Goal: Task Accomplishment & Management: Complete application form

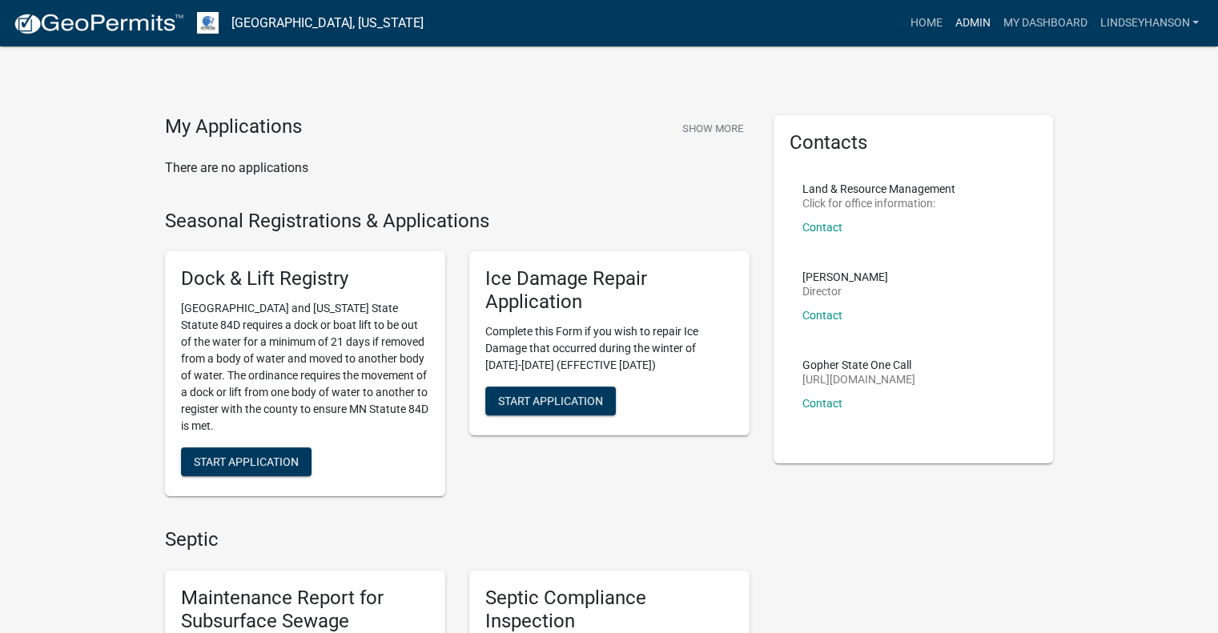
click at [976, 27] on link "Admin" at bounding box center [972, 23] width 48 height 30
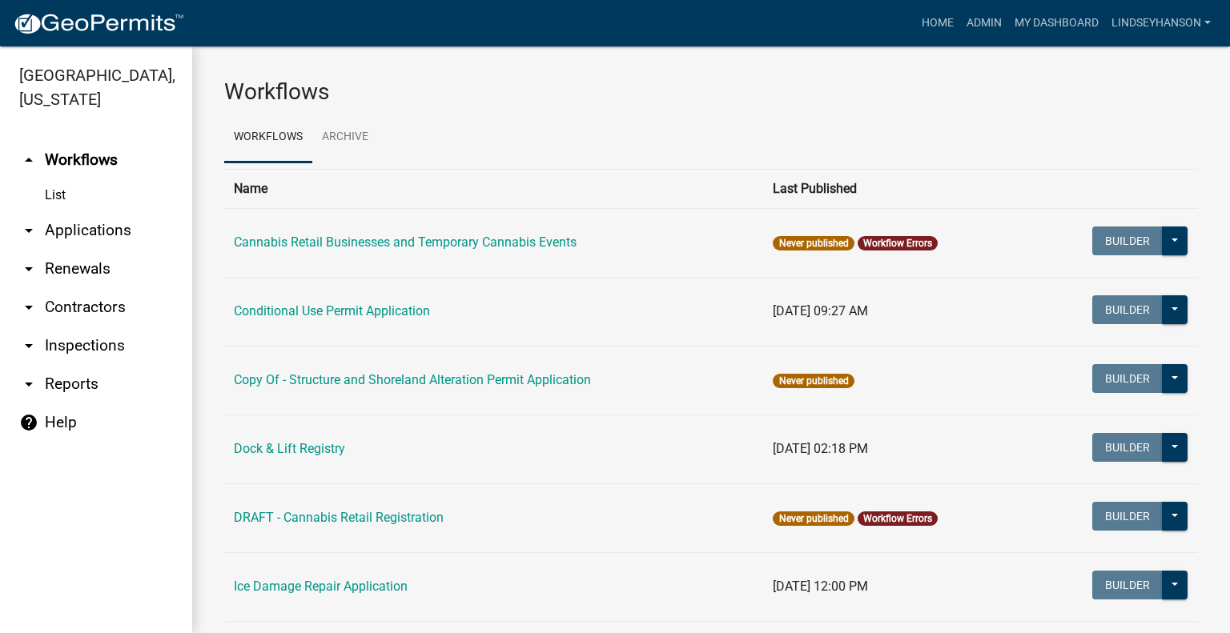
click at [120, 238] on link "arrow_drop_down Applications" at bounding box center [96, 230] width 192 height 38
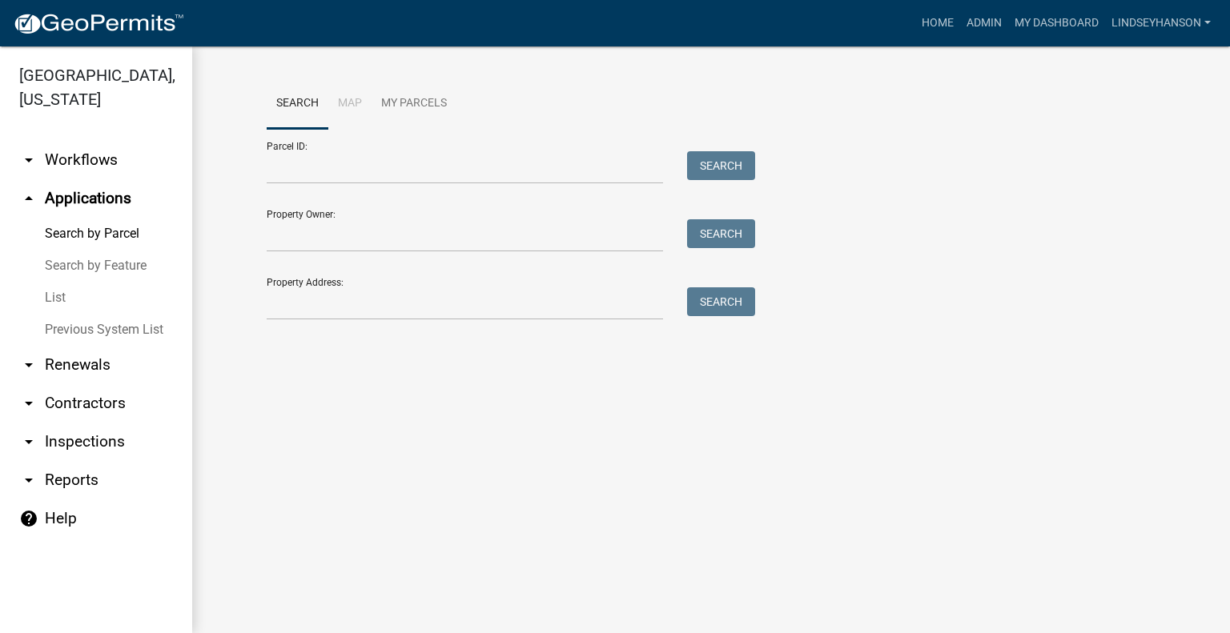
click at [105, 163] on link "arrow_drop_down Workflows" at bounding box center [96, 160] width 192 height 38
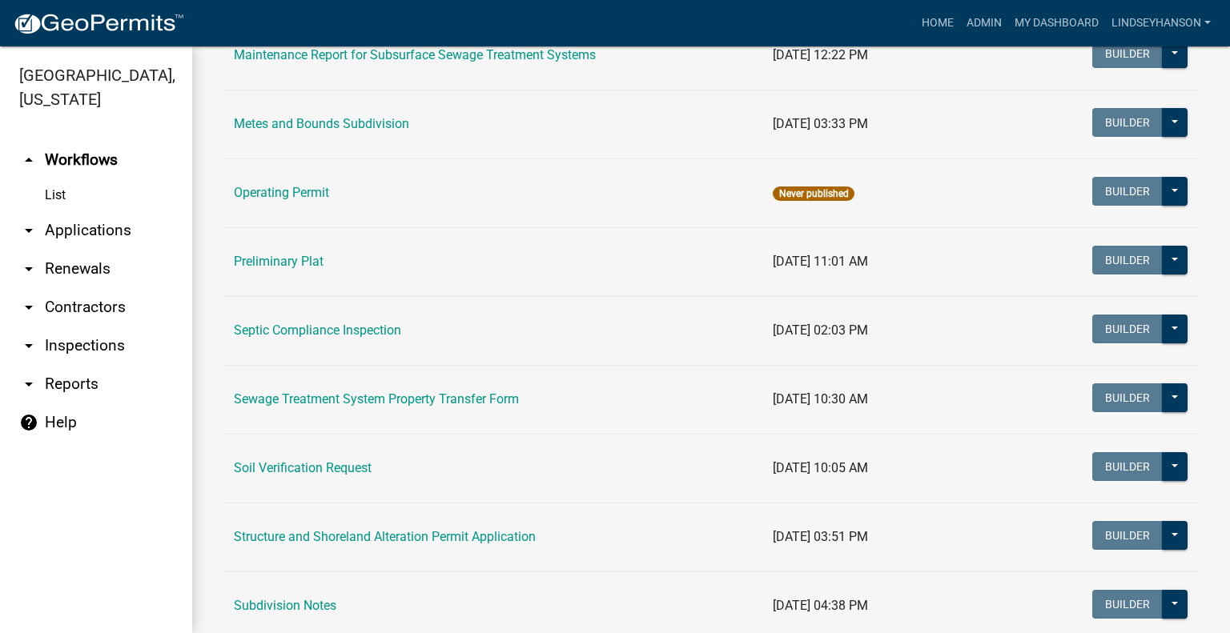
scroll to position [796, 0]
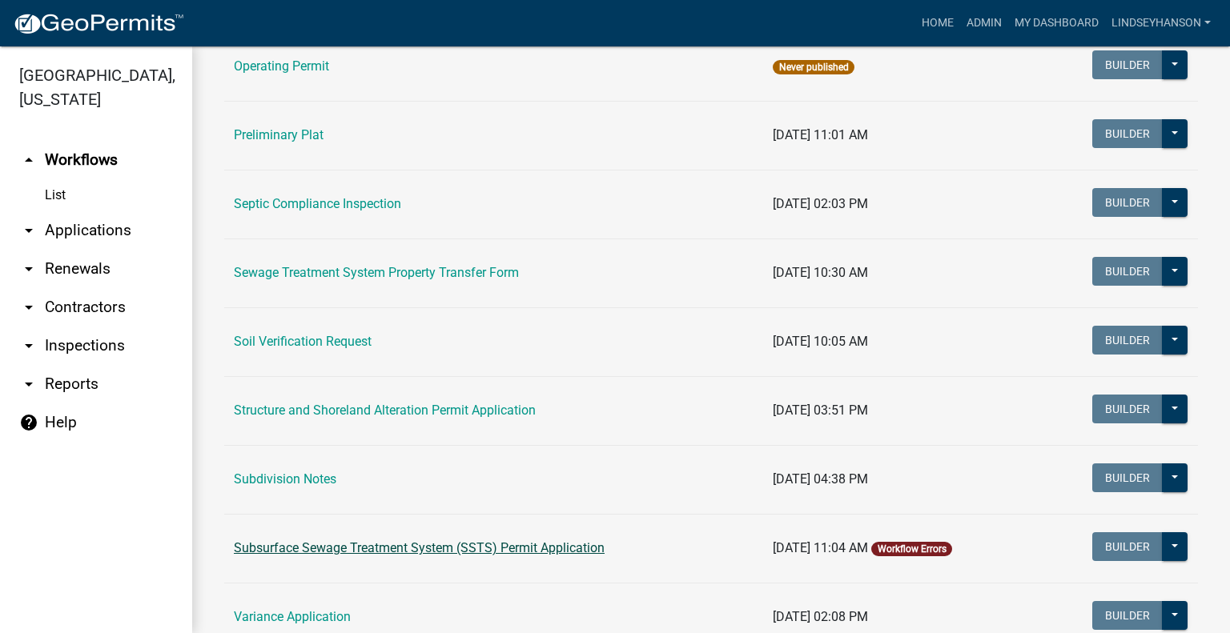
click at [521, 537] on td "Subsurface Sewage Treatment System (SSTS) Permit Application" at bounding box center [493, 548] width 539 height 69
click at [521, 544] on link "Subsurface Sewage Treatment System (SSTS) Permit Application" at bounding box center [419, 548] width 371 height 15
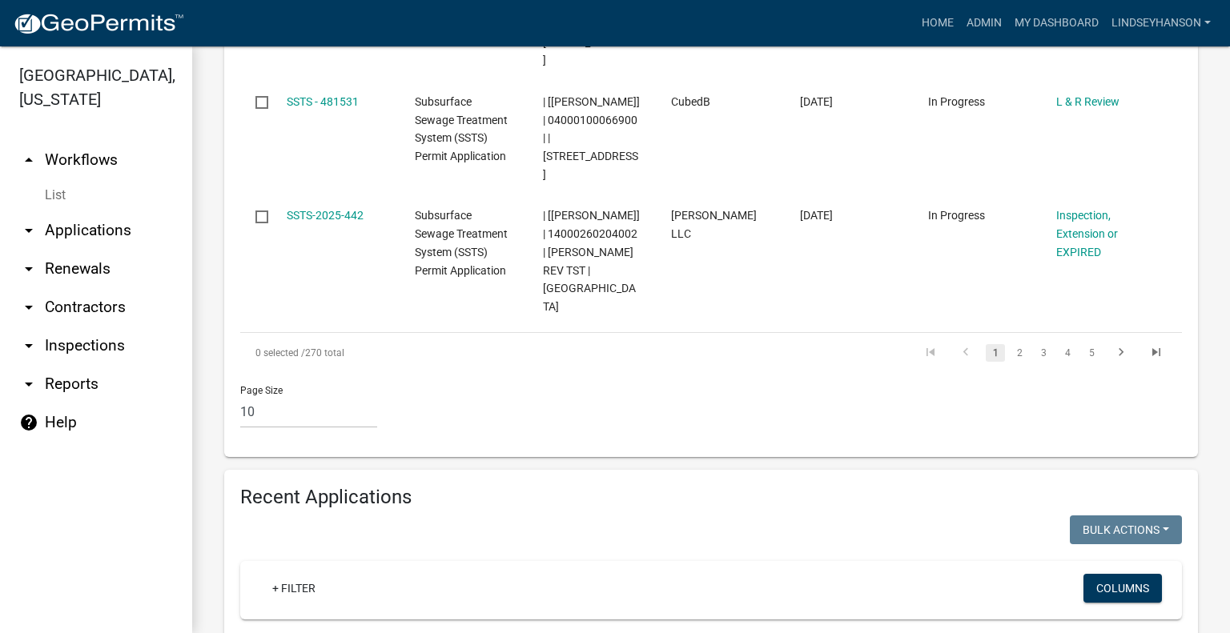
scroll to position [1639, 0]
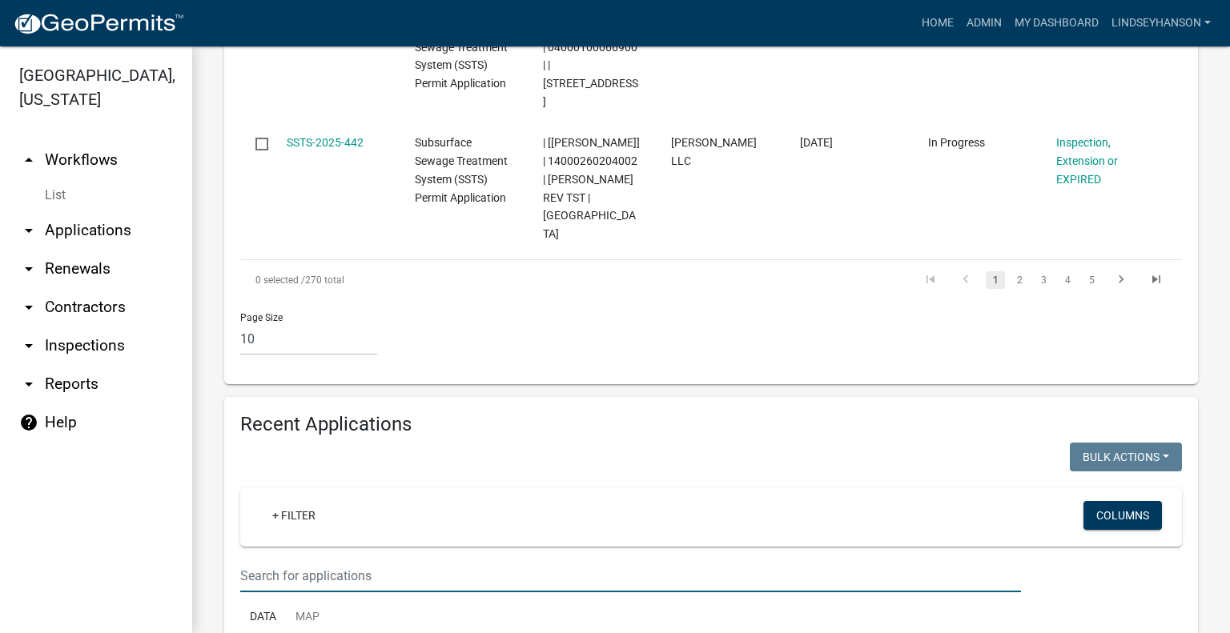
click at [766, 560] on input "text" at bounding box center [630, 576] width 781 height 33
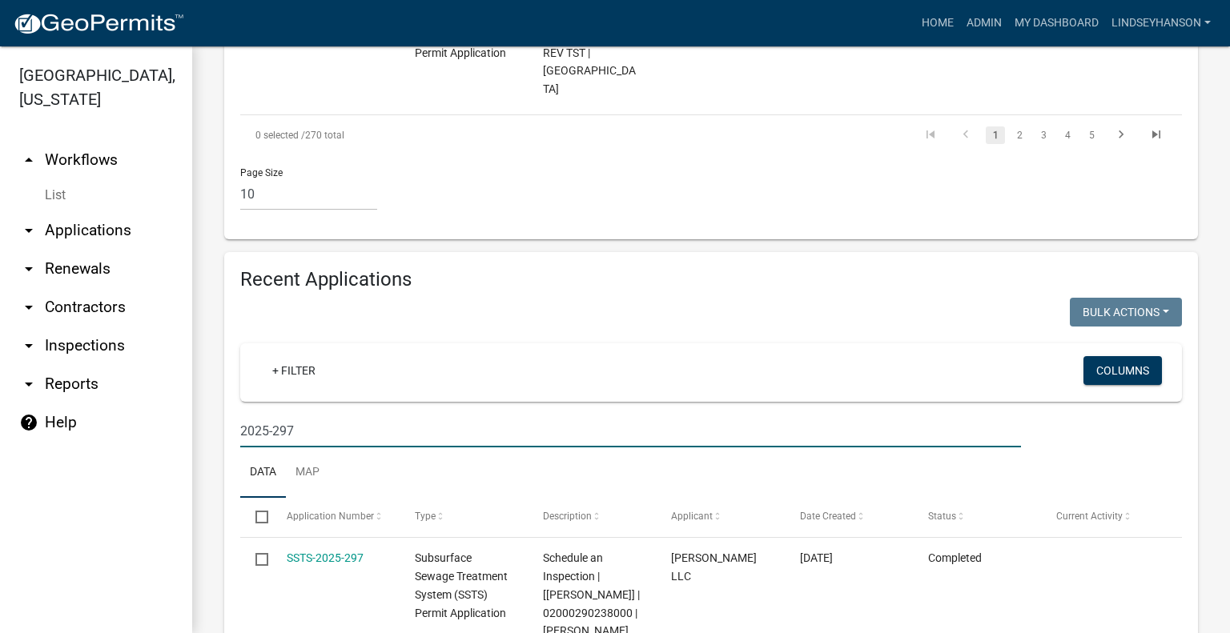
scroll to position [1808, 0]
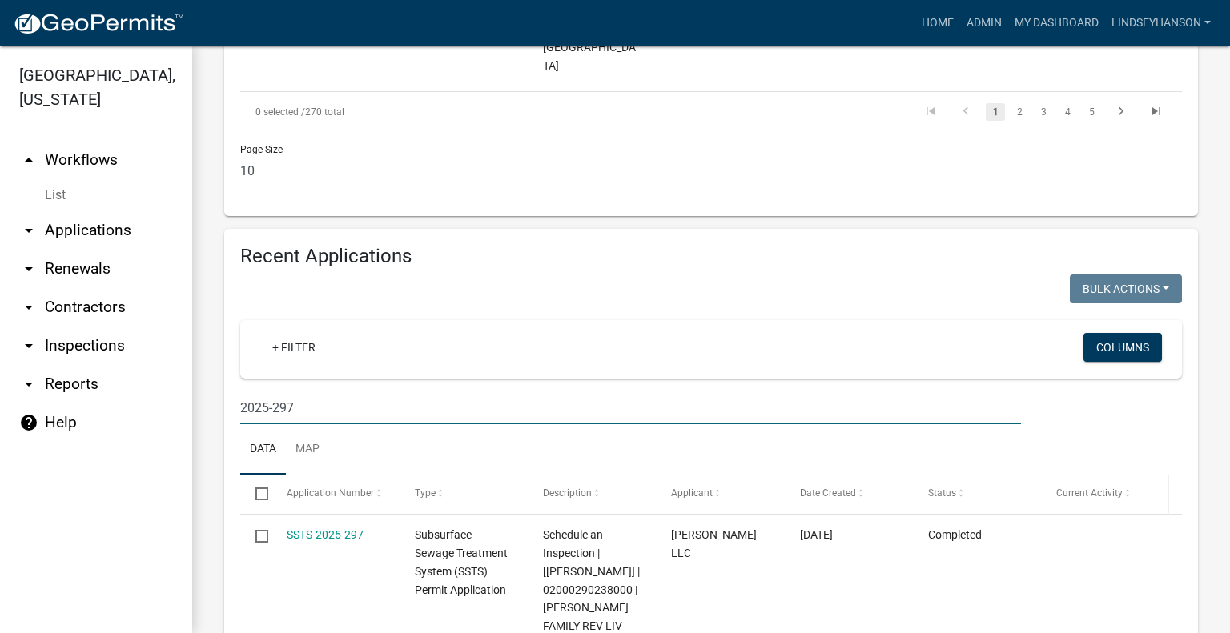
type input "2025-297"
click at [352, 392] on input "2025-297" at bounding box center [630, 408] width 781 height 33
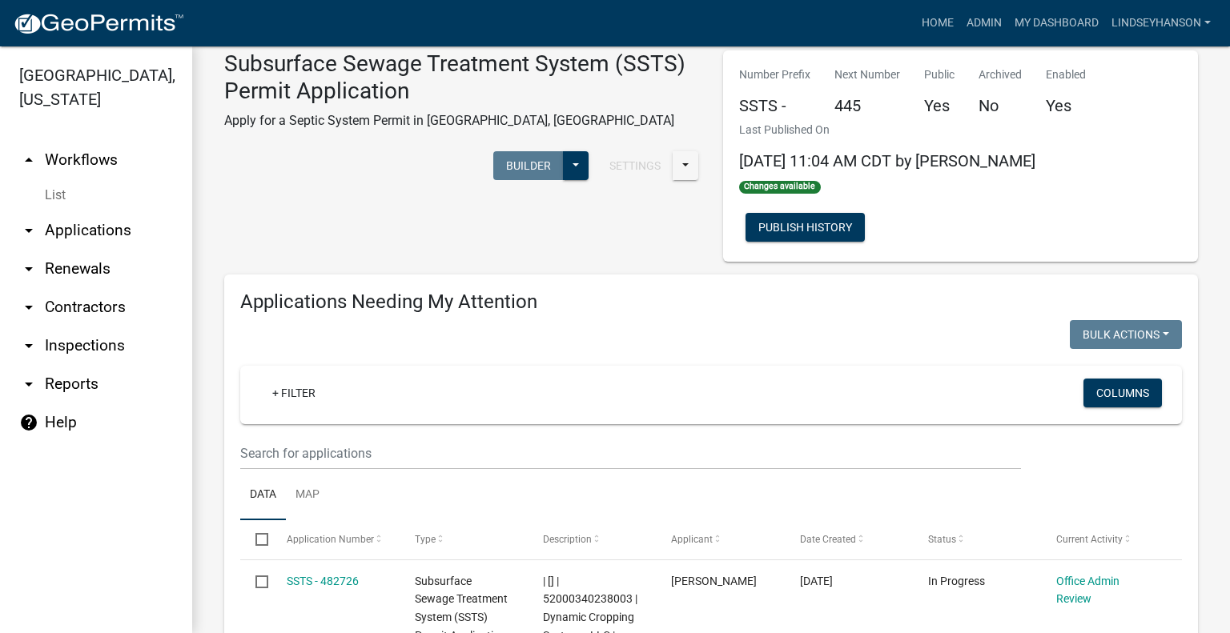
scroll to position [0, 0]
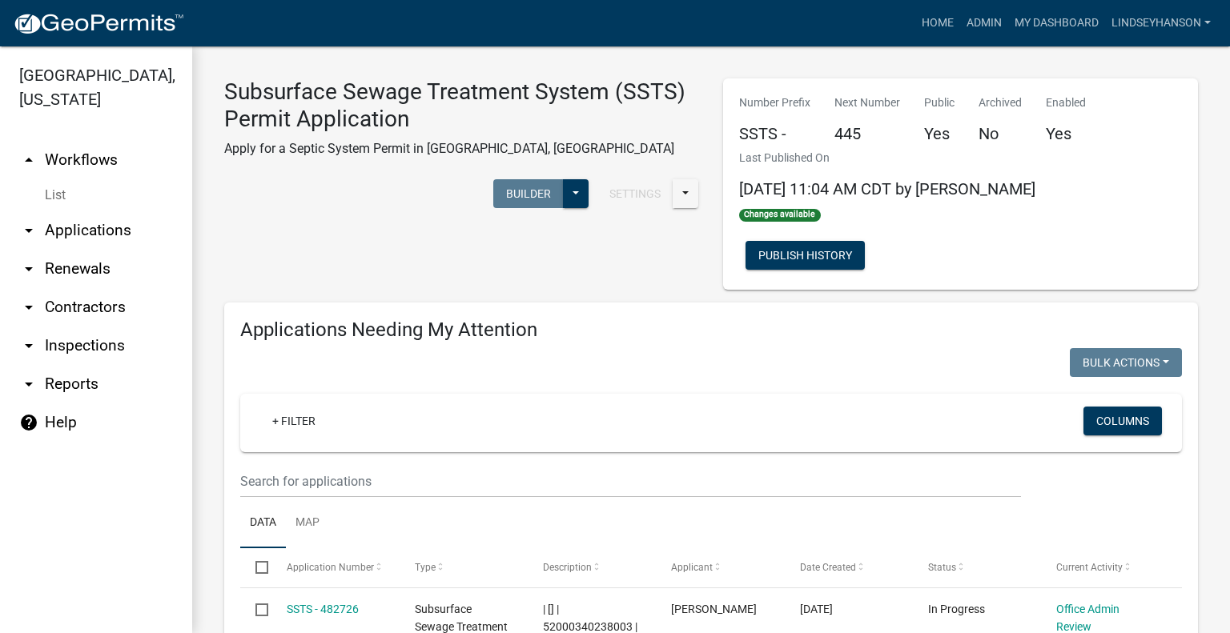
click at [93, 227] on link "arrow_drop_down Applications" at bounding box center [96, 230] width 192 height 38
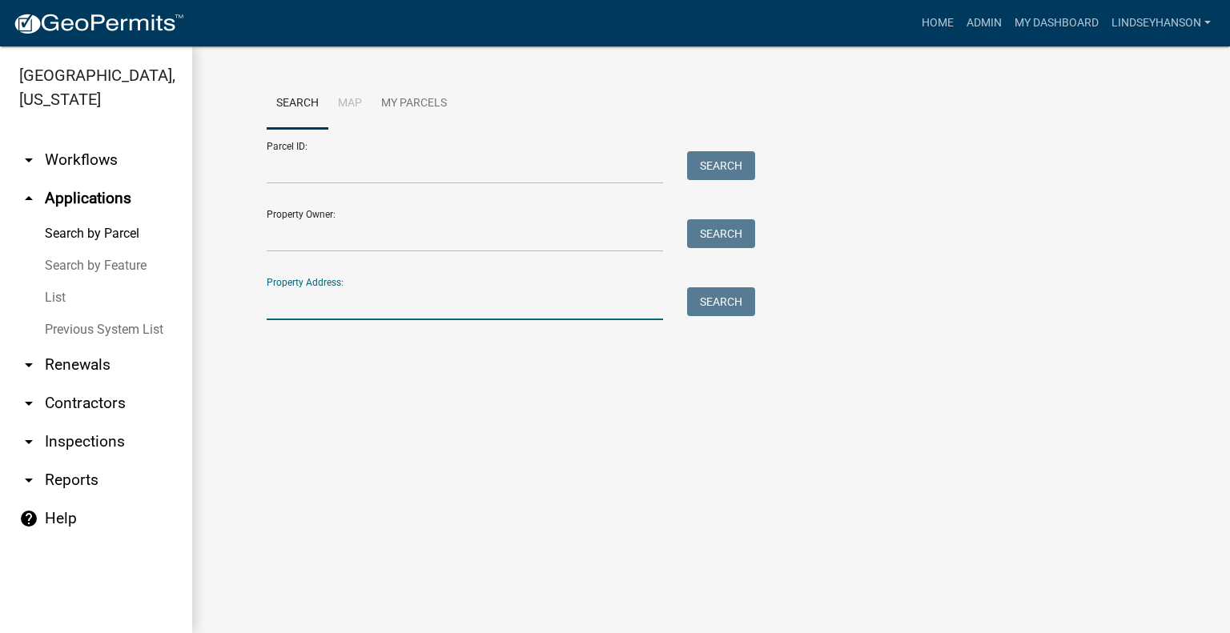
click at [444, 303] on input "Property Address:" at bounding box center [465, 304] width 396 height 33
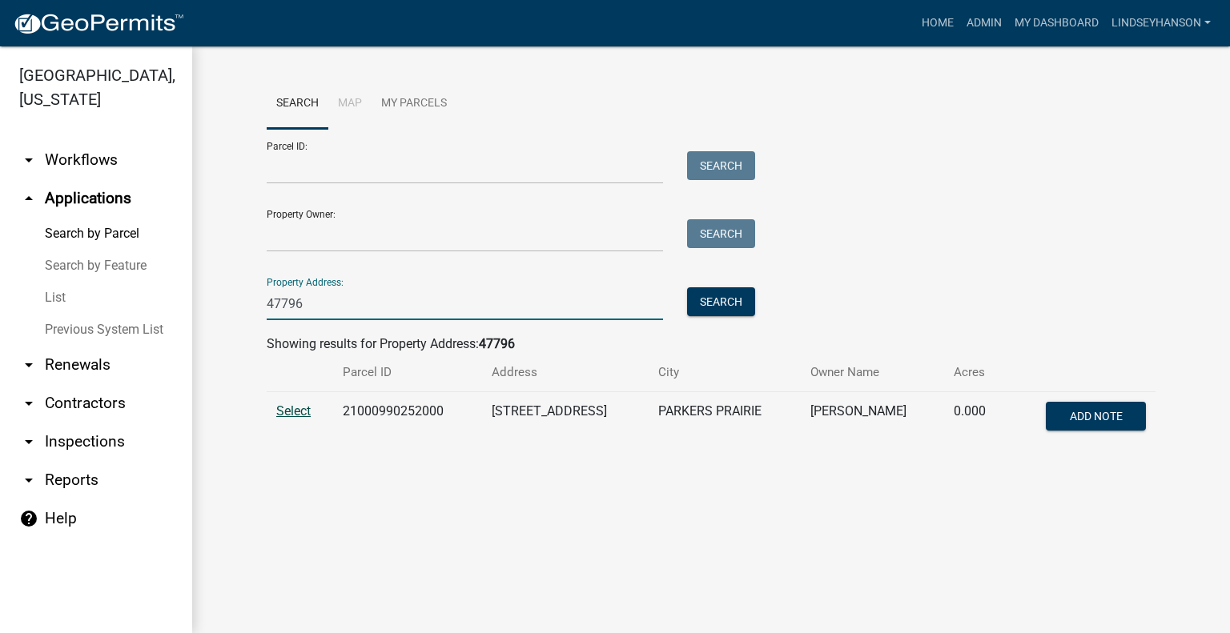
type input "47796"
click at [298, 417] on span "Select" at bounding box center [293, 411] width 34 height 15
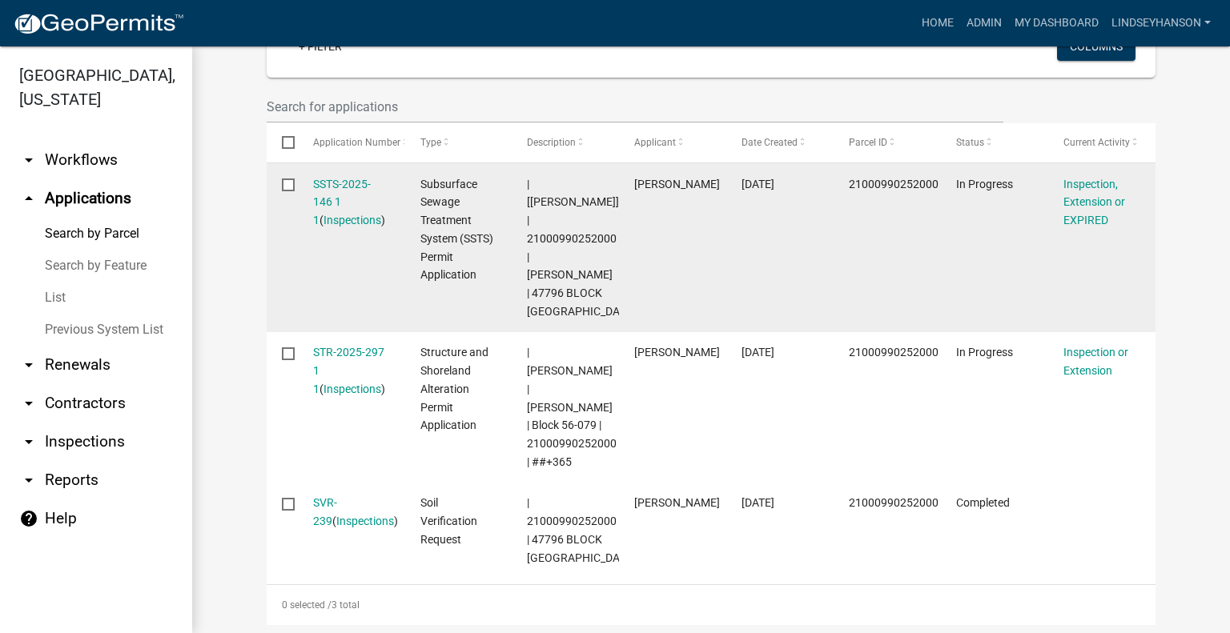
scroll to position [481, 0]
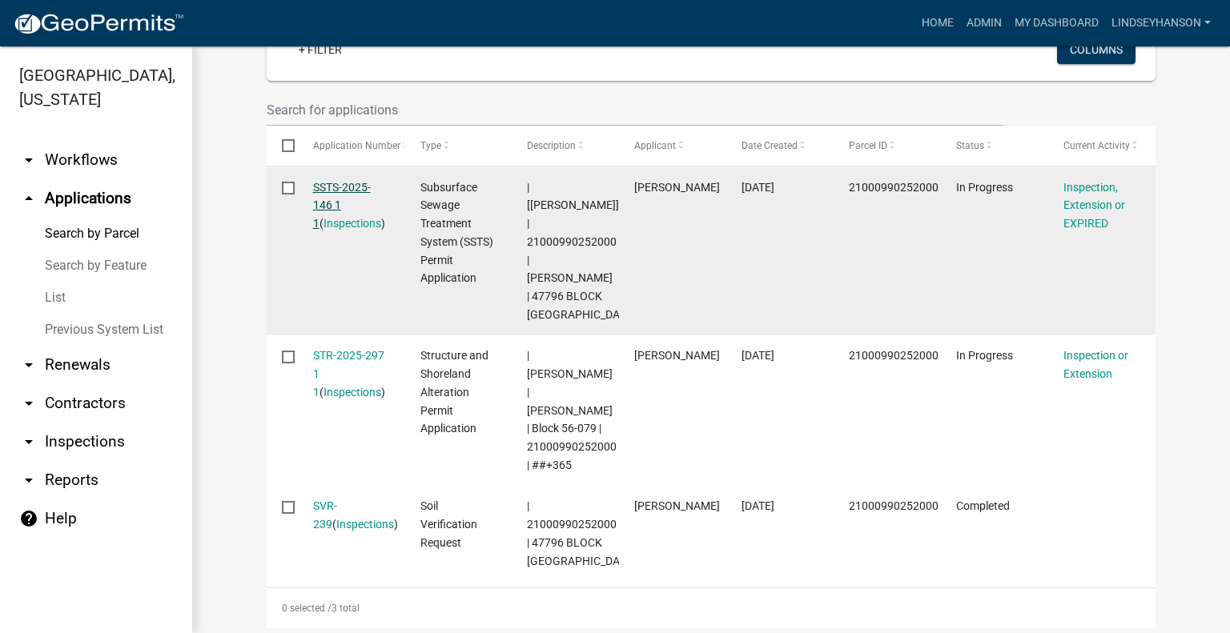
click at [360, 185] on link "SSTS-2025-146 1 1" at bounding box center [342, 206] width 58 height 50
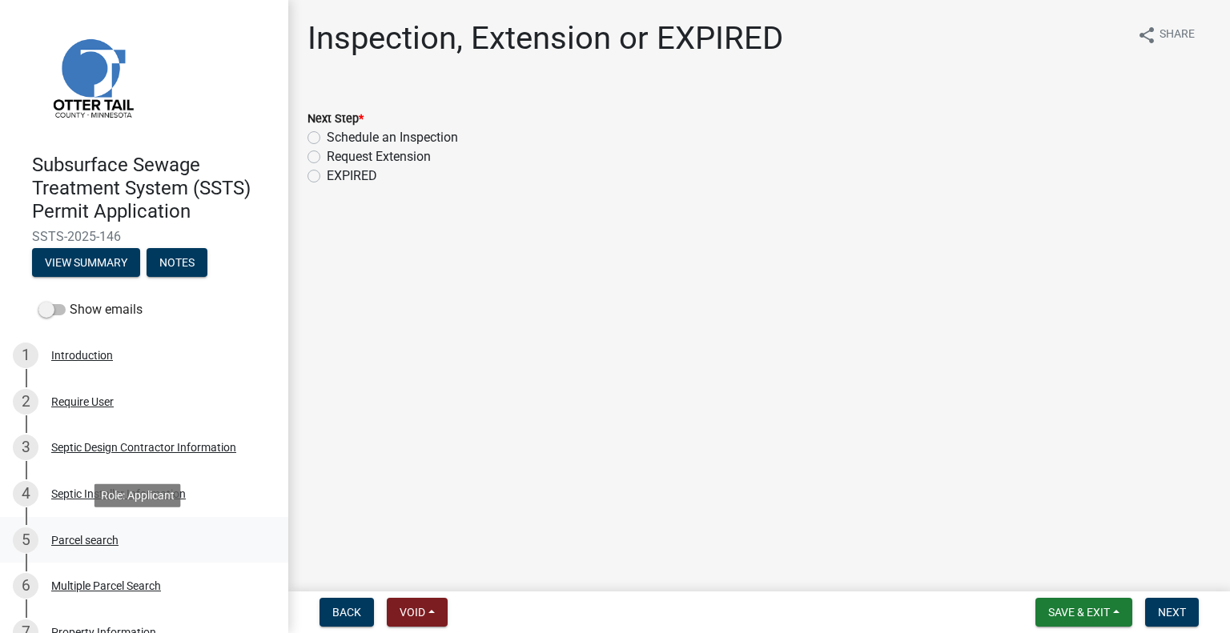
click at [115, 548] on div "5 Parcel search" at bounding box center [138, 541] width 250 height 26
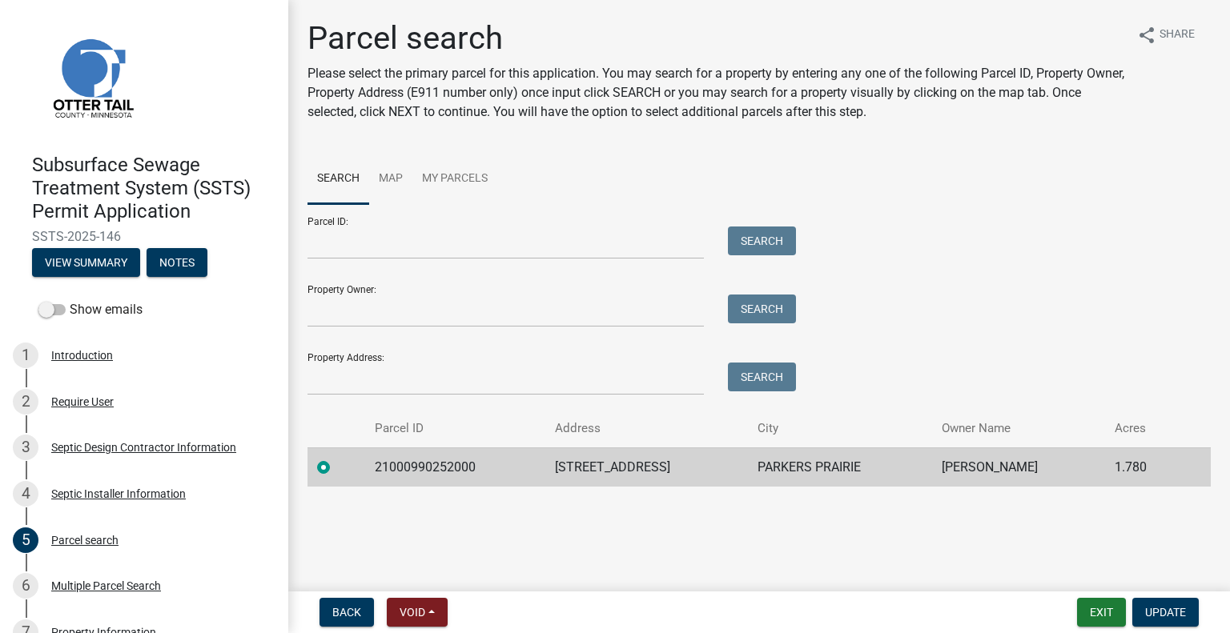
click at [431, 470] on td "21000990252000" at bounding box center [455, 467] width 180 height 39
copy td "21000990252000"
click at [637, 469] on td "47796 BLOCK LAKE TRL" at bounding box center [646, 467] width 202 height 39
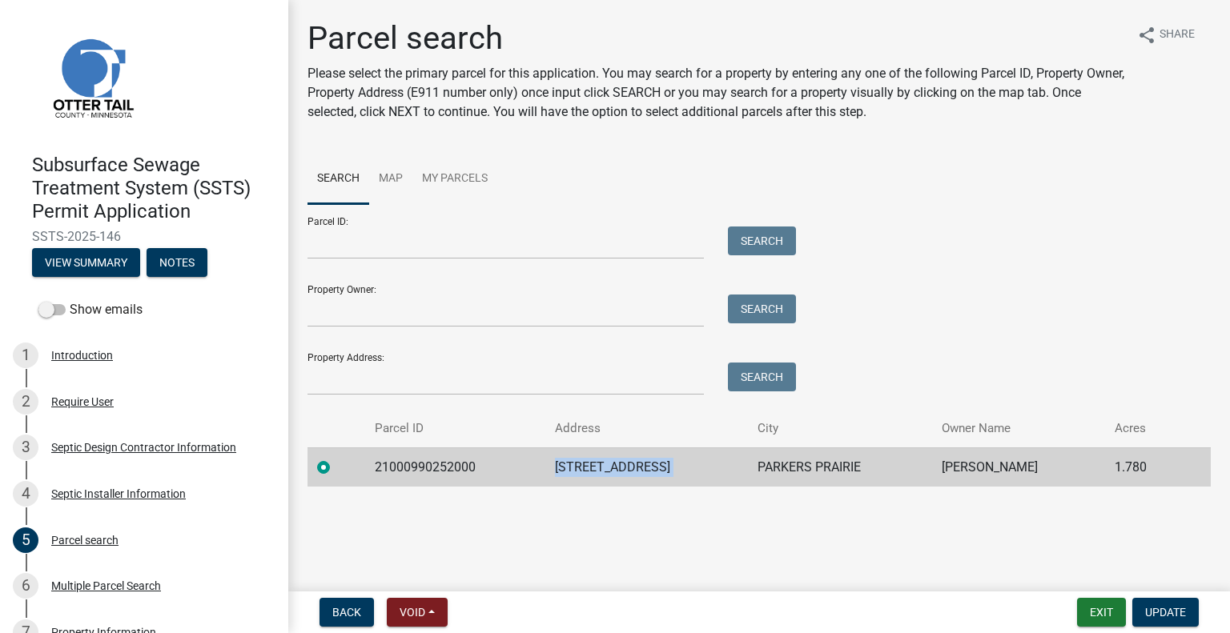
click at [637, 469] on td "47796 BLOCK LAKE TRL" at bounding box center [646, 467] width 202 height 39
copy td "47796 BLOCK LAKE TRL"
click at [807, 468] on td "PARKERS PRAIRIE" at bounding box center [840, 467] width 184 height 39
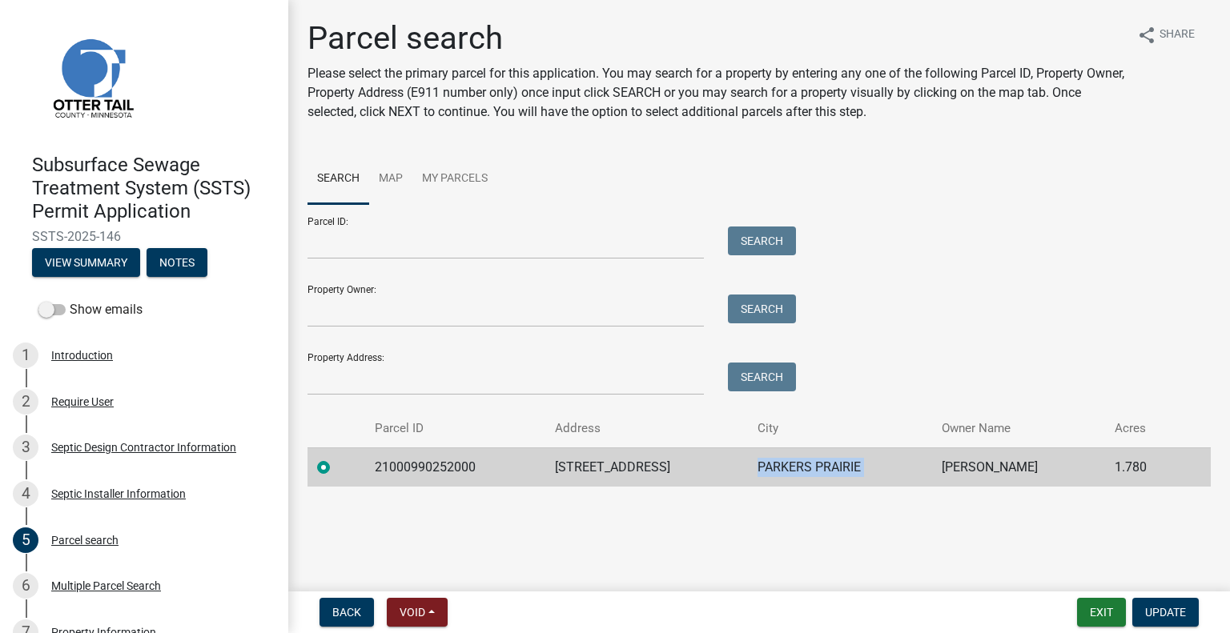
copy td "PARKERS PRAIRIE"
click at [967, 463] on td "WILBERT A SUCHY" at bounding box center [1018, 467] width 173 height 39
copy td "WILBERT A SUCHY"
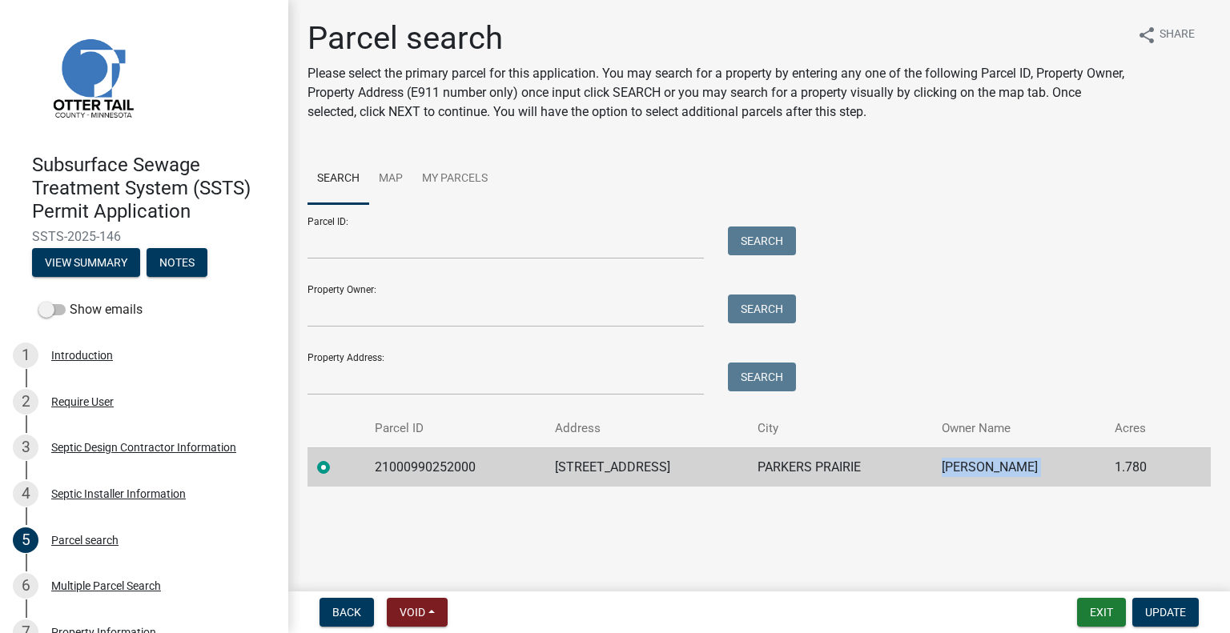
scroll to position [1001, 0]
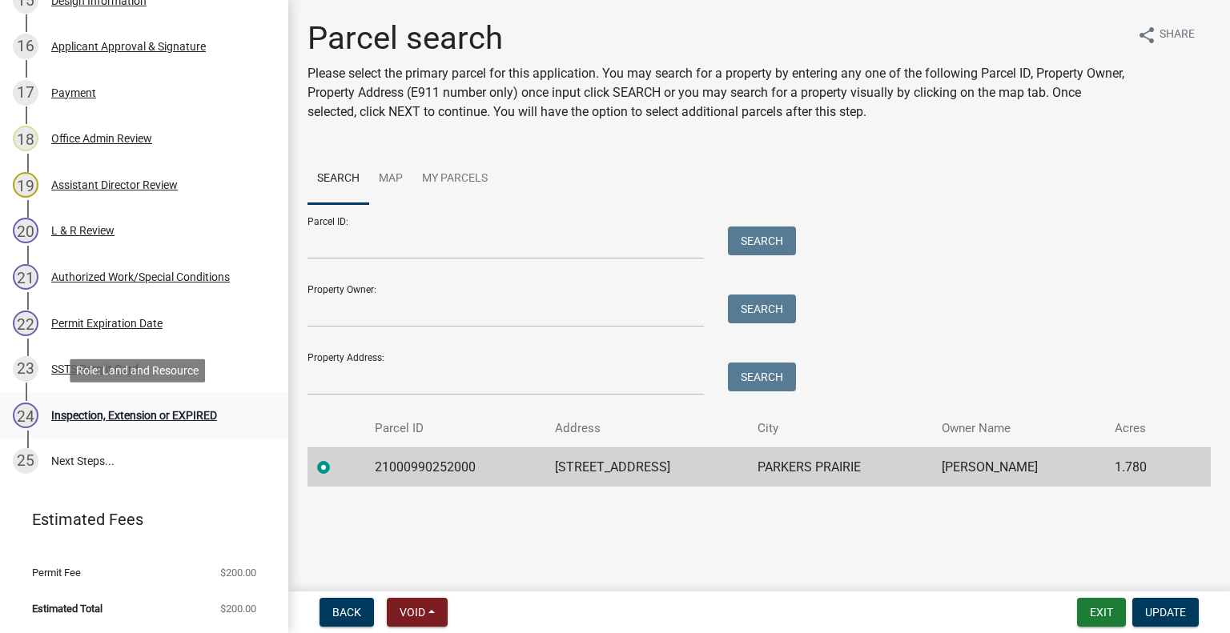
click at [165, 417] on div "Inspection, Extension or EXPIRED" at bounding box center [134, 415] width 166 height 11
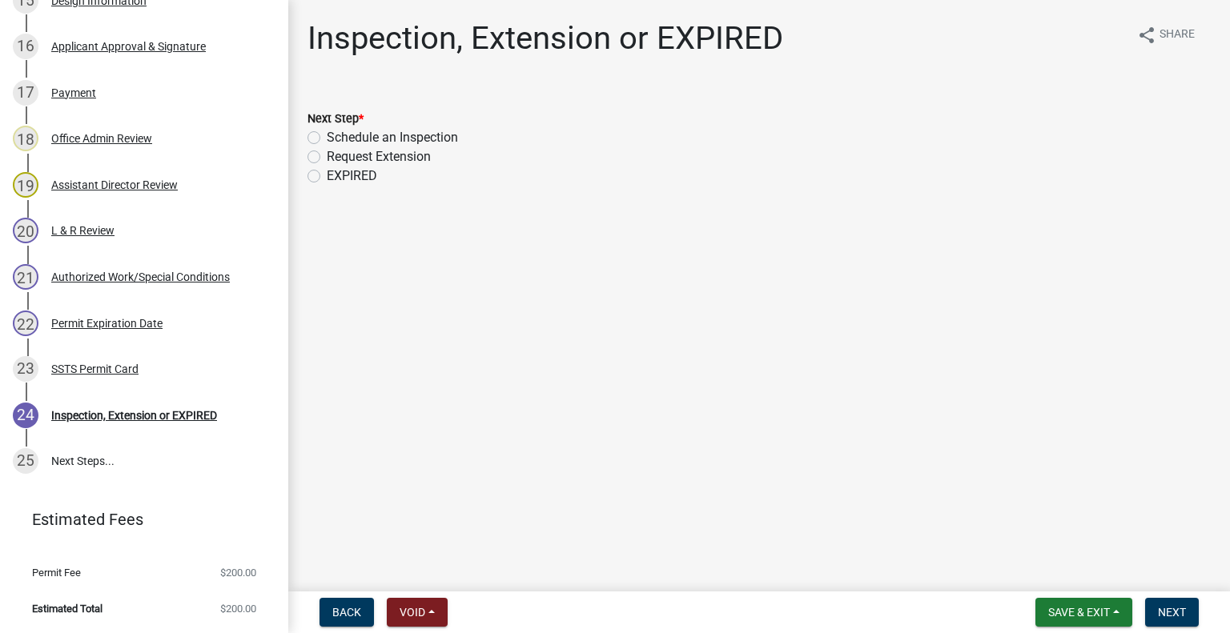
click at [425, 136] on label "Schedule an Inspection" at bounding box center [392, 137] width 131 height 19
click at [337, 136] on input "Schedule an Inspection" at bounding box center [332, 133] width 10 height 10
radio input "true"
click at [1172, 611] on span "Next" at bounding box center [1172, 612] width 28 height 13
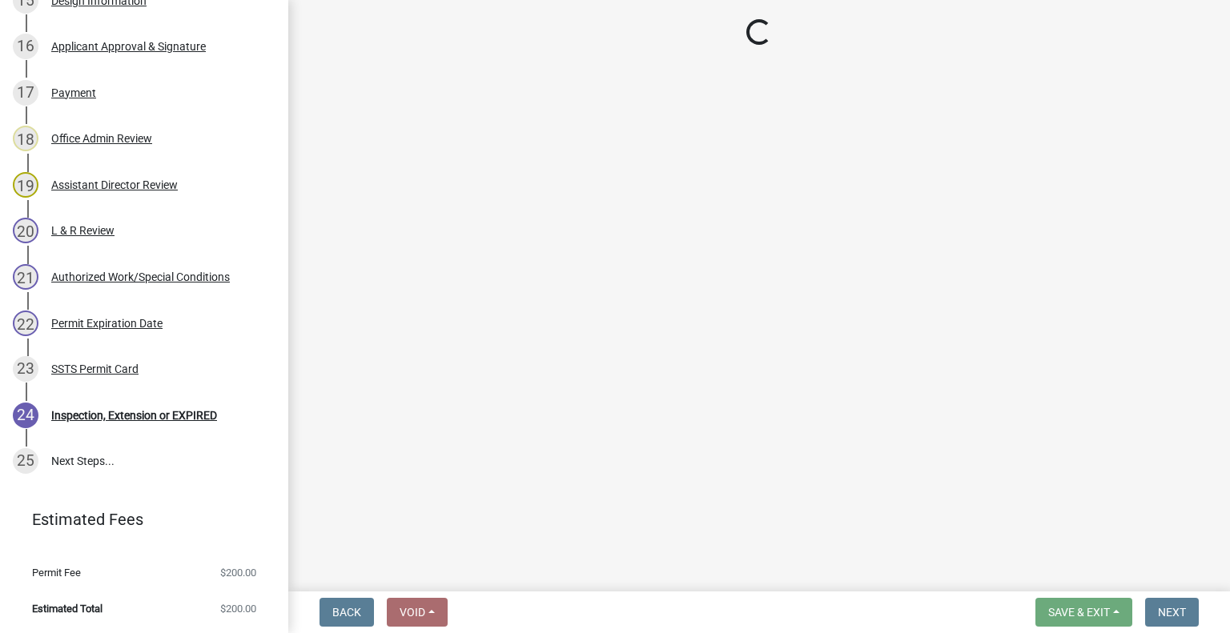
scroll to position [1048, 0]
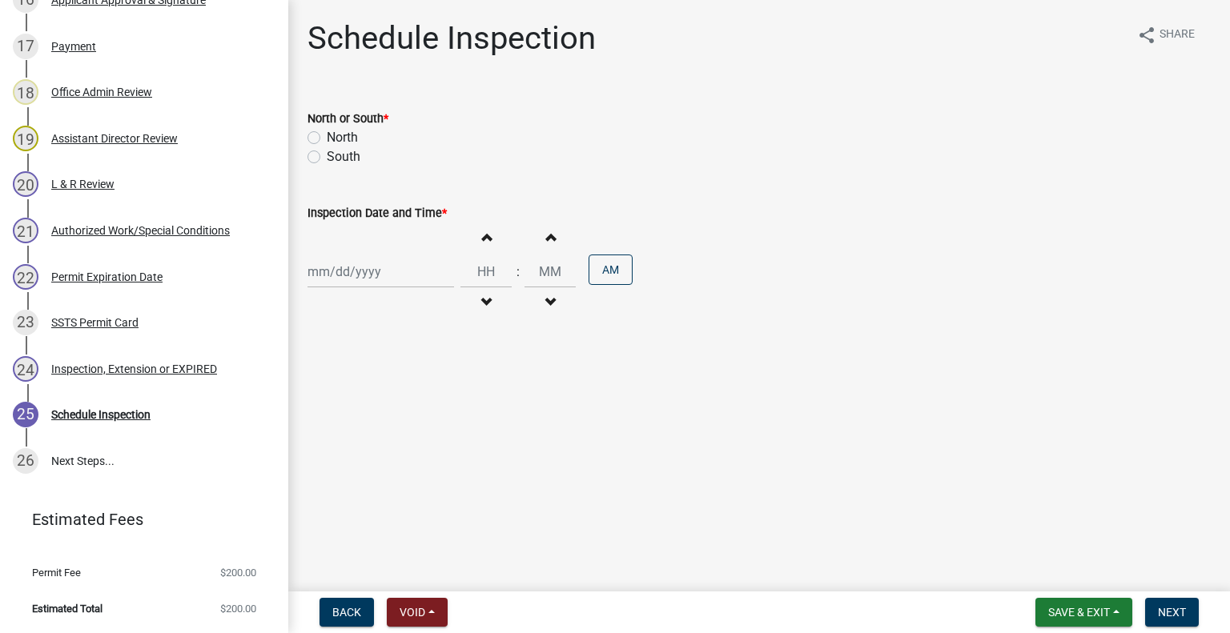
click at [349, 159] on label "South" at bounding box center [344, 156] width 34 height 19
click at [337, 158] on input "South" at bounding box center [332, 152] width 10 height 10
radio input "true"
select select "9"
select select "2025"
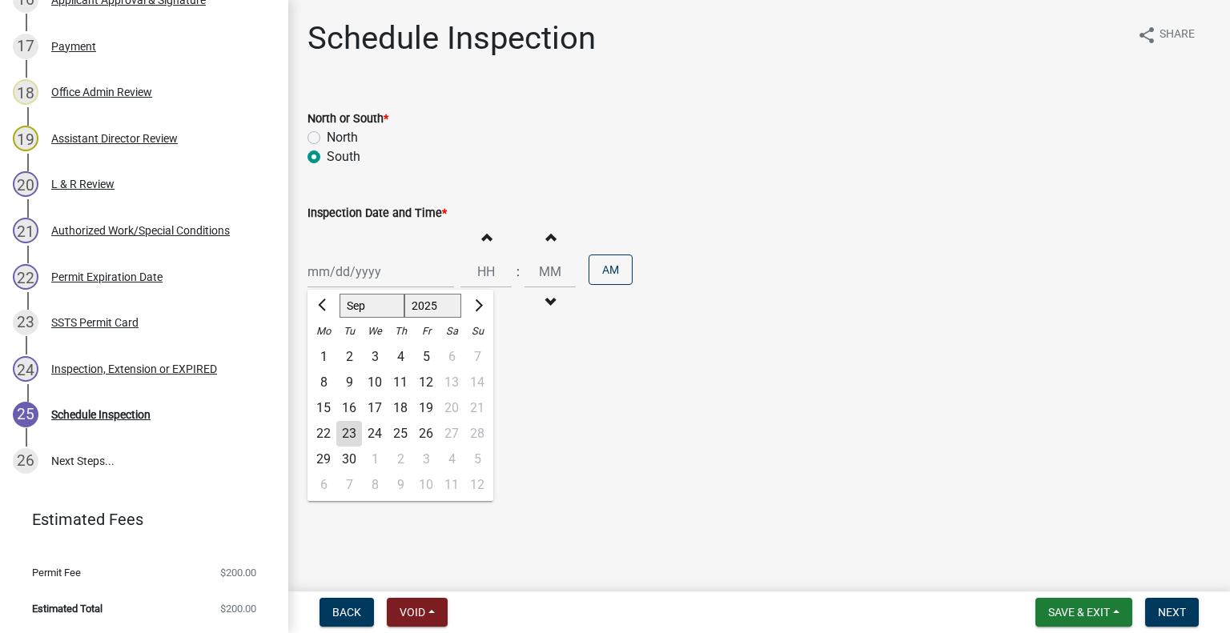
click at [365, 272] on div "Jan Feb Mar Apr May Jun Jul Aug Sep Oct Nov Dec 1525 1526 1527 1528 1529 1530 1…" at bounding box center [381, 271] width 147 height 33
click at [374, 432] on div "24" at bounding box center [375, 434] width 26 height 26
type input "09/24/2025"
click at [479, 289] on button "Decrement hours" at bounding box center [486, 302] width 34 height 29
type input "11"
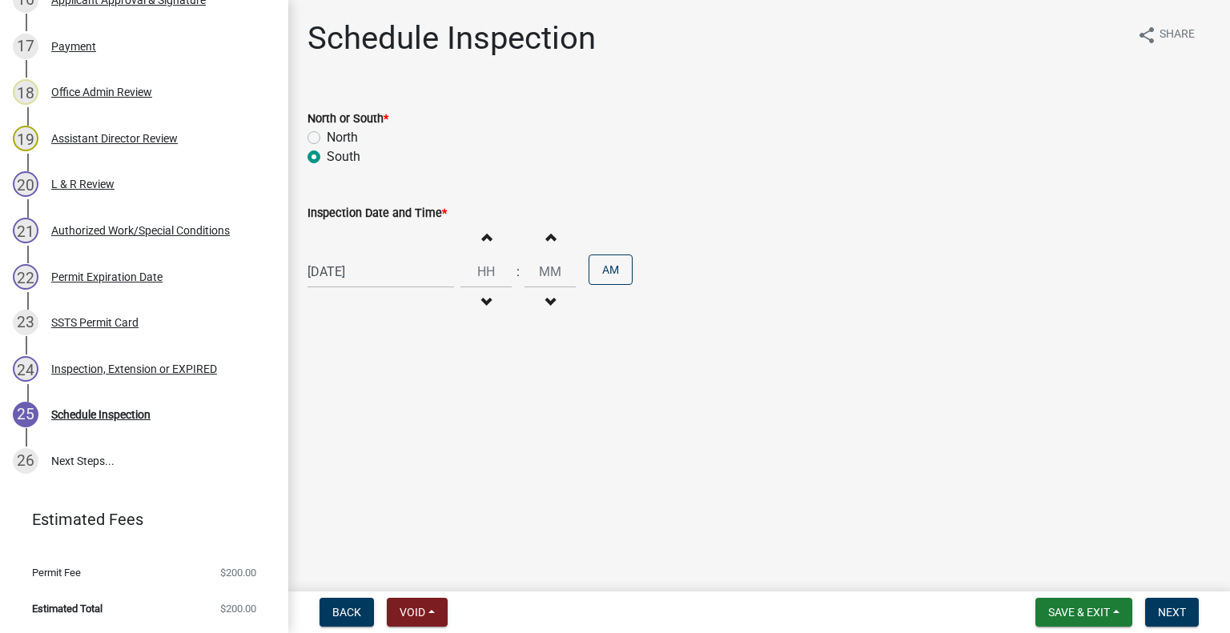
type input "00"
click at [473, 233] on button "Increment hours" at bounding box center [486, 237] width 34 height 29
type input "01"
click at [625, 275] on button "AM" at bounding box center [611, 270] width 44 height 30
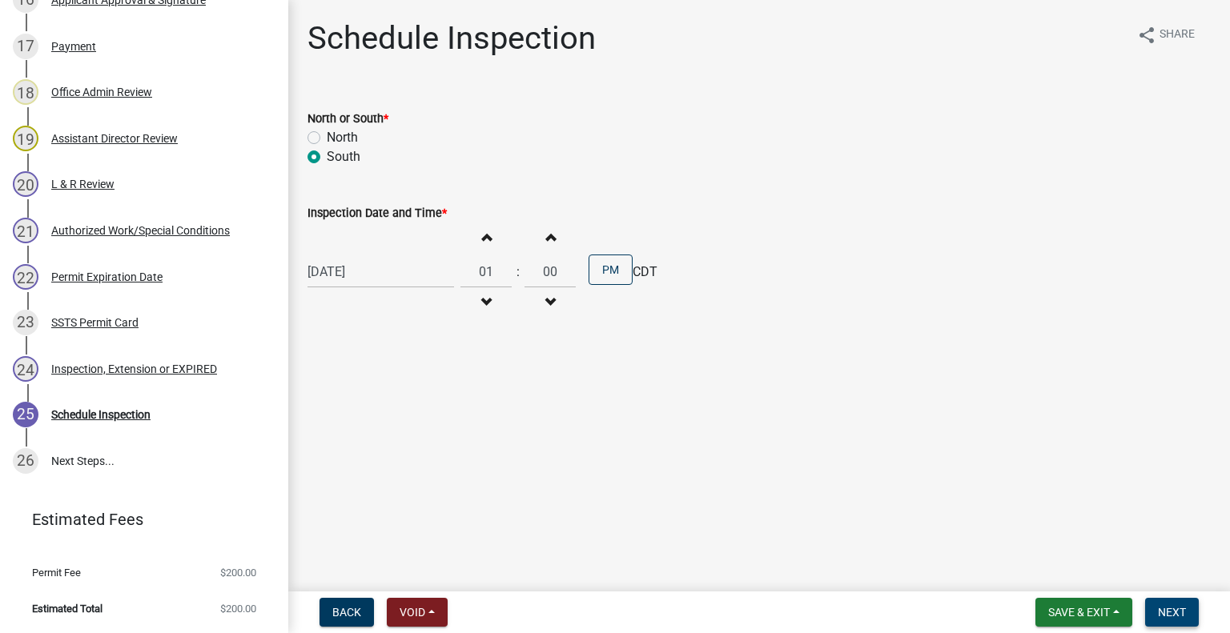
click at [1164, 612] on span "Next" at bounding box center [1172, 612] width 28 height 13
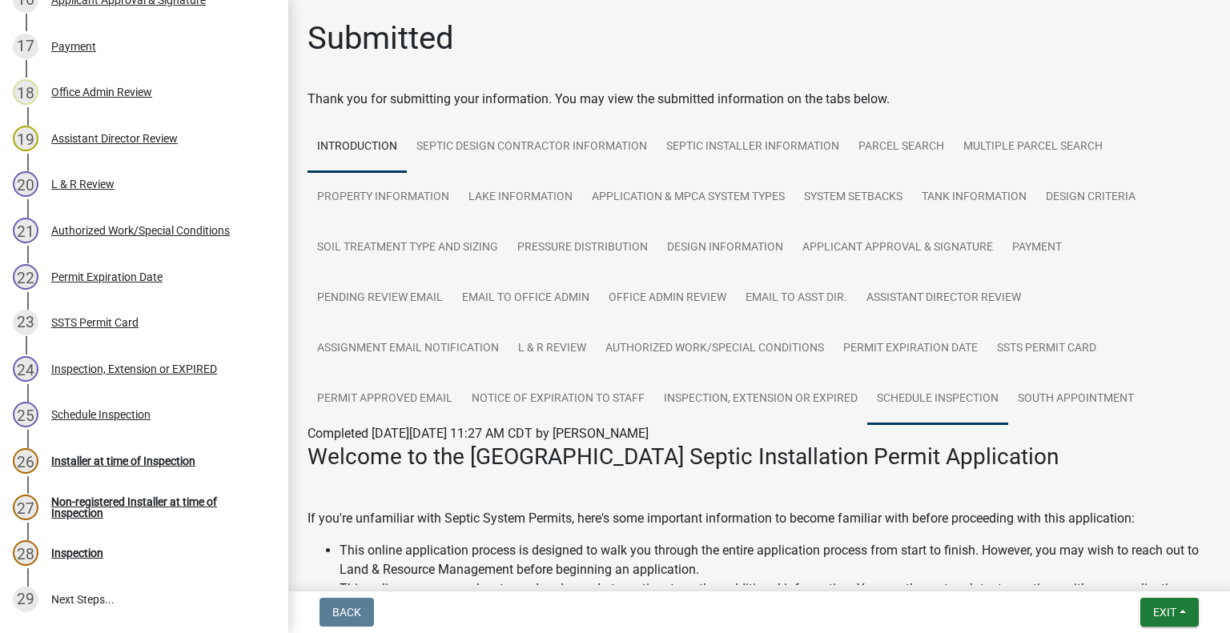
scroll to position [1185, 0]
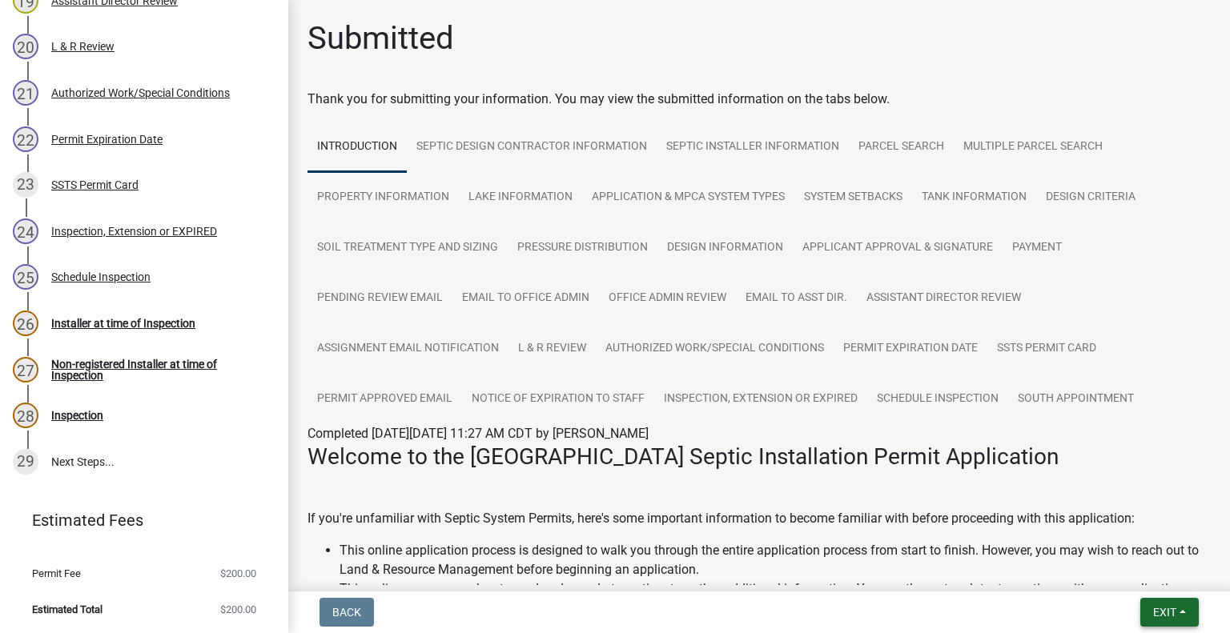
click at [1166, 606] on span "Exit" at bounding box center [1164, 612] width 23 height 13
click at [1140, 576] on button "Save & Exit" at bounding box center [1136, 571] width 128 height 38
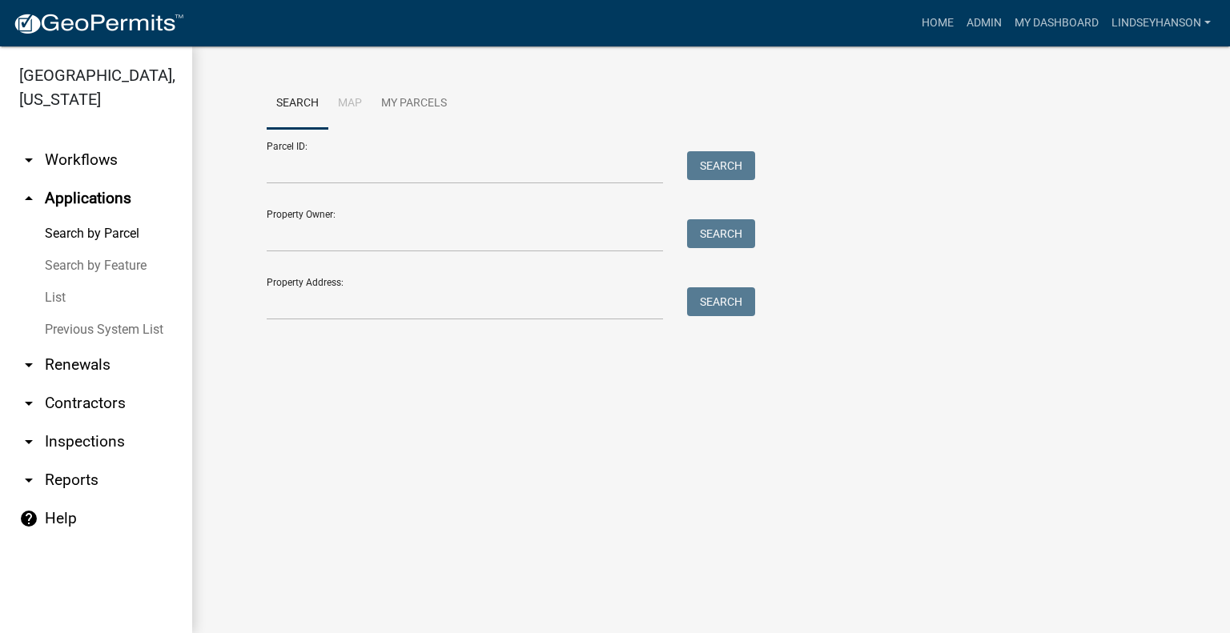
click at [93, 139] on ul "arrow_drop_down Workflows List arrow_drop_up Applications Search by Parcel Sear…" at bounding box center [96, 380] width 192 height 505
click at [104, 156] on link "arrow_drop_down Workflows" at bounding box center [96, 160] width 192 height 38
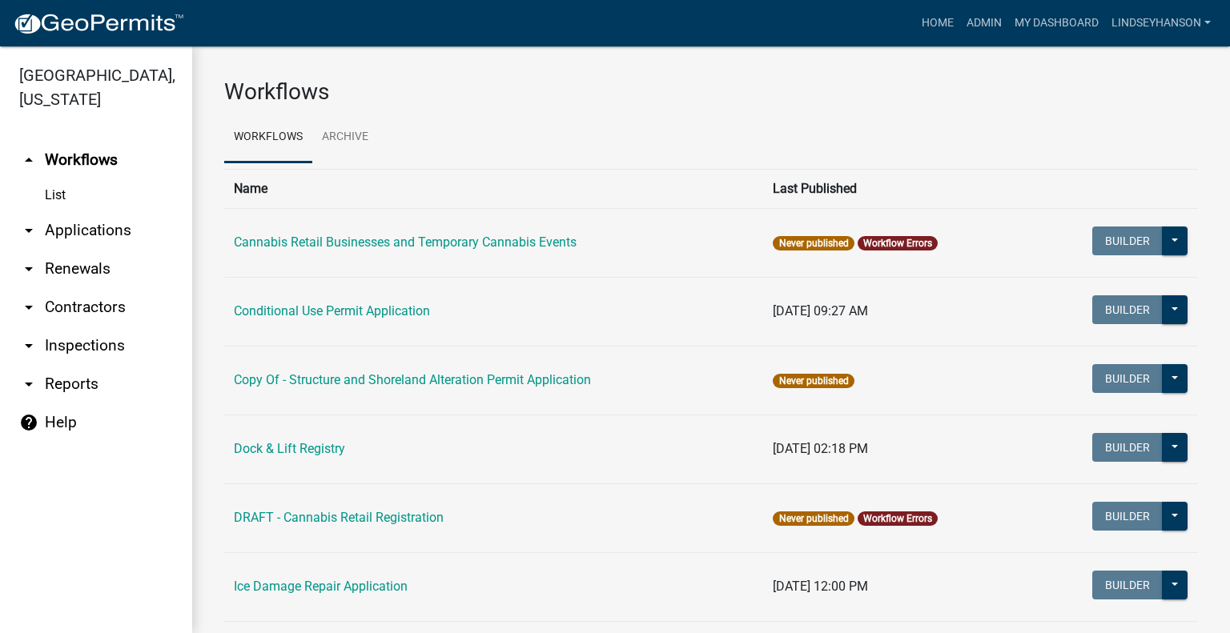
click at [108, 229] on link "arrow_drop_down Applications" at bounding box center [96, 230] width 192 height 38
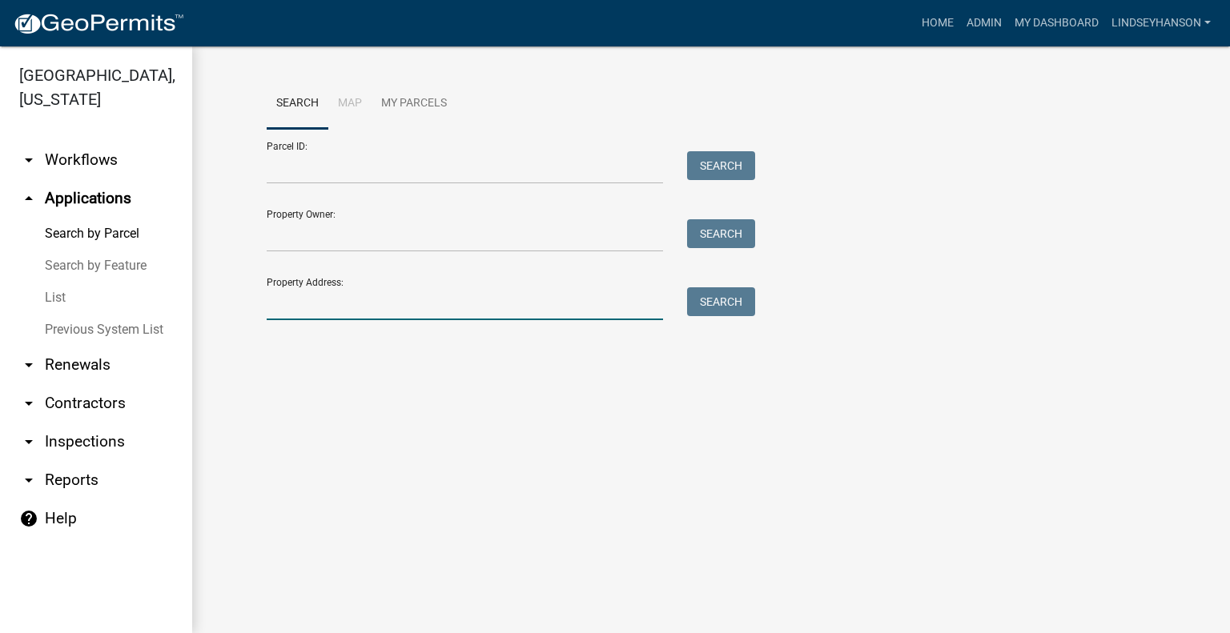
click at [388, 310] on input "Property Address:" at bounding box center [465, 304] width 396 height 33
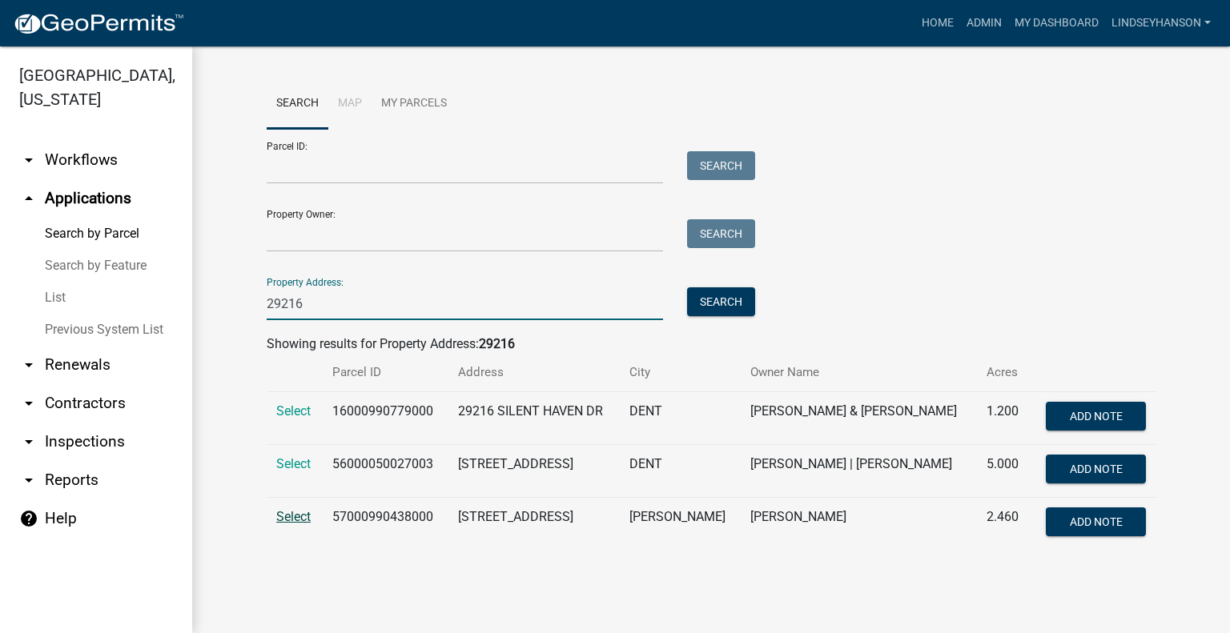
type input "29216"
click at [288, 513] on span "Select" at bounding box center [293, 516] width 34 height 15
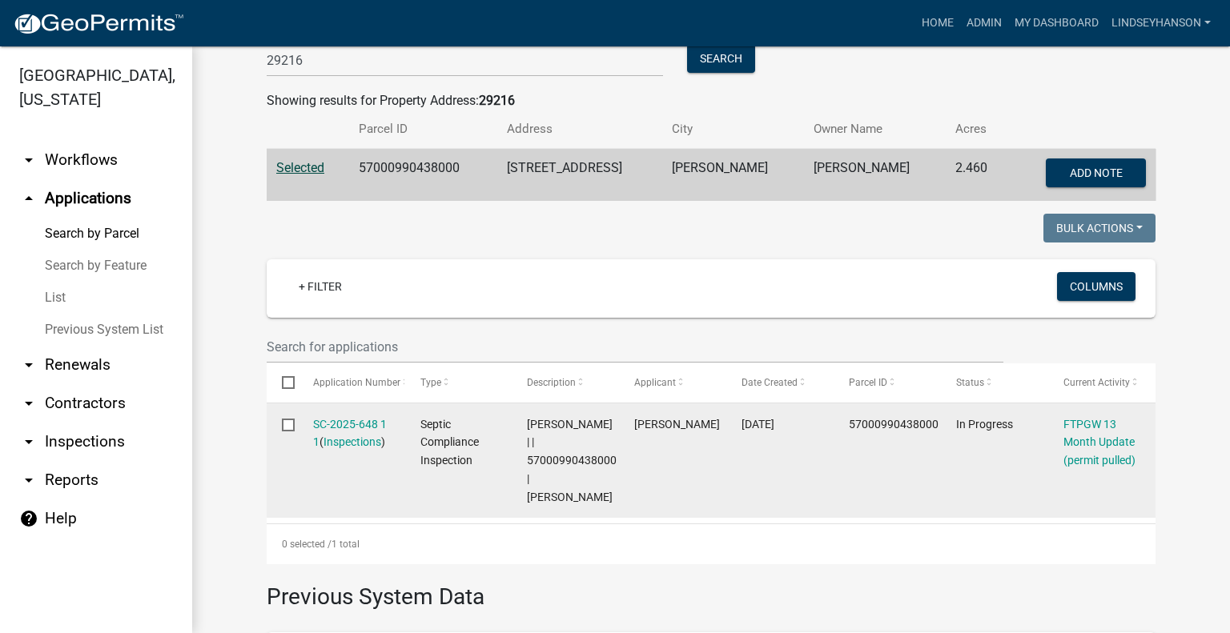
scroll to position [240, 0]
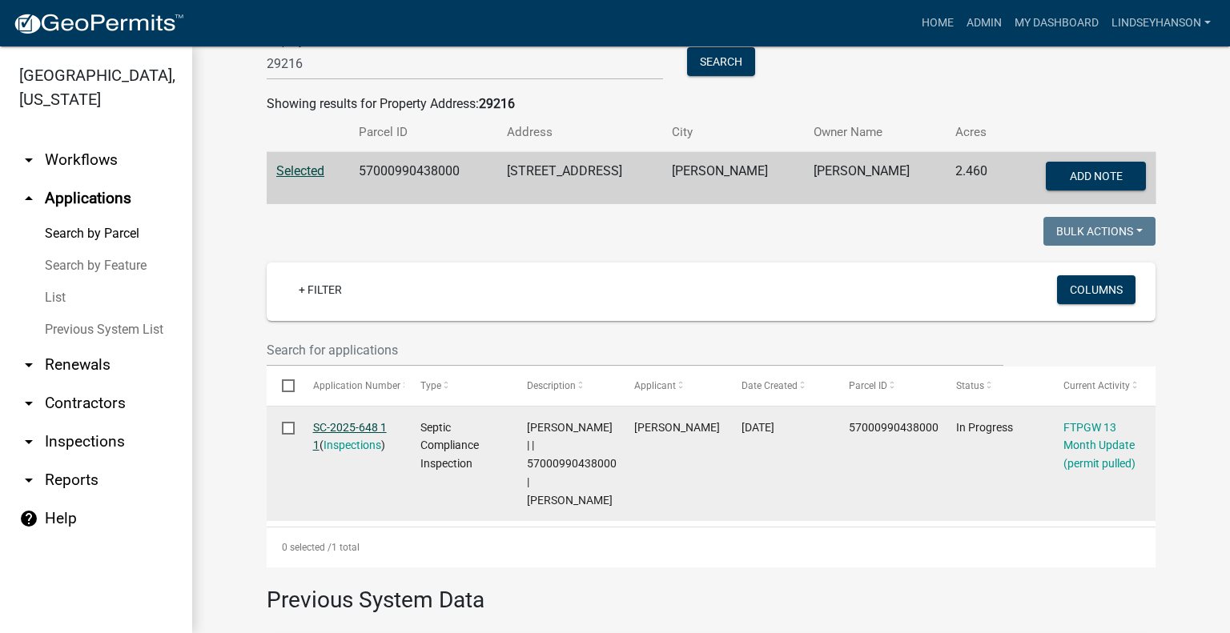
click at [336, 428] on link "SC-2025-648 1 1" at bounding box center [350, 436] width 74 height 31
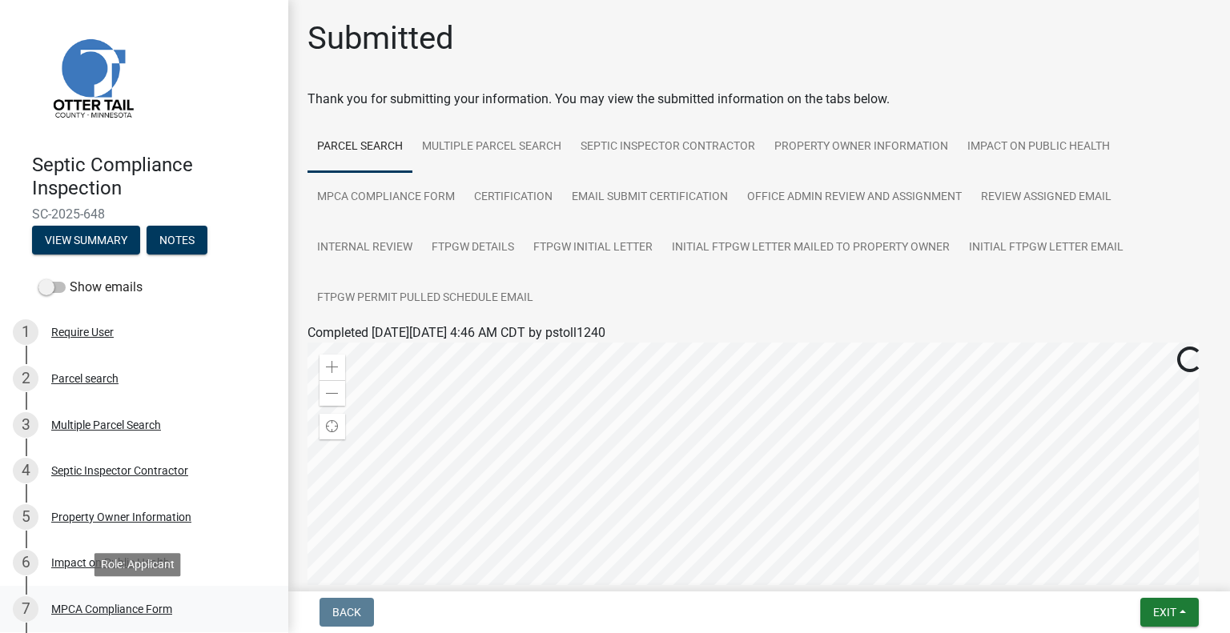
click at [138, 604] on div "MPCA Compliance Form" at bounding box center [111, 609] width 121 height 11
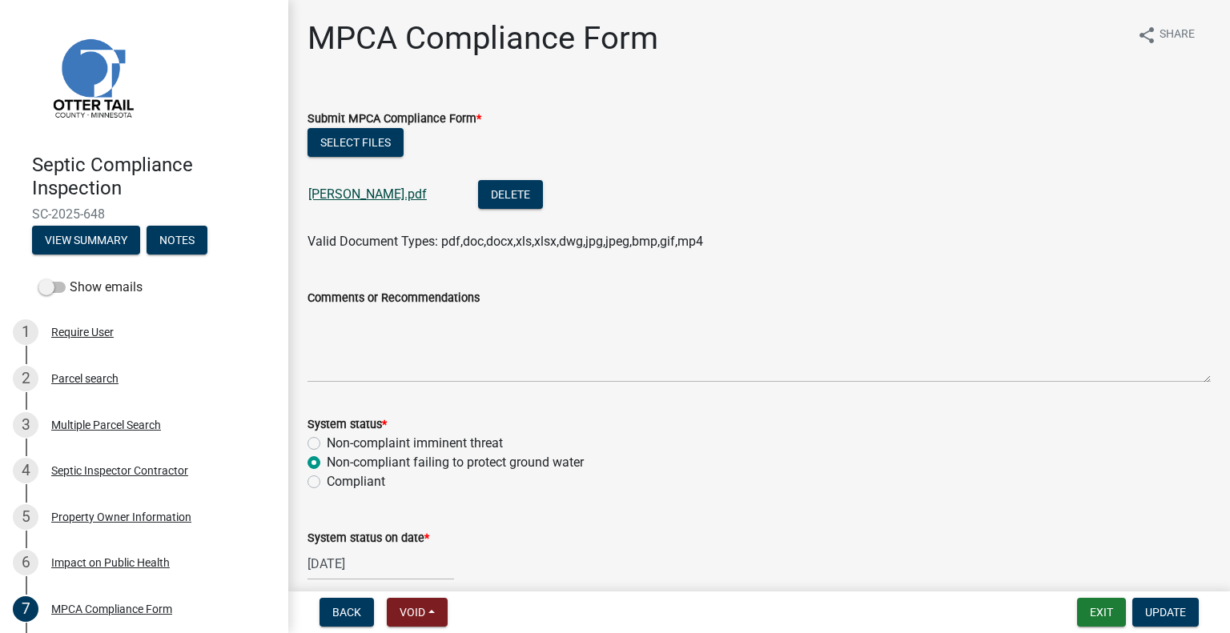
click at [408, 192] on link "Crissinger David.pdf" at bounding box center [367, 194] width 119 height 15
click at [1105, 618] on button "Exit" at bounding box center [1101, 612] width 49 height 29
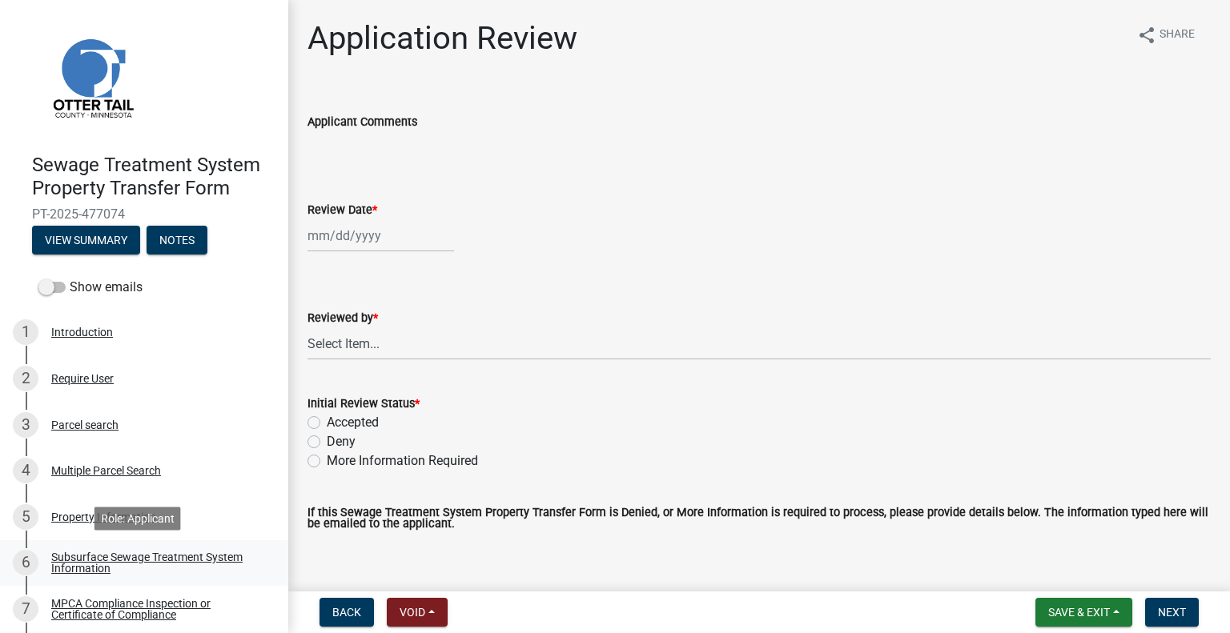
click at [198, 560] on div "Subsurface Sewage Treatment System Information" at bounding box center [156, 563] width 211 height 22
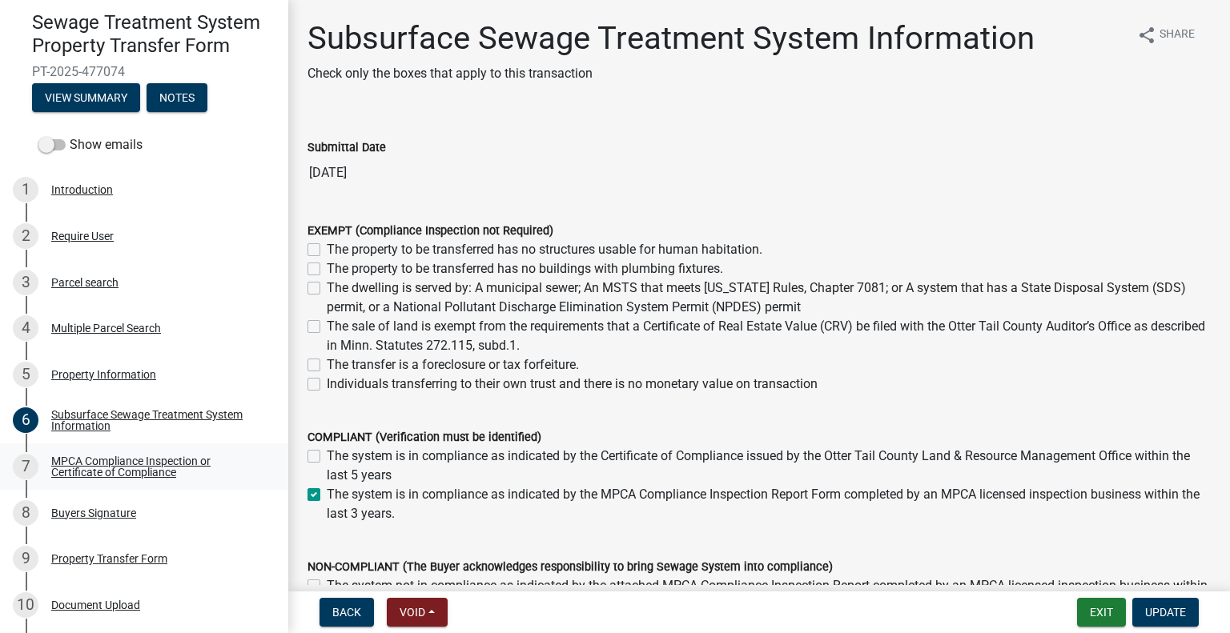
scroll to position [152, 0]
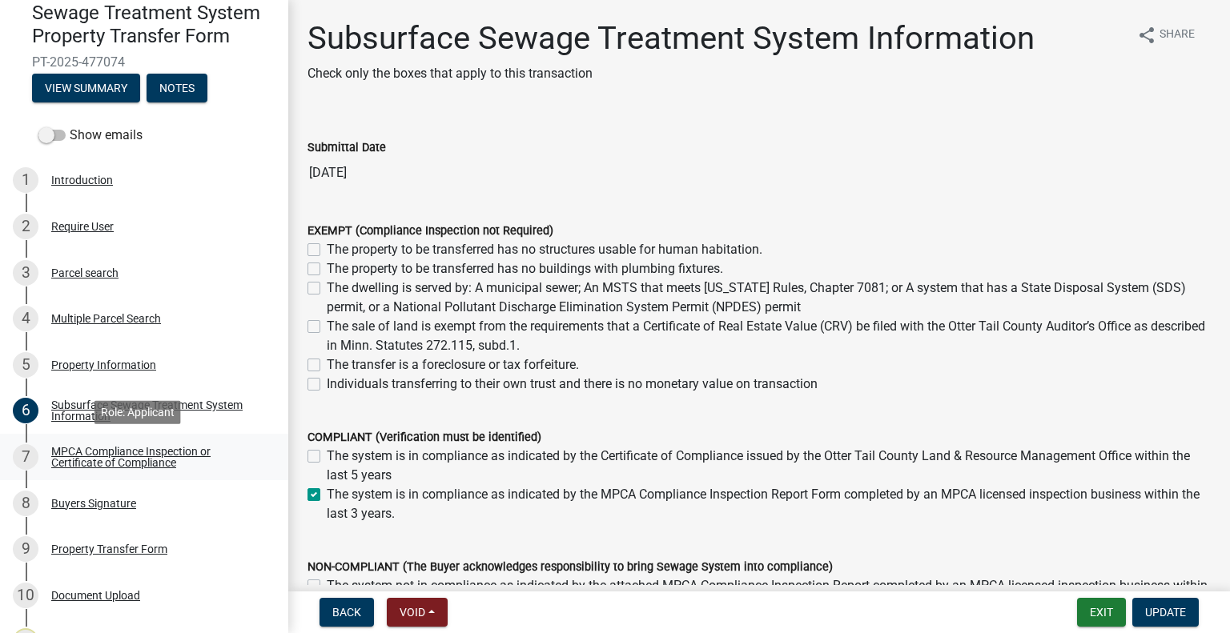
click at [177, 454] on div "MPCA Compliance Inspection or Certificate of Compliance" at bounding box center [156, 457] width 211 height 22
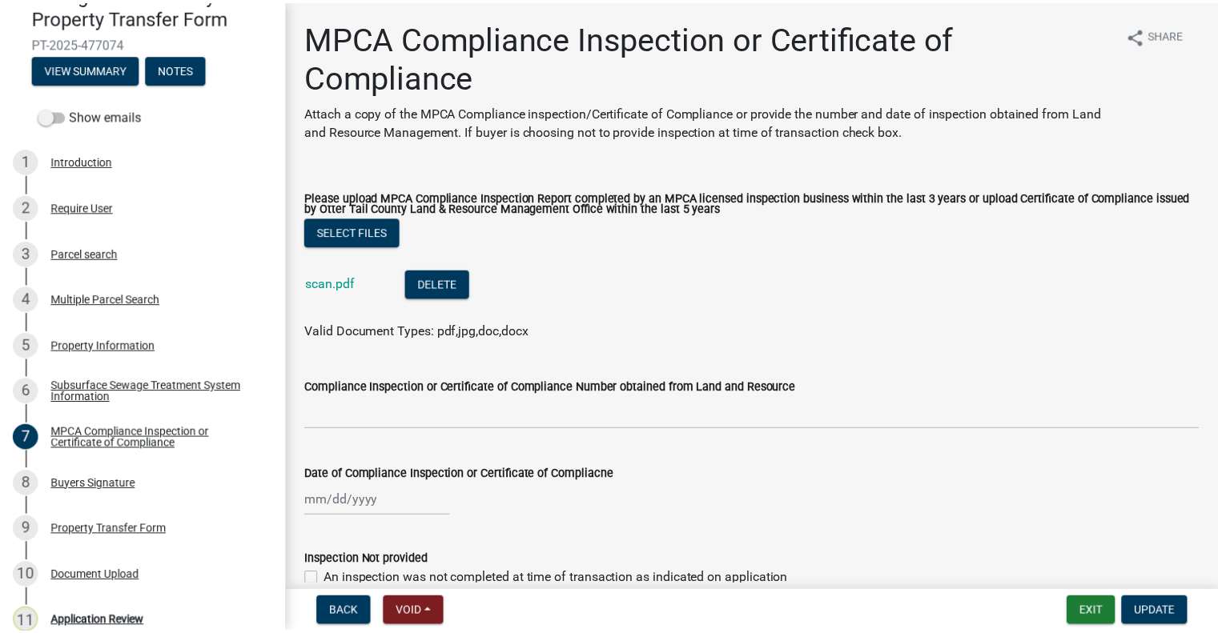
scroll to position [173, 0]
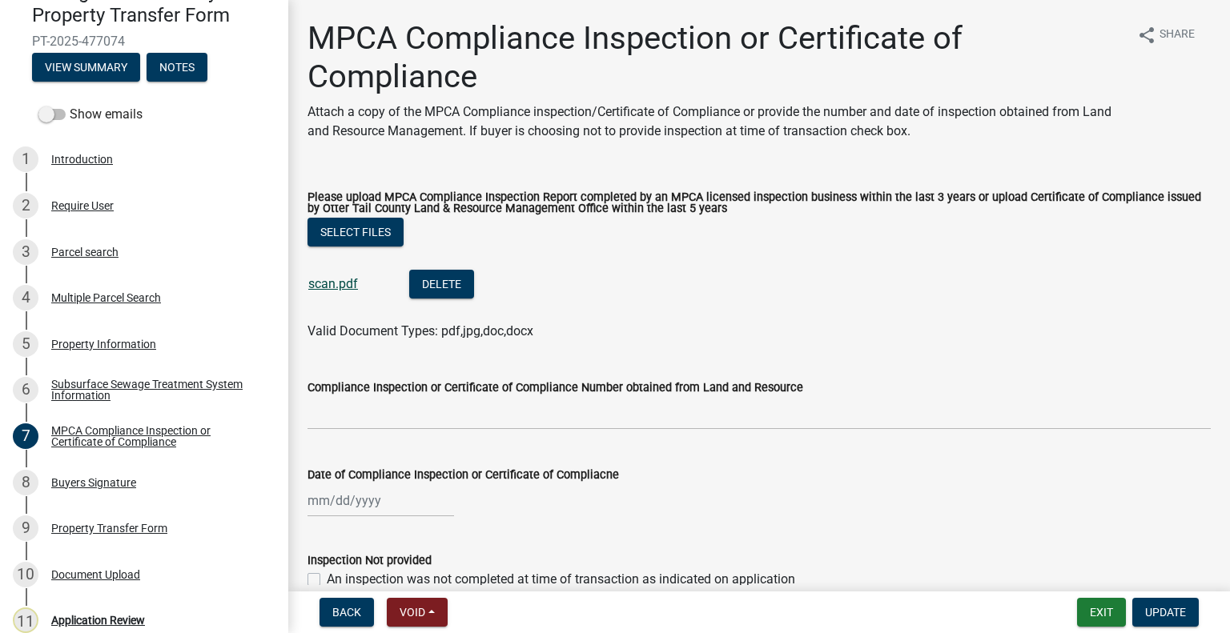
click at [328, 287] on link "scan.pdf" at bounding box center [333, 283] width 50 height 15
click at [126, 489] on div "Buyers Signature" at bounding box center [93, 482] width 85 height 11
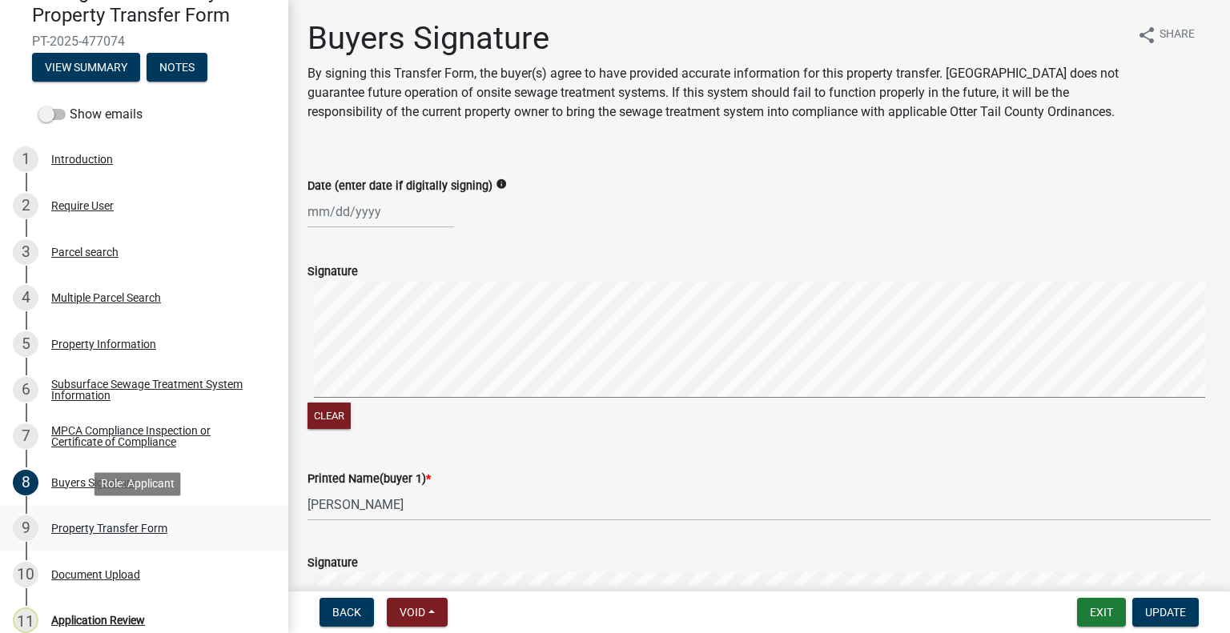
click at [156, 526] on div "Property Transfer Form" at bounding box center [109, 528] width 116 height 11
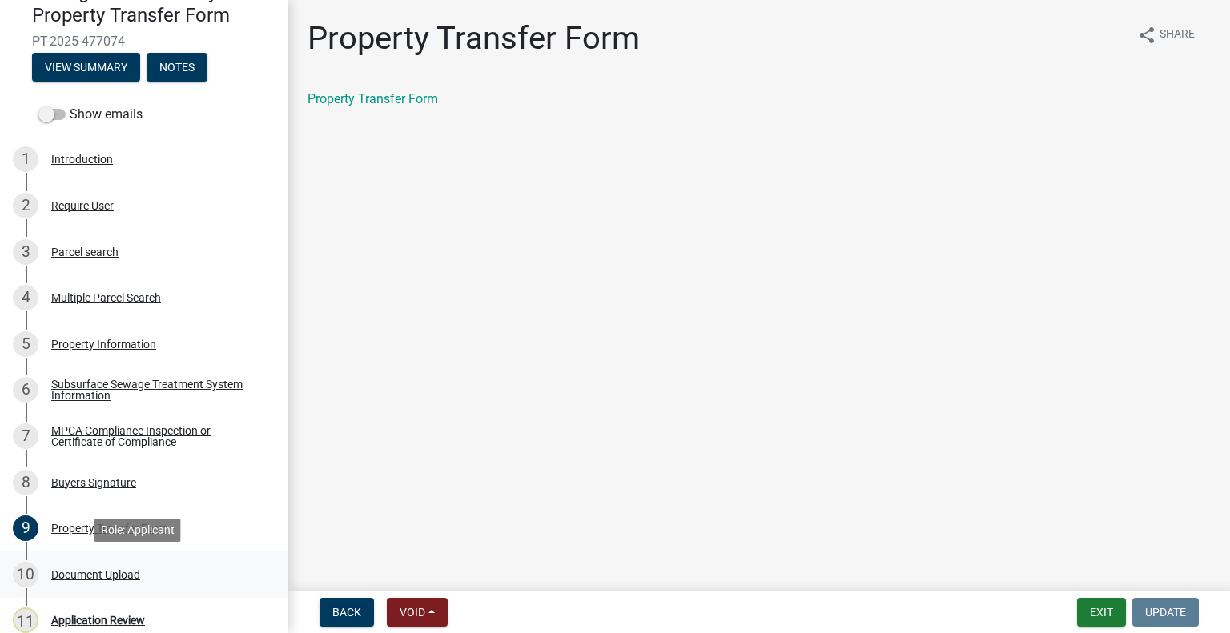
click at [139, 577] on div "Document Upload" at bounding box center [95, 574] width 89 height 11
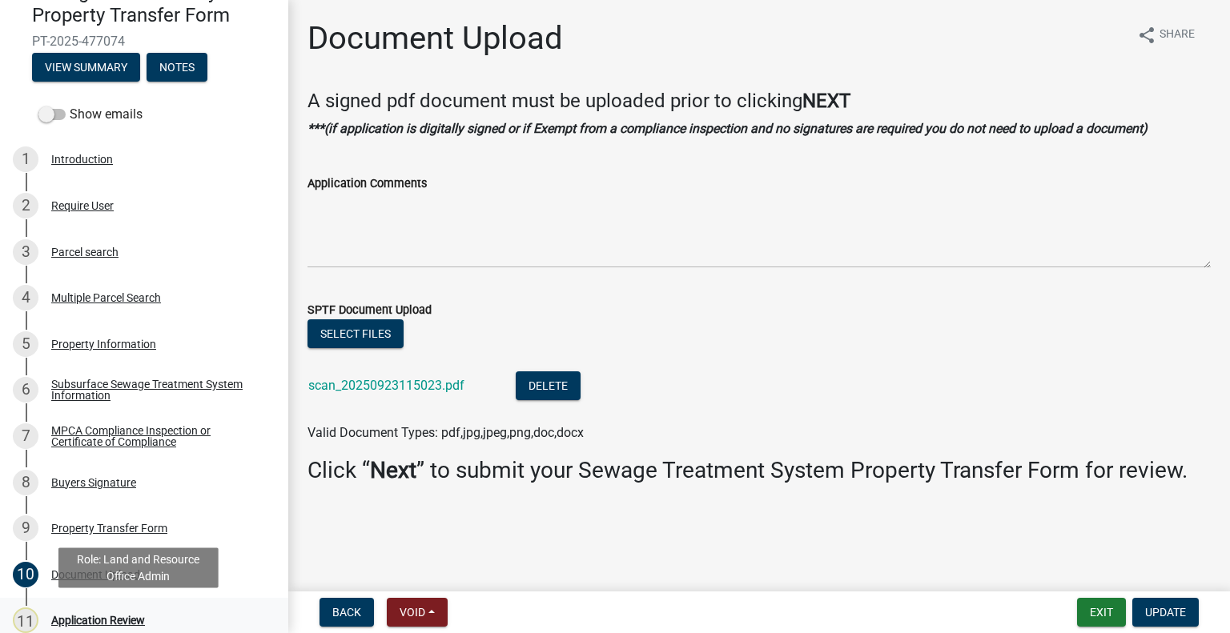
click at [143, 624] on div "Application Review" at bounding box center [98, 620] width 94 height 11
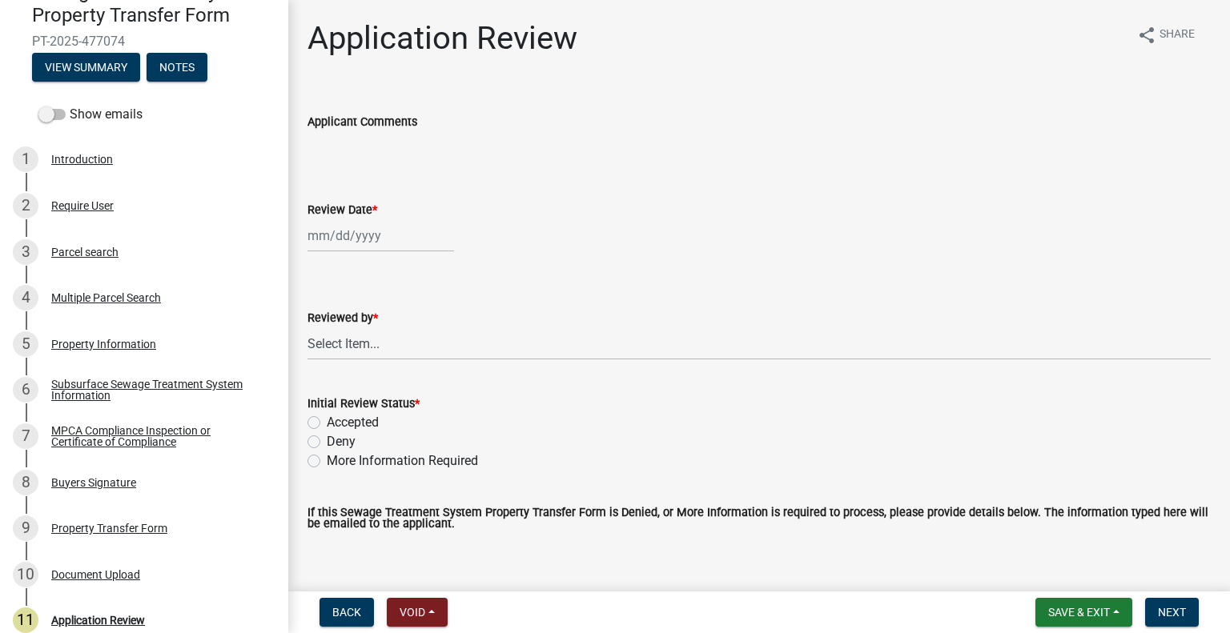
click at [406, 245] on div at bounding box center [381, 235] width 147 height 33
select select "9"
select select "2025"
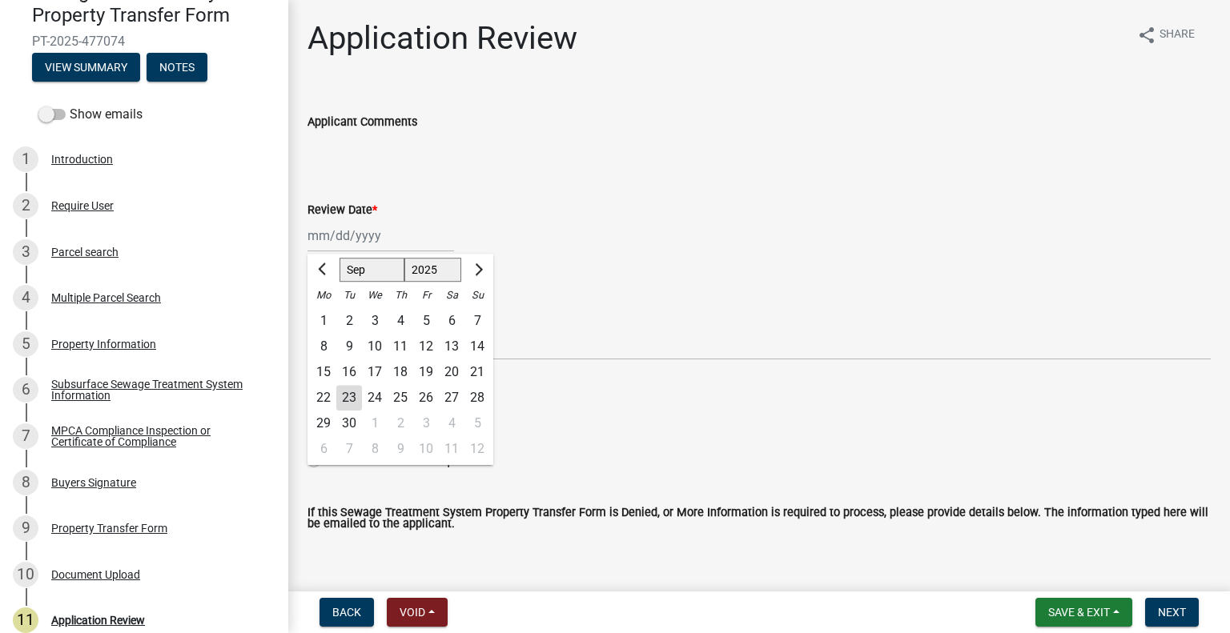
click at [352, 398] on div "23" at bounding box center [349, 398] width 26 height 26
type input "09/23/2025"
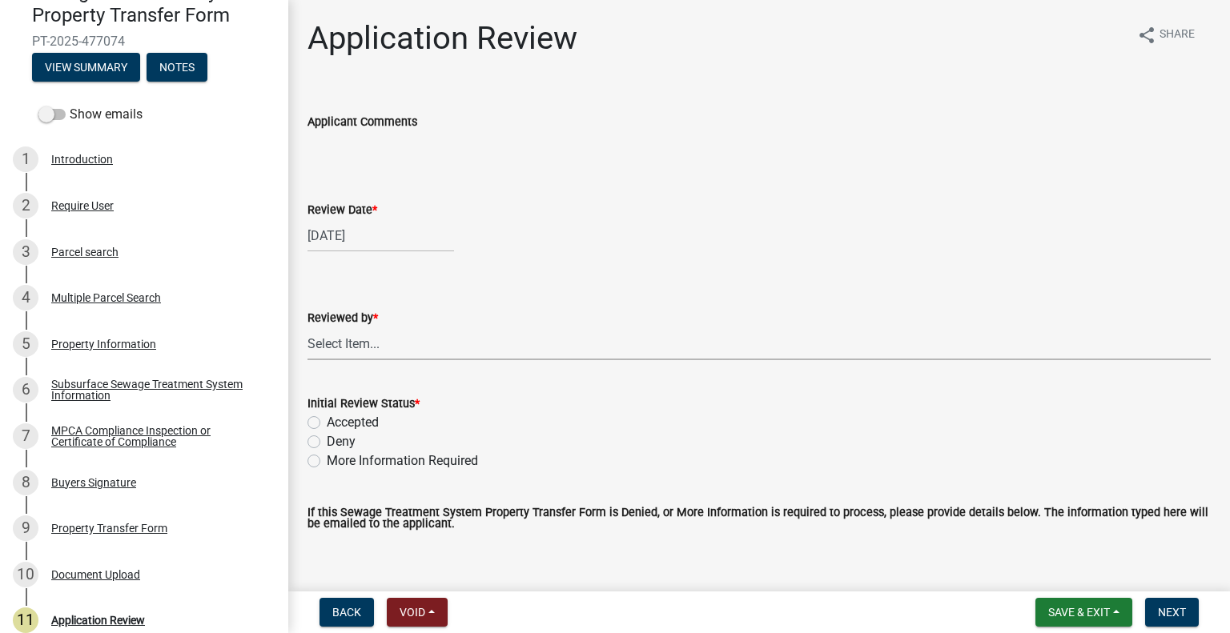
click at [391, 345] on select "Select Item... Alexis Newark Amy Busko Andrea Perales Brittany Tollefson Christ…" at bounding box center [759, 344] width 903 height 33
click at [308, 328] on select "Select Item... Alexis Newark Amy Busko Andrea Perales Brittany Tollefson Christ…" at bounding box center [759, 344] width 903 height 33
select select "2217fab6-25d2-4df2-8e35-18ddd05e0fe8"
click at [368, 418] on label "Accepted" at bounding box center [353, 422] width 52 height 19
click at [337, 418] on input "Accepted" at bounding box center [332, 418] width 10 height 10
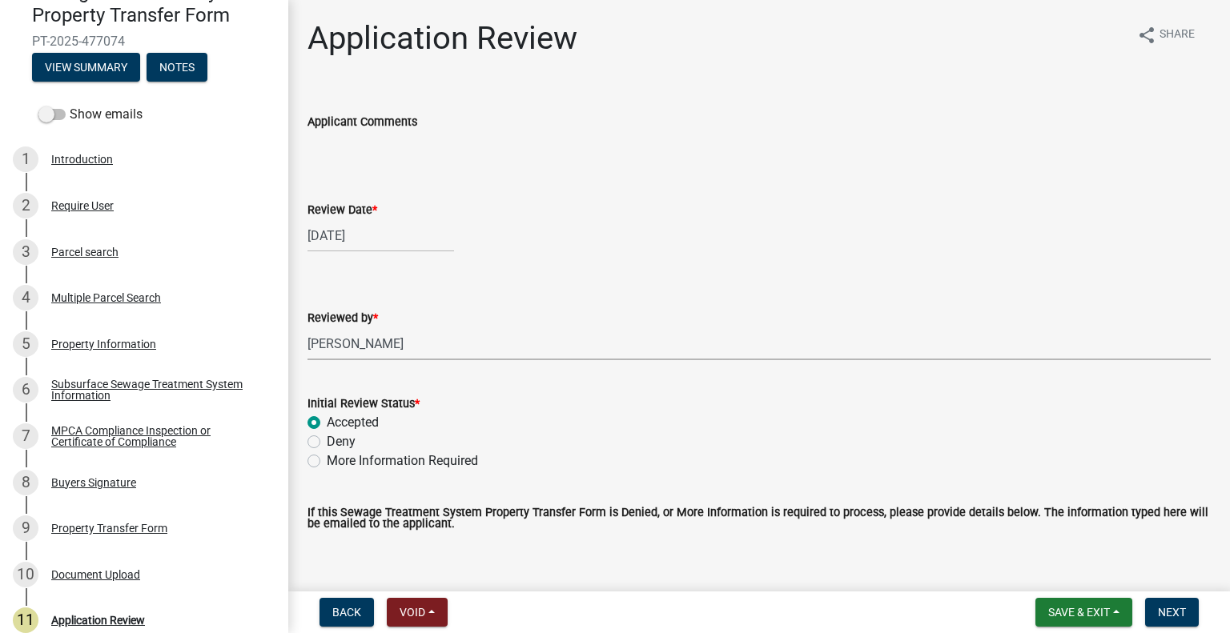
radio input "true"
click at [1157, 619] on button "Next" at bounding box center [1172, 612] width 54 height 29
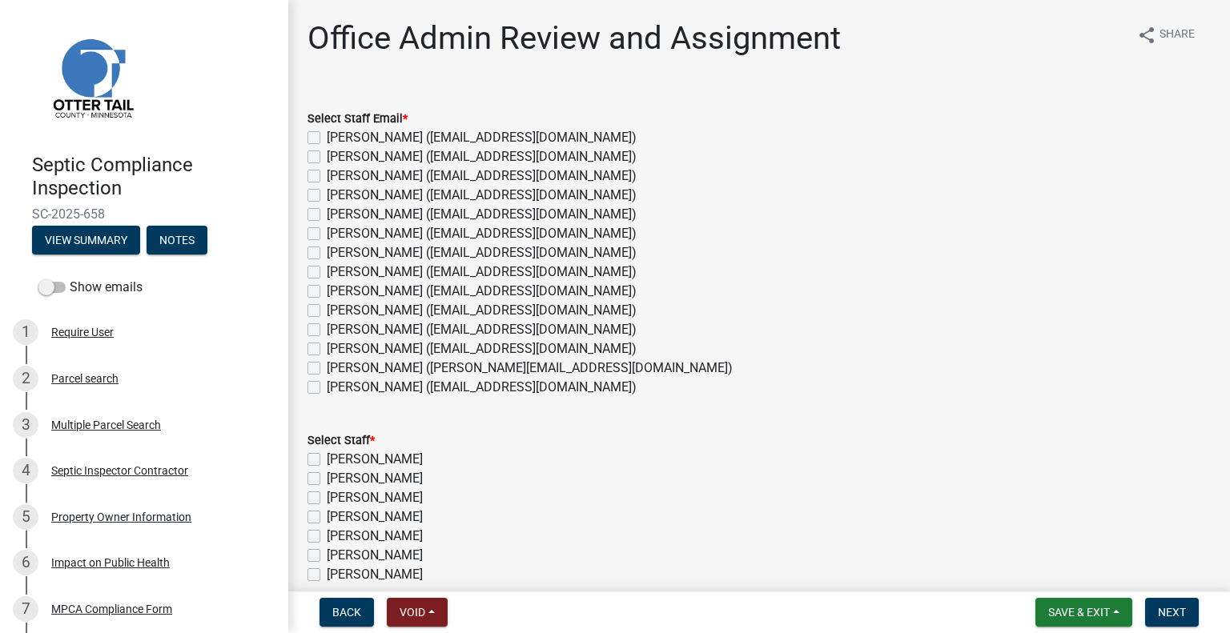
click at [388, 393] on label "[PERSON_NAME] ([EMAIL_ADDRESS][DOMAIN_NAME])" at bounding box center [482, 387] width 310 height 19
click at [337, 388] on input "[PERSON_NAME] ([EMAIL_ADDRESS][DOMAIN_NAME])" at bounding box center [332, 383] width 10 height 10
checkbox input "true"
checkbox input "false"
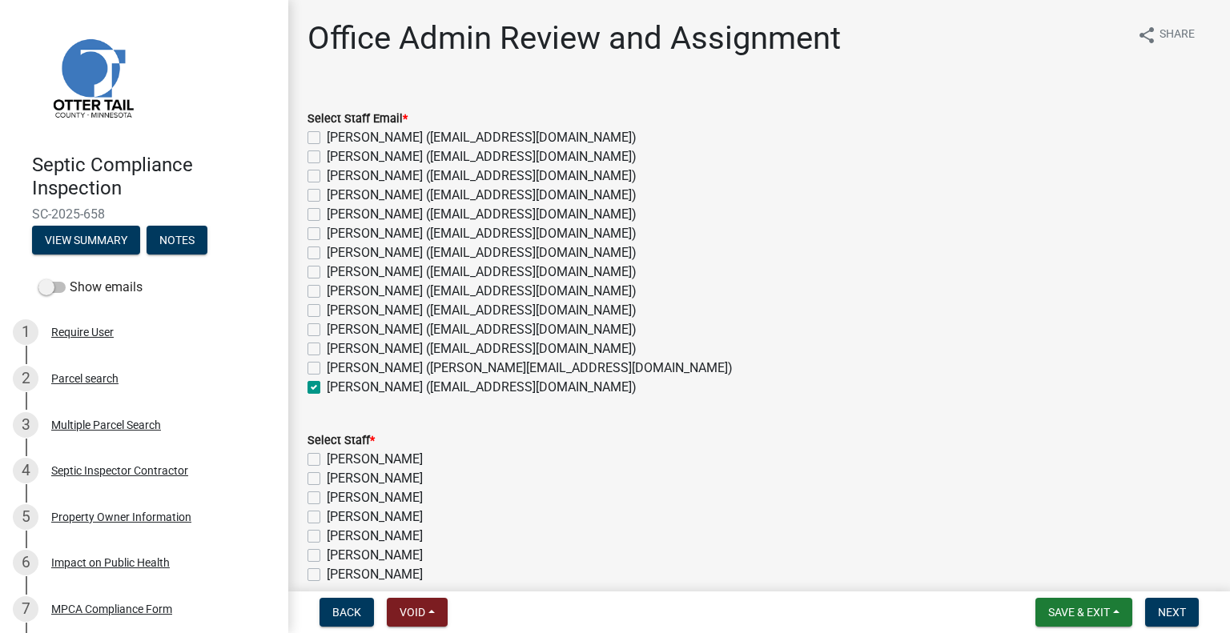
checkbox input "false"
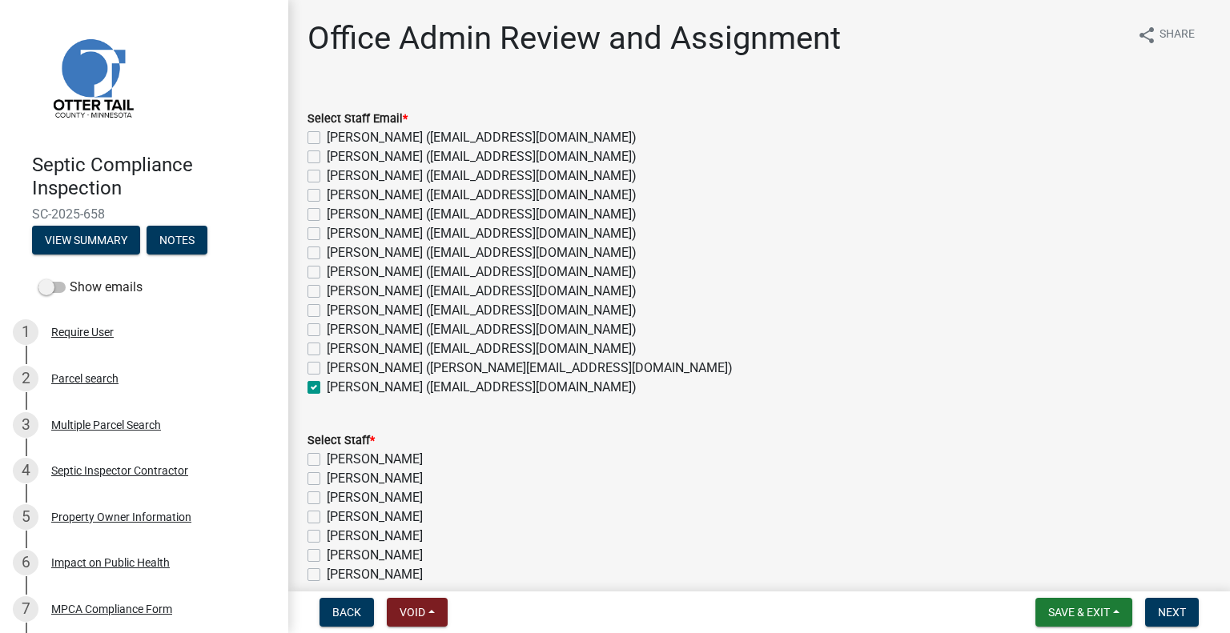
checkbox input "false"
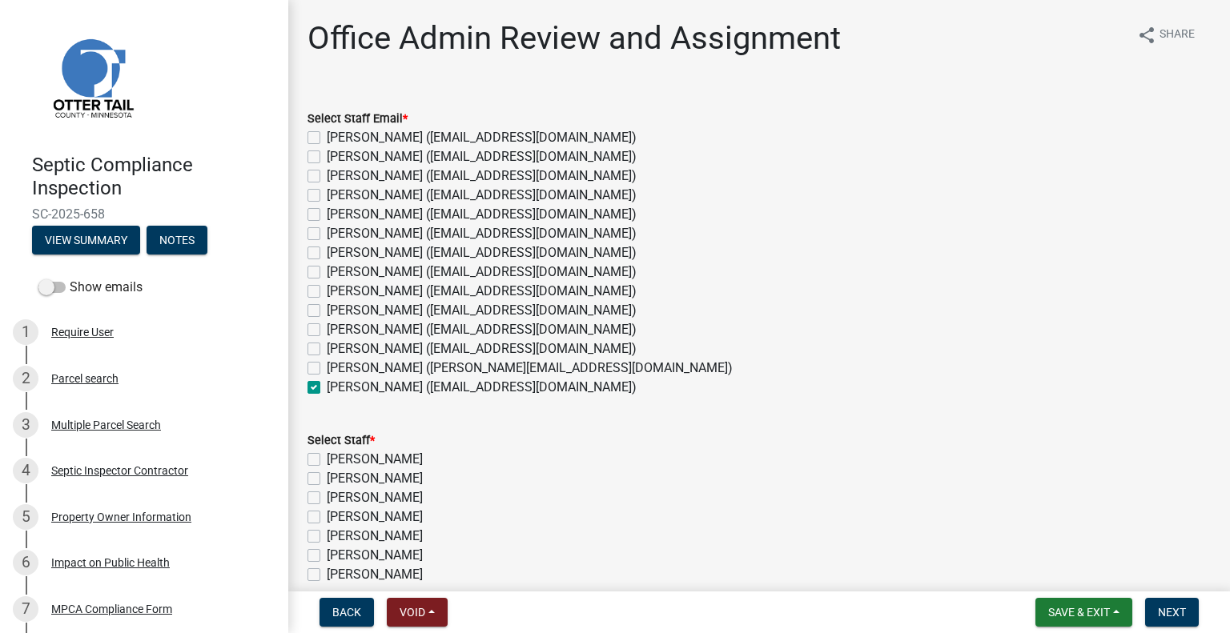
checkbox input "false"
checkbox input "true"
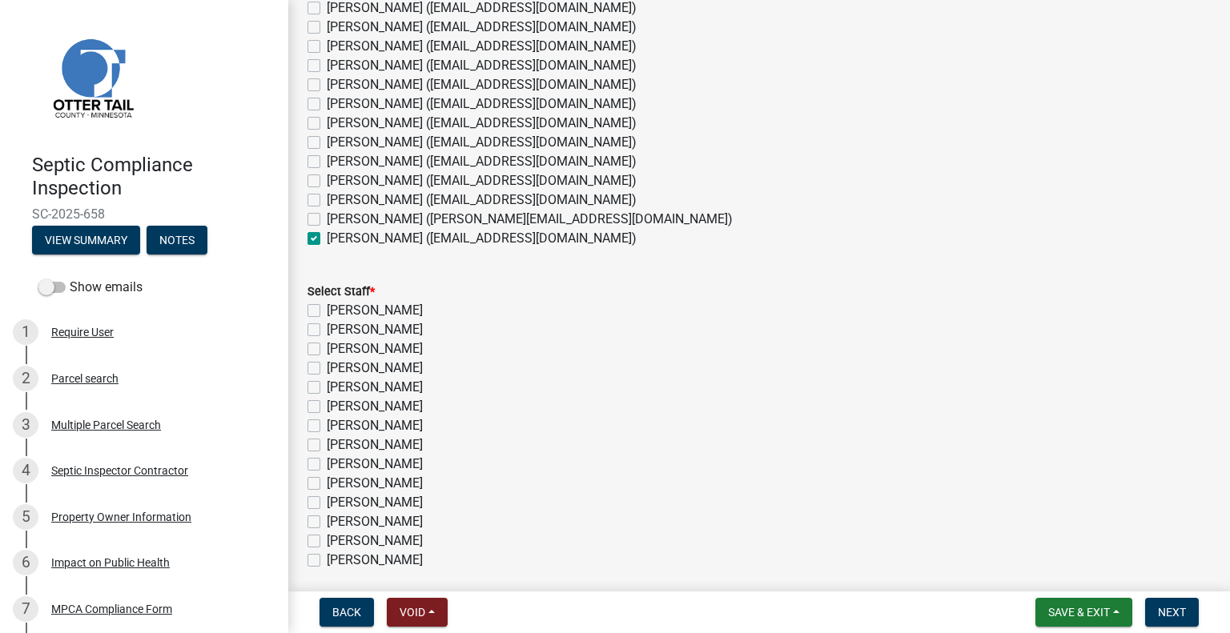
scroll to position [296, 0]
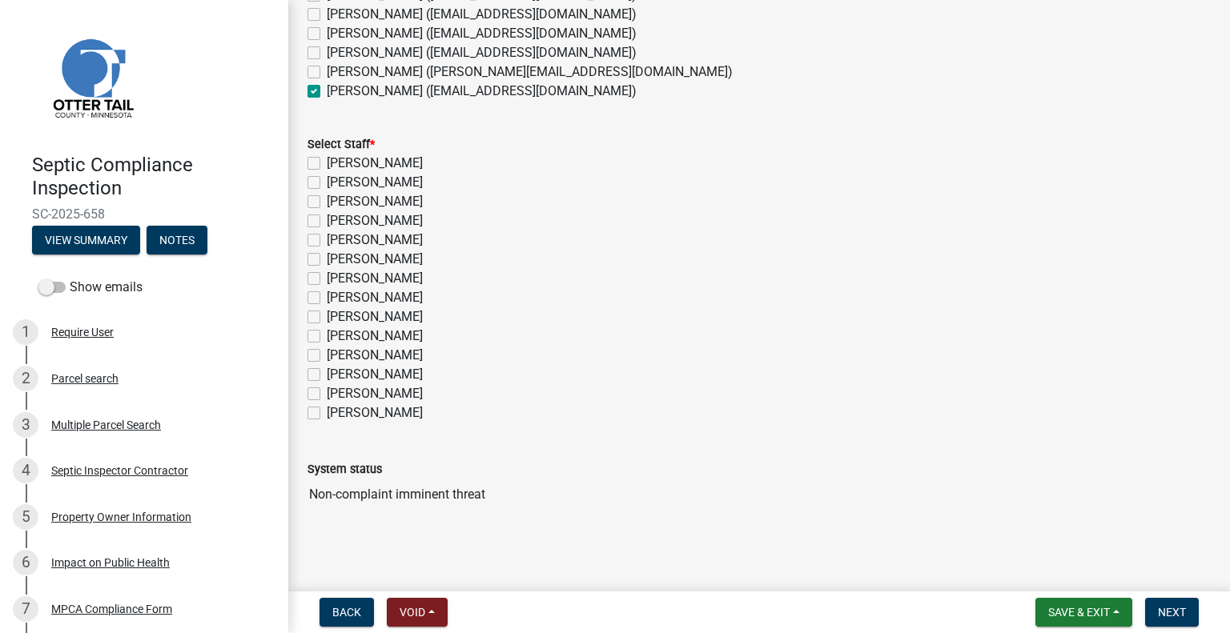
click at [368, 412] on label "[PERSON_NAME]" at bounding box center [375, 413] width 96 height 19
click at [337, 412] on input "[PERSON_NAME]" at bounding box center [332, 409] width 10 height 10
checkbox input "true"
checkbox input "false"
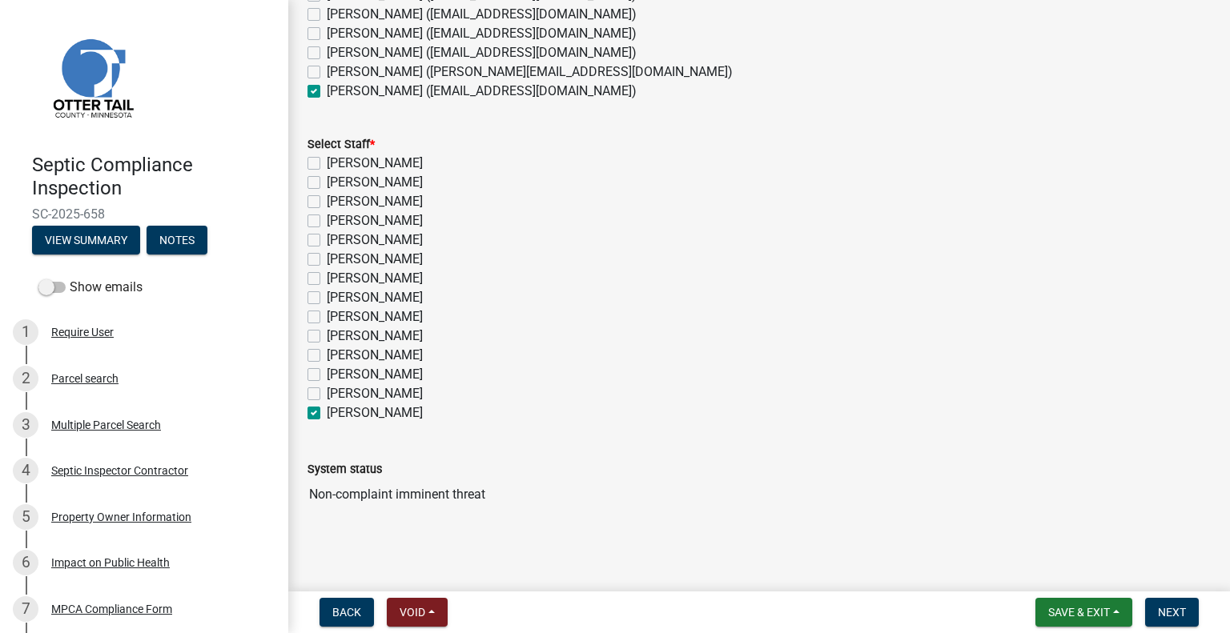
checkbox input "false"
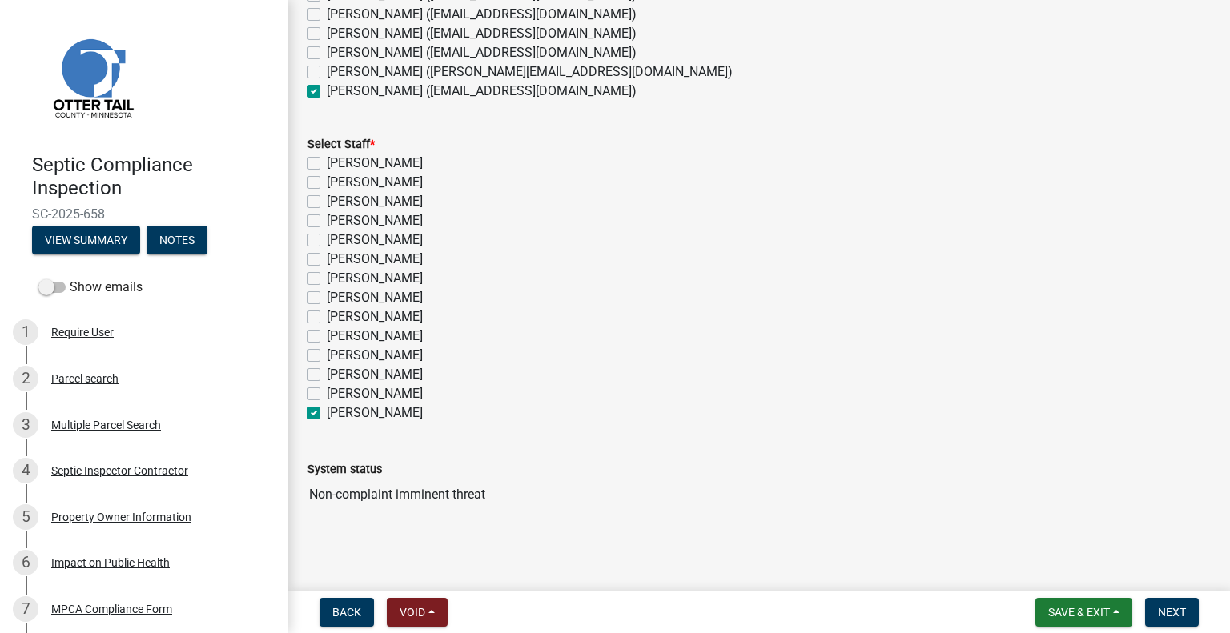
checkbox input "false"
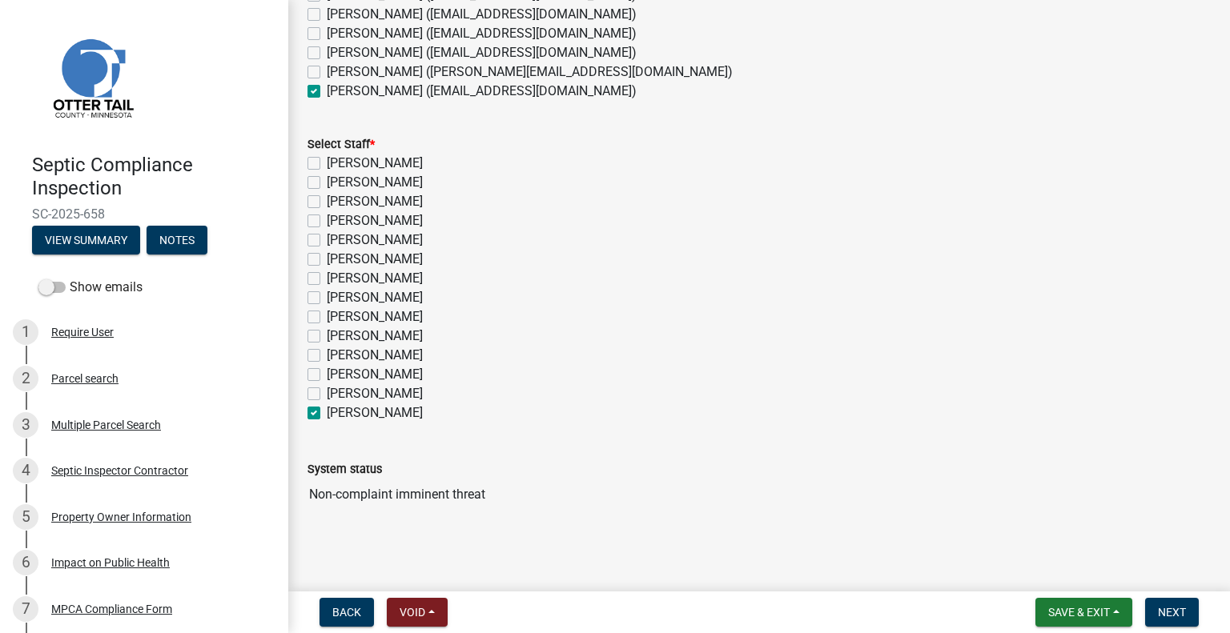
checkbox input "false"
checkbox input "true"
click at [1163, 613] on span "Next" at bounding box center [1172, 612] width 28 height 13
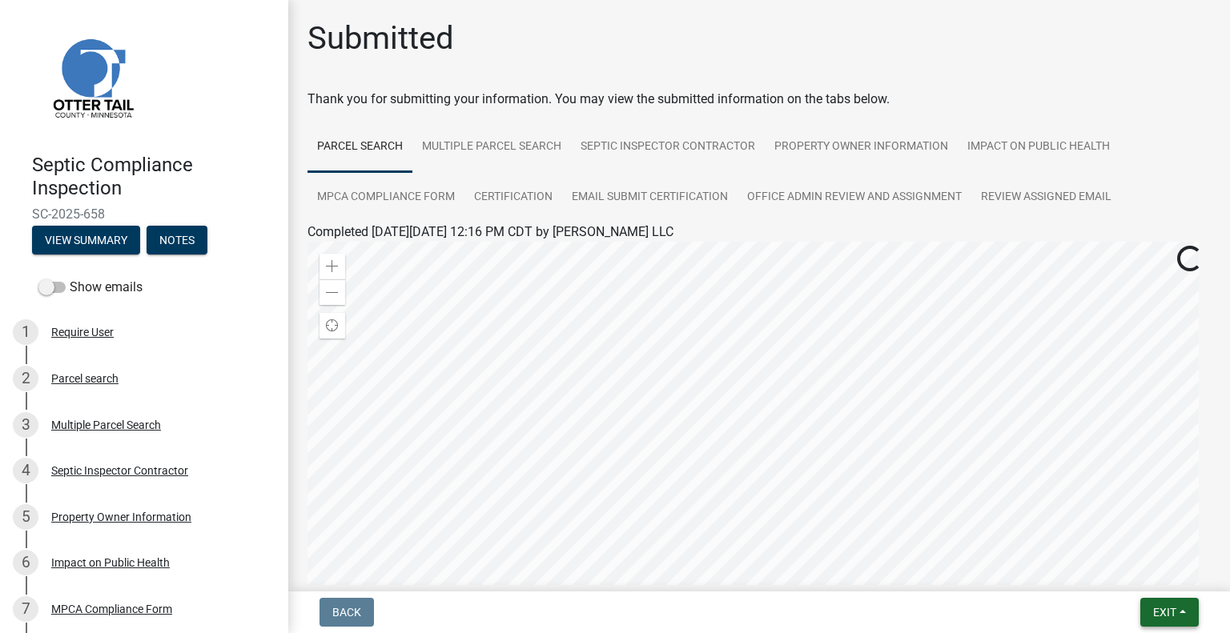
click at [1164, 611] on span "Exit" at bounding box center [1164, 612] width 23 height 13
click at [1134, 557] on button "Save & Exit" at bounding box center [1136, 571] width 128 height 38
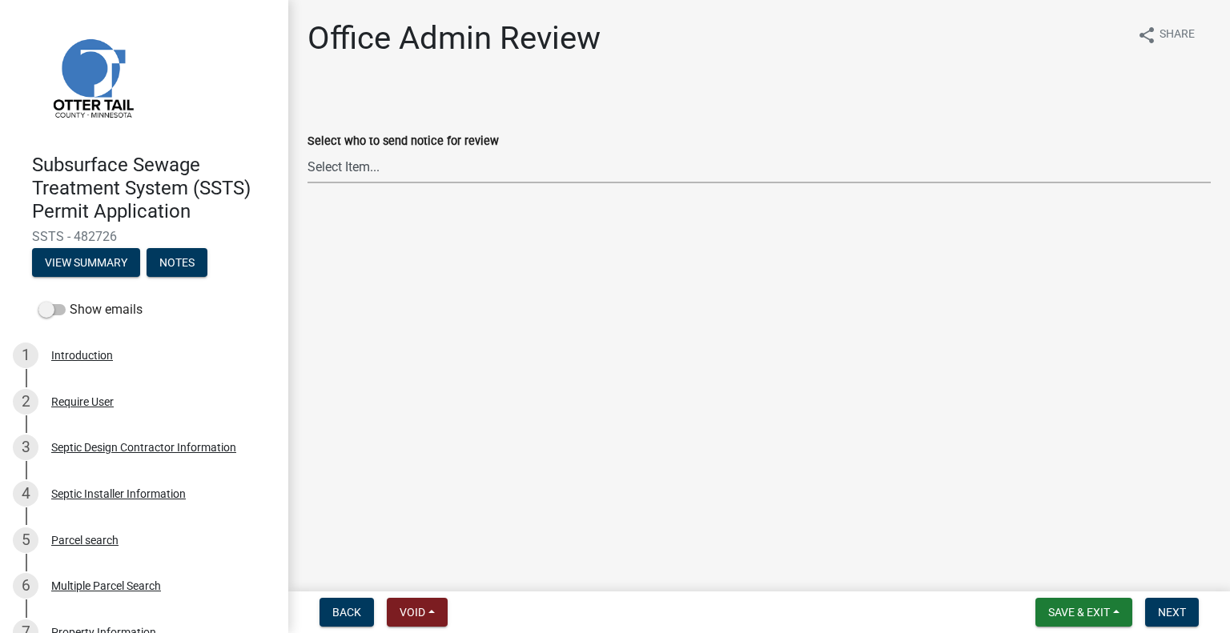
click at [454, 170] on select "Select Item... [PERSON_NAME] ([EMAIL_ADDRESS][DOMAIN_NAME]) [PERSON_NAME] ([EMA…" at bounding box center [759, 167] width 903 height 33
click at [308, 151] on select "Select Item... [PERSON_NAME] ([EMAIL_ADDRESS][DOMAIN_NAME]) [PERSON_NAME] ([EMA…" at bounding box center [759, 167] width 903 height 33
select select "587f38f5-c90e-4c12-9e10-d3e23909bbca"
click at [1158, 612] on span "Next" at bounding box center [1172, 612] width 28 height 13
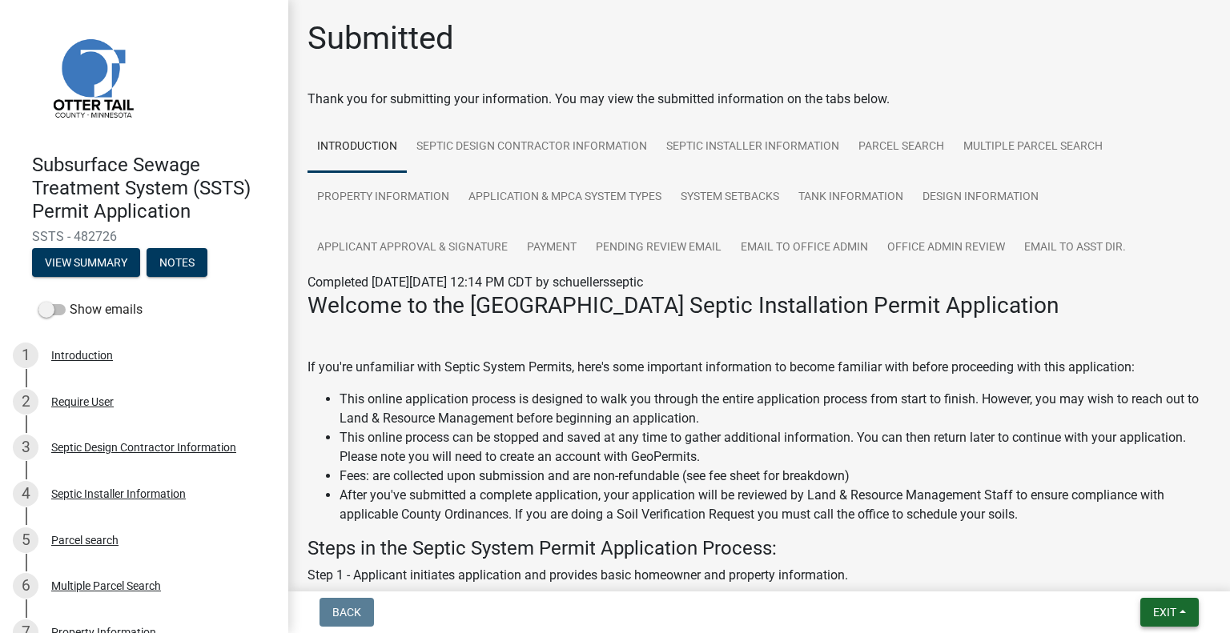
click at [1164, 609] on span "Exit" at bounding box center [1164, 612] width 23 height 13
click at [1121, 569] on button "Save & Exit" at bounding box center [1136, 571] width 128 height 38
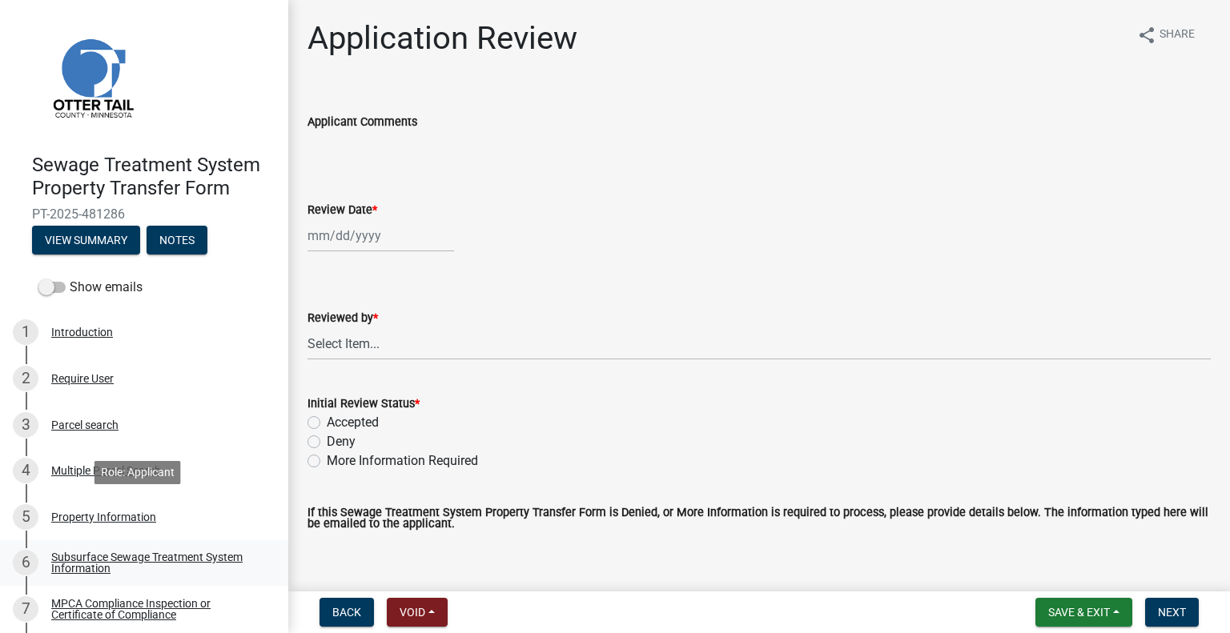
click at [205, 560] on div "Subsurface Sewage Treatment System Information" at bounding box center [156, 563] width 211 height 22
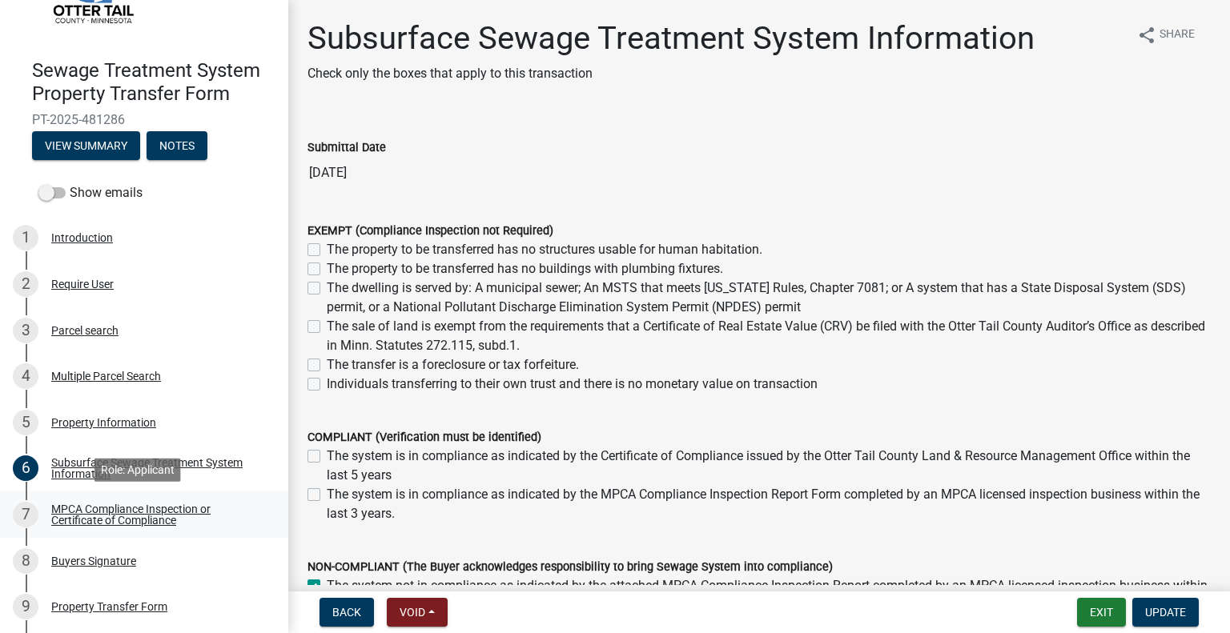
click at [187, 523] on div "MPCA Compliance Inspection or Certificate of Compliance" at bounding box center [156, 515] width 211 height 22
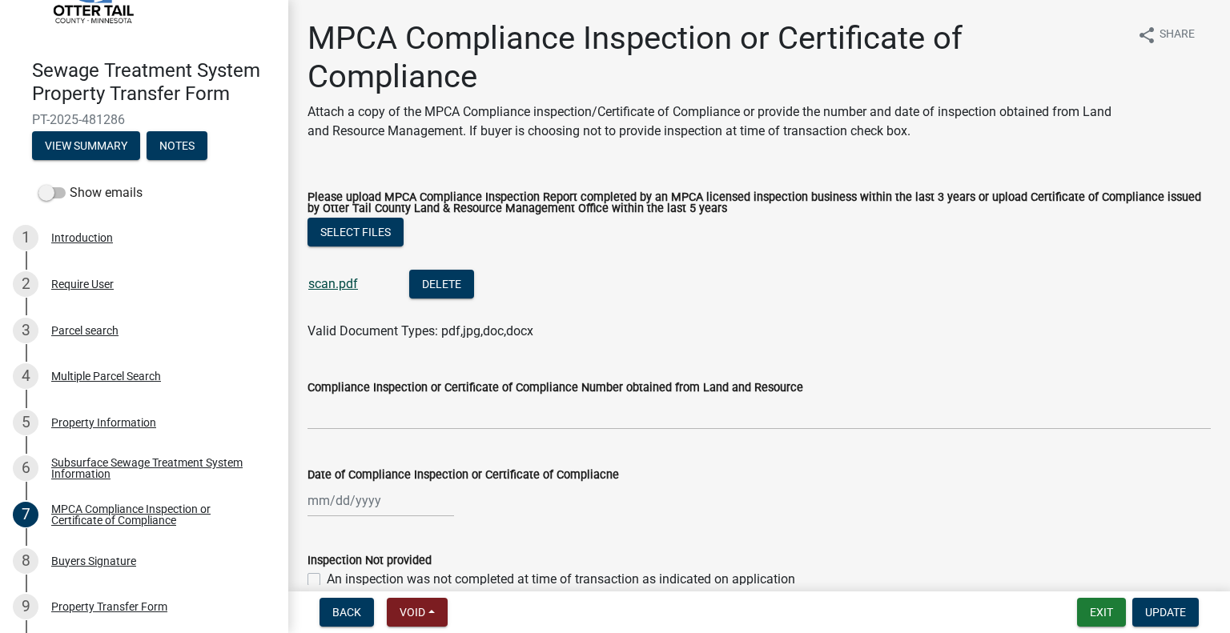
click at [336, 288] on link "scan.pdf" at bounding box center [333, 283] width 50 height 15
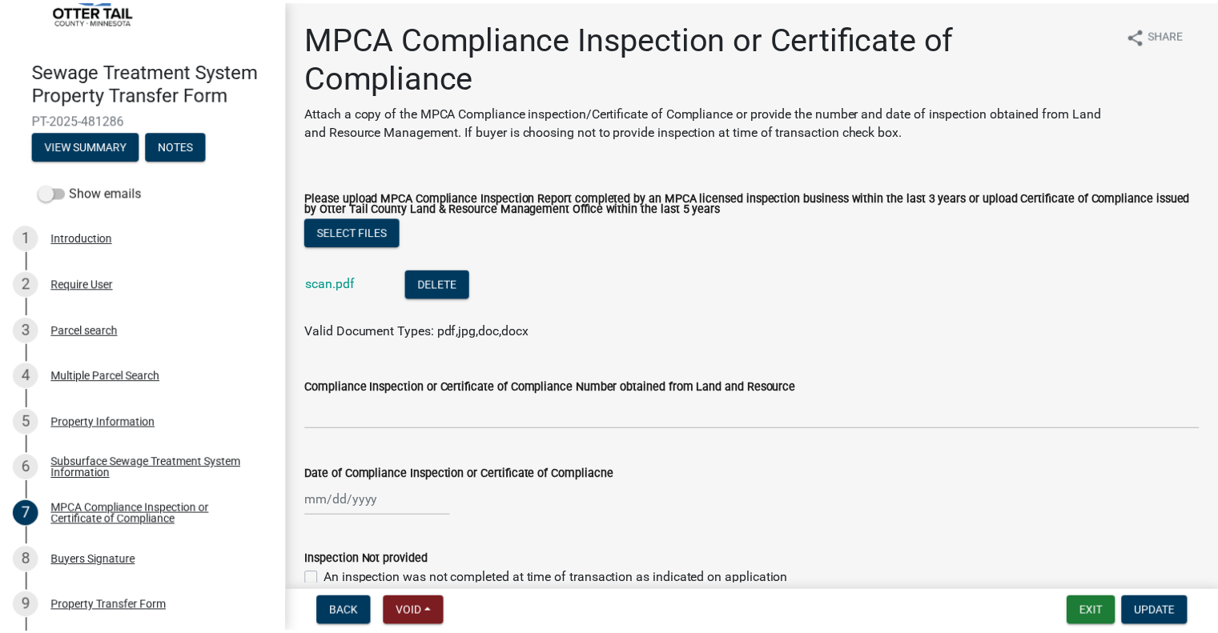
scroll to position [235, 0]
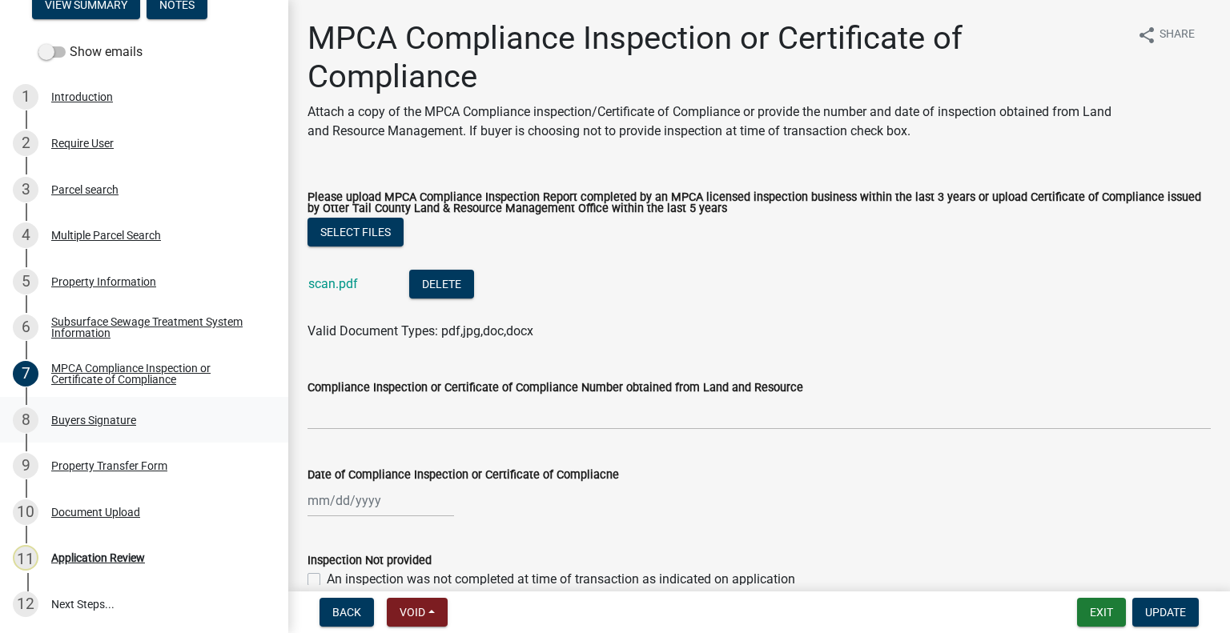
click at [168, 426] on div "8 Buyers Signature" at bounding box center [138, 421] width 250 height 26
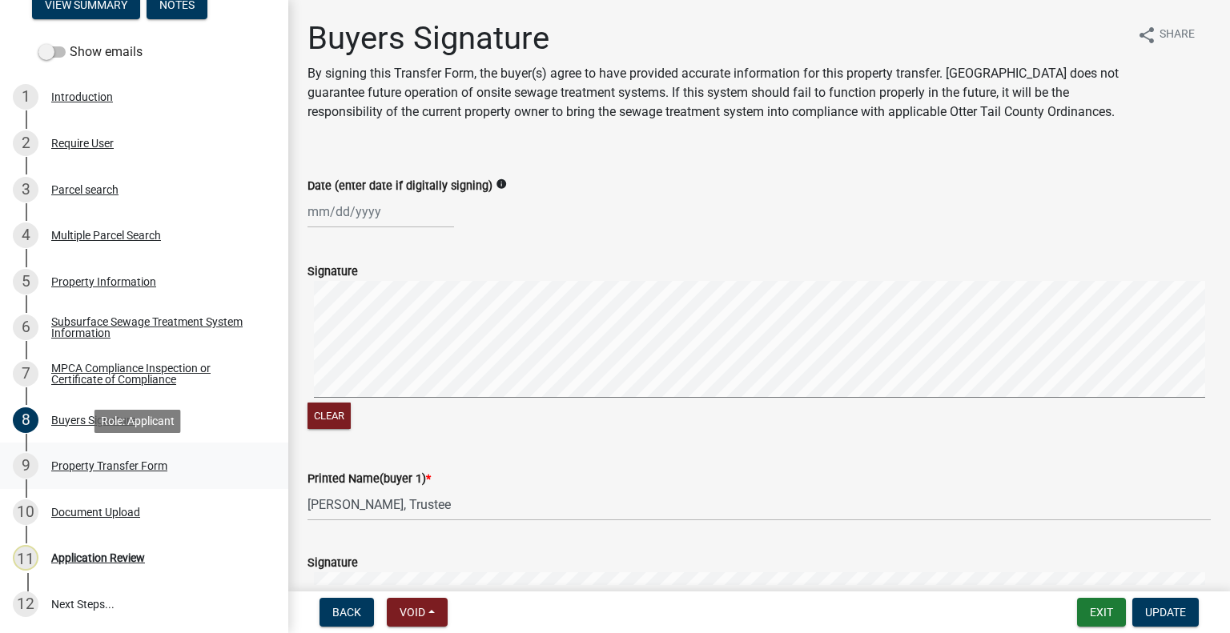
click at [166, 454] on div "9 Property Transfer Form" at bounding box center [138, 466] width 250 height 26
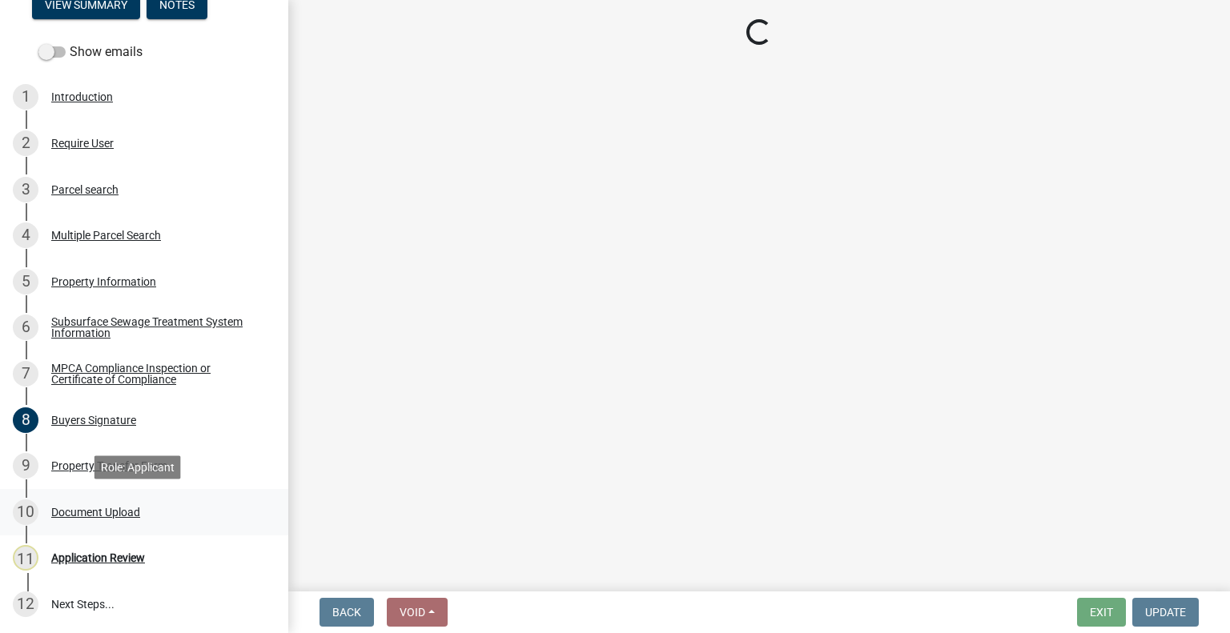
click at [150, 506] on div "10 Document Upload" at bounding box center [138, 513] width 250 height 26
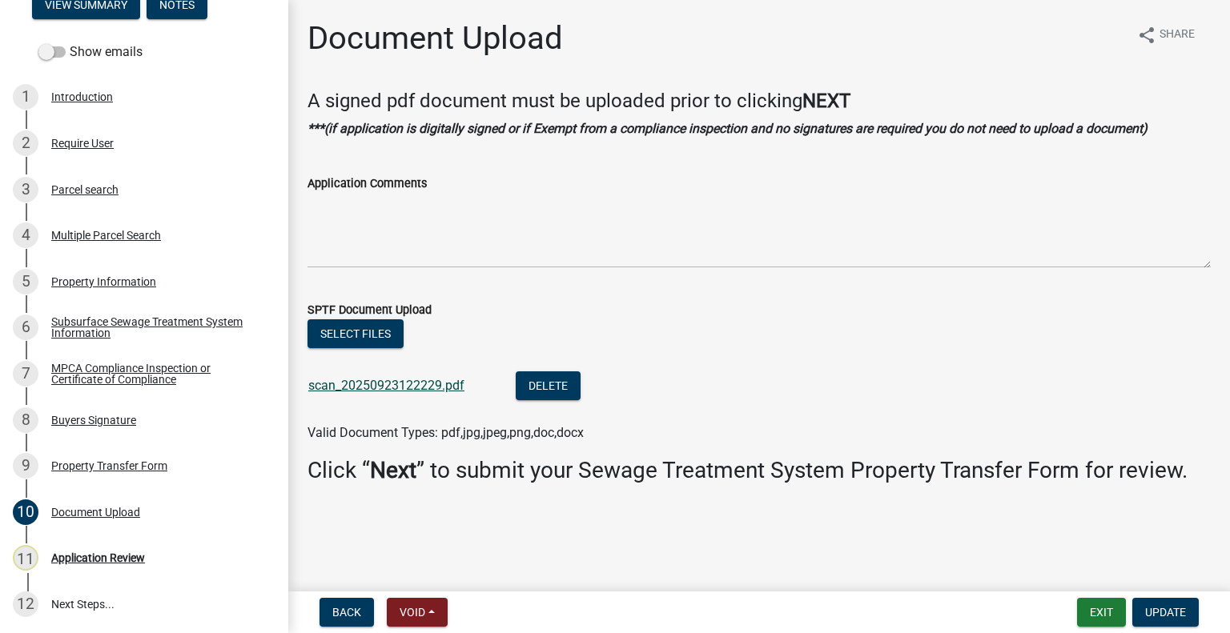
click at [346, 390] on link "scan_20250923122229.pdf" at bounding box center [386, 385] width 156 height 15
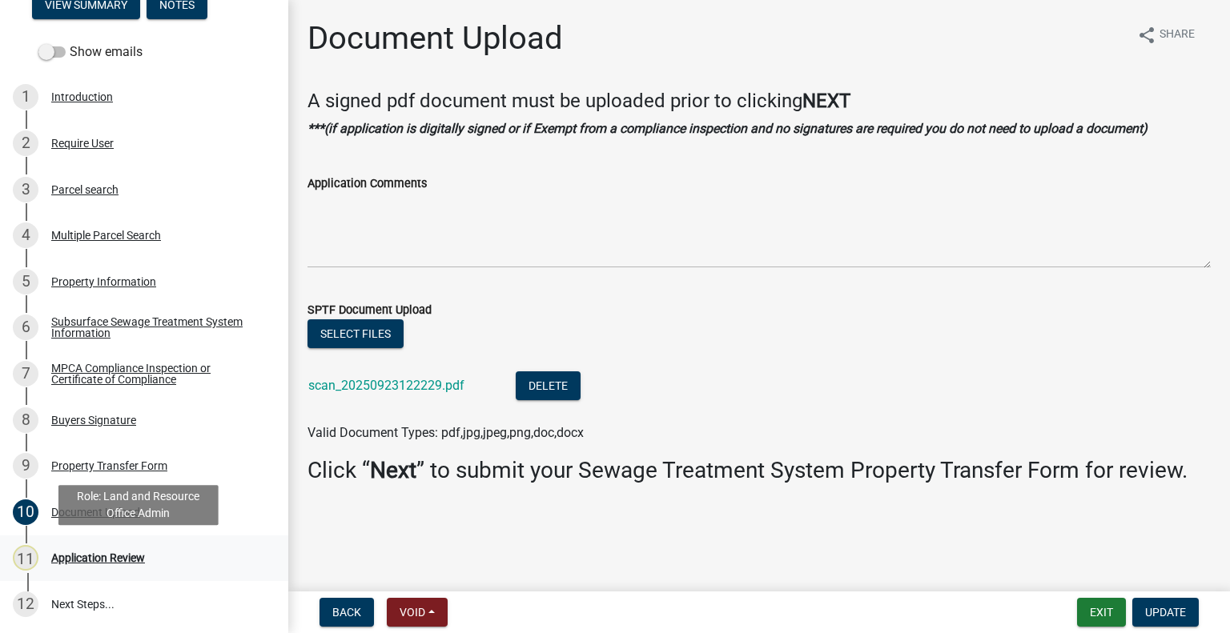
click at [151, 561] on div "11 Application Review" at bounding box center [138, 558] width 250 height 26
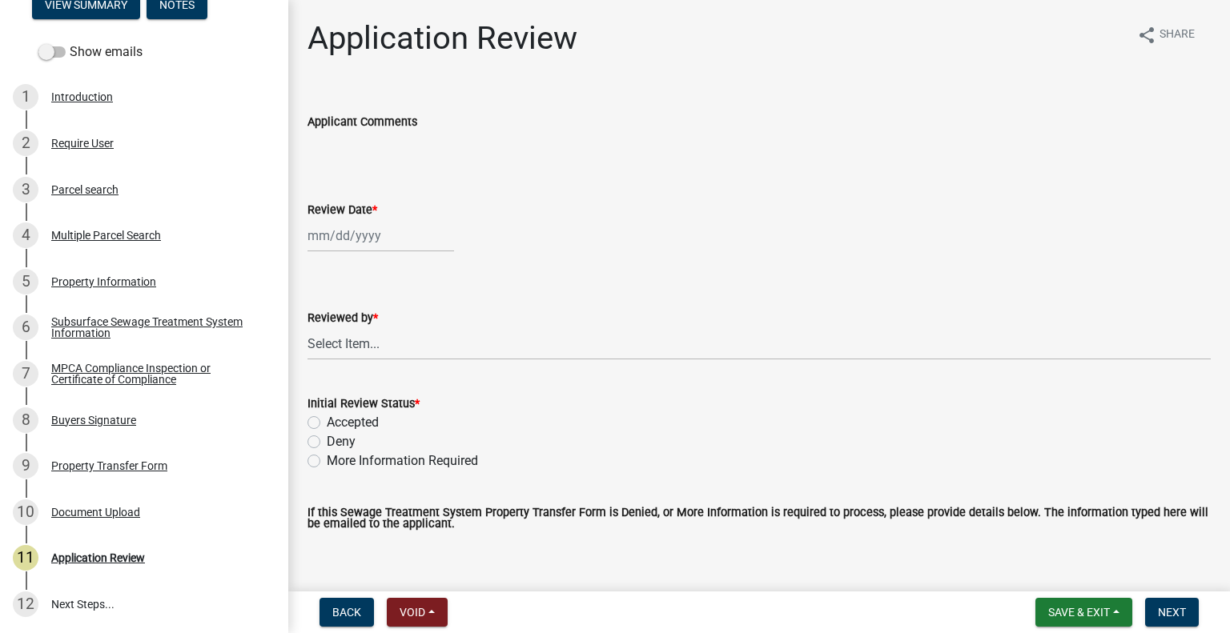
click at [395, 234] on div at bounding box center [381, 235] width 147 height 33
select select "9"
select select "2025"
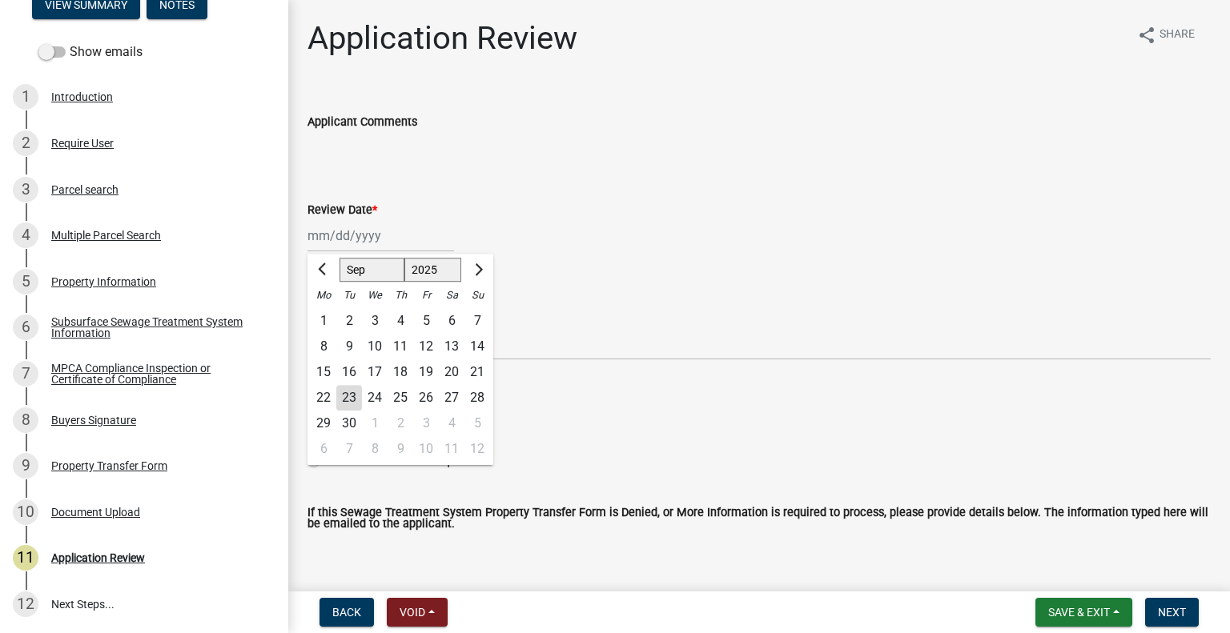
click at [343, 401] on div "23" at bounding box center [349, 398] width 26 height 26
type input "[DATE]"
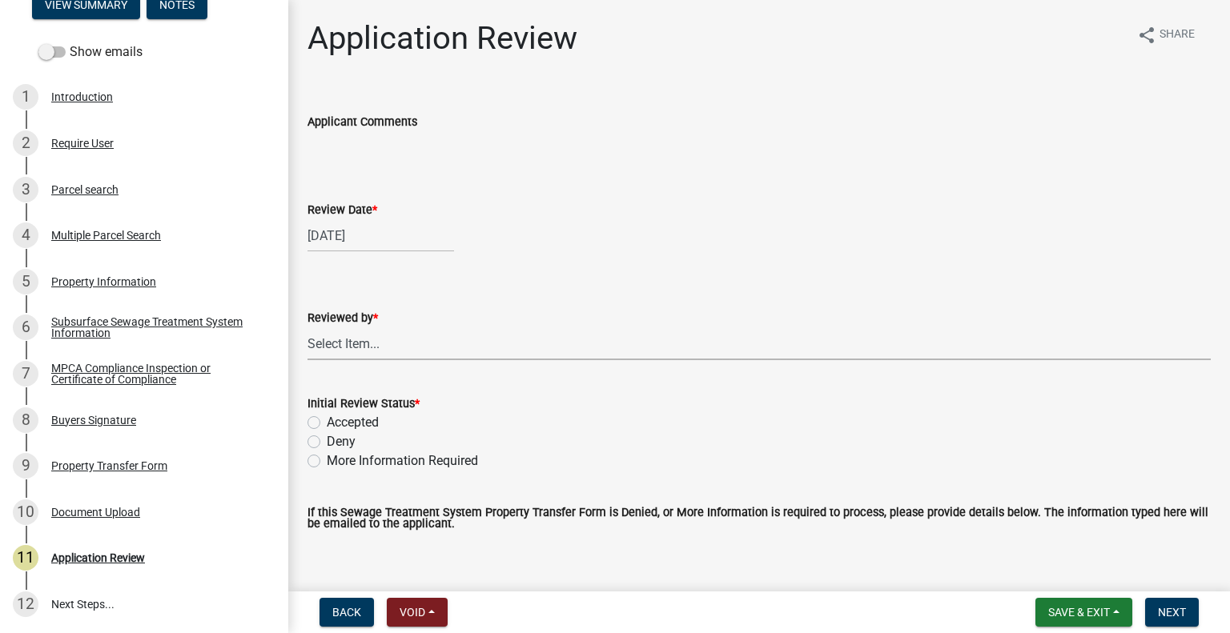
click at [378, 343] on select "Select Item... [PERSON_NAME] [PERSON_NAME] [PERSON_NAME] [PERSON_NAME] [PERSON_…" at bounding box center [759, 344] width 903 height 33
click at [308, 328] on select "Select Item... [PERSON_NAME] [PERSON_NAME] [PERSON_NAME] [PERSON_NAME] [PERSON_…" at bounding box center [759, 344] width 903 height 33
select select "2217fab6-25d2-4df2-8e35-18ddd05e0fe8"
click at [349, 423] on label "Accepted" at bounding box center [353, 422] width 52 height 19
click at [337, 423] on input "Accepted" at bounding box center [332, 418] width 10 height 10
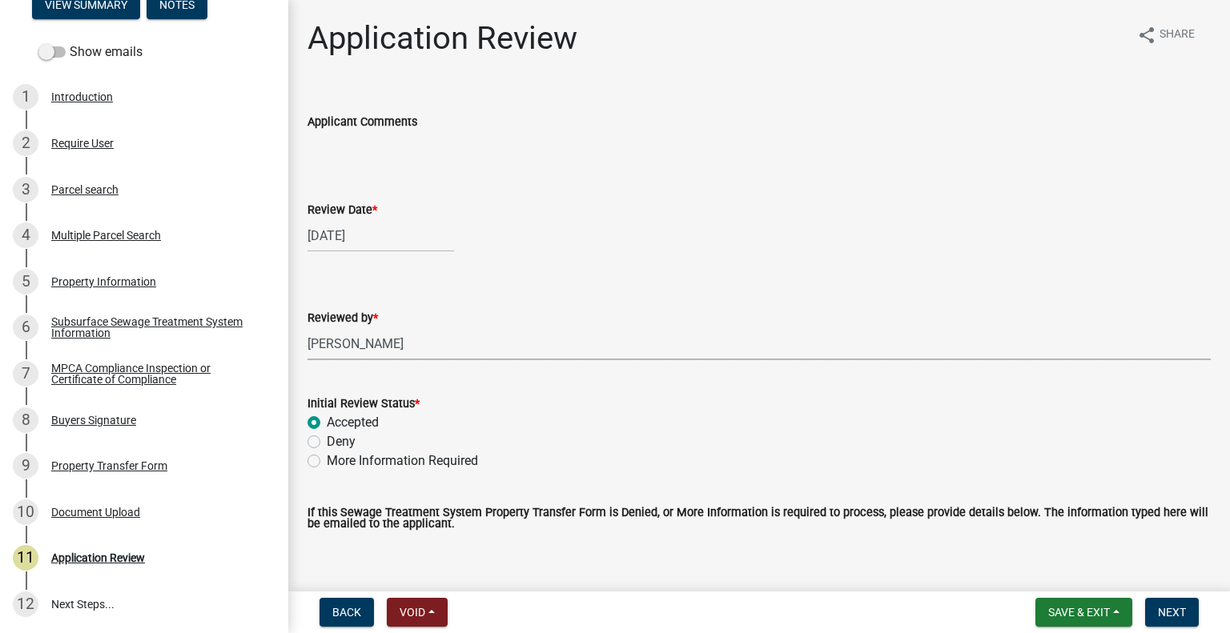
radio input "true"
click at [1172, 615] on span "Next" at bounding box center [1172, 612] width 28 height 13
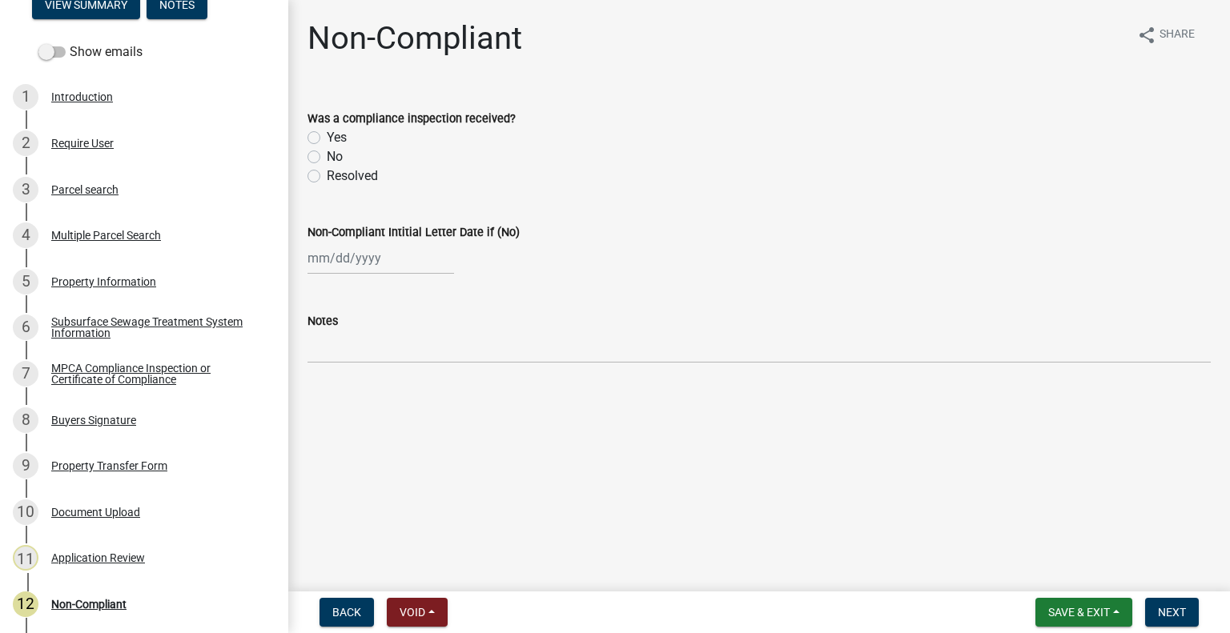
click at [336, 141] on label "Yes" at bounding box center [337, 137] width 20 height 19
click at [336, 139] on input "Yes" at bounding box center [332, 133] width 10 height 10
radio input "true"
click at [1172, 609] on span "Next" at bounding box center [1172, 612] width 28 height 13
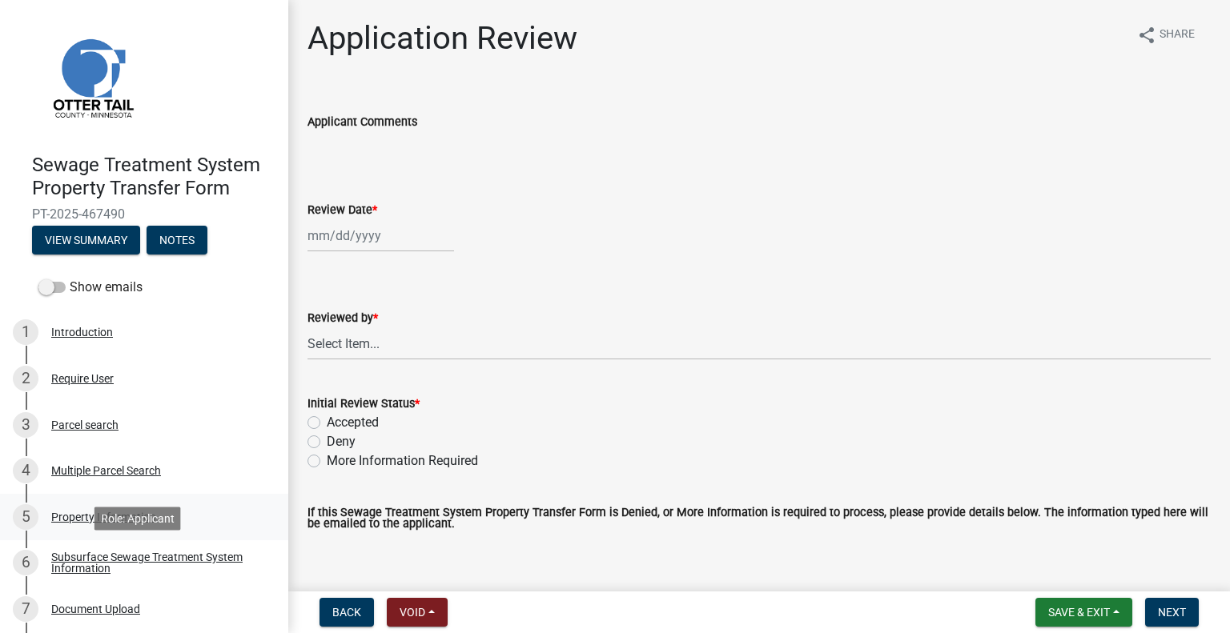
drag, startPoint x: 189, startPoint y: 550, endPoint x: 187, endPoint y: 535, distance: 15.4
click at [187, 549] on link "6 Subsurface Sewage Treatment System Information" at bounding box center [144, 564] width 288 height 46
click at [156, 561] on div "Subsurface Sewage Treatment System Information" at bounding box center [156, 563] width 211 height 22
click at [194, 561] on div "Subsurface Sewage Treatment System Information" at bounding box center [156, 563] width 211 height 22
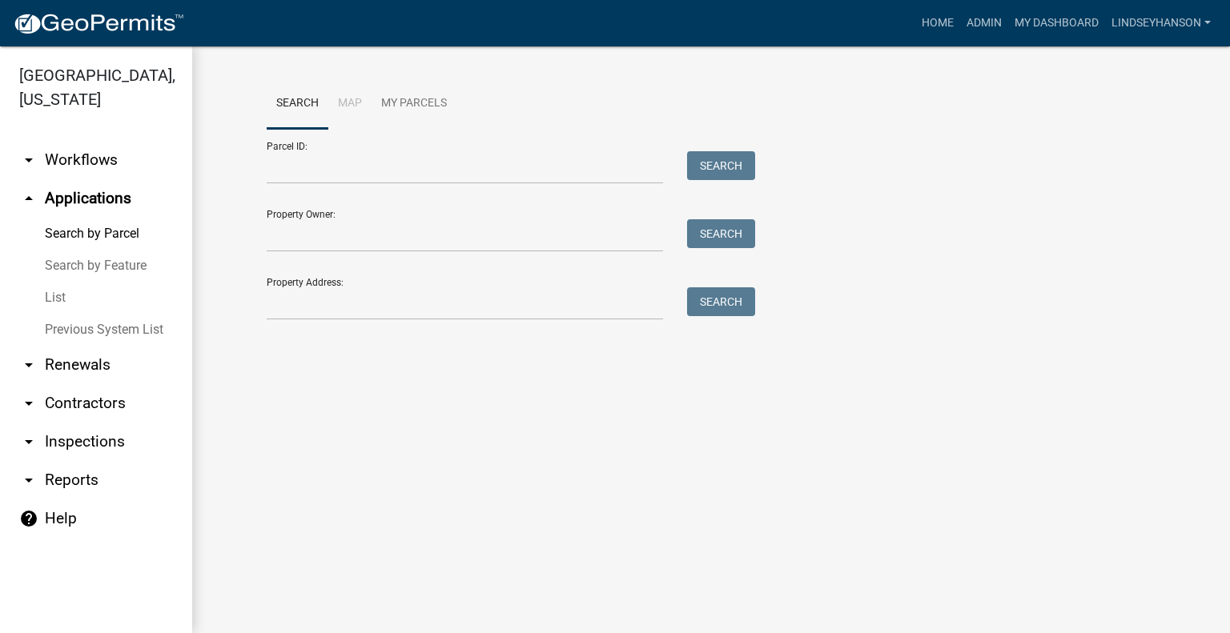
click at [375, 283] on div "Property Address: Search" at bounding box center [507, 292] width 481 height 55
click at [376, 297] on input "Property Address:" at bounding box center [465, 304] width 396 height 33
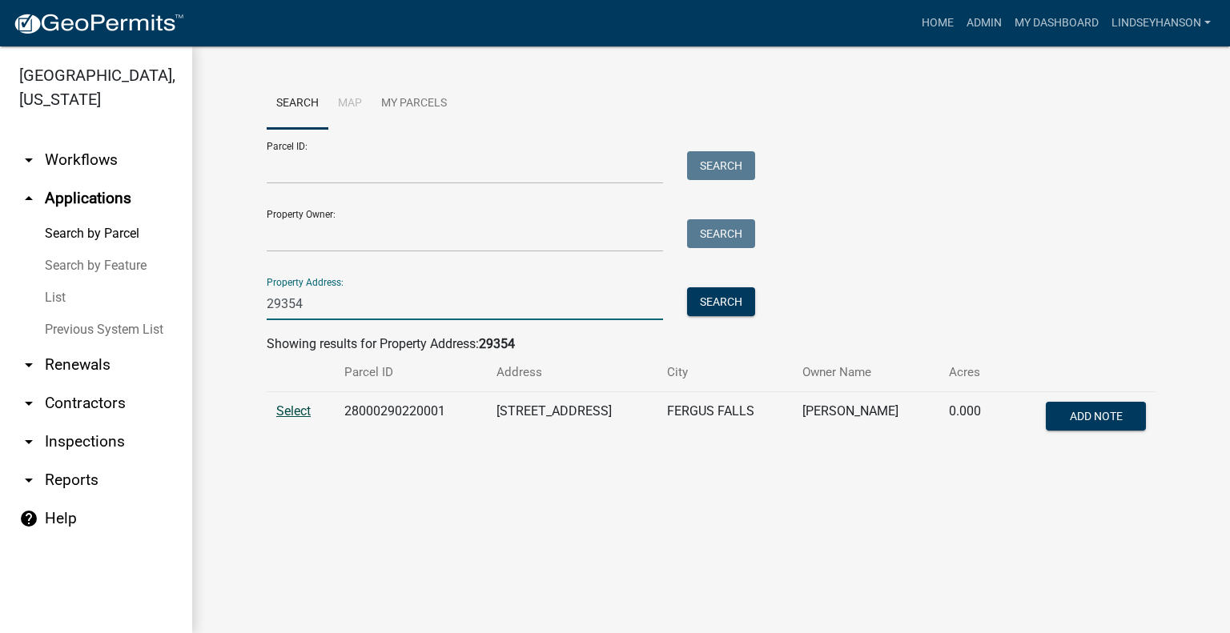
type input "29354"
click at [284, 411] on span "Select" at bounding box center [293, 411] width 34 height 15
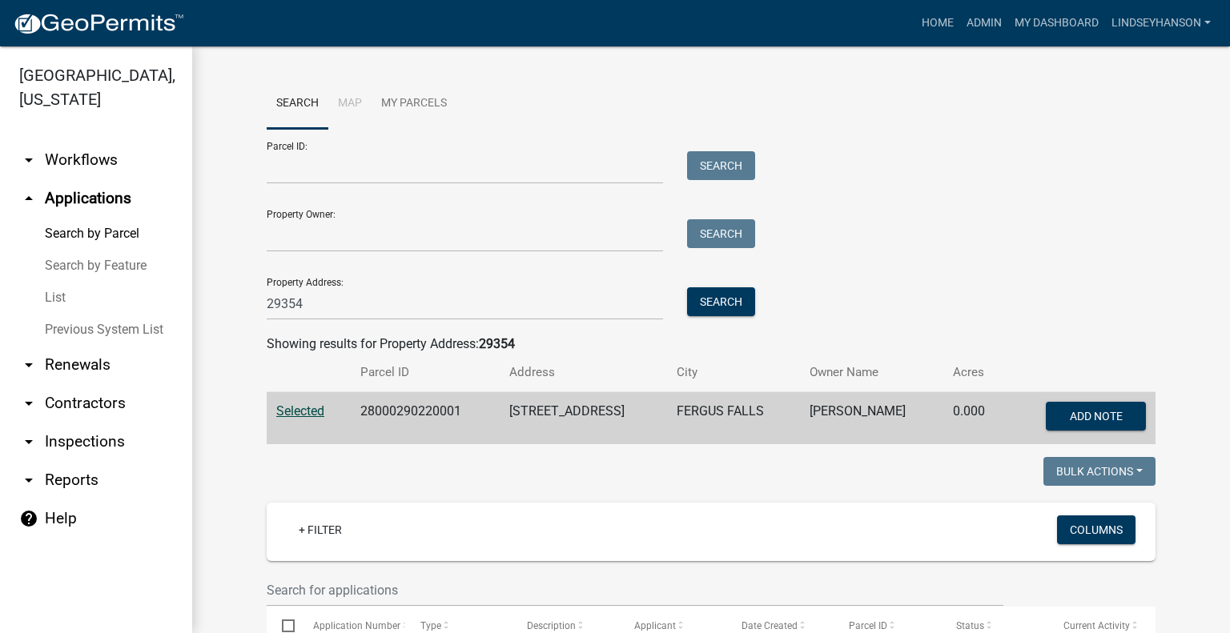
click at [115, 171] on link "arrow_drop_down Workflows" at bounding box center [96, 160] width 192 height 38
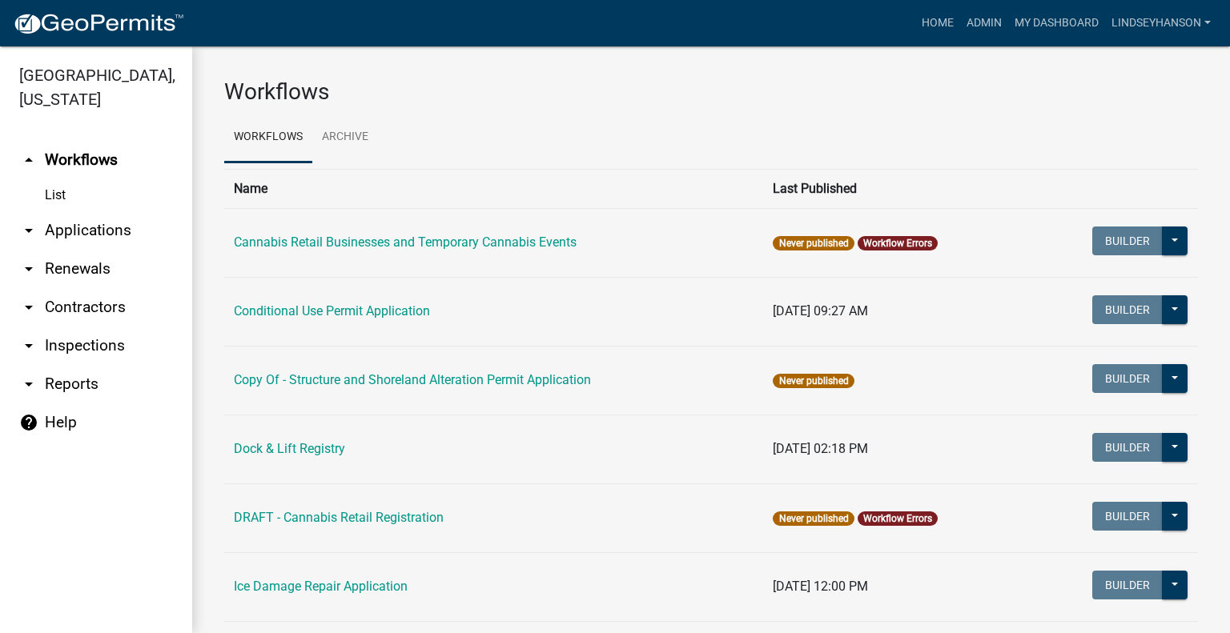
click at [99, 215] on link "arrow_drop_down Applications" at bounding box center [96, 230] width 192 height 38
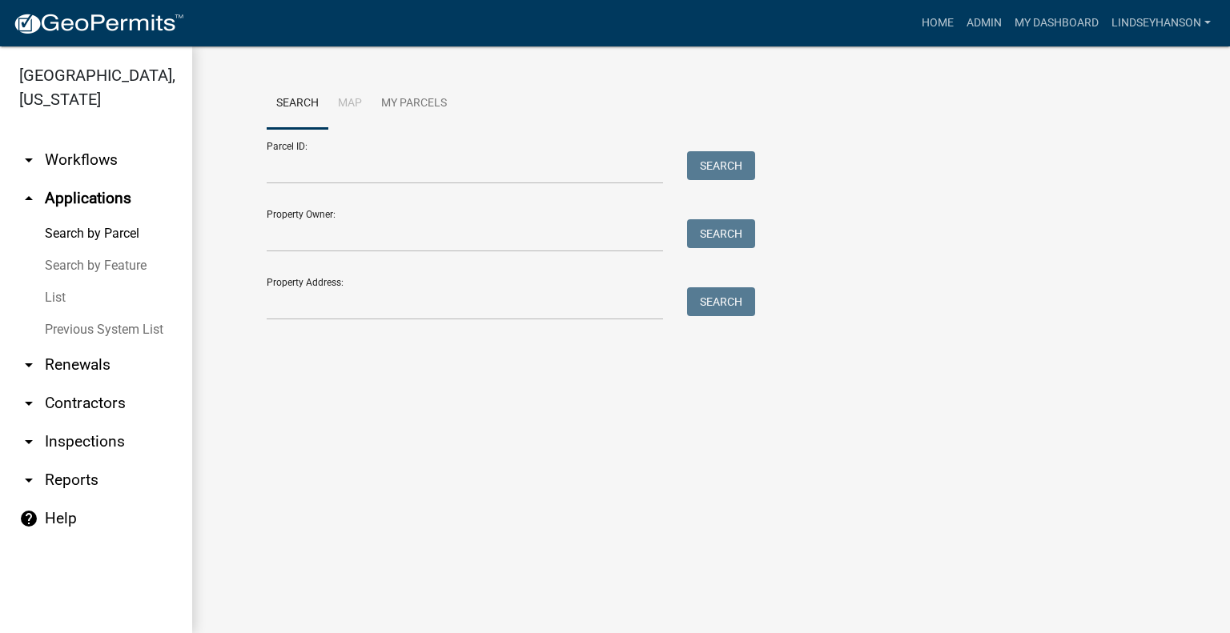
click at [116, 159] on link "arrow_drop_down Workflows" at bounding box center [96, 160] width 192 height 38
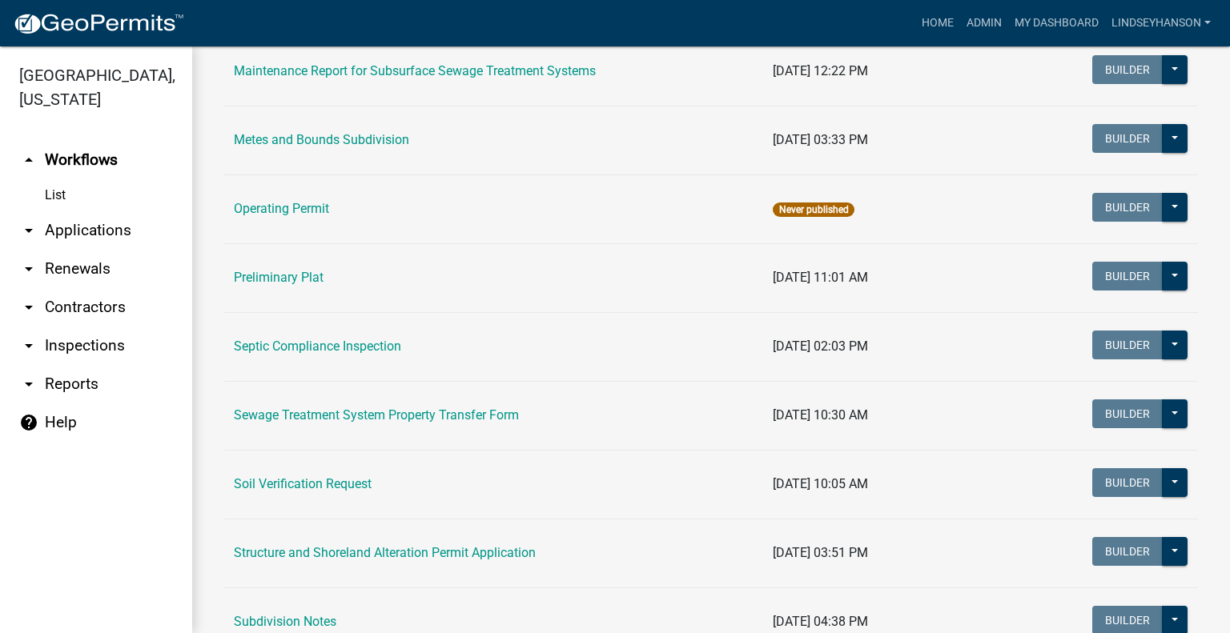
scroll to position [748, 0]
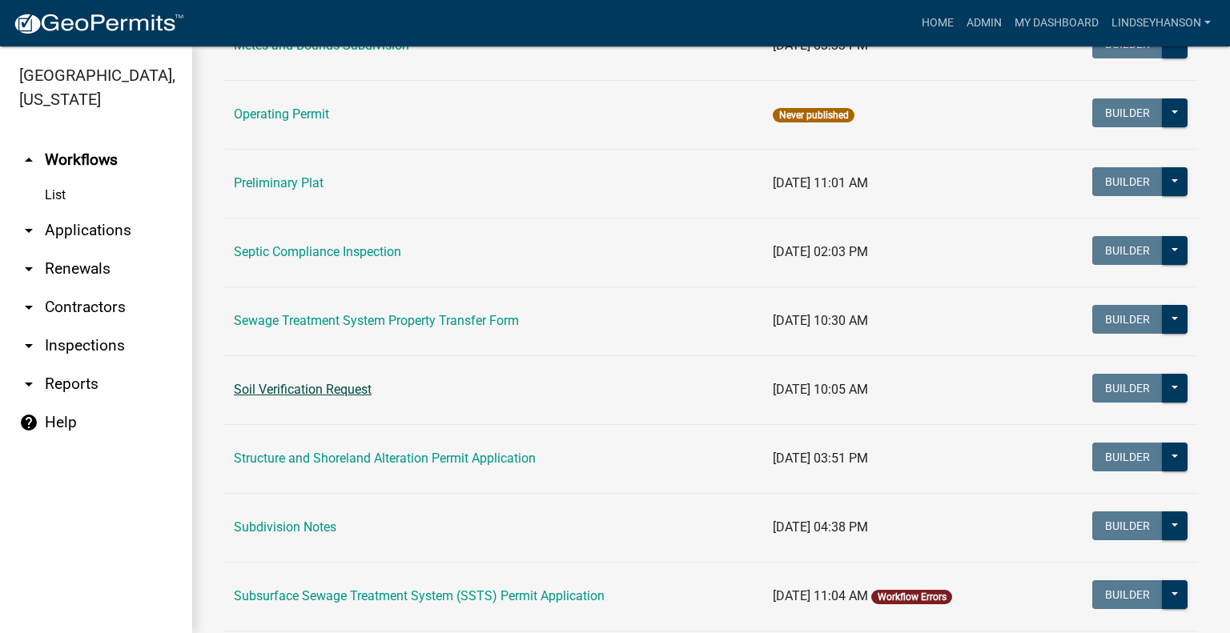
click at [297, 387] on link "Soil Verification Request" at bounding box center [303, 389] width 138 height 15
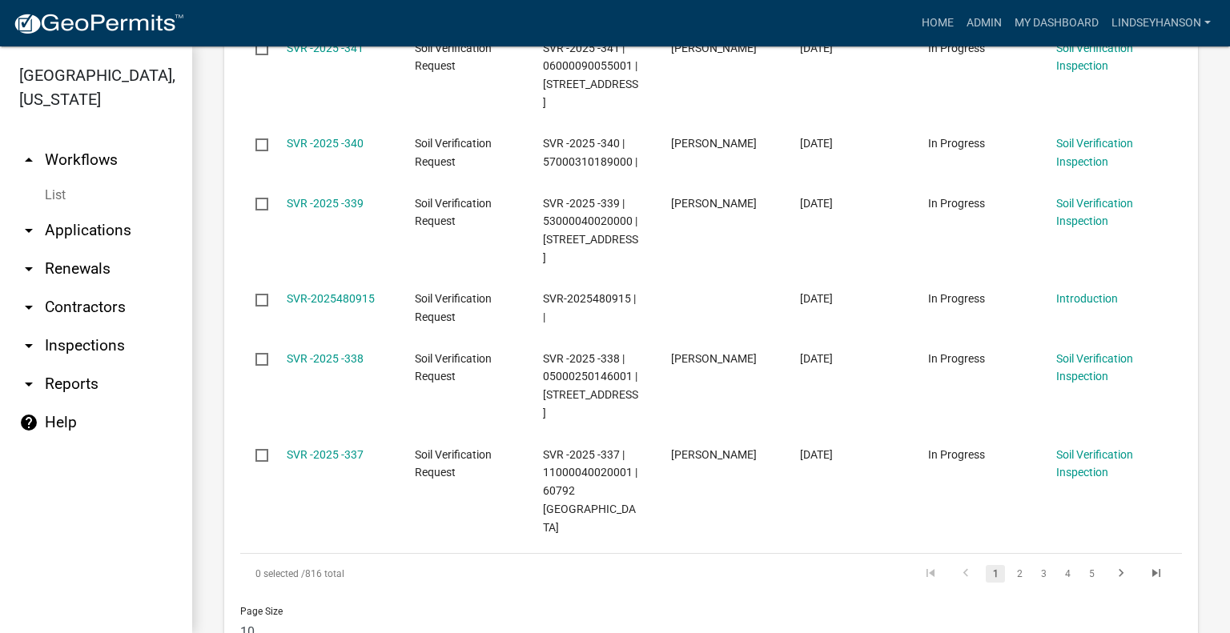
scroll to position [1680, 0]
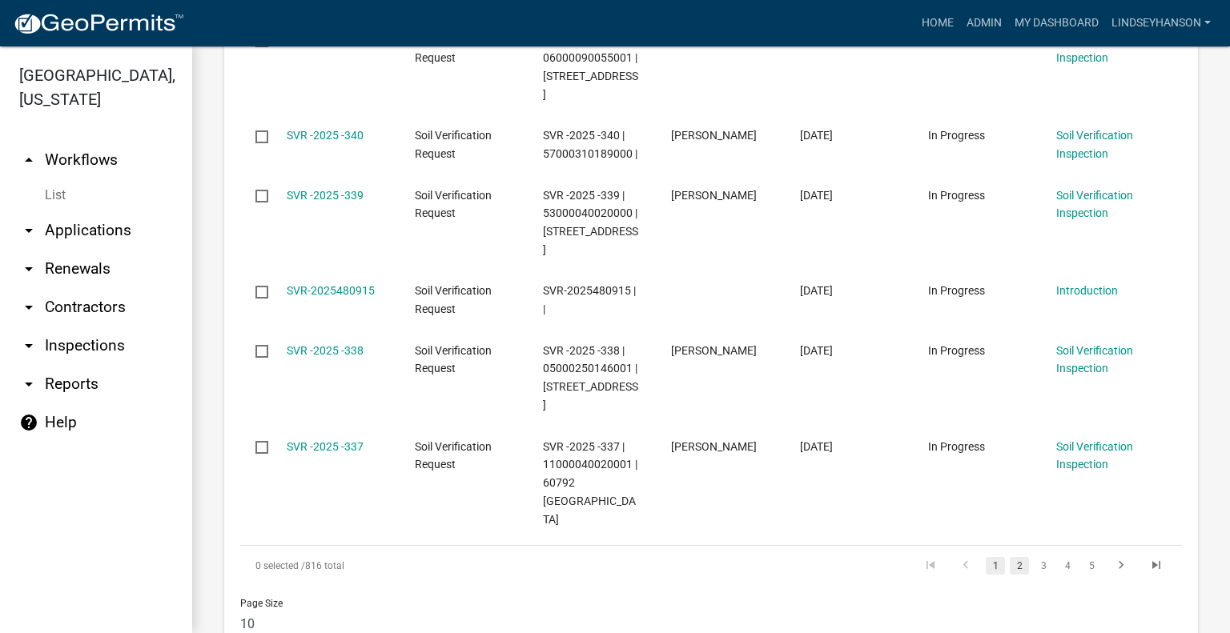
click at [1010, 557] on link "2" at bounding box center [1019, 566] width 19 height 18
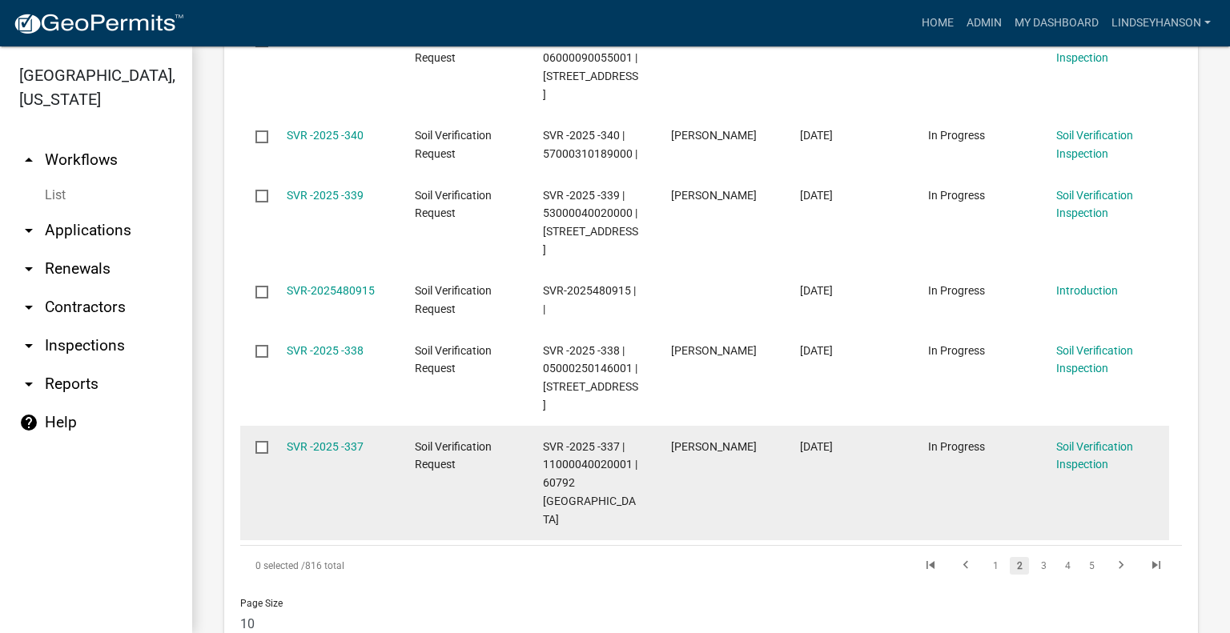
scroll to position [1626, 0]
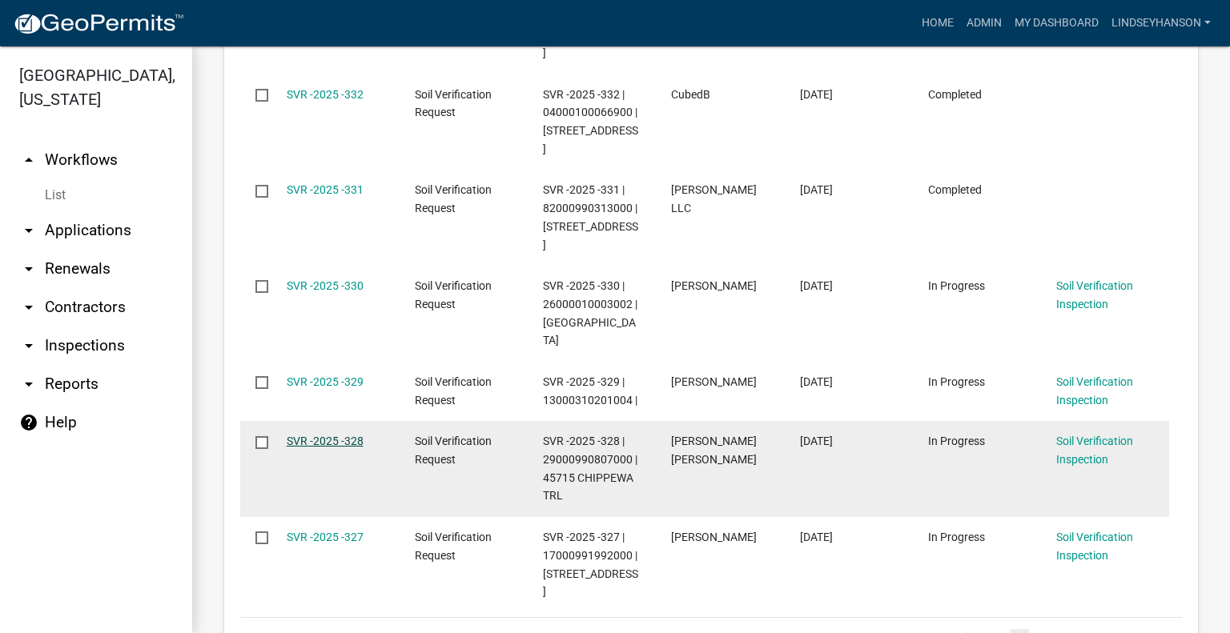
click at [341, 435] on link "SVR -2025 -328" at bounding box center [325, 441] width 77 height 13
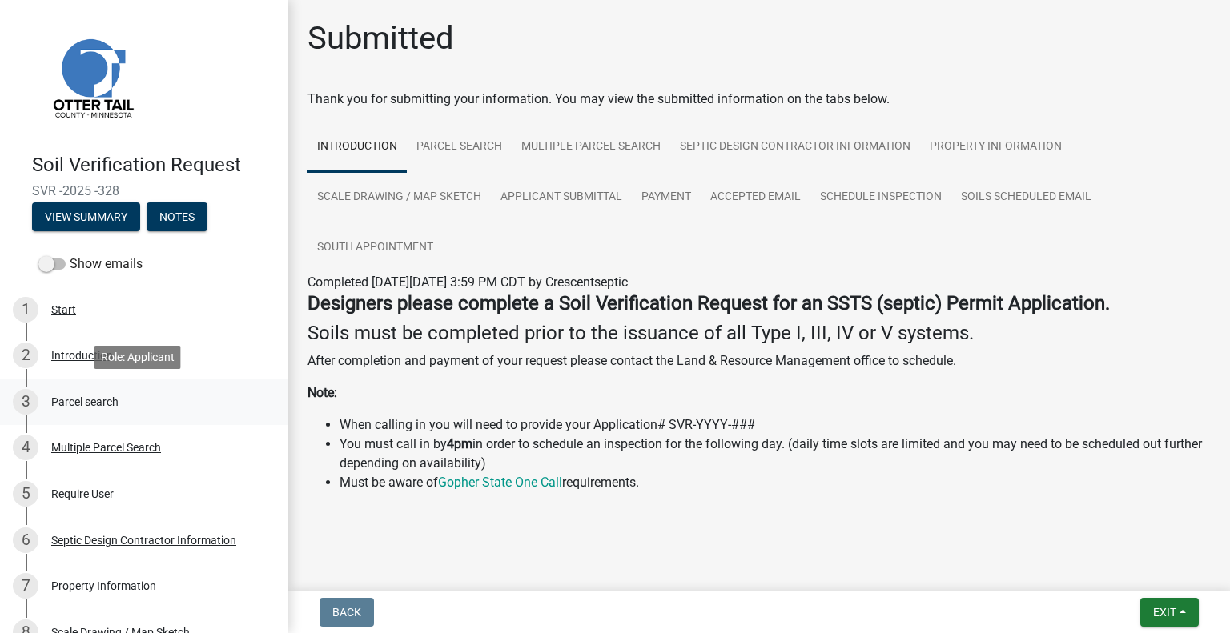
drag, startPoint x: 120, startPoint y: 409, endPoint x: 151, endPoint y: 422, distance: 33.0
click at [120, 409] on div "3 Parcel search" at bounding box center [138, 402] width 250 height 26
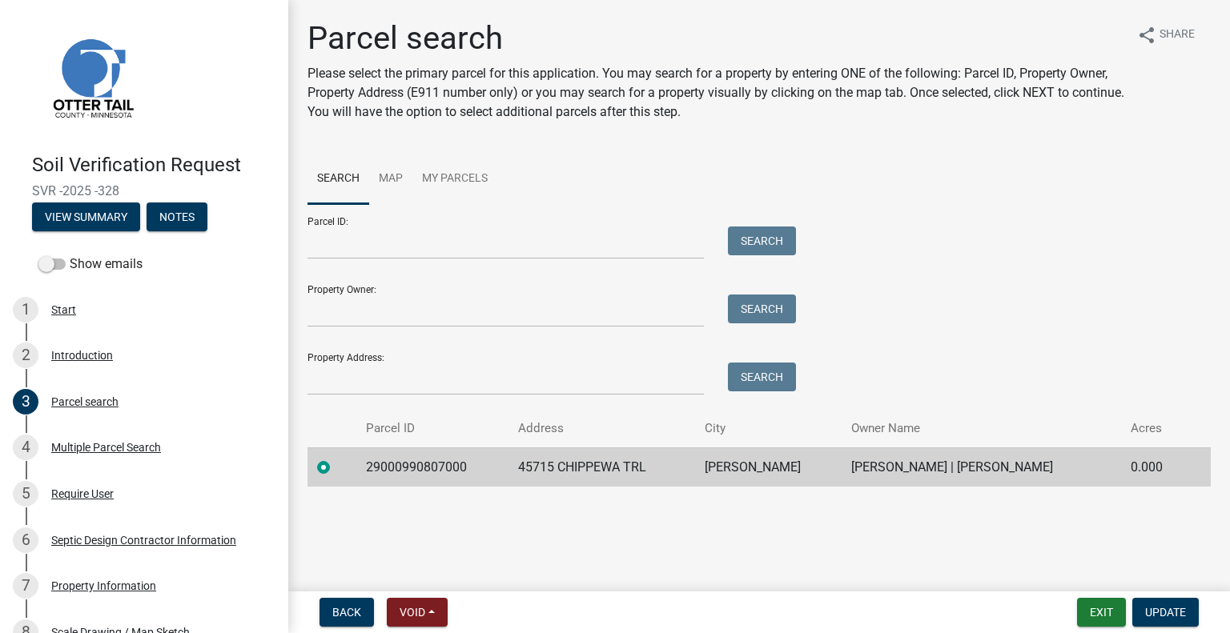
click at [400, 470] on td "29000990807000" at bounding box center [432, 467] width 152 height 39
drag, startPoint x: 372, startPoint y: 532, endPoint x: 610, endPoint y: 477, distance: 245.0
click at [720, 519] on main "Parcel search Please select the primary parcel for this application. You may se…" at bounding box center [759, 292] width 942 height 585
click at [436, 468] on td "29000990807000" at bounding box center [432, 467] width 152 height 39
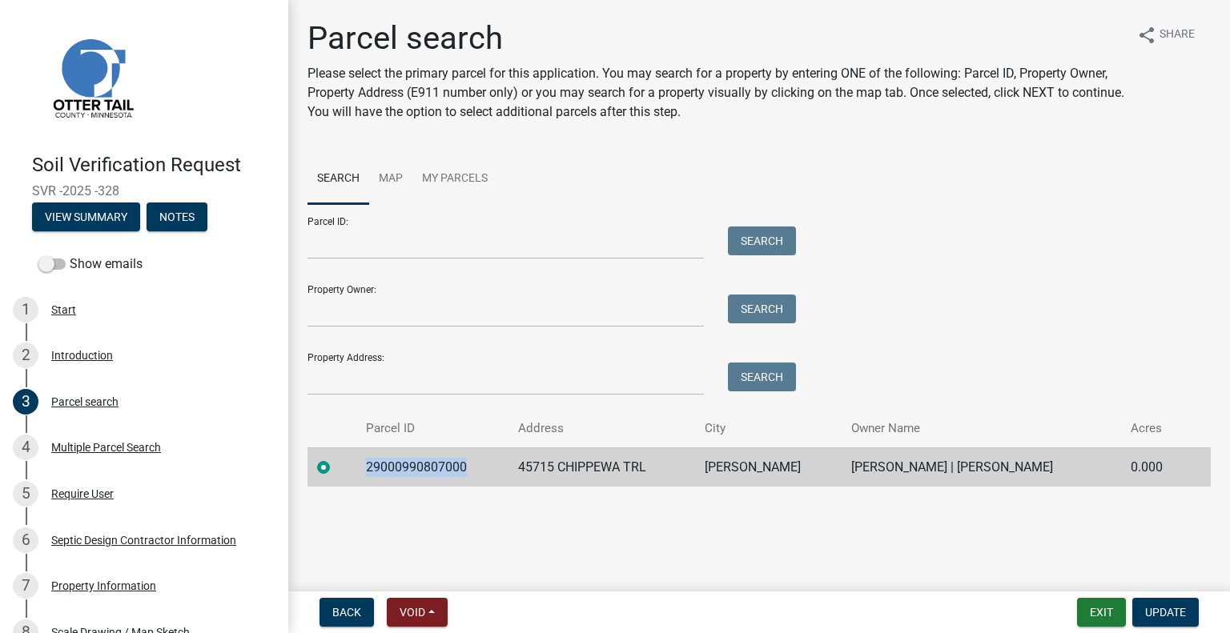
click at [436, 468] on td "29000990807000" at bounding box center [432, 467] width 152 height 39
copy td "29000990807000"
click at [561, 470] on td "45715 CHIPPEWA TRL" at bounding box center [602, 467] width 187 height 39
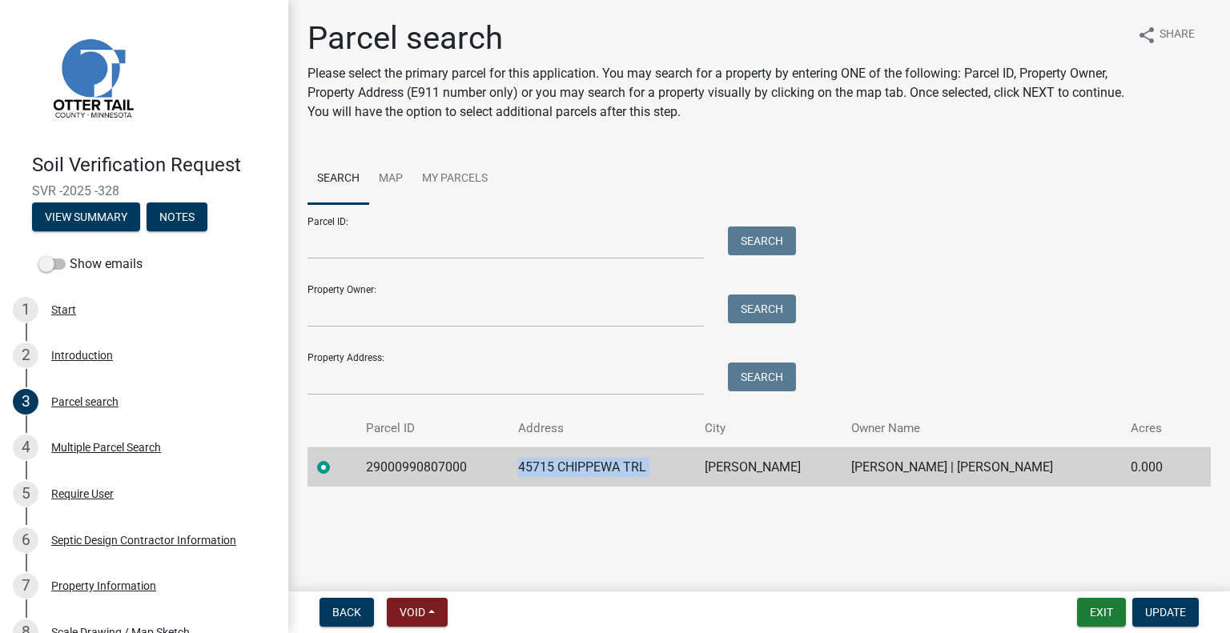
copy td "45715 CHIPPEWA TRL"
click at [714, 460] on td "VINING" at bounding box center [768, 467] width 147 height 39
copy td "VINING"
click at [859, 476] on td "ROGER R FREDERICK | BEATRICE K FREDERICK" at bounding box center [982, 467] width 280 height 39
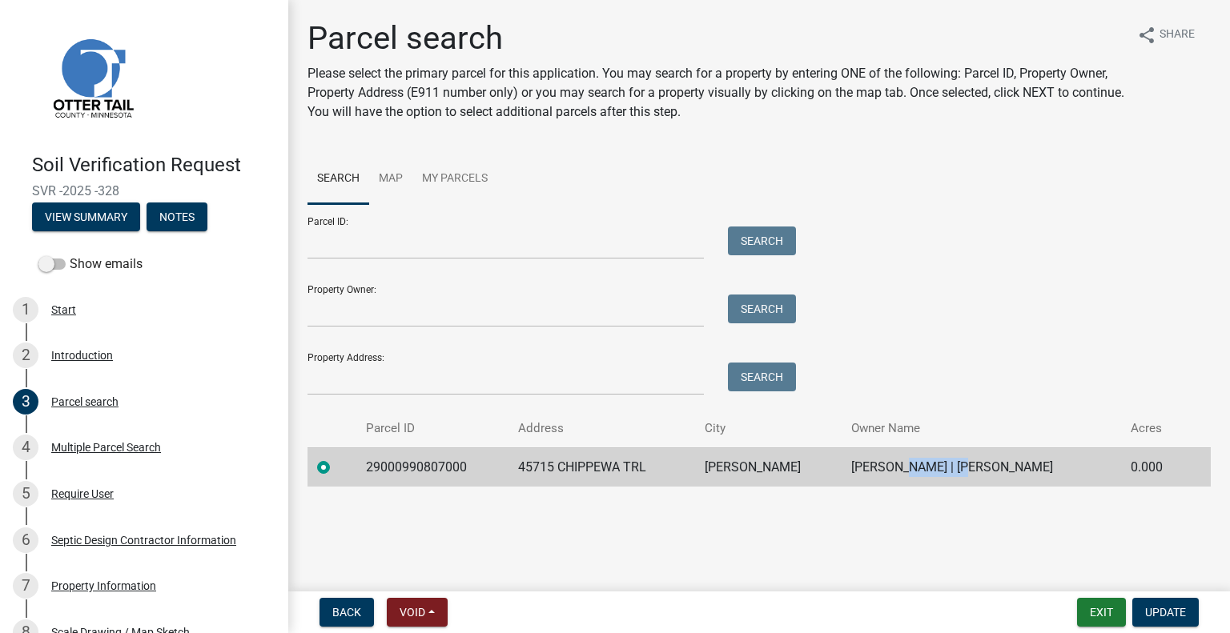
click at [859, 475] on td "ROGER R FREDERICK | BEATRICE K FREDERICK" at bounding box center [982, 467] width 280 height 39
click at [861, 473] on td "ROGER R FREDERICK | BEATRICE K FREDERICK" at bounding box center [982, 467] width 280 height 39
click at [861, 470] on td "ROGER R FREDERICK | BEATRICE K FREDERICK" at bounding box center [982, 467] width 280 height 39
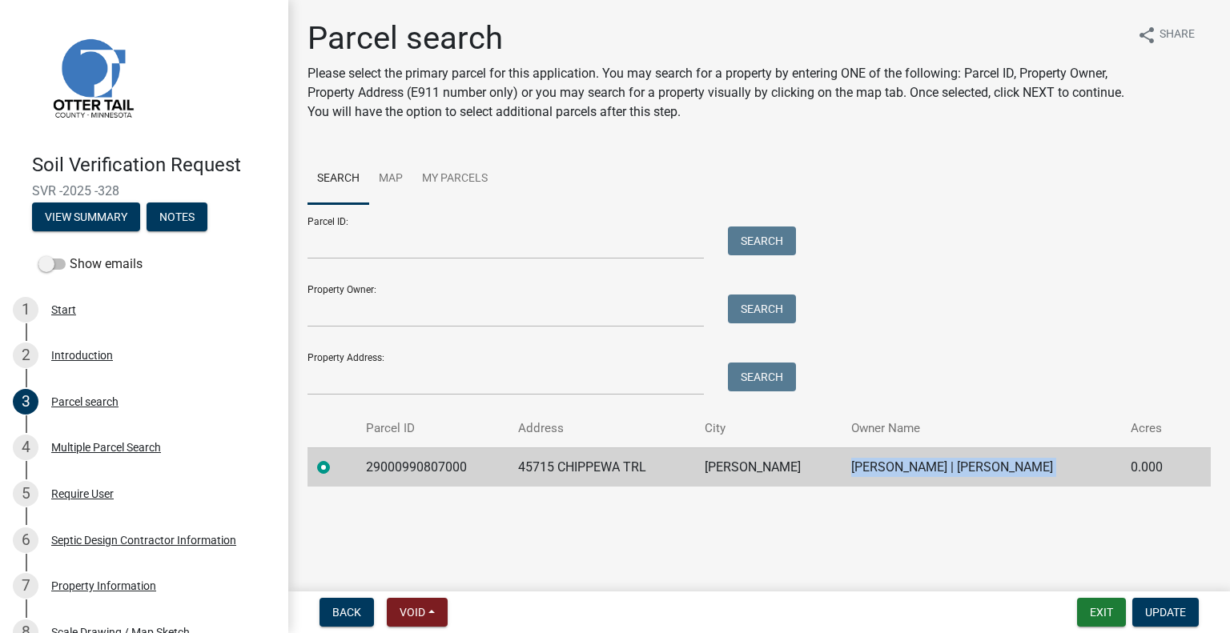
click at [861, 469] on td "ROGER R FREDERICK | BEATRICE K FREDERICK" at bounding box center [982, 467] width 280 height 39
drag, startPoint x: 288, startPoint y: 284, endPoint x: 288, endPoint y: 305, distance: 20.8
click at [288, 305] on div "Parcel search Please select the primary parcel for this application. You may se…" at bounding box center [759, 260] width 942 height 482
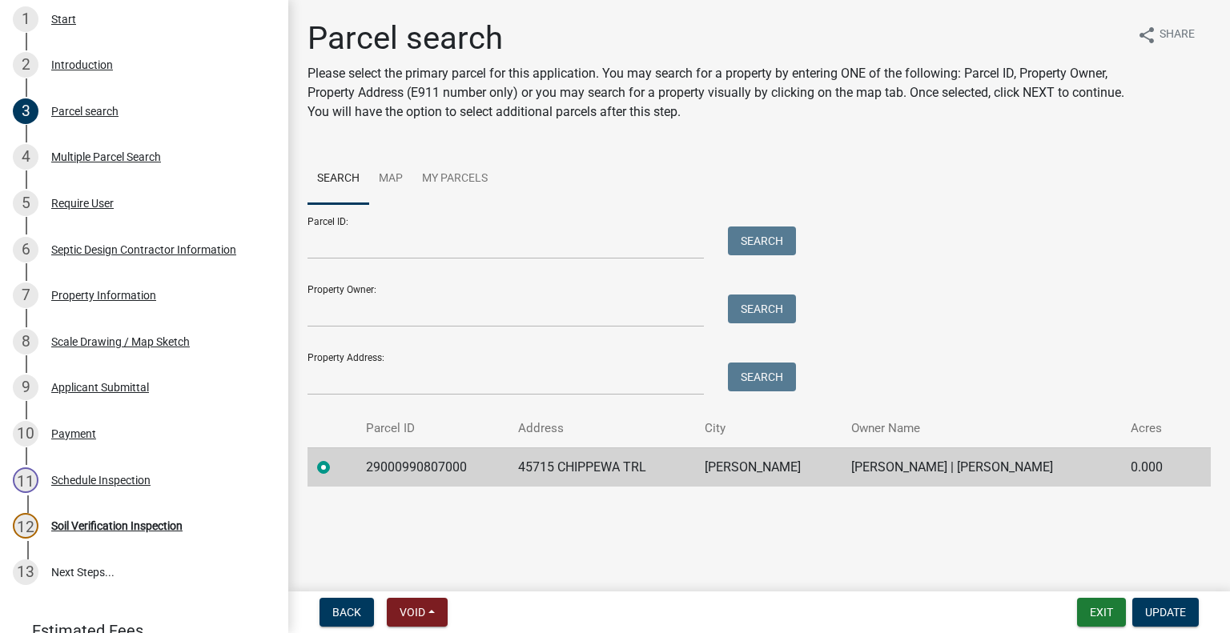
scroll to position [401, 0]
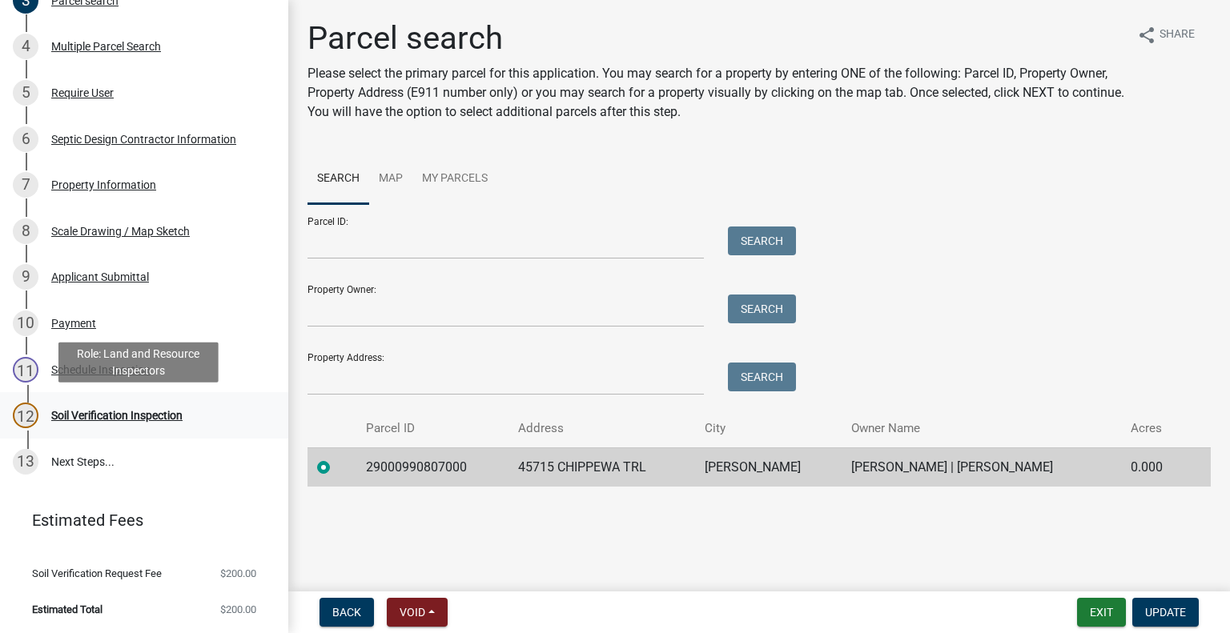
click at [200, 413] on div "12 Soil Verification Inspection" at bounding box center [138, 416] width 250 height 26
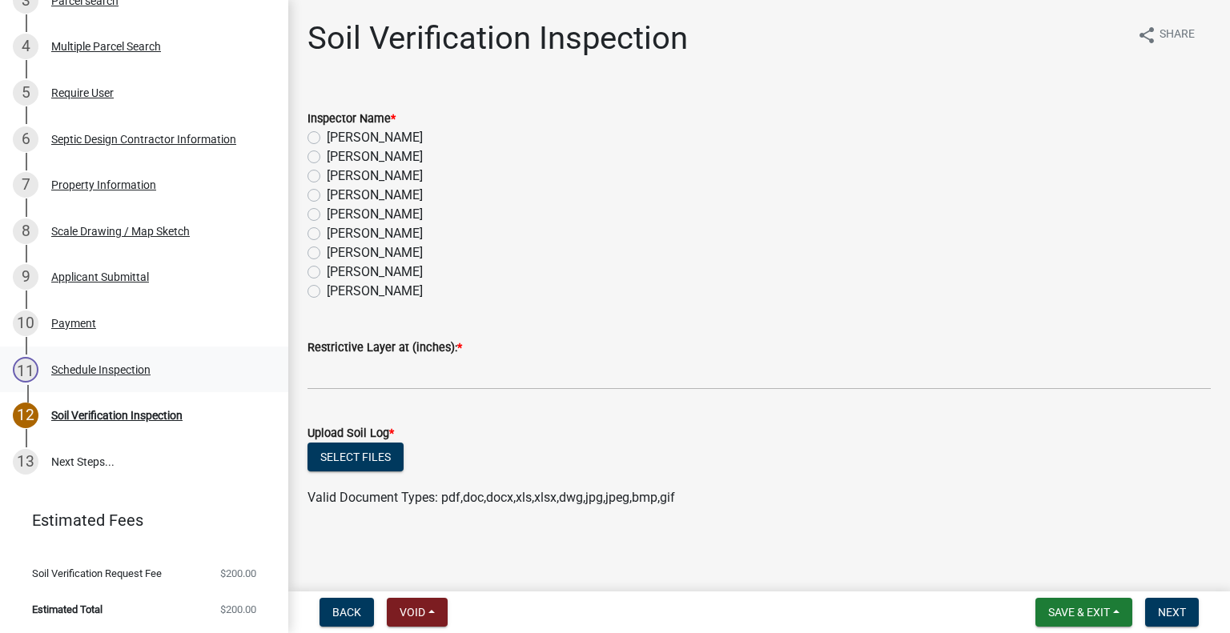
click at [116, 377] on div "11 Schedule Inspection" at bounding box center [138, 370] width 250 height 26
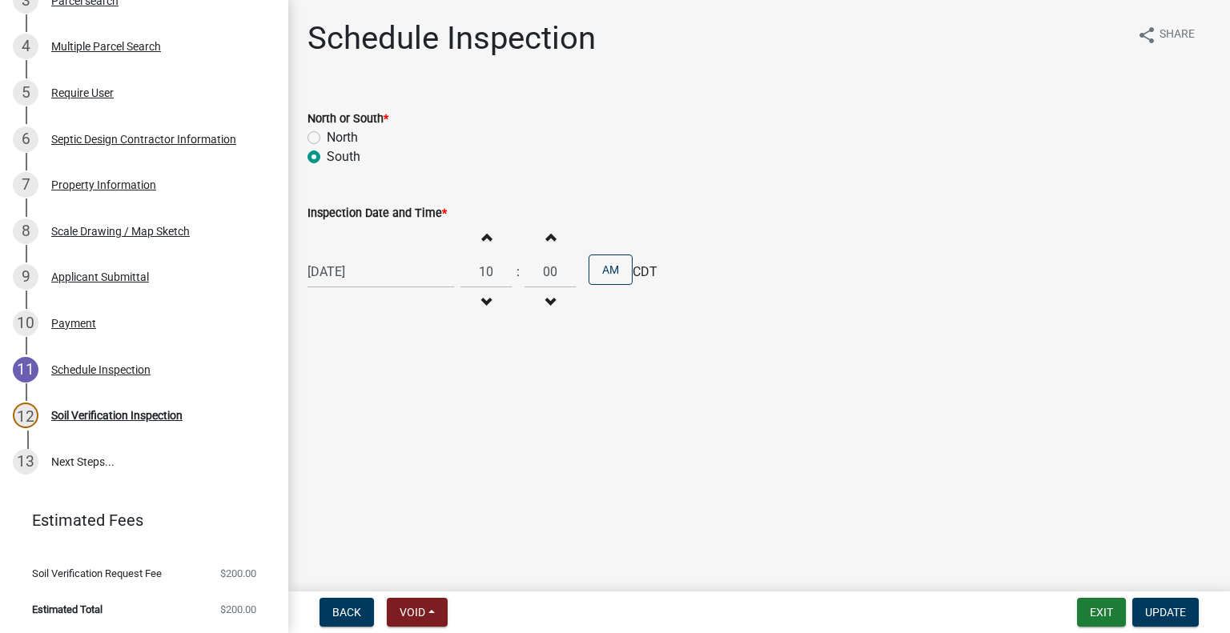
select select "9"
select select "2025"
click at [387, 271] on div "09/16/2025 Jan Feb Mar Apr May Jun Jul Aug Sep Oct Nov Dec 1525 1526 1527 1528 …" at bounding box center [381, 271] width 147 height 33
click at [481, 304] on span "Next month" at bounding box center [477, 306] width 12 height 12
click at [317, 300] on button "Previous month" at bounding box center [323, 306] width 19 height 26
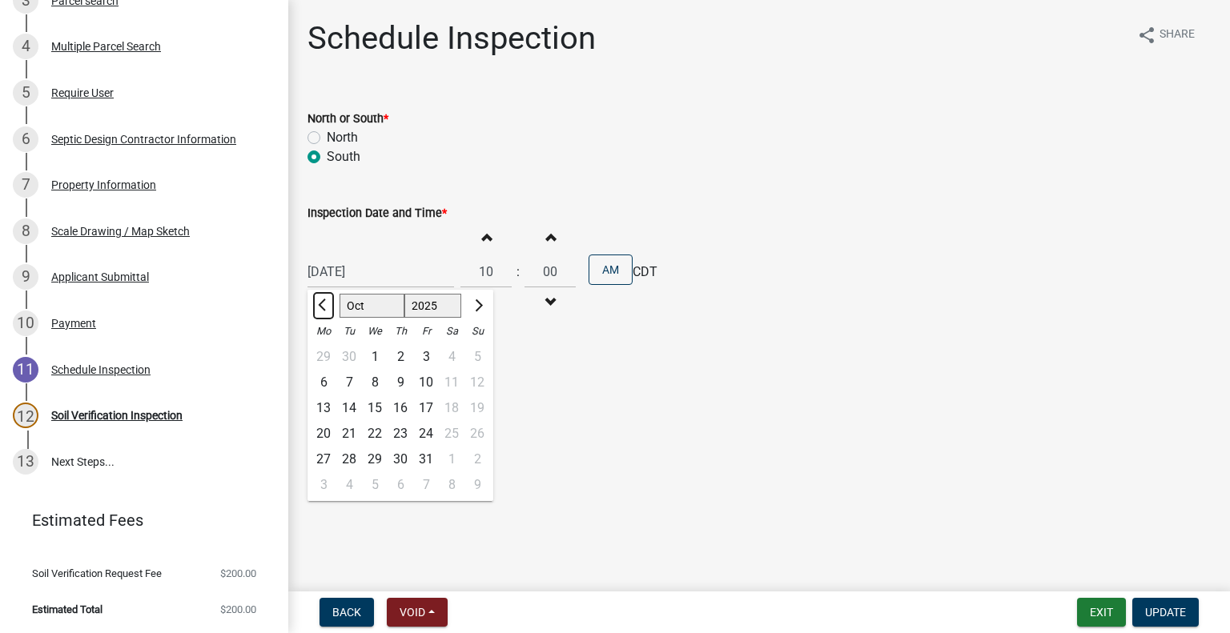
select select "9"
click at [375, 425] on div "24" at bounding box center [375, 434] width 26 height 26
type input "09/24/2025"
click at [482, 307] on span "button" at bounding box center [486, 302] width 8 height 13
click at [482, 235] on span "button" at bounding box center [486, 237] width 8 height 13
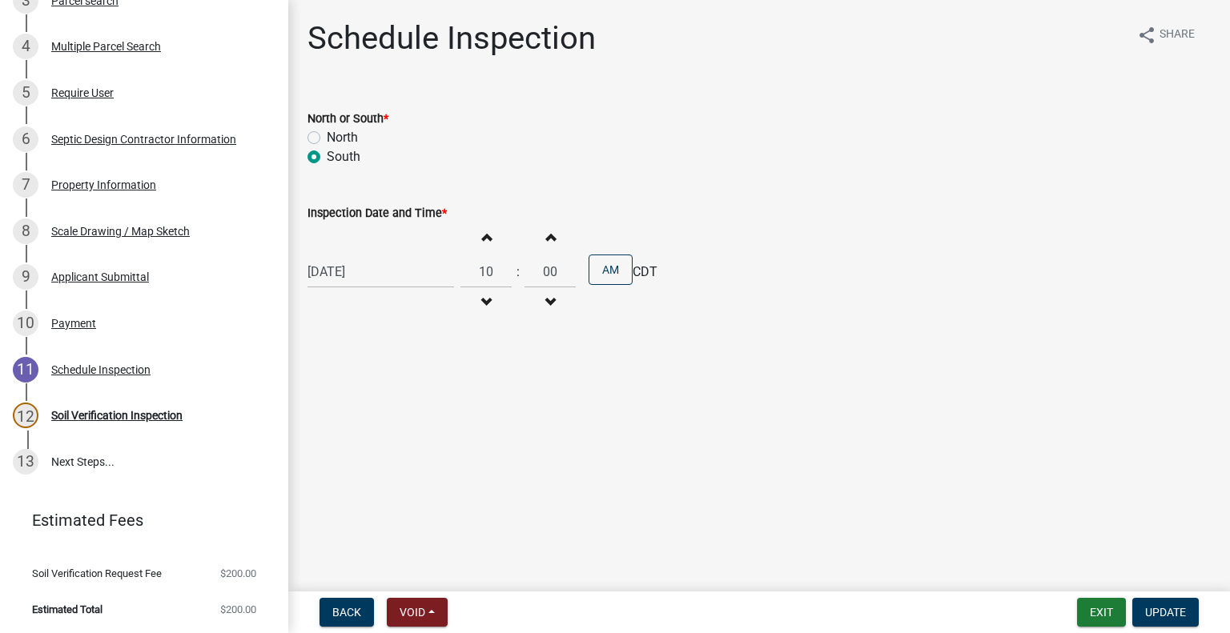
click at [482, 235] on span "button" at bounding box center [486, 237] width 8 height 13
click at [482, 242] on span "button" at bounding box center [486, 237] width 8 height 13
click at [496, 237] on button "Increment hours" at bounding box center [486, 237] width 34 height 29
type input "02"
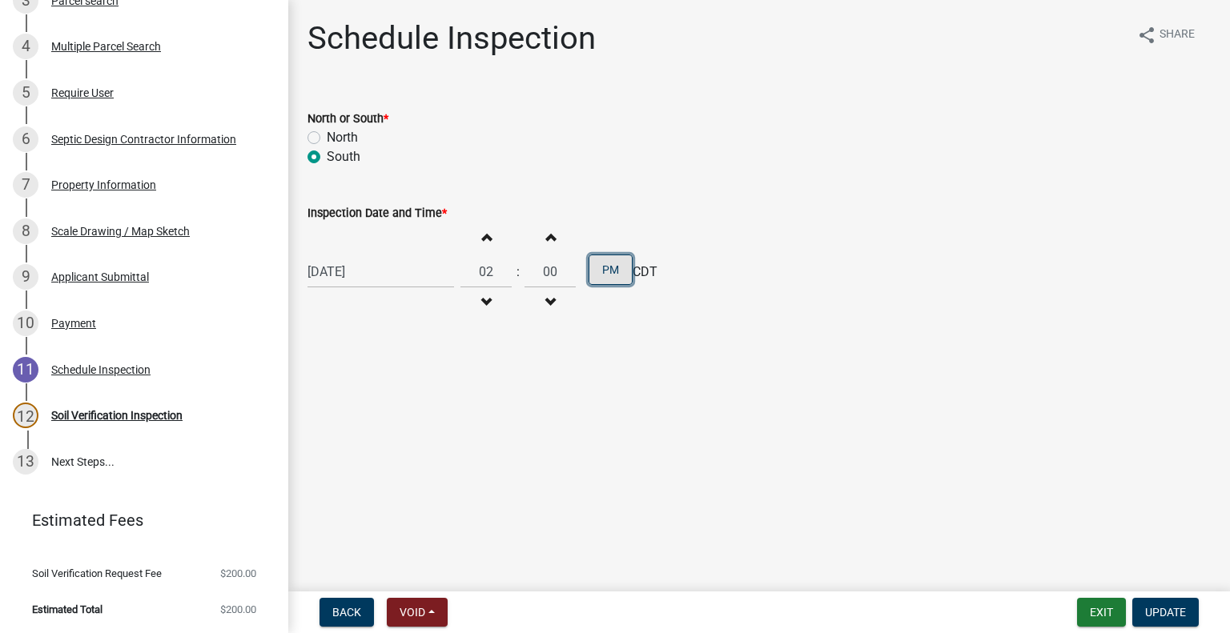
drag, startPoint x: 606, startPoint y: 271, endPoint x: 639, endPoint y: 292, distance: 38.9
click at [606, 272] on button "PM" at bounding box center [611, 270] width 44 height 30
click at [605, 266] on button "AM" at bounding box center [611, 270] width 44 height 30
click at [1165, 612] on span "Update" at bounding box center [1165, 612] width 41 height 13
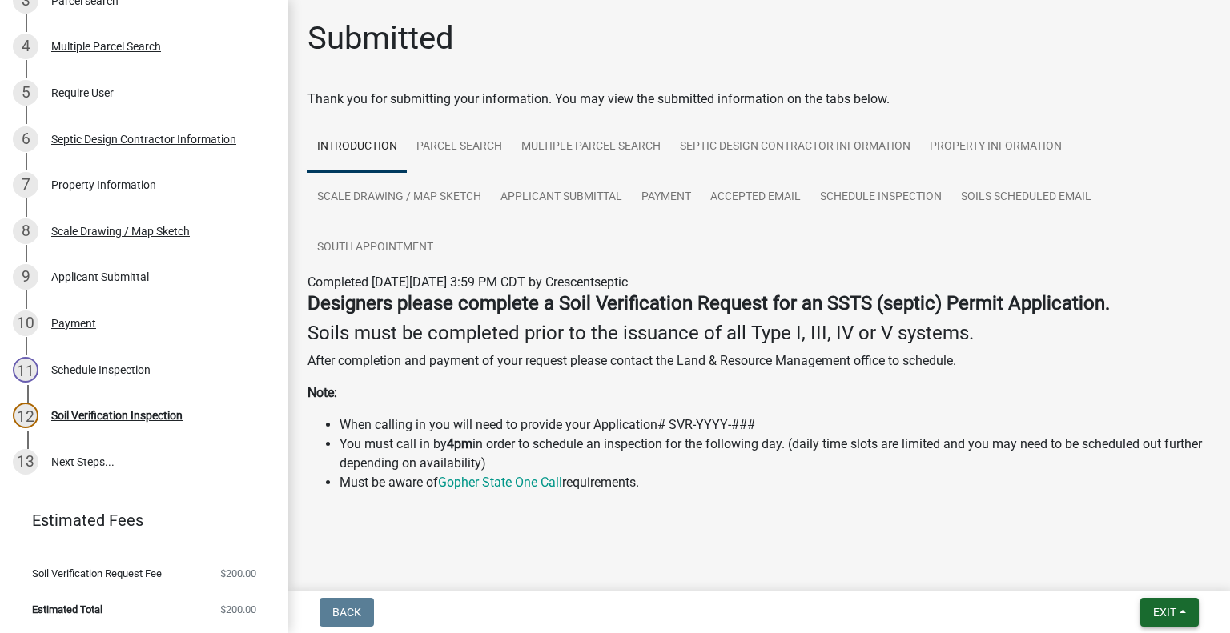
click at [1156, 606] on span "Exit" at bounding box center [1164, 612] width 23 height 13
click at [1149, 578] on button "Save & Exit" at bounding box center [1136, 571] width 128 height 38
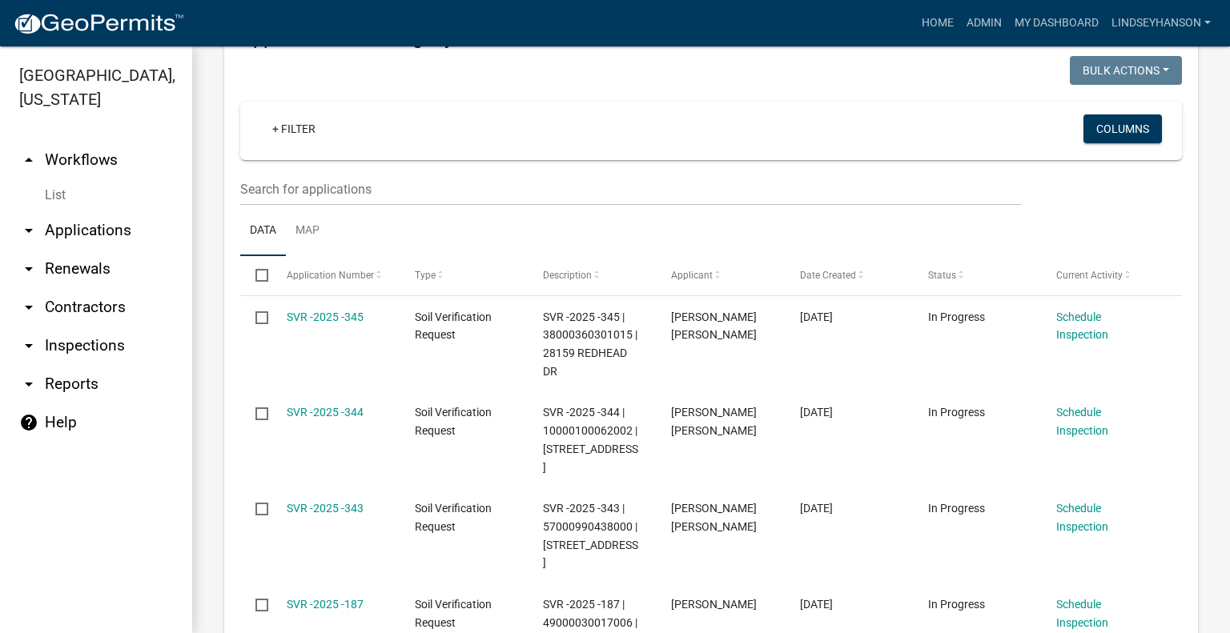
scroll to position [346, 0]
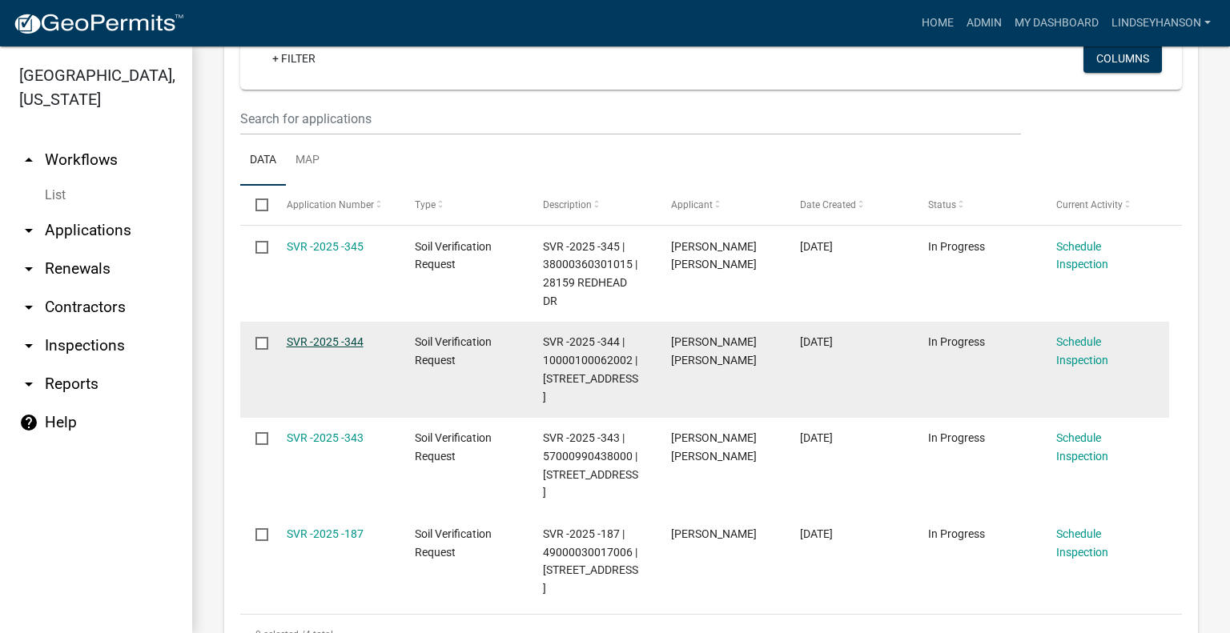
click at [328, 340] on link "SVR -2025 -344" at bounding box center [325, 342] width 77 height 13
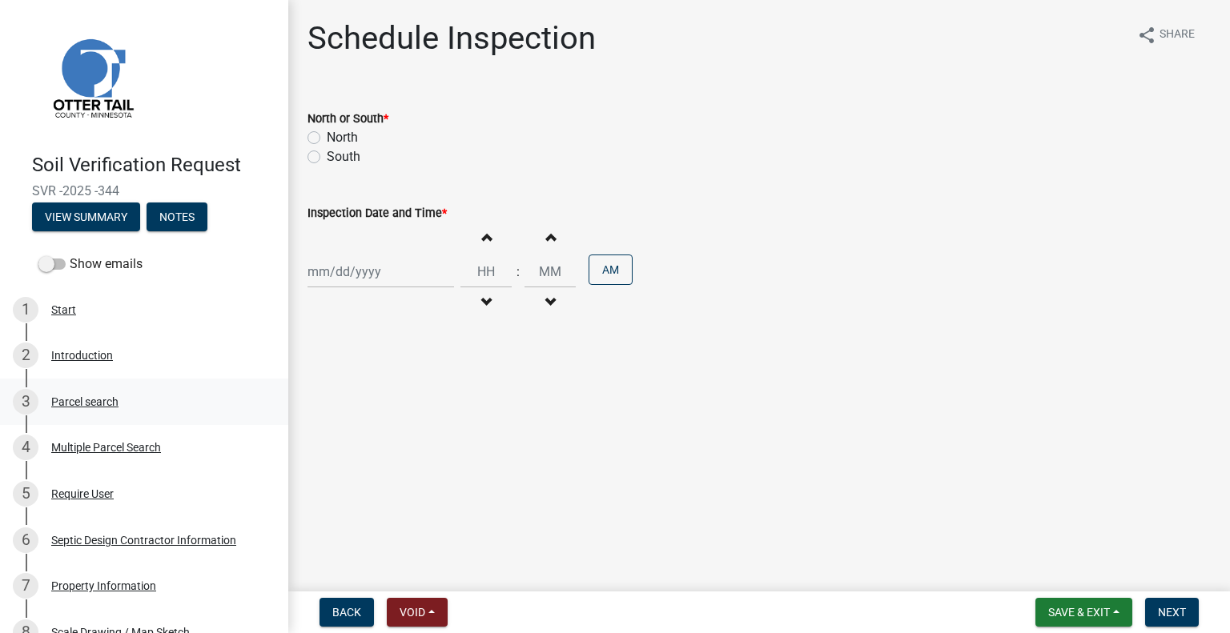
click at [98, 405] on div "Parcel search" at bounding box center [84, 401] width 67 height 11
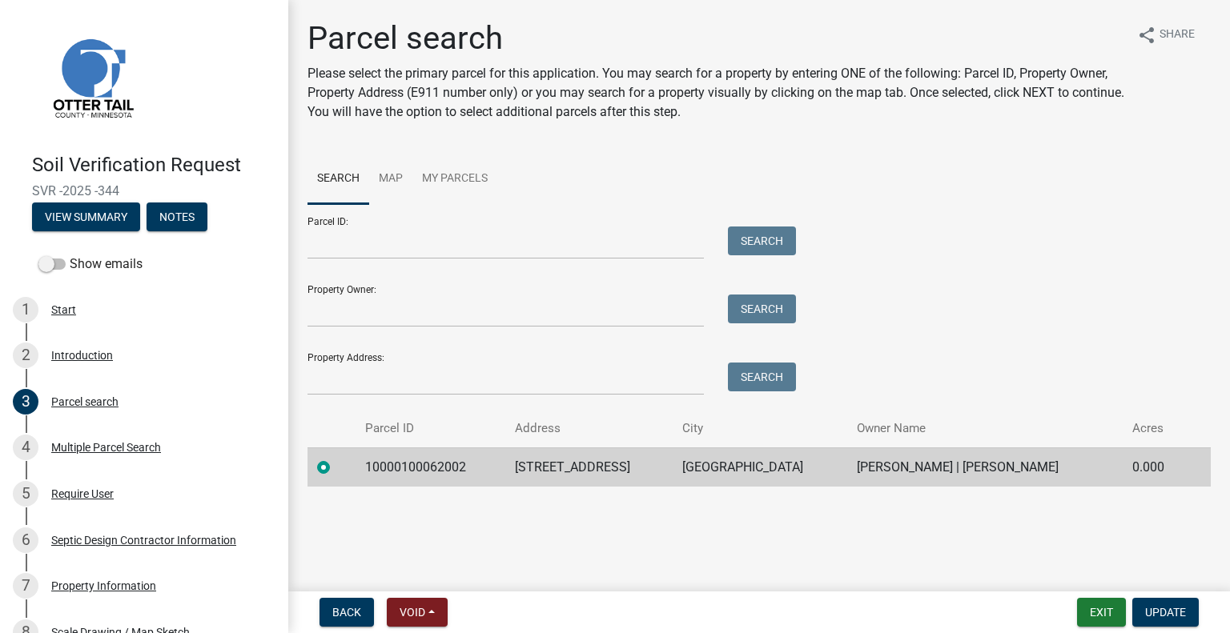
click at [396, 483] on td "10000100062002" at bounding box center [431, 467] width 150 height 39
copy td "10000100062002"
click at [588, 469] on td "37957 CLITHERALL LAKE RD N" at bounding box center [588, 467] width 167 height 39
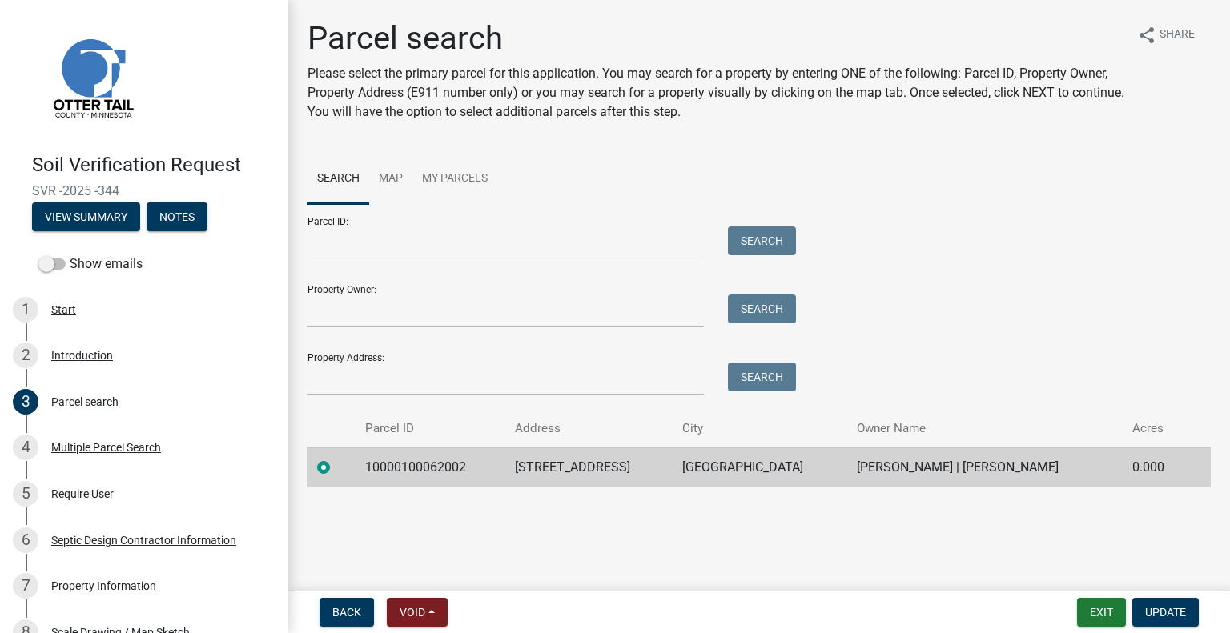
click at [584, 467] on td "37957 CLITHERALL LAKE RD N" at bounding box center [588, 467] width 167 height 39
click at [583, 467] on td "37957 CLITHERALL LAKE RD N" at bounding box center [588, 467] width 167 height 39
copy td "37957 CLITHERALL LAKE RD N"
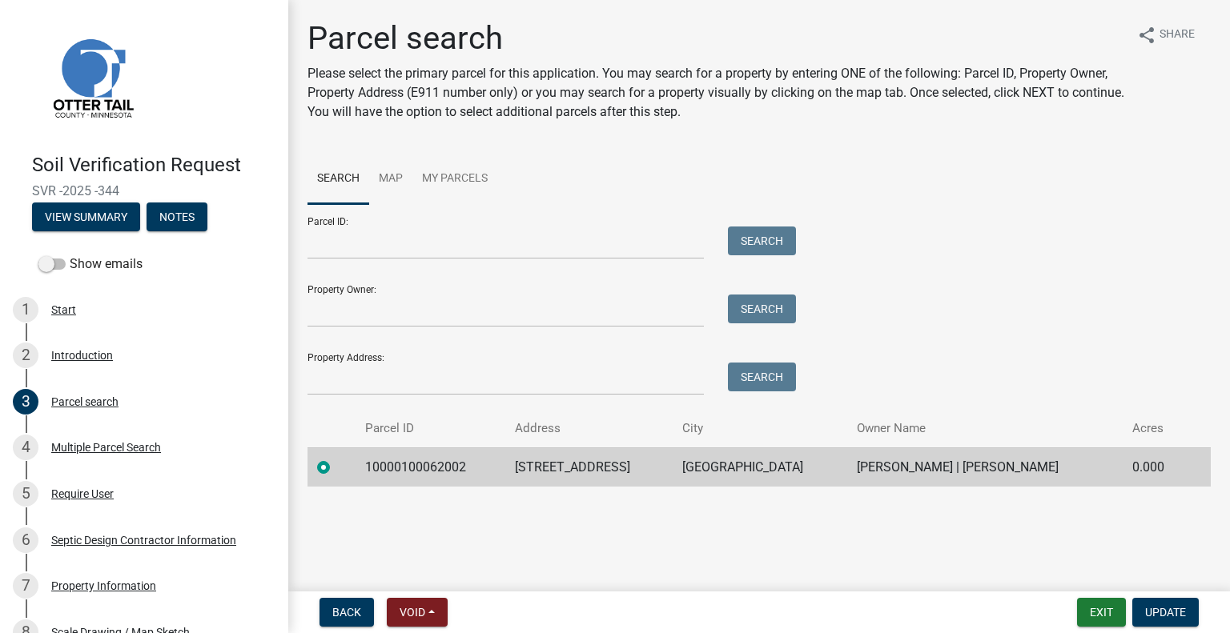
click at [753, 464] on td "BATTLE LAKE" at bounding box center [760, 467] width 175 height 39
copy td "BATTLE LAKE"
click at [863, 470] on td "WILLIAM S RUHLAND | MARY ANN RUHLAND" at bounding box center [984, 467] width 275 height 39
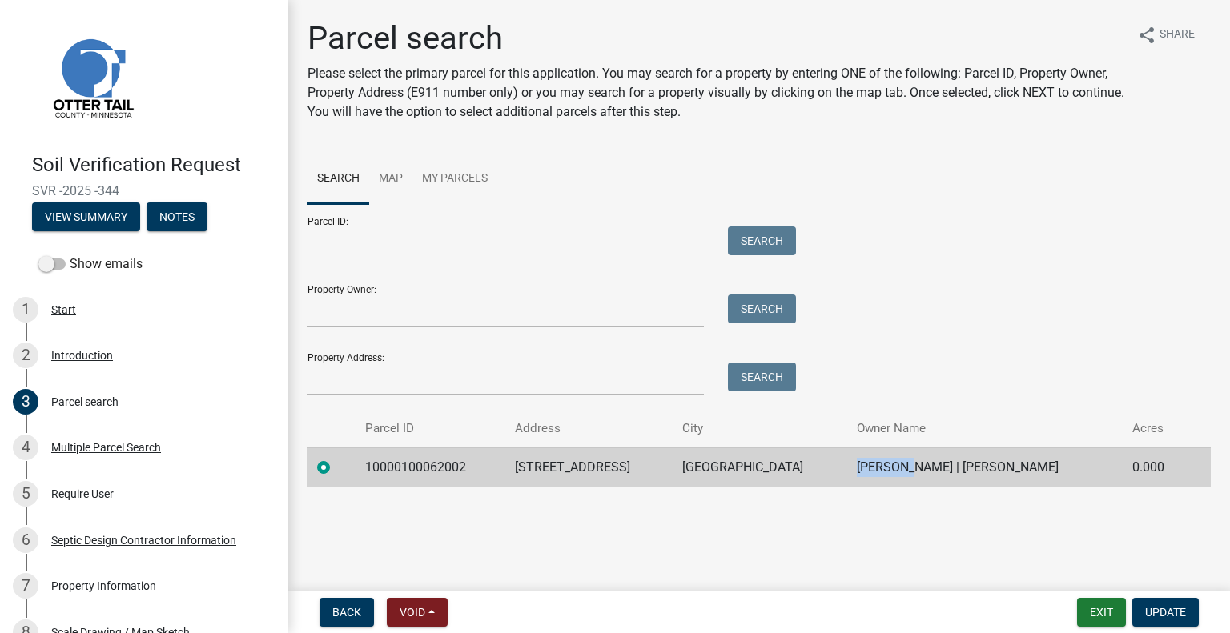
click at [863, 470] on td "WILLIAM S RUHLAND | MARY ANN RUHLAND" at bounding box center [984, 467] width 275 height 39
copy td "WILLIAM S RUHLAND | MARY ANN RUHLAND"
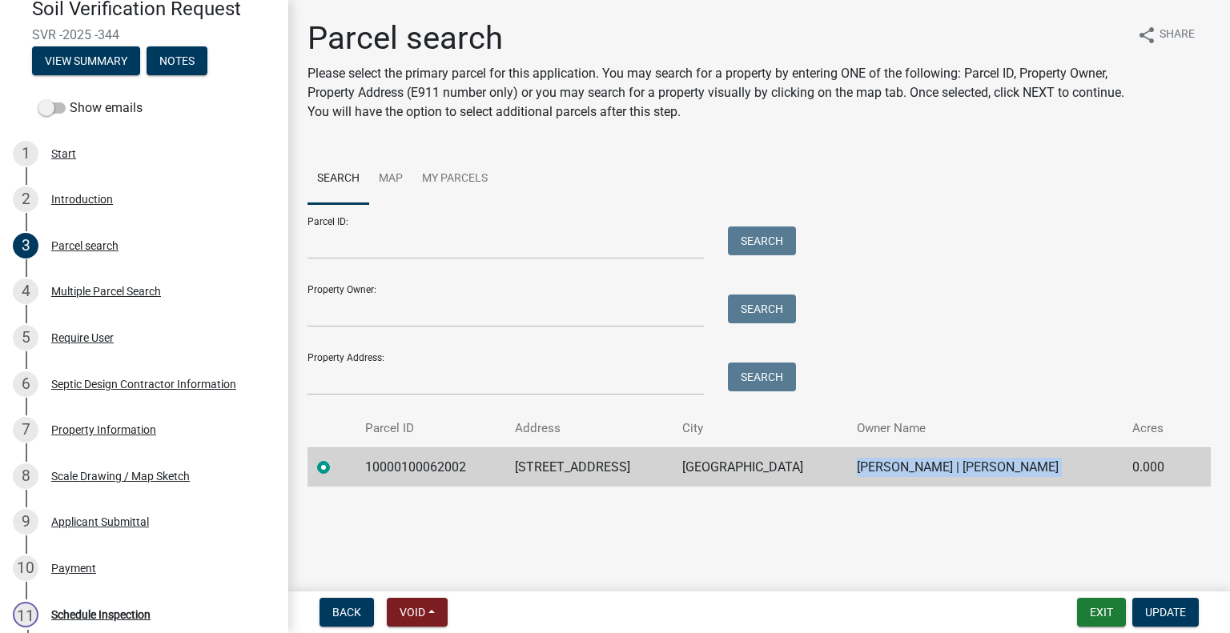
scroll to position [356, 0]
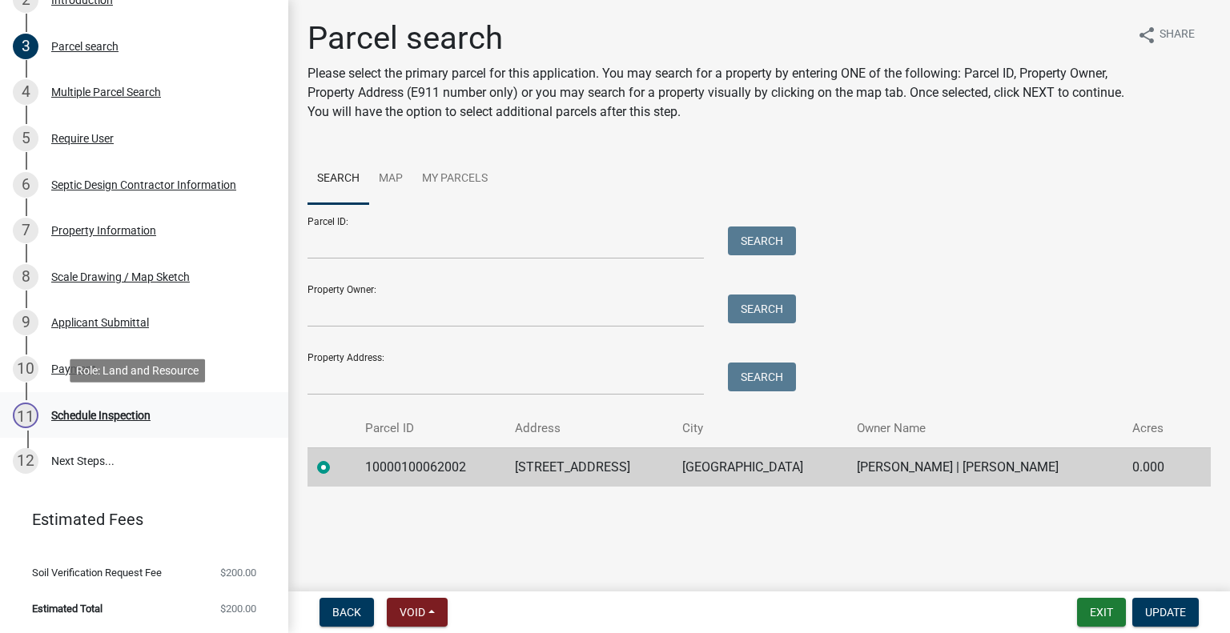
click at [154, 409] on div "11 Schedule Inspection" at bounding box center [138, 416] width 250 height 26
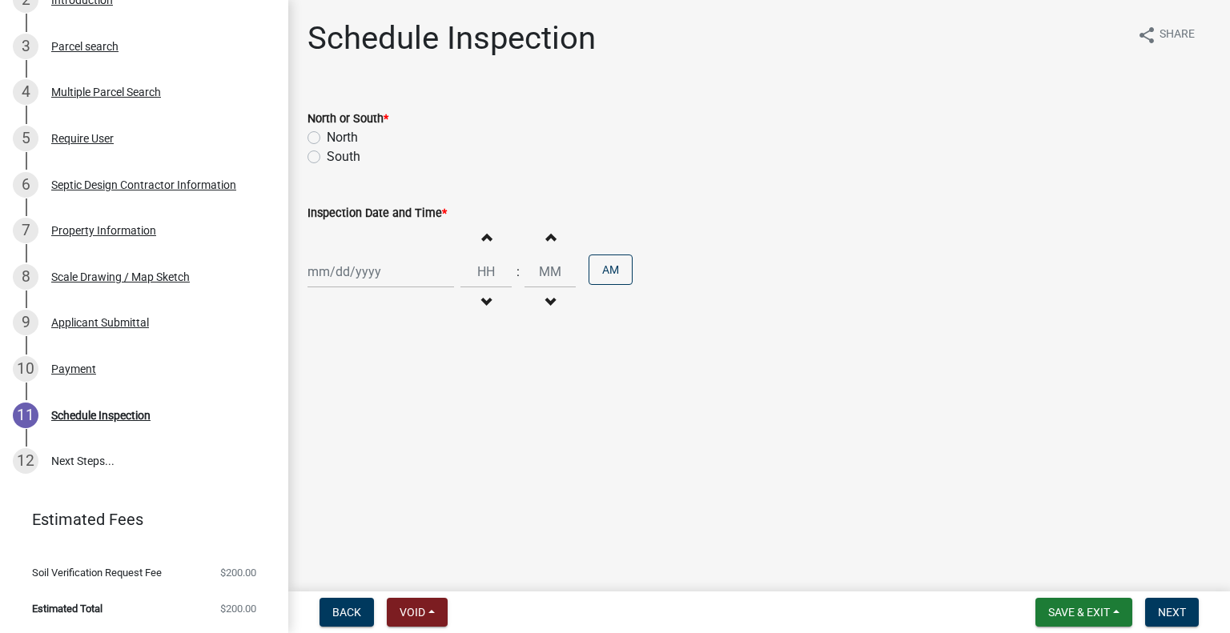
click at [349, 152] on label "South" at bounding box center [344, 156] width 34 height 19
click at [337, 152] on input "South" at bounding box center [332, 152] width 10 height 10
radio input "true"
click at [358, 293] on div "Increment hours Decrement hours : Increment minutes Decrement minutes AM" at bounding box center [759, 272] width 903 height 99
click at [355, 270] on div at bounding box center [381, 271] width 147 height 33
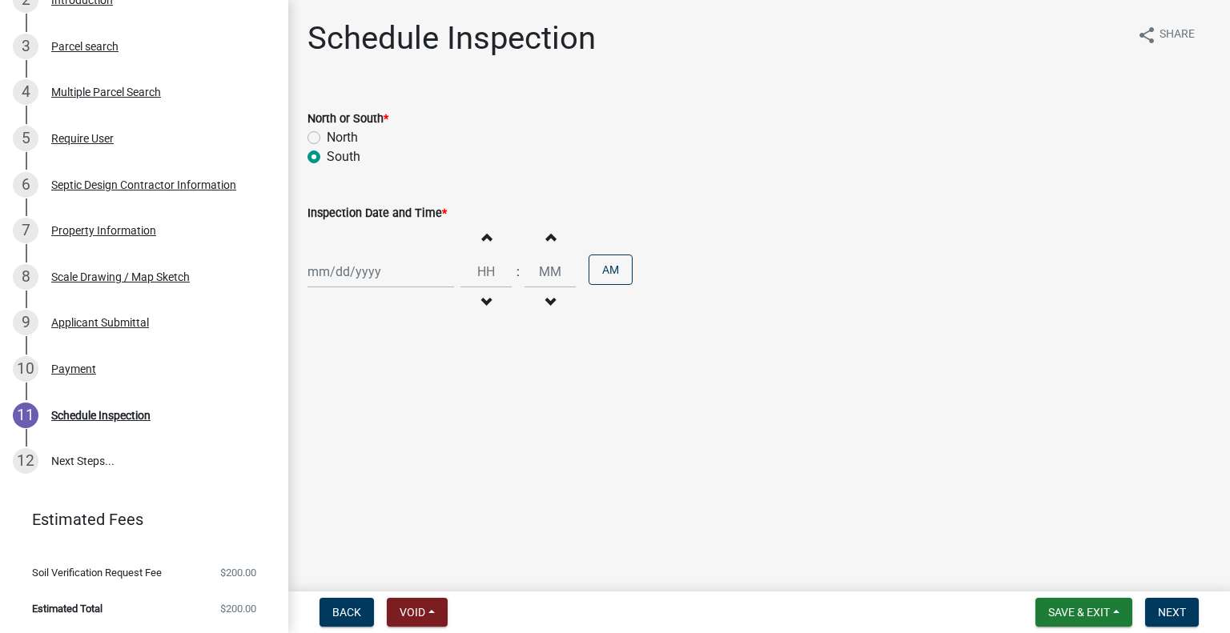
select select "9"
select select "2025"
click at [366, 424] on div "24" at bounding box center [375, 434] width 26 height 26
type input "[DATE]"
click at [488, 233] on button "Increment hours" at bounding box center [486, 237] width 34 height 29
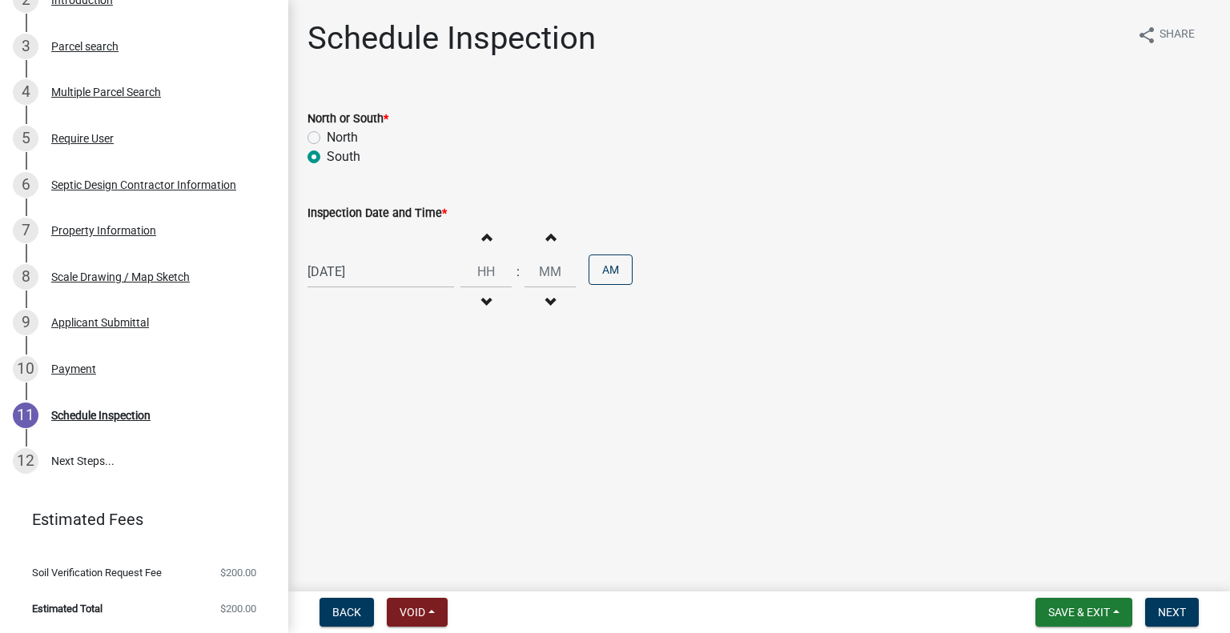
type input "01"
type input "00"
click at [488, 233] on button "Increment hours" at bounding box center [486, 237] width 34 height 29
drag, startPoint x: 488, startPoint y: 233, endPoint x: 523, endPoint y: 239, distance: 35.8
click at [488, 232] on button "Increment hours" at bounding box center [486, 237] width 34 height 29
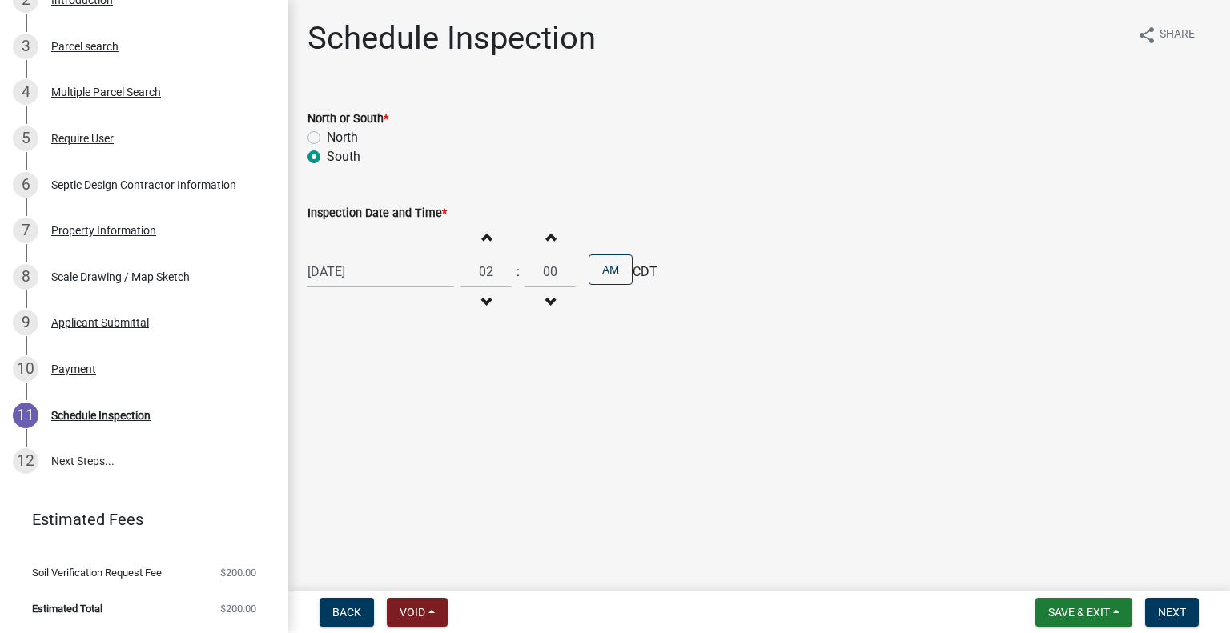
type input "03"
click at [593, 262] on button "AM" at bounding box center [611, 270] width 44 height 30
click at [1186, 627] on button "Next" at bounding box center [1172, 612] width 54 height 29
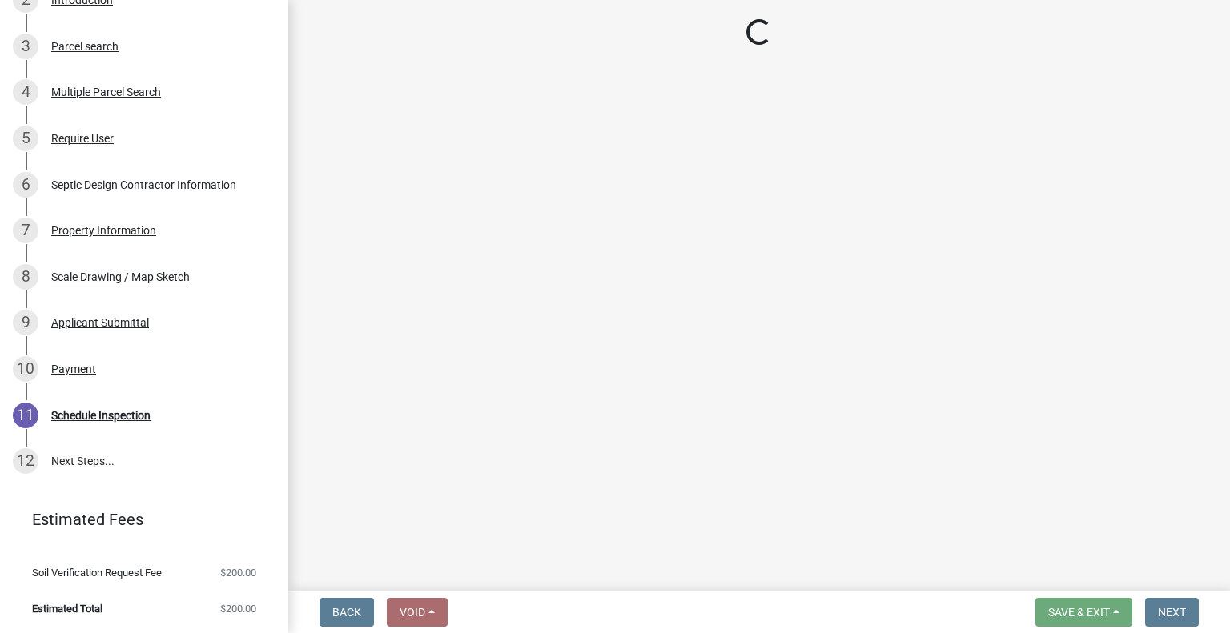
scroll to position [401, 0]
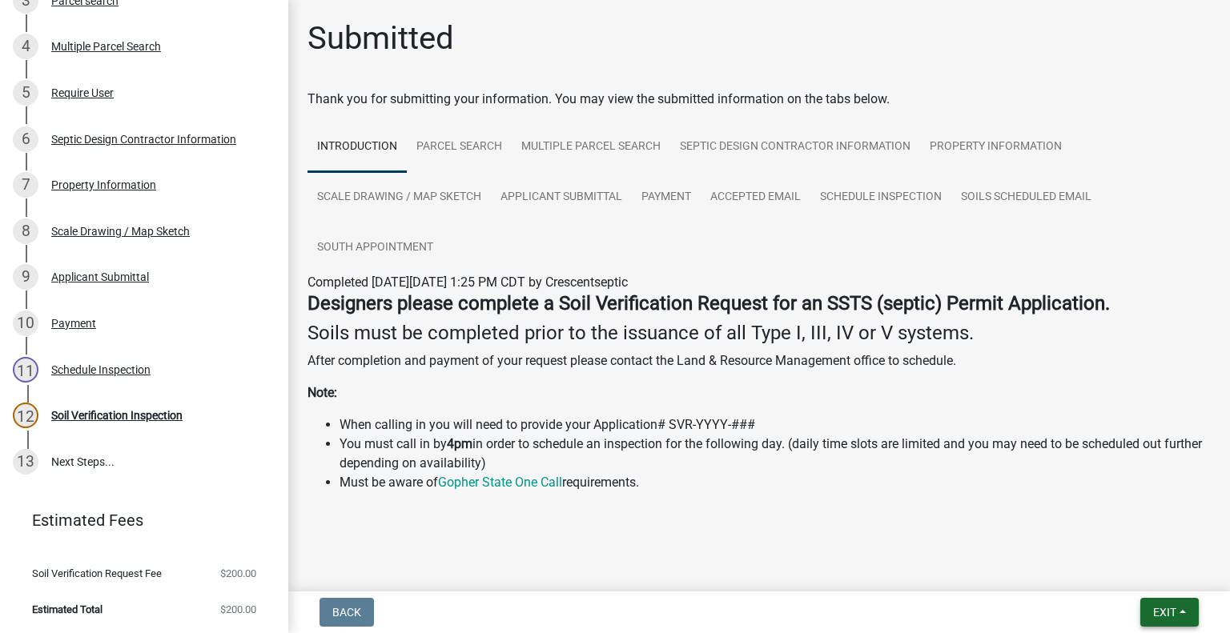
click at [1165, 617] on span "Exit" at bounding box center [1164, 612] width 23 height 13
click at [1124, 582] on button "Save & Exit" at bounding box center [1136, 571] width 128 height 38
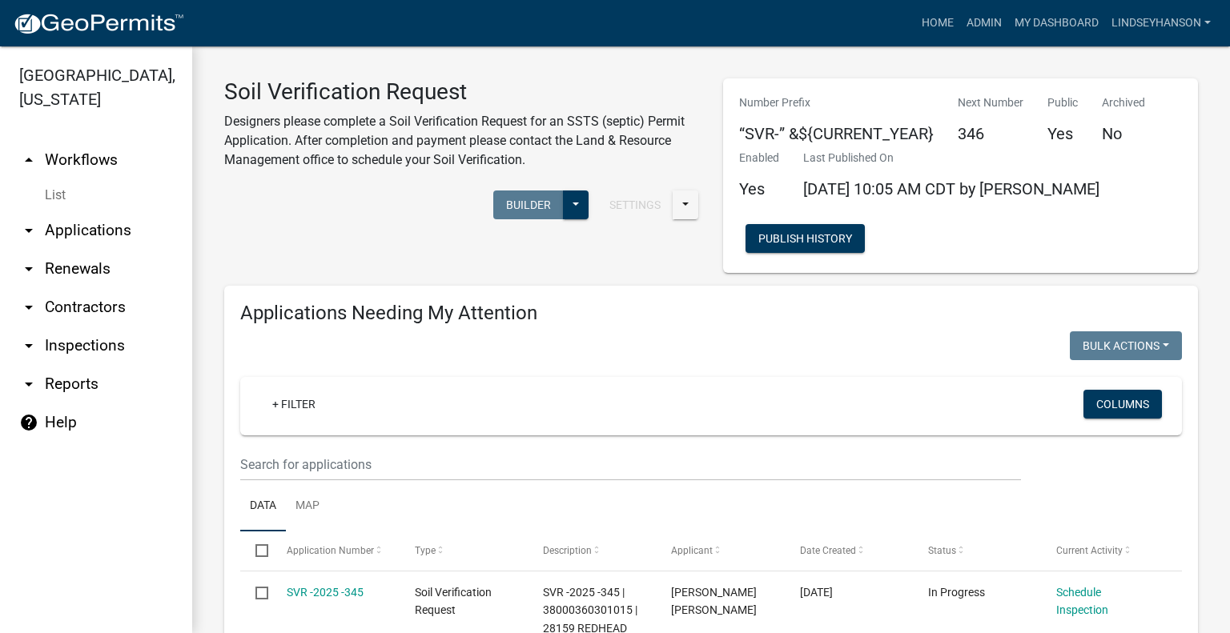
click at [111, 227] on link "arrow_drop_down Applications" at bounding box center [96, 230] width 192 height 38
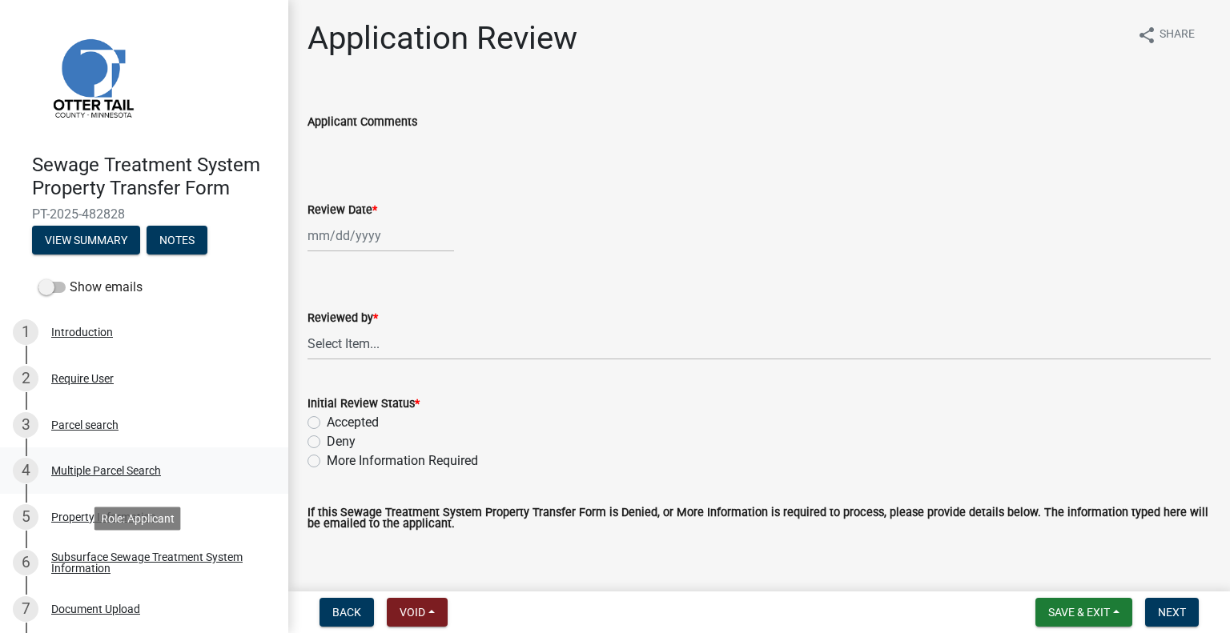
drag, startPoint x: 221, startPoint y: 550, endPoint x: 253, endPoint y: 493, distance: 66.0
click at [221, 549] on link "6 Subsurface Sewage Treatment System Information" at bounding box center [144, 564] width 288 height 46
click at [191, 549] on link "6 Subsurface Sewage Treatment System Information" at bounding box center [144, 564] width 288 height 46
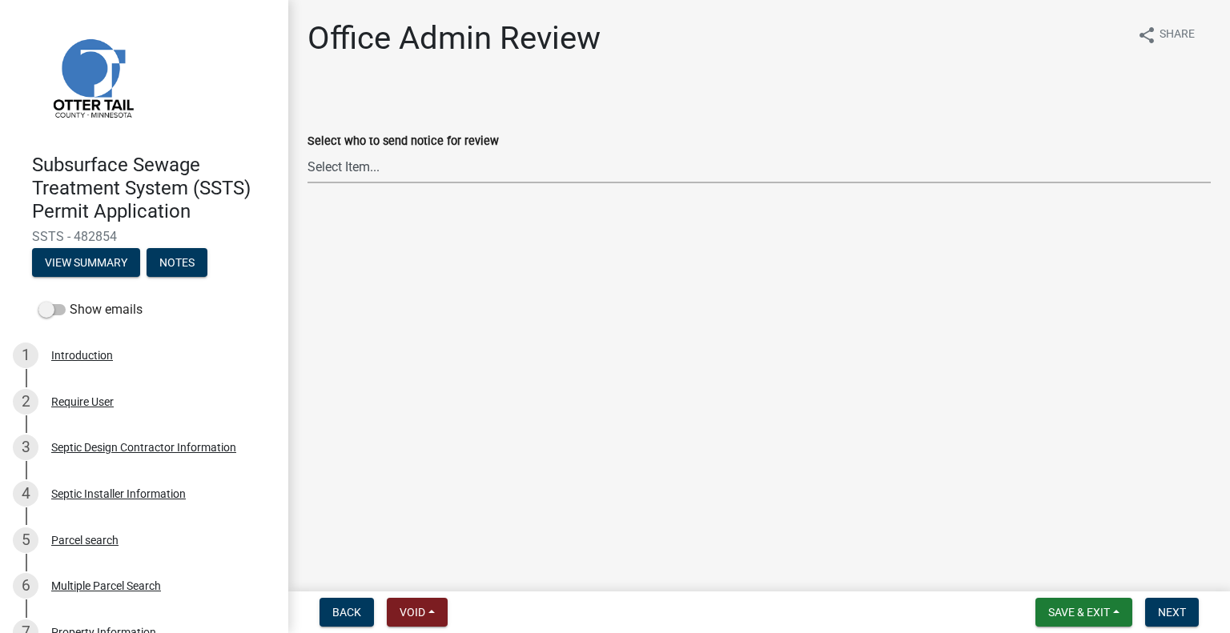
click at [381, 162] on select "Select Item... [PERSON_NAME] ([EMAIL_ADDRESS][DOMAIN_NAME]) [PERSON_NAME] ([EMA…" at bounding box center [759, 167] width 903 height 33
click at [308, 151] on select "Select Item... [PERSON_NAME] ([EMAIL_ADDRESS][DOMAIN_NAME]) [PERSON_NAME] ([EMA…" at bounding box center [759, 167] width 903 height 33
select select "587f38f5-c90e-4c12-9e10-d3e23909bbca"
click at [1174, 613] on span "Next" at bounding box center [1172, 612] width 28 height 13
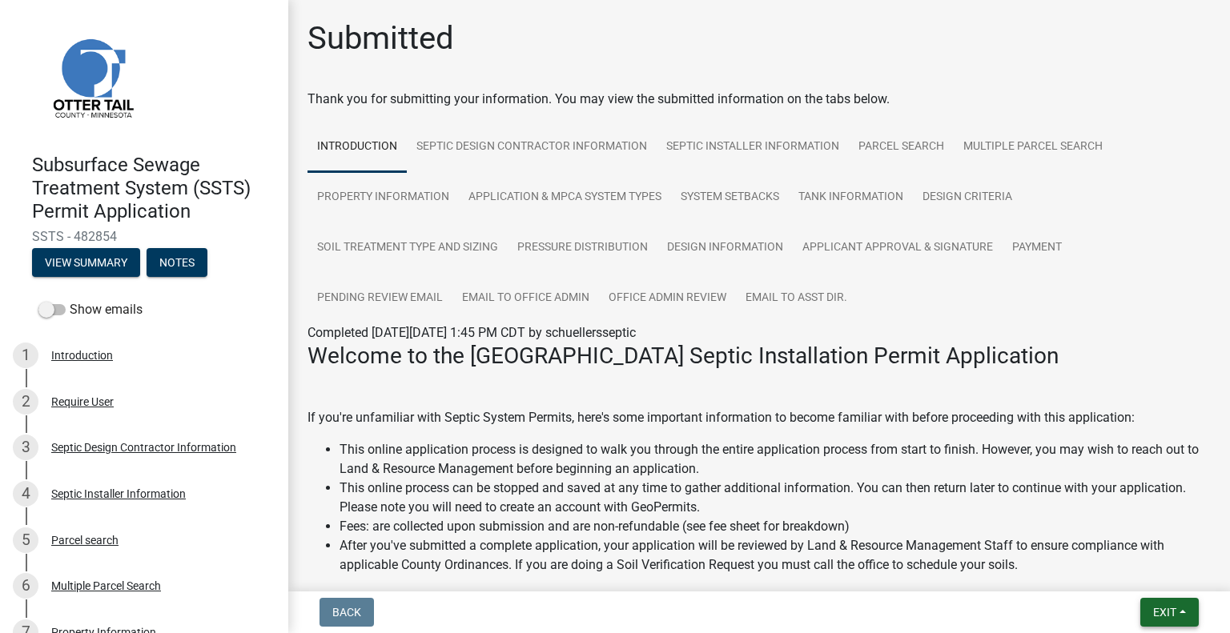
drag, startPoint x: 1148, startPoint y: 614, endPoint x: 1147, endPoint y: 598, distance: 16.1
click at [1148, 614] on button "Exit" at bounding box center [1169, 612] width 58 height 29
click at [1145, 595] on div "Save Save & Exit" at bounding box center [1136, 552] width 128 height 90
click at [1139, 586] on button "Save & Exit" at bounding box center [1136, 571] width 128 height 38
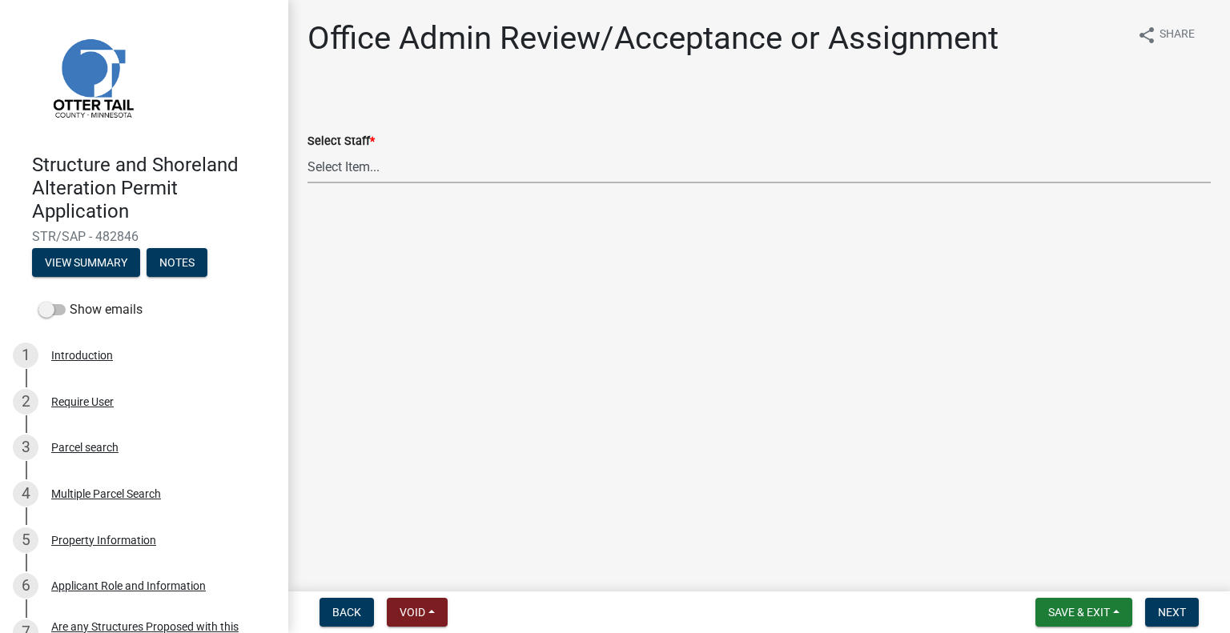
click at [351, 159] on select "Select Item... [PERSON_NAME] ([EMAIL_ADDRESS][DOMAIN_NAME]) [PERSON_NAME] ([EMA…" at bounding box center [759, 167] width 903 height 33
click at [308, 151] on select "Select Item... [PERSON_NAME] ([EMAIL_ADDRESS][DOMAIN_NAME]) [PERSON_NAME] ([EMA…" at bounding box center [759, 167] width 903 height 33
select select "a102f8f1-c977-4aea-8957-0600e68b5d5a"
click at [1164, 608] on span "Next" at bounding box center [1172, 612] width 28 height 13
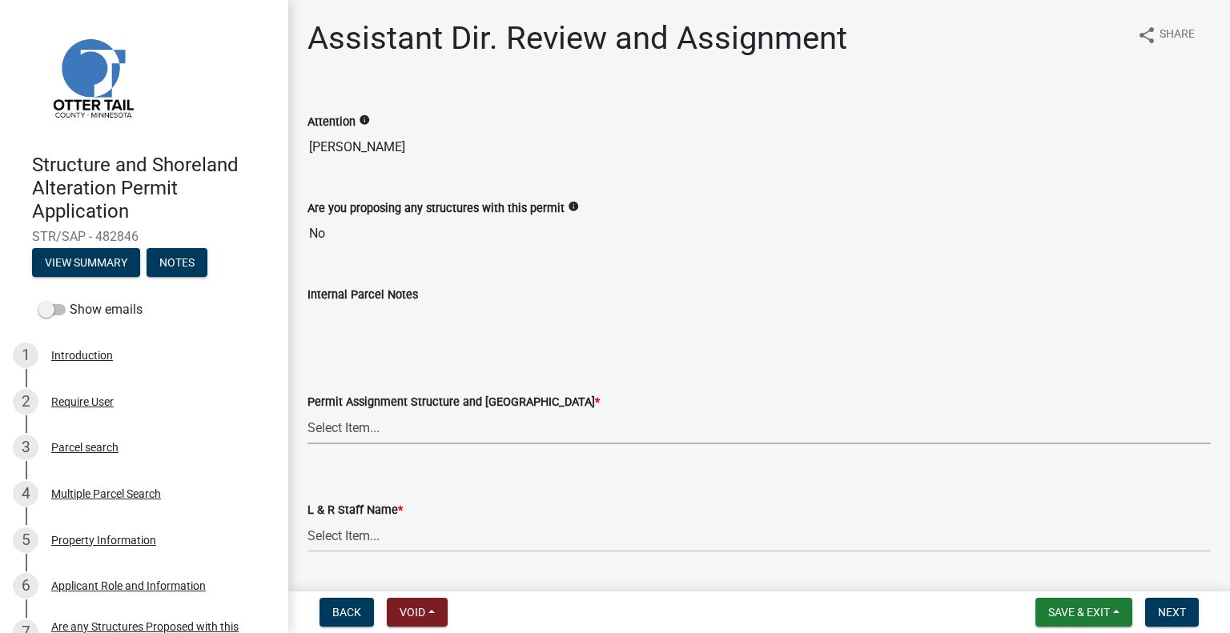
click at [420, 423] on select "Select Item... [PERSON_NAME] ([EMAIL_ADDRESS][DOMAIN_NAME]) [PERSON_NAME] ([EMA…" at bounding box center [759, 428] width 903 height 33
click at [308, 412] on select "Select Item... [PERSON_NAME] ([EMAIL_ADDRESS][DOMAIN_NAME]) [PERSON_NAME] ([EMA…" at bounding box center [759, 428] width 903 height 33
select select "a102f8f1-c977-4aea-8957-0600e68b5d5a"
click at [381, 540] on select "Select Item... [PERSON_NAME] [PERSON_NAME] [PERSON_NAME] [PERSON_NAME] [PERSON_…" at bounding box center [759, 536] width 903 height 33
click at [308, 520] on select "Select Item... [PERSON_NAME] [PERSON_NAME] [PERSON_NAME] [PERSON_NAME] [PERSON_…" at bounding box center [759, 536] width 903 height 33
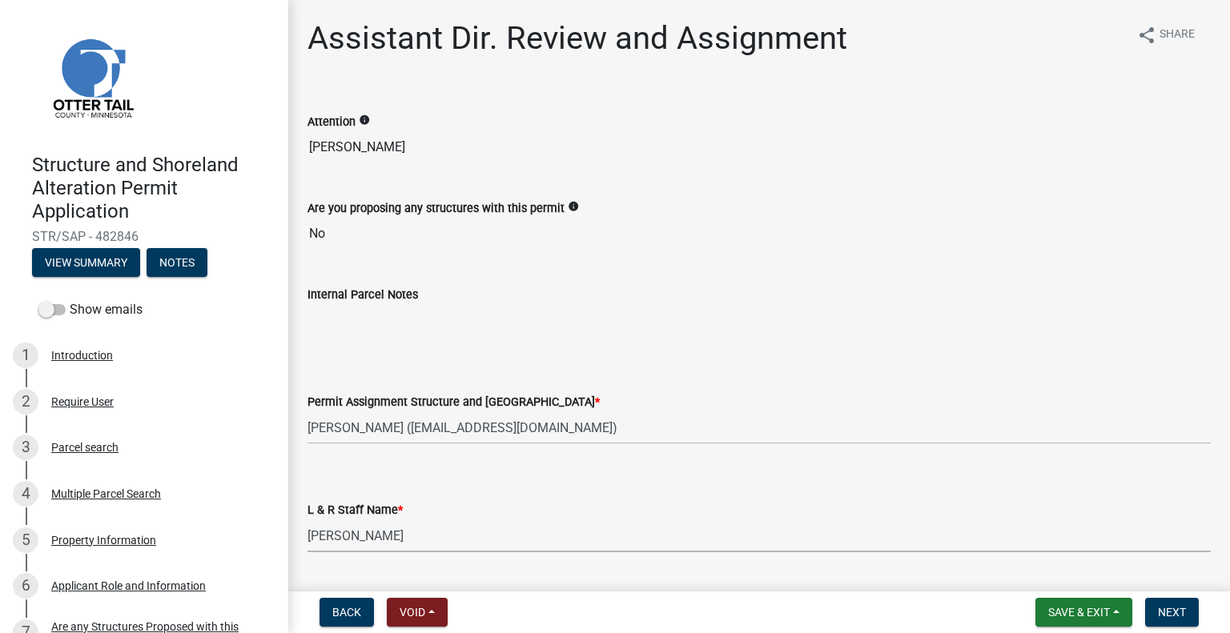
select select "b19d6205-3ca8-4186-ae91-d4c0ebb2bf1e"
click at [1165, 612] on span "Next" at bounding box center [1172, 612] width 28 height 13
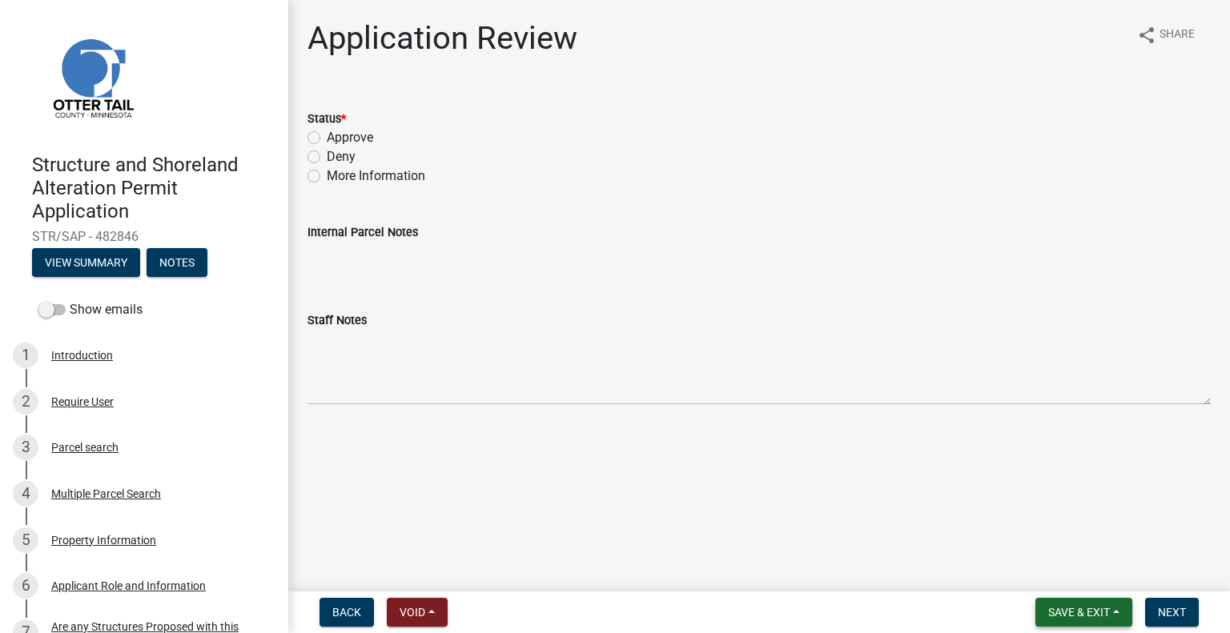
drag, startPoint x: 1066, startPoint y: 614, endPoint x: 1066, endPoint y: 600, distance: 14.4
click at [1066, 614] on span "Save & Exit" at bounding box center [1079, 612] width 62 height 13
click at [1064, 581] on button "Save & Exit" at bounding box center [1068, 571] width 128 height 38
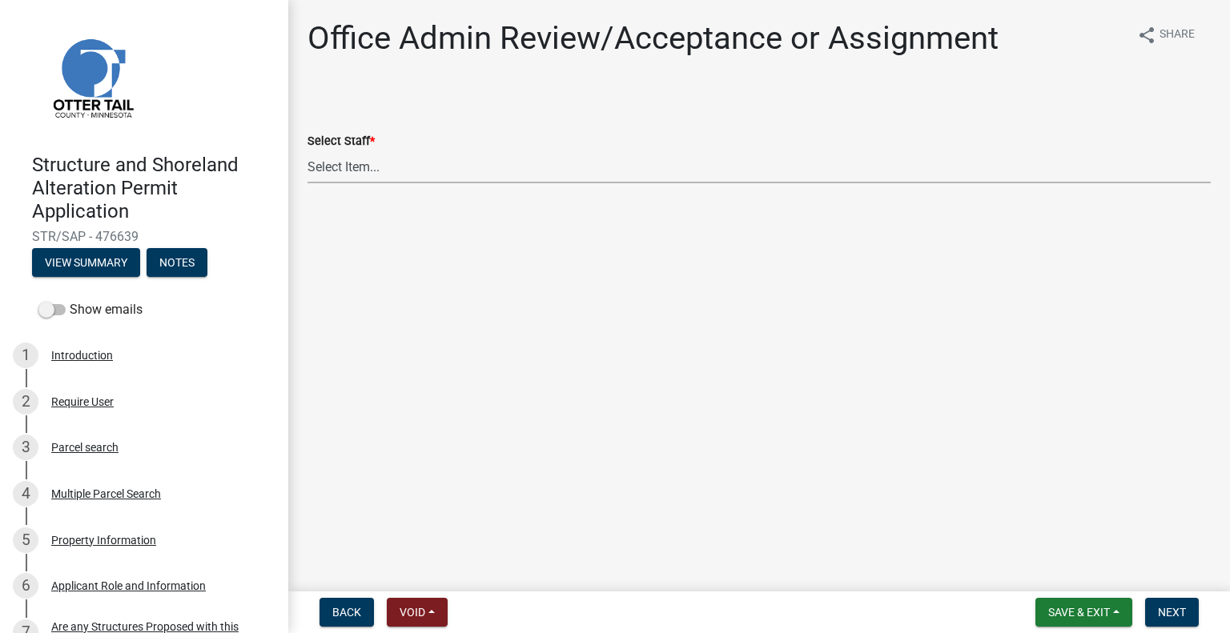
click at [545, 169] on select "Select Item... Alexis Newark (anewark@ottertailcounty.gov) Amy Busko (abusko@ot…" at bounding box center [759, 167] width 903 height 33
click at [308, 151] on select "Select Item... Alexis Newark (anewark@ottertailcounty.gov) Amy Busko (abusko@ot…" at bounding box center [759, 167] width 903 height 33
select select "587f38f5-c90e-4c12-9e10-d3e23909bbca"
click at [1166, 611] on span "Next" at bounding box center [1172, 612] width 28 height 13
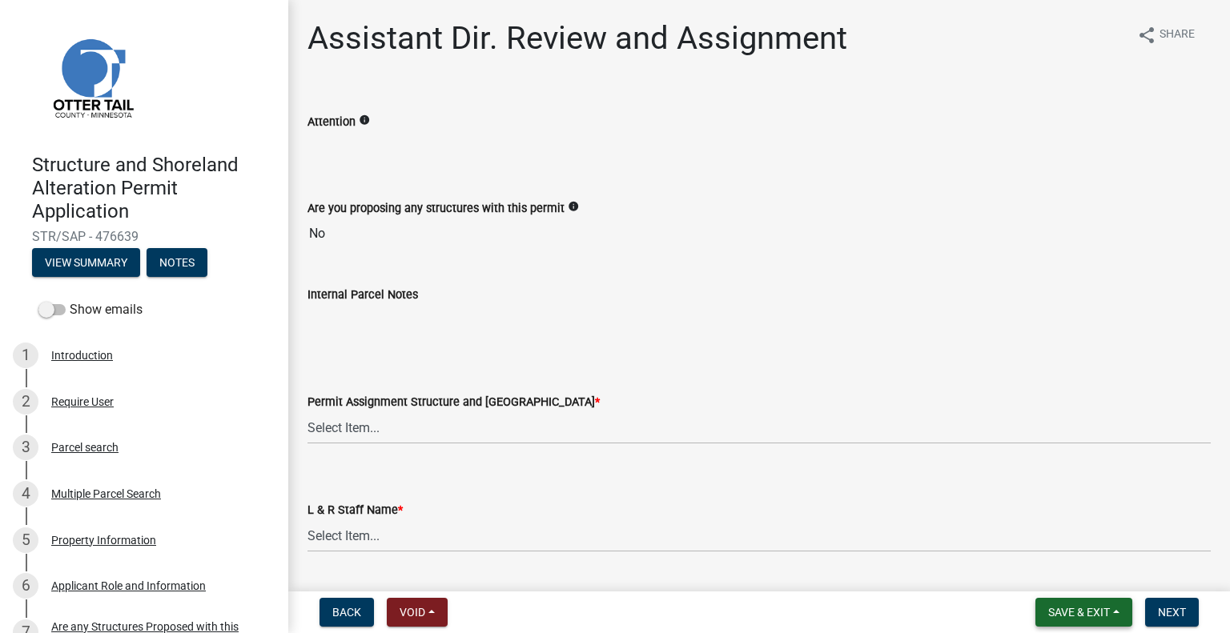
click at [1087, 613] on span "Save & Exit" at bounding box center [1079, 612] width 62 height 13
click at [1064, 577] on button "Save & Exit" at bounding box center [1068, 571] width 128 height 38
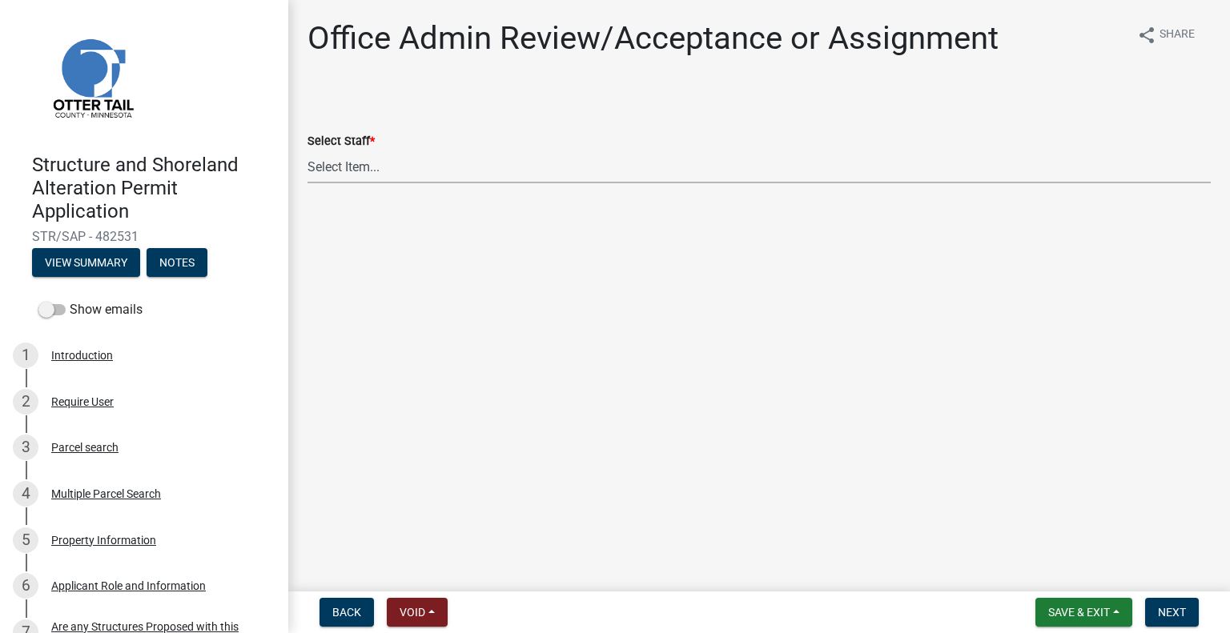
click at [424, 165] on select "Select Item... [PERSON_NAME] ([EMAIL_ADDRESS][DOMAIN_NAME]) [PERSON_NAME] ([EMA…" at bounding box center [759, 167] width 903 height 33
click at [308, 151] on select "Select Item... [PERSON_NAME] ([EMAIL_ADDRESS][DOMAIN_NAME]) [PERSON_NAME] ([EMA…" at bounding box center [759, 167] width 903 height 33
drag, startPoint x: 413, startPoint y: 165, endPoint x: 414, endPoint y: 174, distance: 8.8
click at [413, 165] on select "Select Item... [PERSON_NAME] ([EMAIL_ADDRESS][DOMAIN_NAME]) [PERSON_NAME] ([EMA…" at bounding box center [759, 167] width 903 height 33
click at [308, 151] on select "Select Item... [PERSON_NAME] ([EMAIL_ADDRESS][DOMAIN_NAME]) [PERSON_NAME] ([EMA…" at bounding box center [759, 167] width 903 height 33
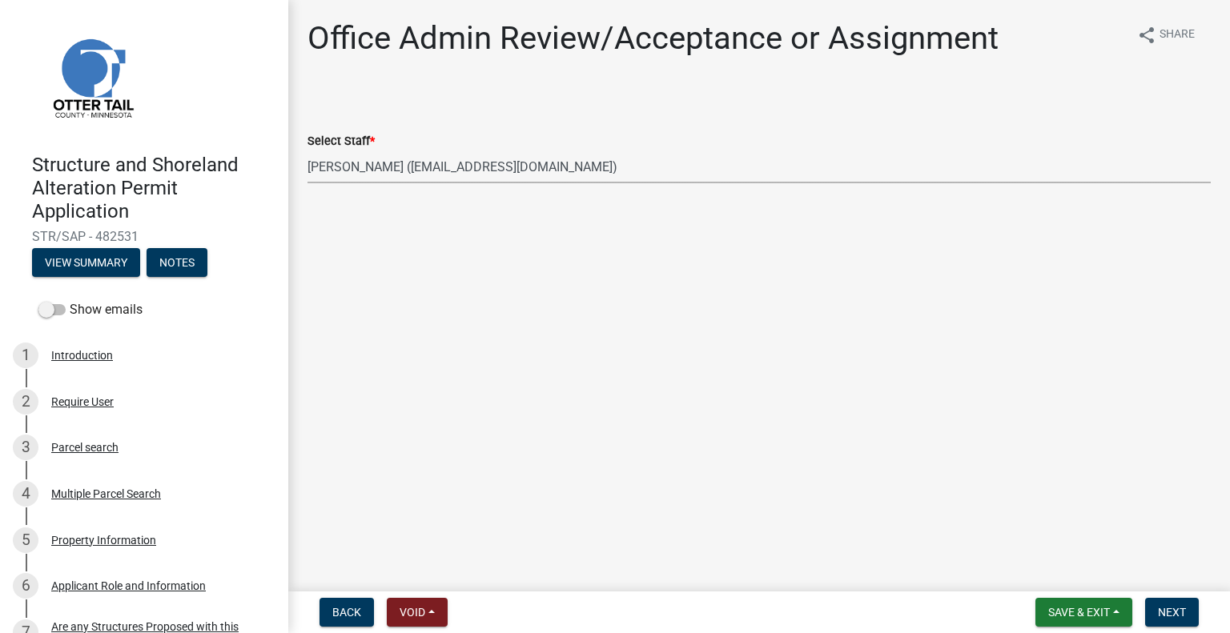
select select "587f38f5-c90e-4c12-9e10-d3e23909bbca"
click at [1149, 605] on button "Next" at bounding box center [1172, 612] width 54 height 29
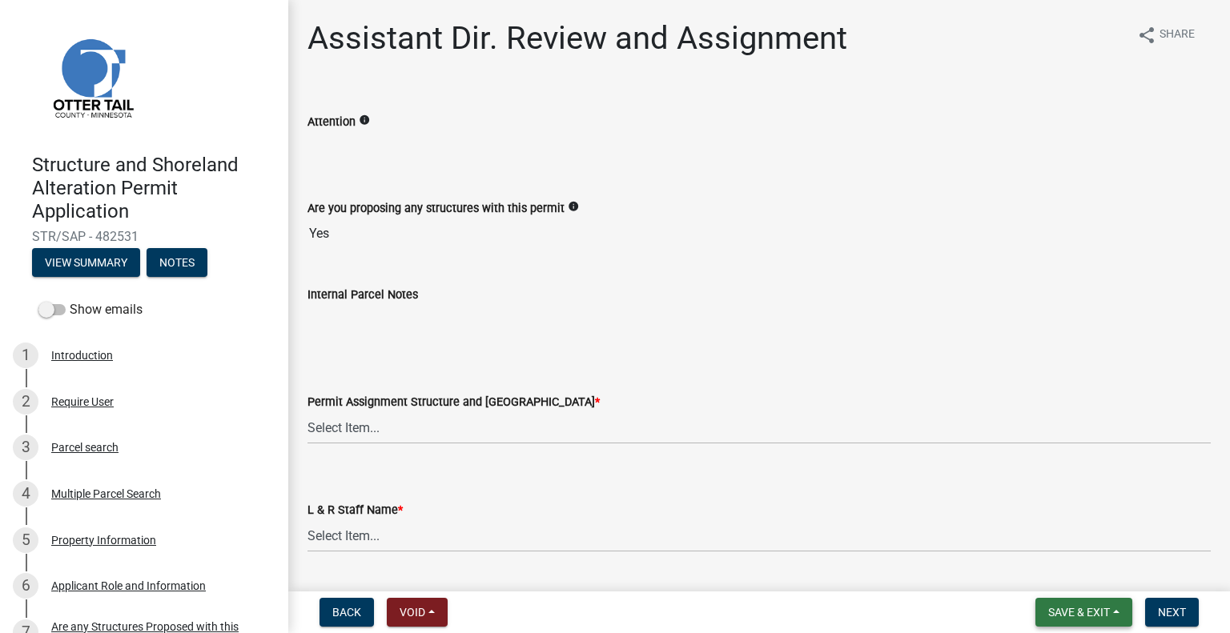
click at [1058, 611] on span "Save & Exit" at bounding box center [1079, 612] width 62 height 13
click at [1040, 574] on button "Save & Exit" at bounding box center [1068, 571] width 128 height 38
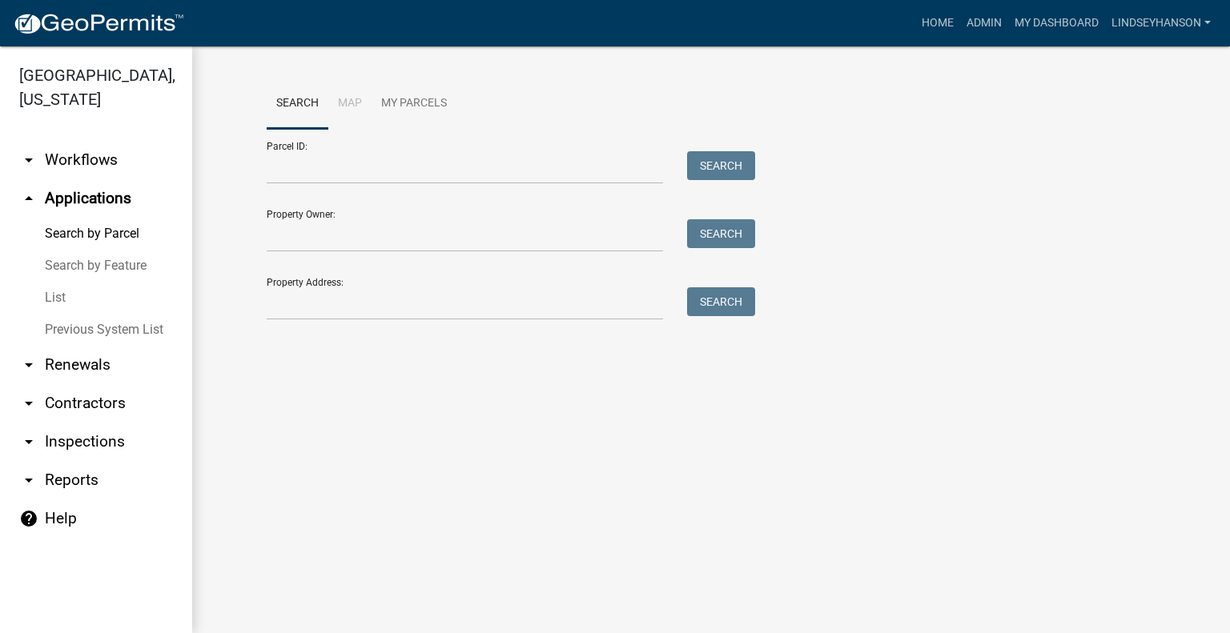
click at [115, 166] on link "arrow_drop_down Workflows" at bounding box center [96, 160] width 192 height 38
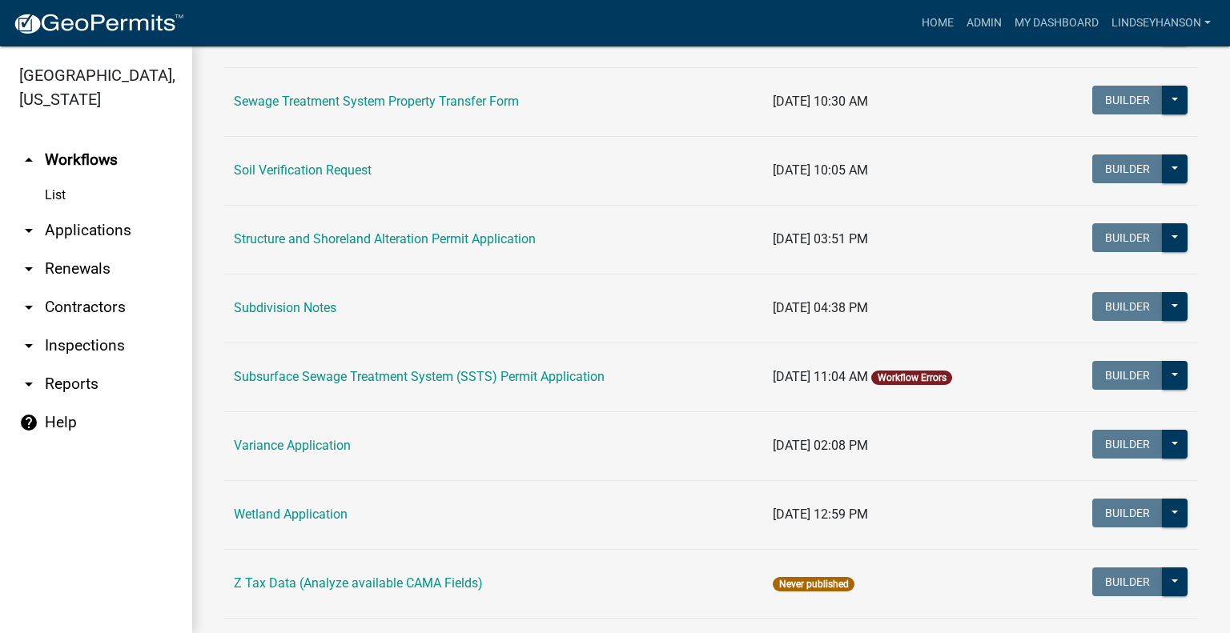
scroll to position [1032, 0]
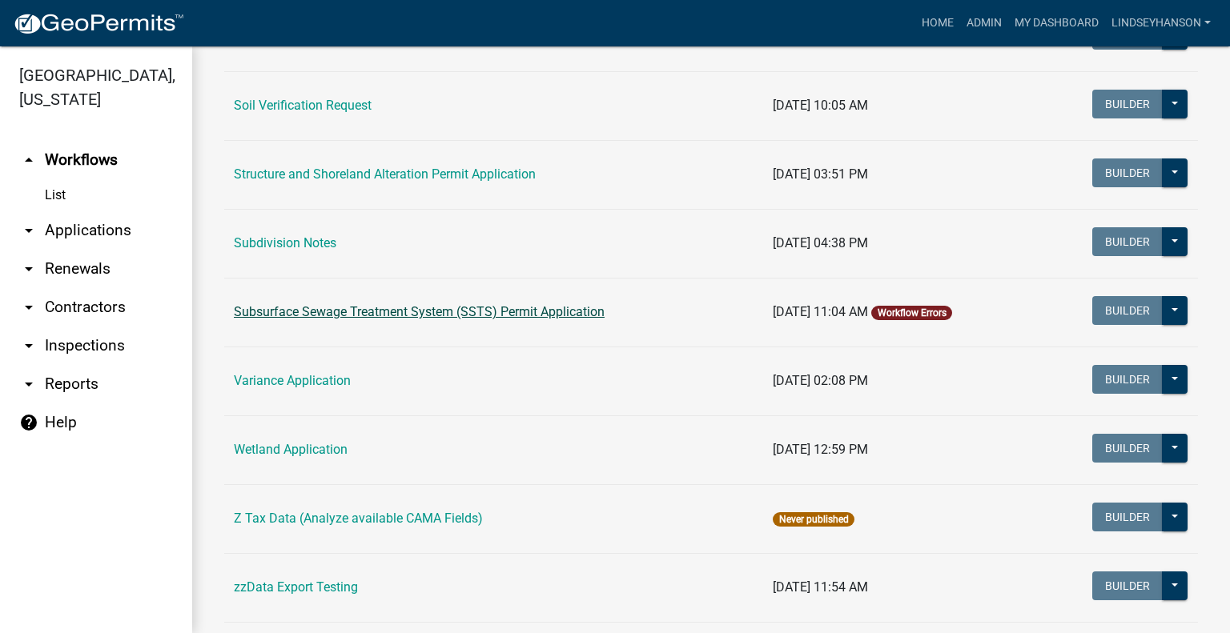
click at [442, 310] on link "Subsurface Sewage Treatment System (SSTS) Permit Application" at bounding box center [419, 311] width 371 height 15
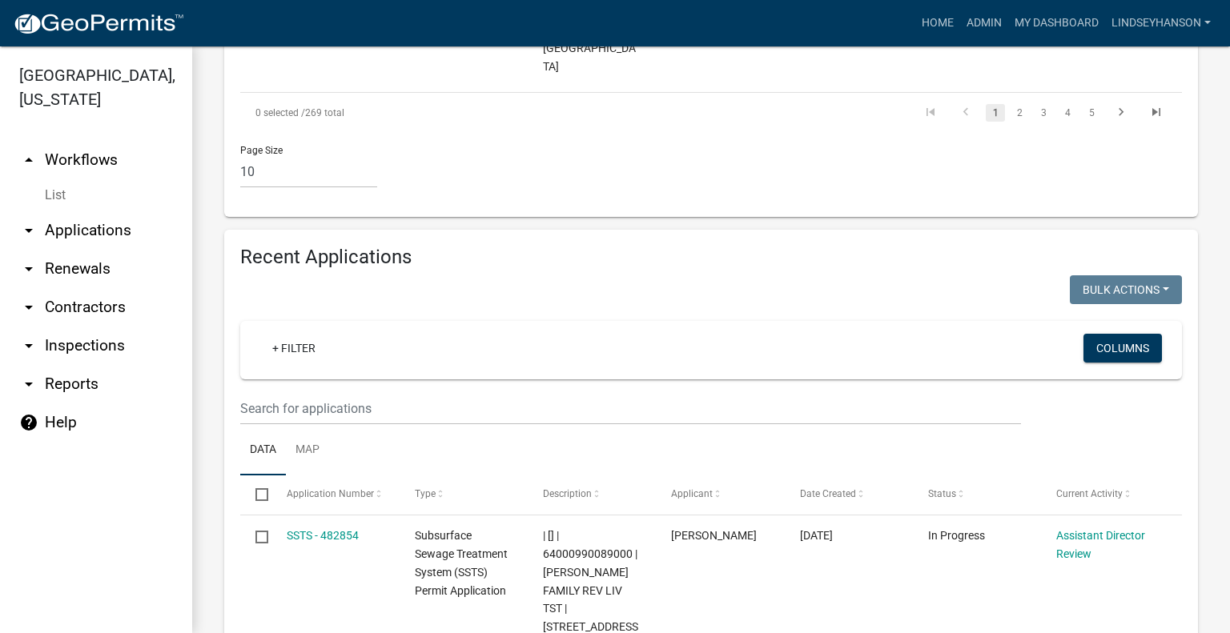
scroll to position [1868, 0]
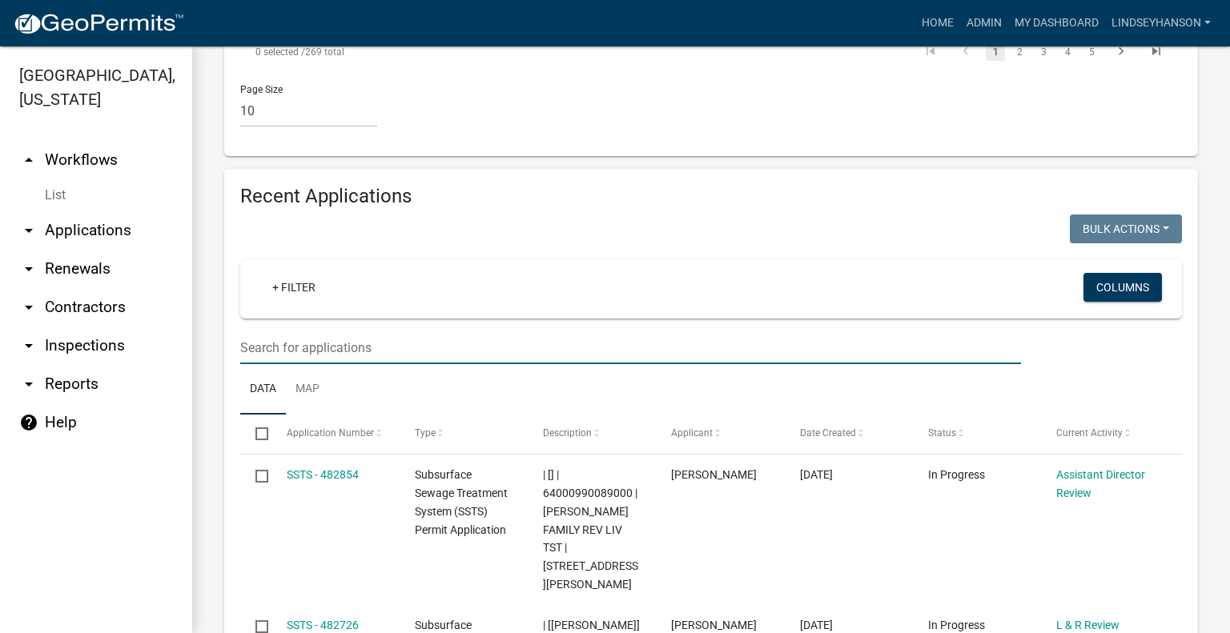
click at [721, 332] on input "text" at bounding box center [630, 348] width 781 height 33
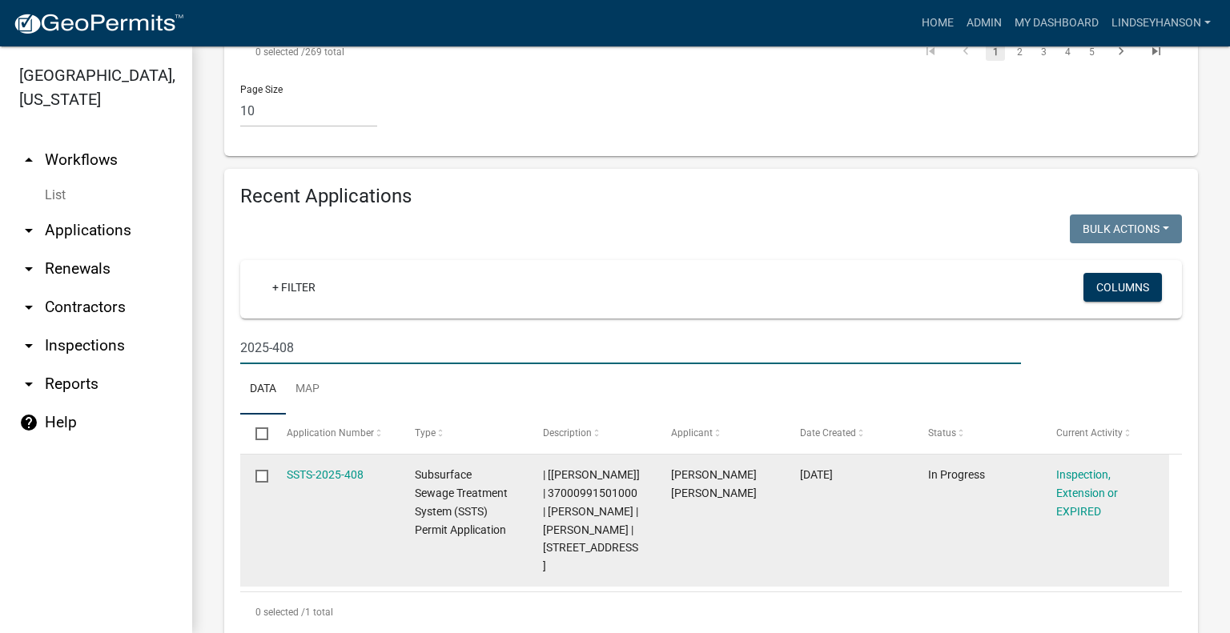
scroll to position [1826, 0]
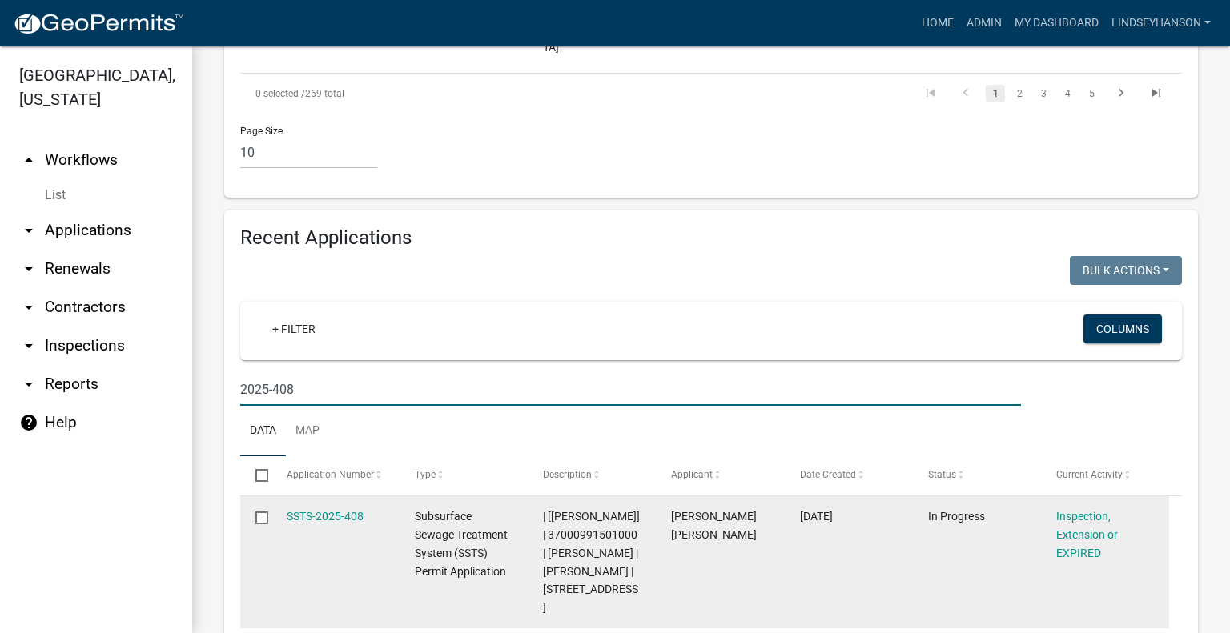
type input "2025-408"
click at [311, 510] on link "SSTS-2025-408" at bounding box center [325, 516] width 77 height 13
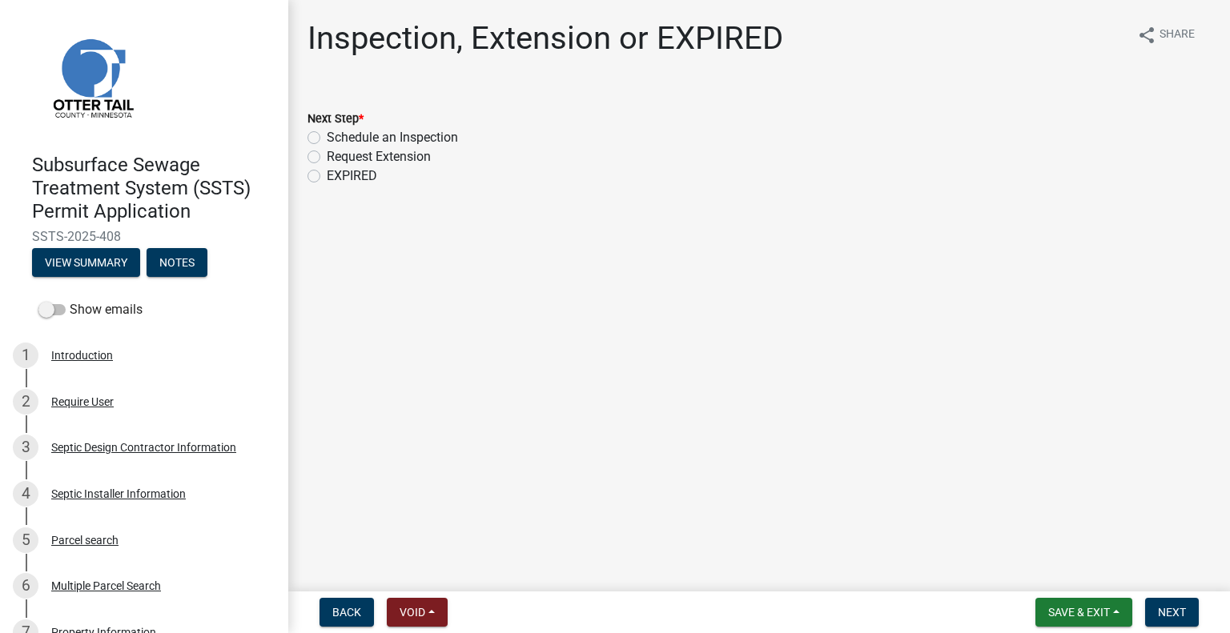
click at [106, 545] on div "Parcel search" at bounding box center [84, 540] width 67 height 11
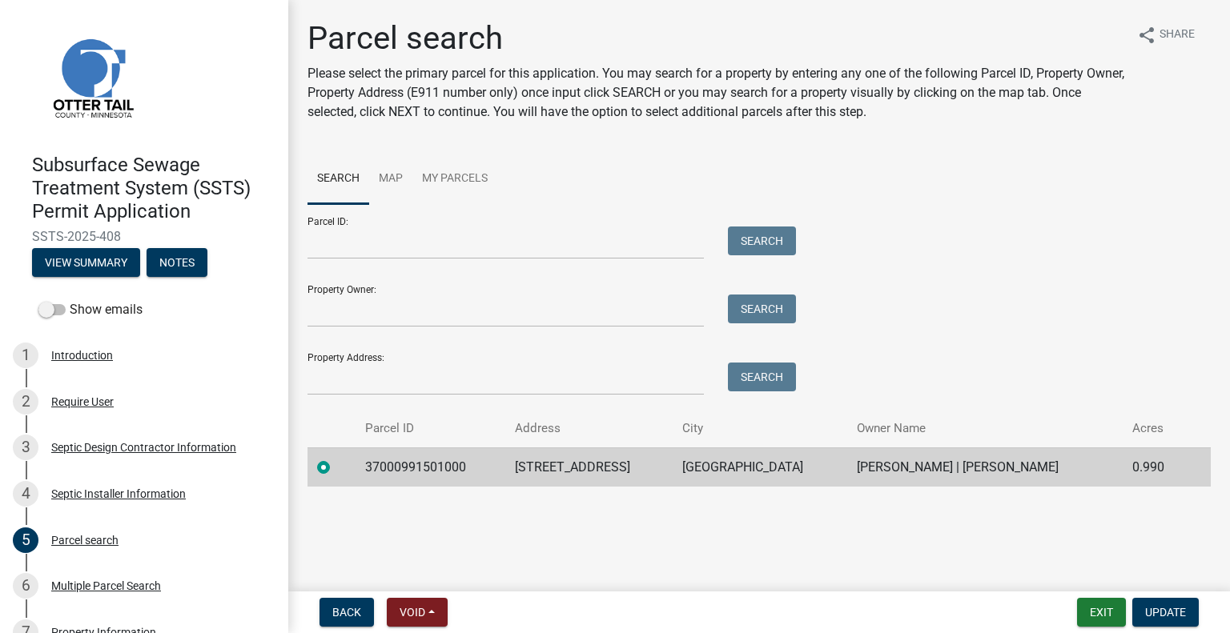
click at [442, 472] on td "37000991501000" at bounding box center [431, 467] width 150 height 39
copy td "37000991501000"
click at [577, 462] on td "[STREET_ADDRESS]" at bounding box center [588, 467] width 167 height 39
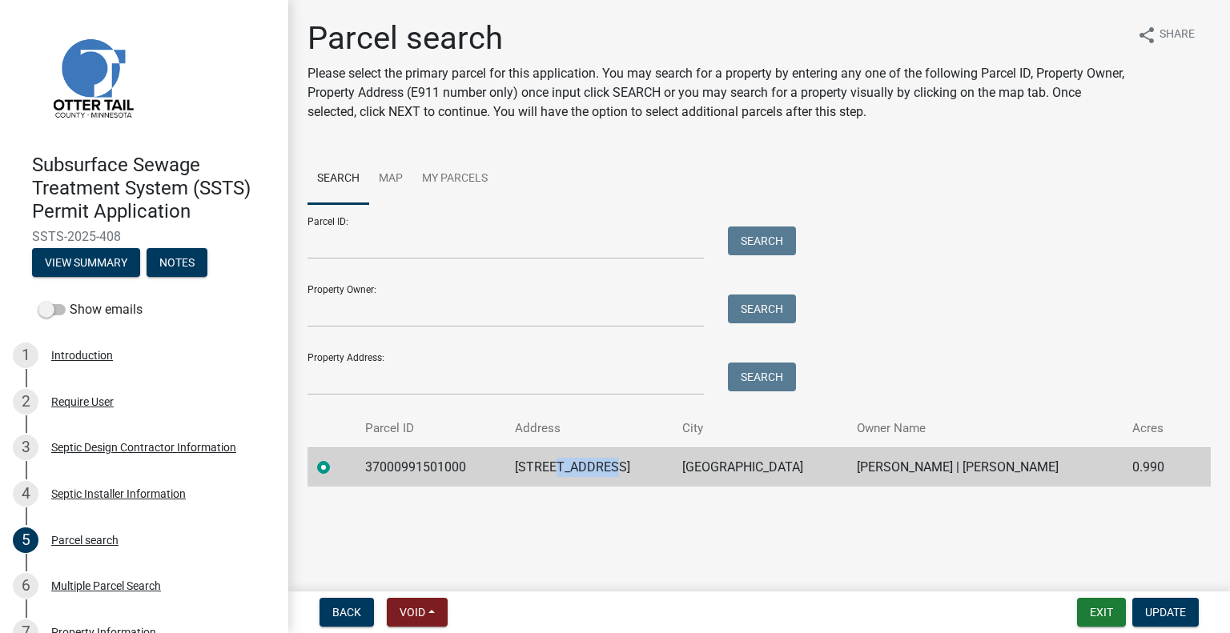
click at [577, 462] on td "[STREET_ADDRESS]" at bounding box center [588, 467] width 167 height 39
copy td "[STREET_ADDRESS]"
click at [698, 474] on td "[GEOGRAPHIC_DATA]" at bounding box center [760, 467] width 175 height 39
click at [697, 474] on td "[GEOGRAPHIC_DATA]" at bounding box center [760, 467] width 175 height 39
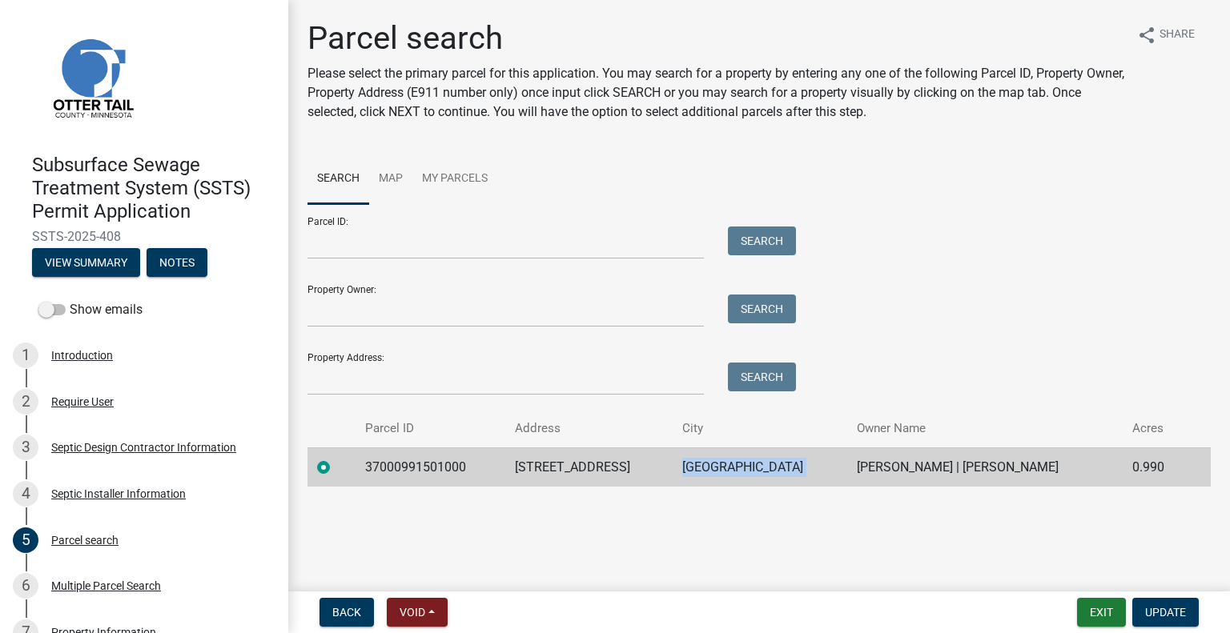
click at [697, 474] on td "[GEOGRAPHIC_DATA]" at bounding box center [760, 467] width 175 height 39
copy td "[GEOGRAPHIC_DATA]"
click at [912, 467] on td "[PERSON_NAME] | [PERSON_NAME]" at bounding box center [984, 467] width 275 height 39
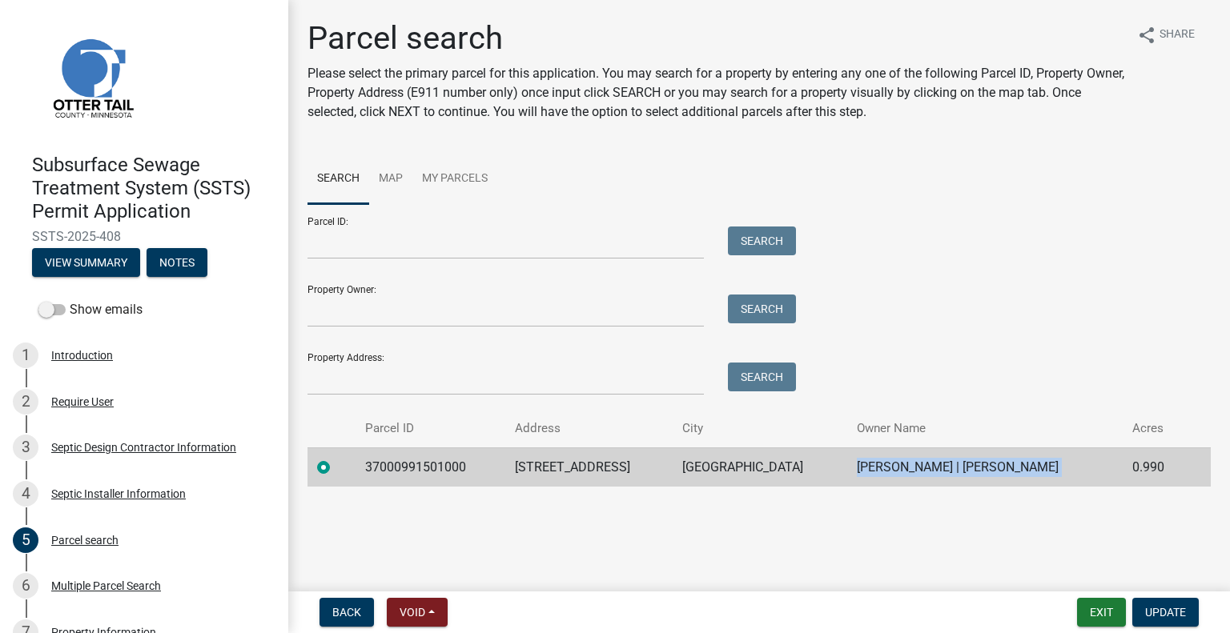
copy td "[PERSON_NAME] | [PERSON_NAME]"
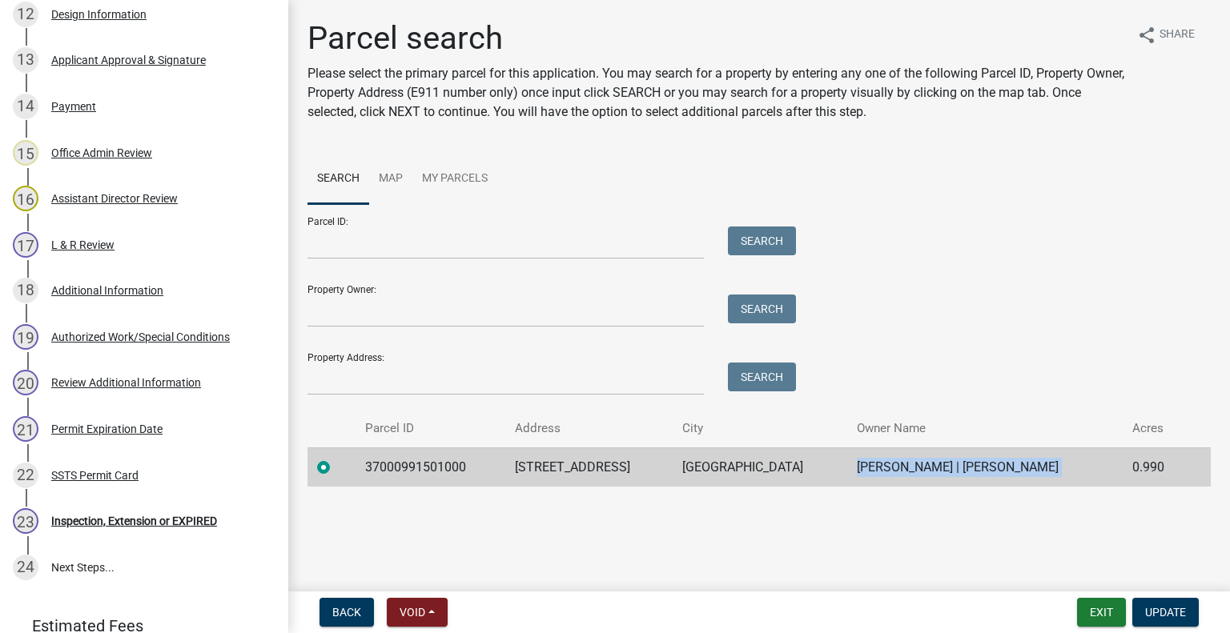
scroll to position [955, 0]
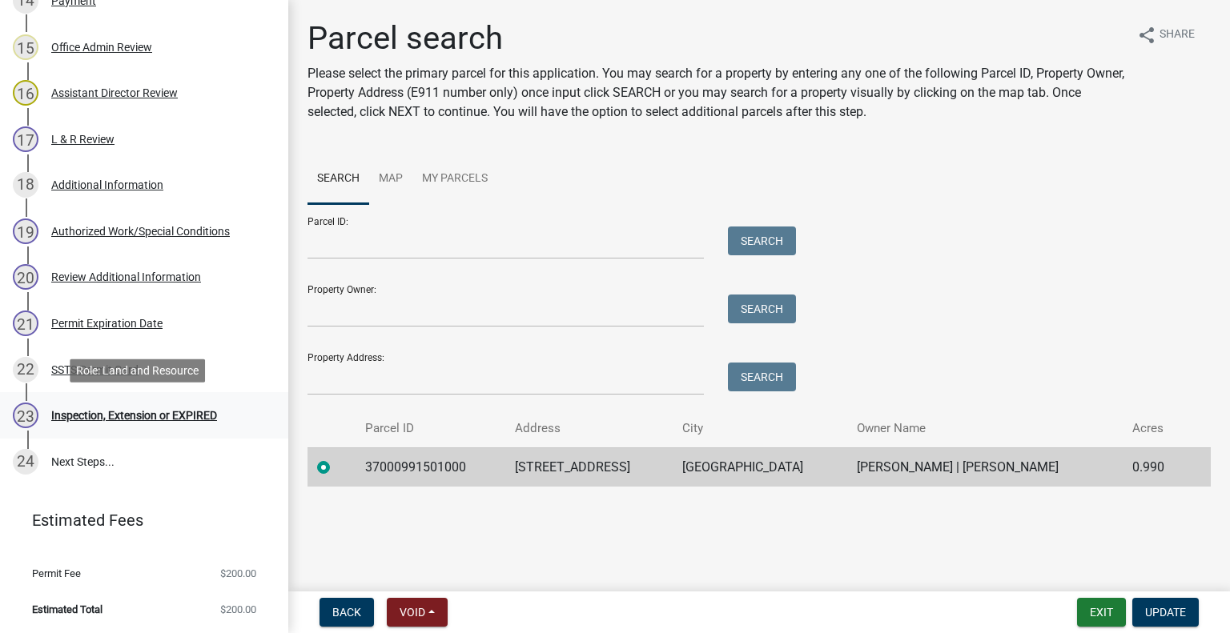
click at [192, 419] on div "Inspection, Extension or EXPIRED" at bounding box center [134, 415] width 166 height 11
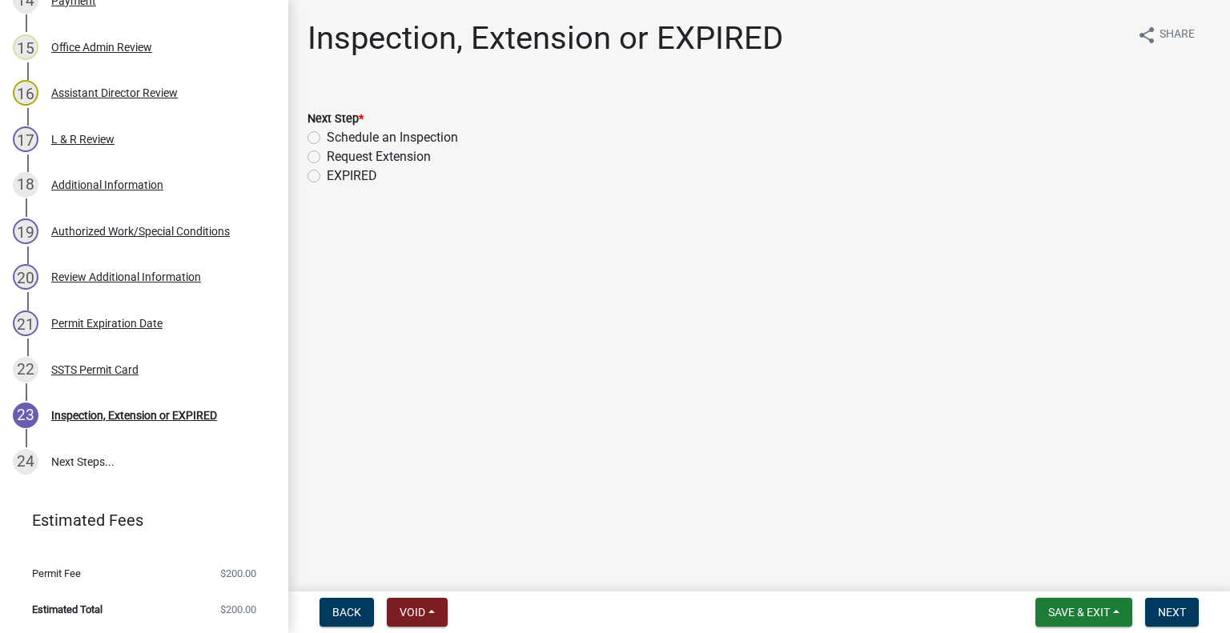
click at [397, 137] on label "Schedule an Inspection" at bounding box center [392, 137] width 131 height 19
click at [337, 137] on input "Schedule an Inspection" at bounding box center [332, 133] width 10 height 10
radio input "true"
click at [1165, 603] on button "Next" at bounding box center [1172, 612] width 54 height 29
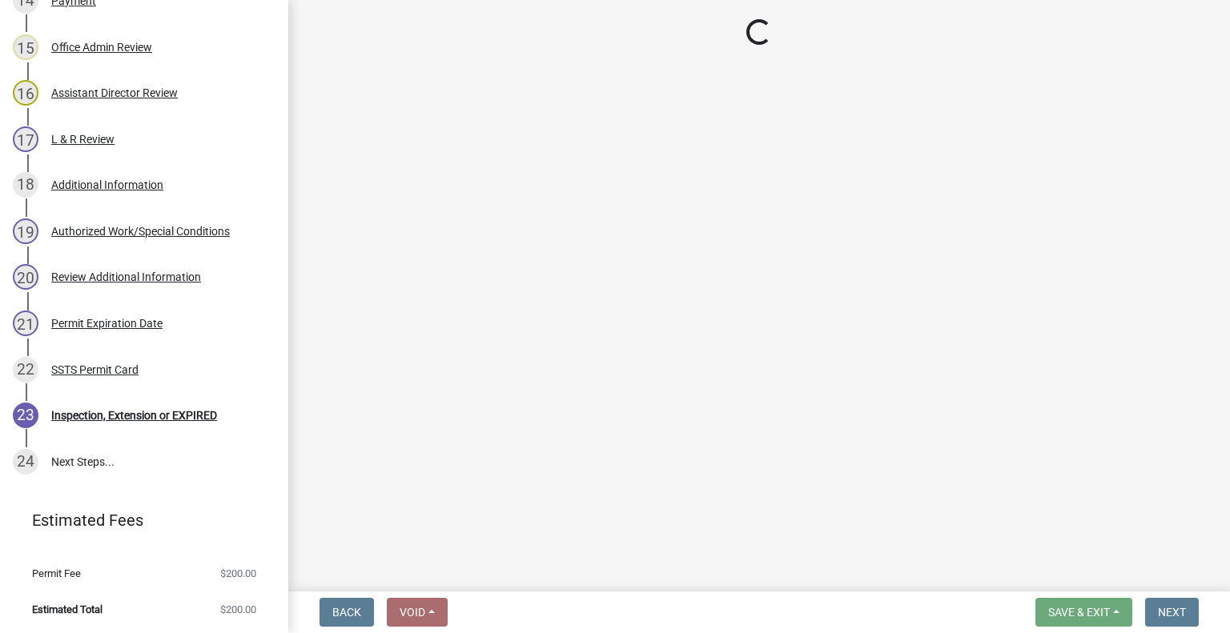
scroll to position [1001, 0]
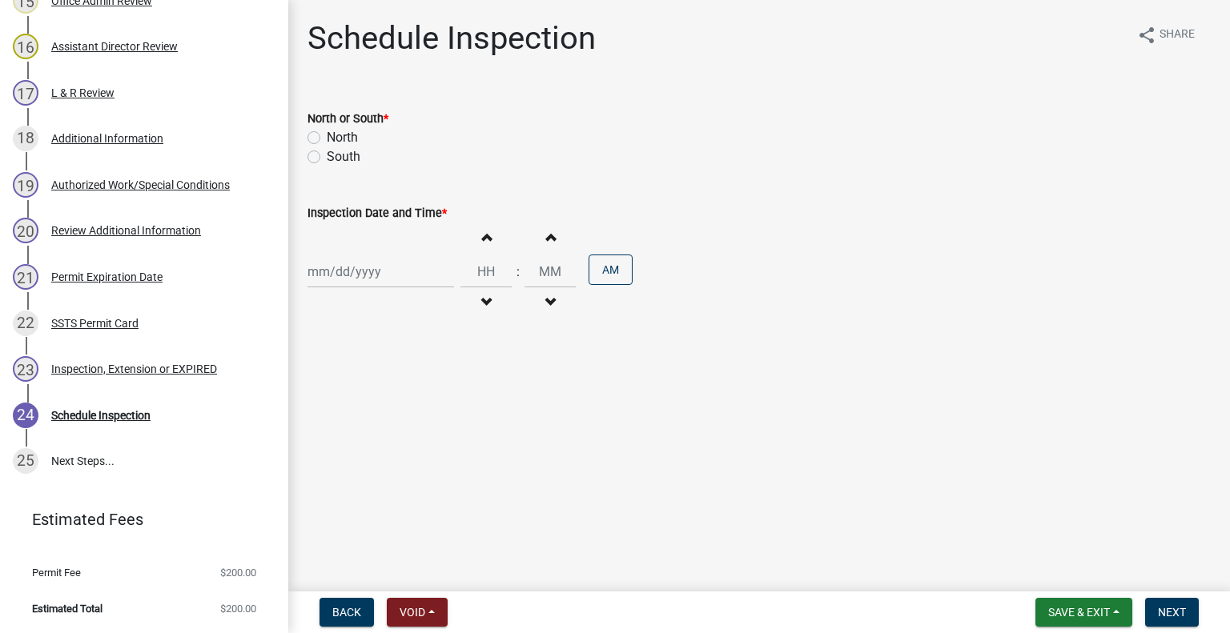
click at [344, 135] on label "North" at bounding box center [342, 137] width 31 height 19
click at [337, 135] on input "North" at bounding box center [332, 133] width 10 height 10
radio input "true"
select select "9"
select select "2025"
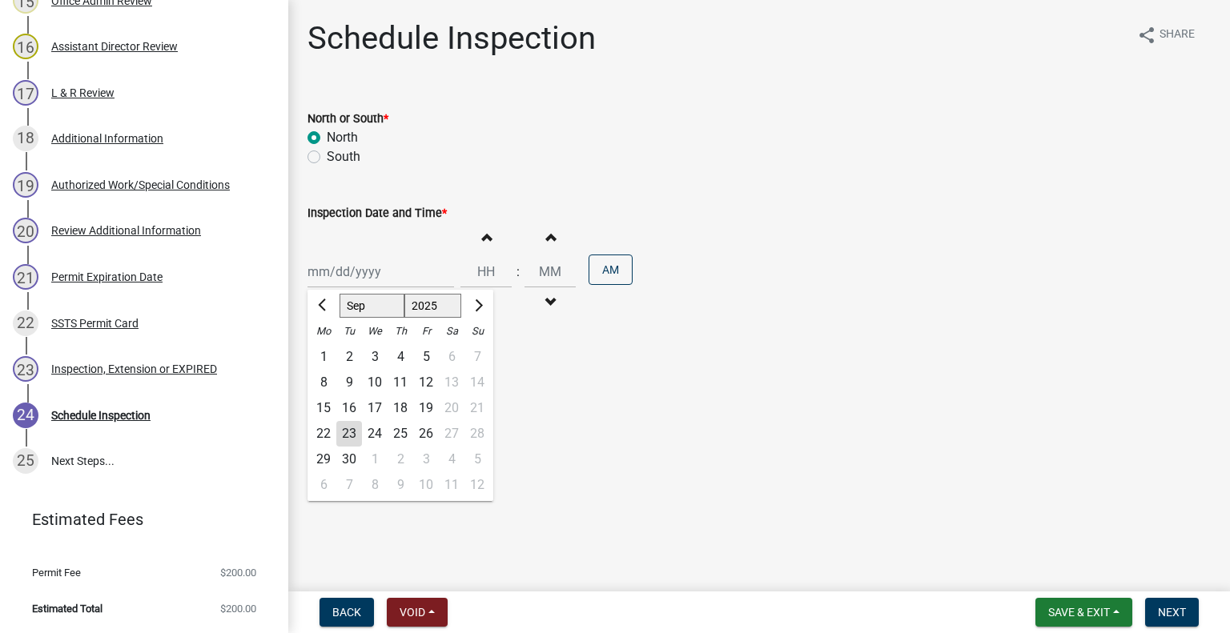
drag, startPoint x: 346, startPoint y: 274, endPoint x: 365, endPoint y: 286, distance: 22.7
click at [346, 274] on div "Jan Feb Mar Apr May Jun Jul Aug Sep Oct Nov Dec 1525 1526 1527 1528 1529 1530 1…" at bounding box center [381, 271] width 147 height 33
click at [368, 428] on div "24" at bounding box center [375, 434] width 26 height 26
type input "09/24/2025"
click at [482, 296] on span "button" at bounding box center [486, 302] width 8 height 13
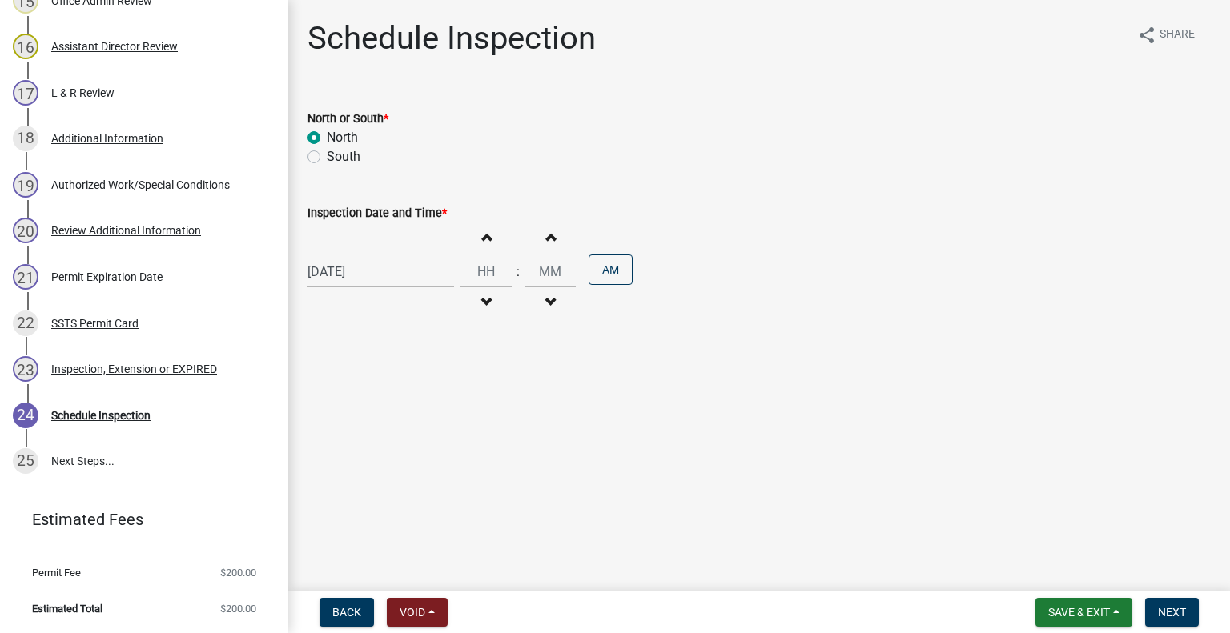
type input "11"
type input "00"
click at [482, 243] on span "button" at bounding box center [486, 237] width 8 height 13
click at [489, 243] on button "Increment hours" at bounding box center [486, 237] width 34 height 29
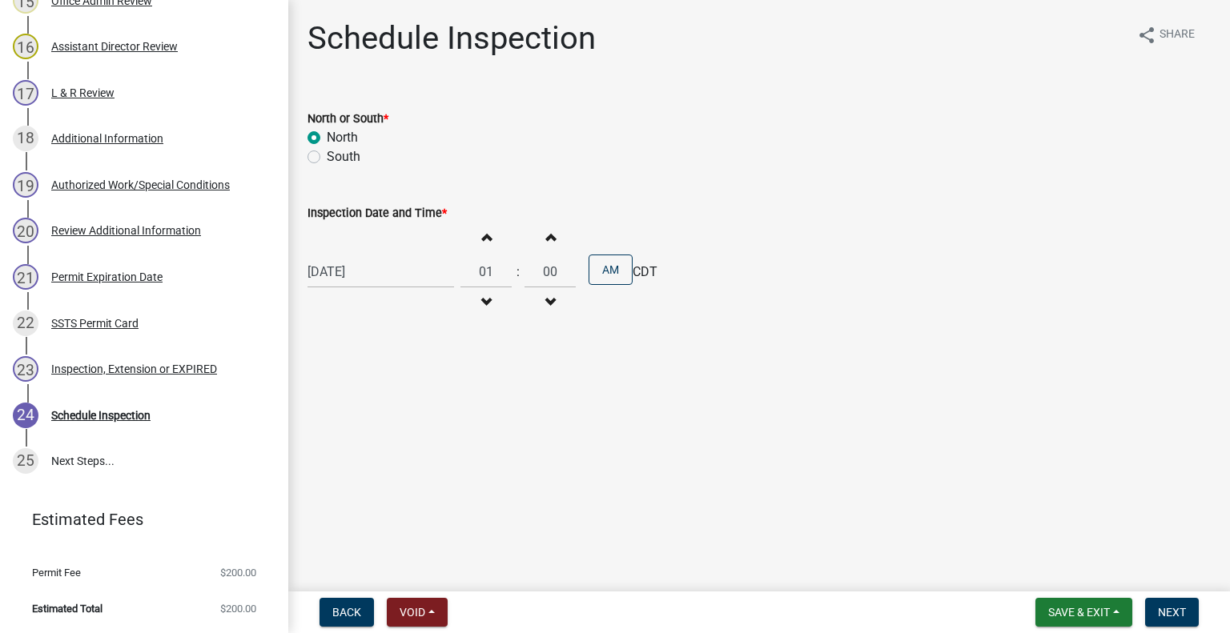
type input "02"
click at [627, 289] on div "09/24/2025 Increment hours 02 Decrement hours : Increment minutes 00 Decrement …" at bounding box center [759, 272] width 903 height 99
click at [596, 278] on button "AM" at bounding box center [611, 270] width 44 height 30
click at [1180, 608] on span "Next" at bounding box center [1172, 612] width 28 height 13
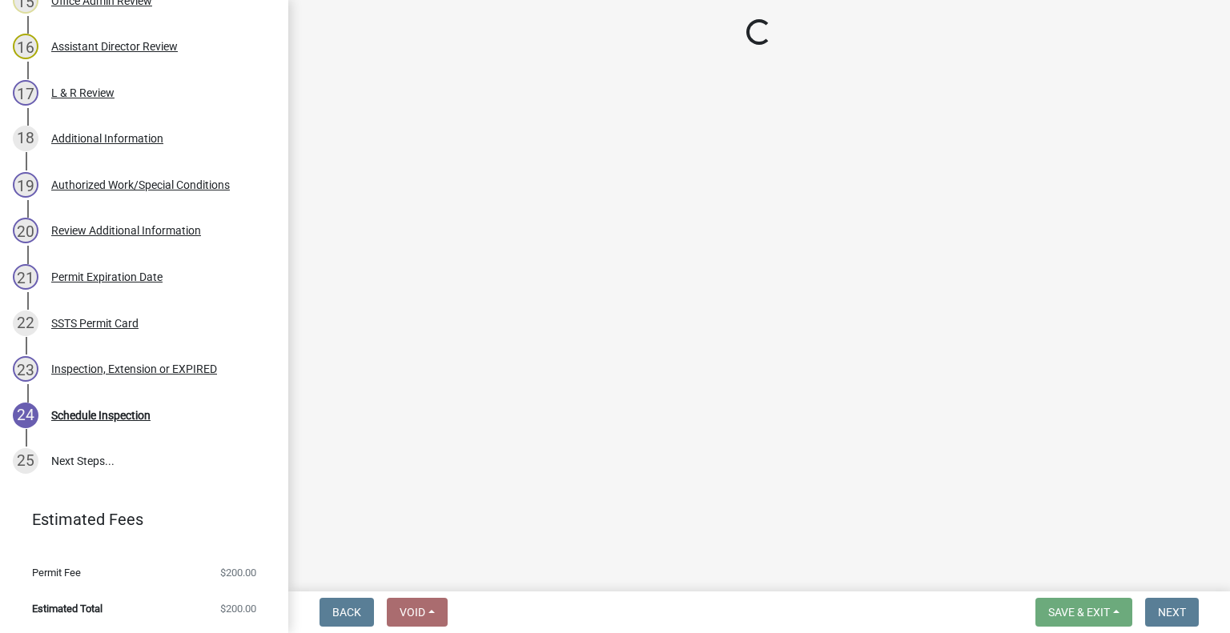
scroll to position [1140, 0]
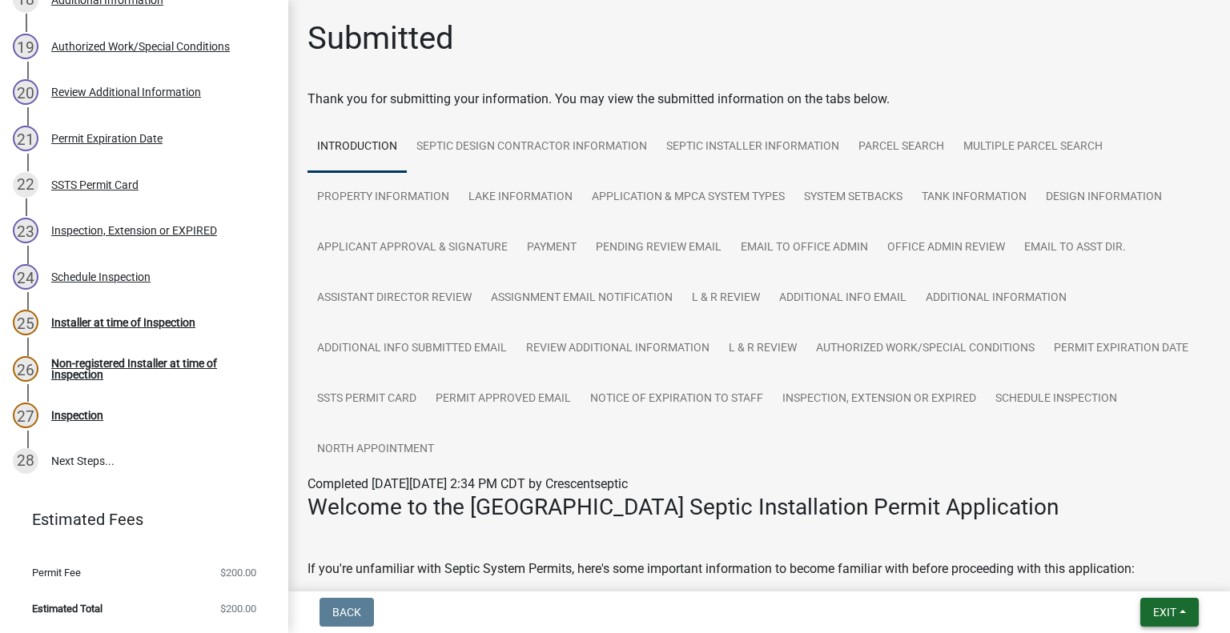
click at [1173, 617] on span "Exit" at bounding box center [1164, 612] width 23 height 13
click at [1132, 573] on button "Save & Exit" at bounding box center [1136, 571] width 128 height 38
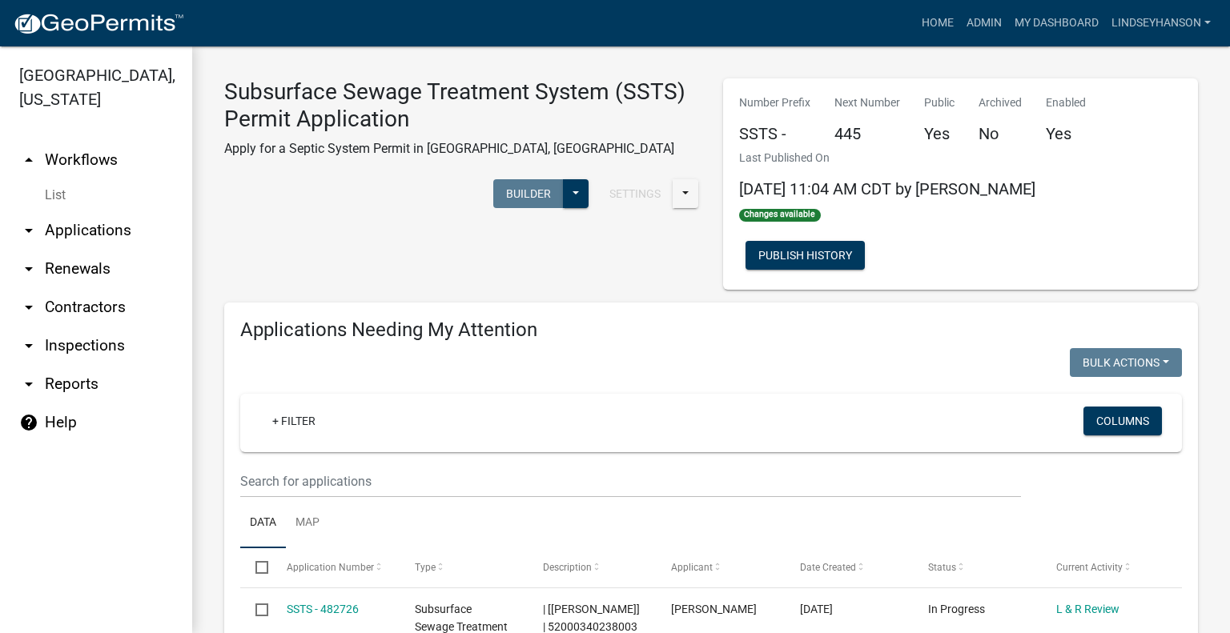
click at [113, 226] on link "arrow_drop_down Applications" at bounding box center [96, 230] width 192 height 38
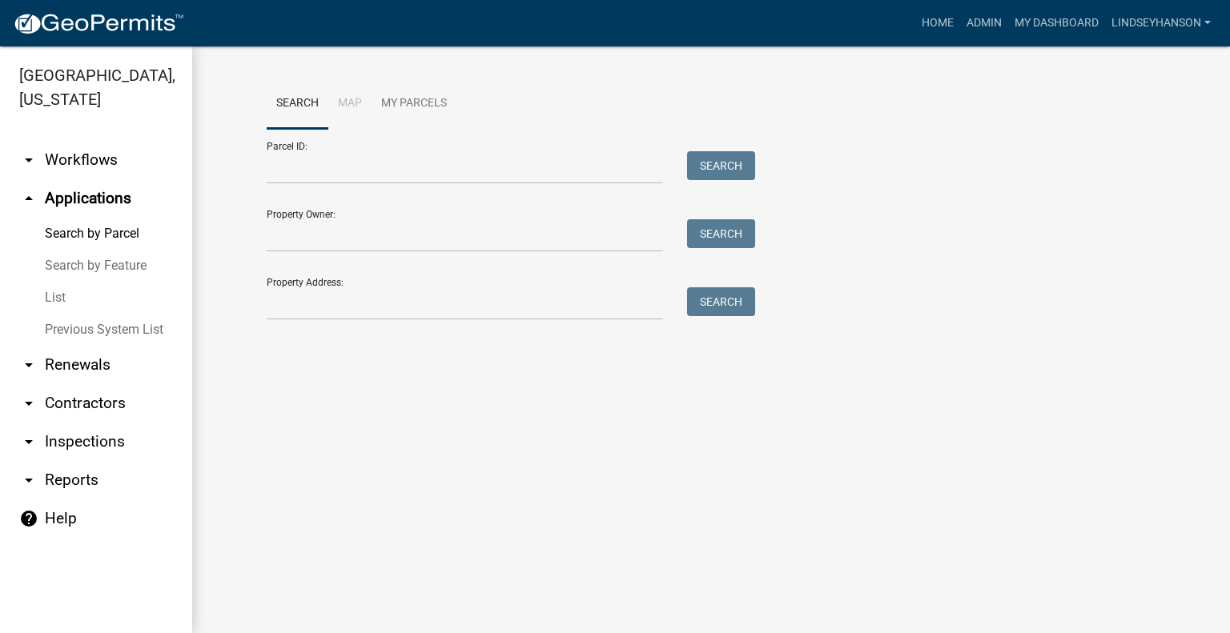
click at [84, 151] on link "arrow_drop_down Workflows" at bounding box center [96, 160] width 192 height 38
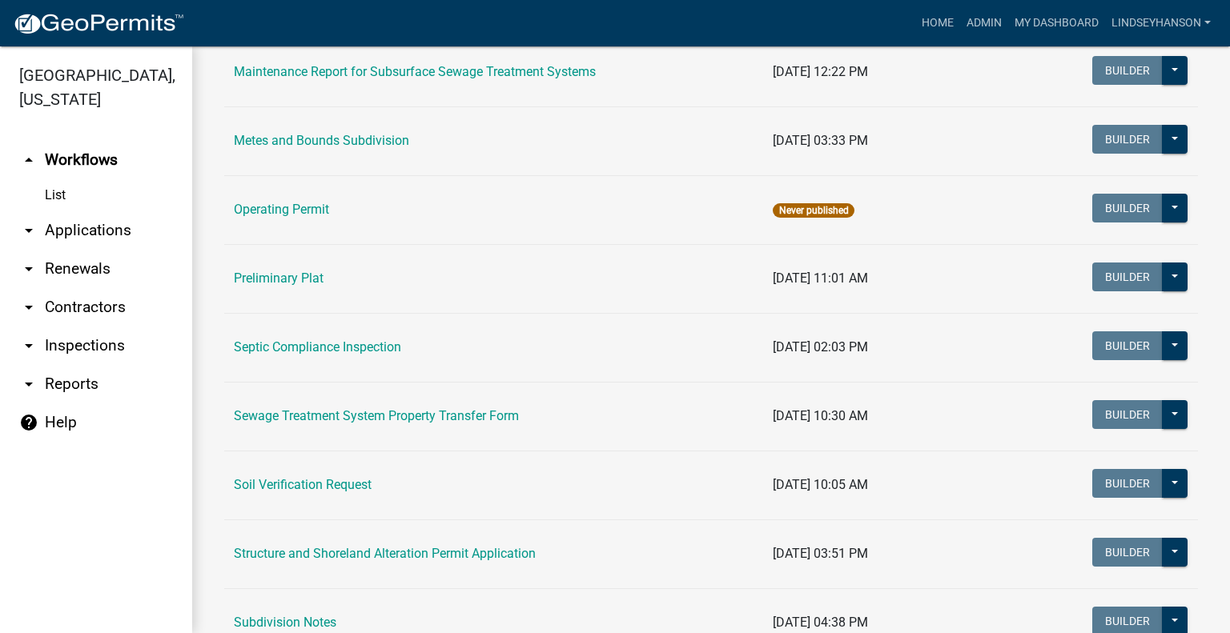
scroll to position [678, 0]
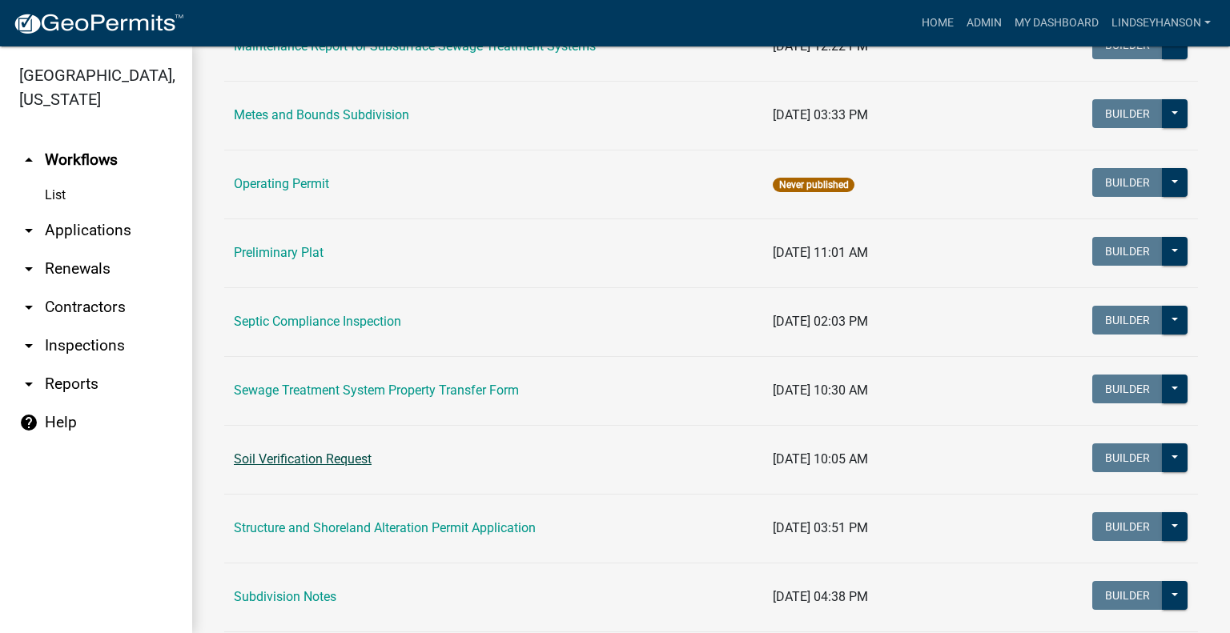
click at [324, 456] on link "Soil Verification Request" at bounding box center [303, 459] width 138 height 15
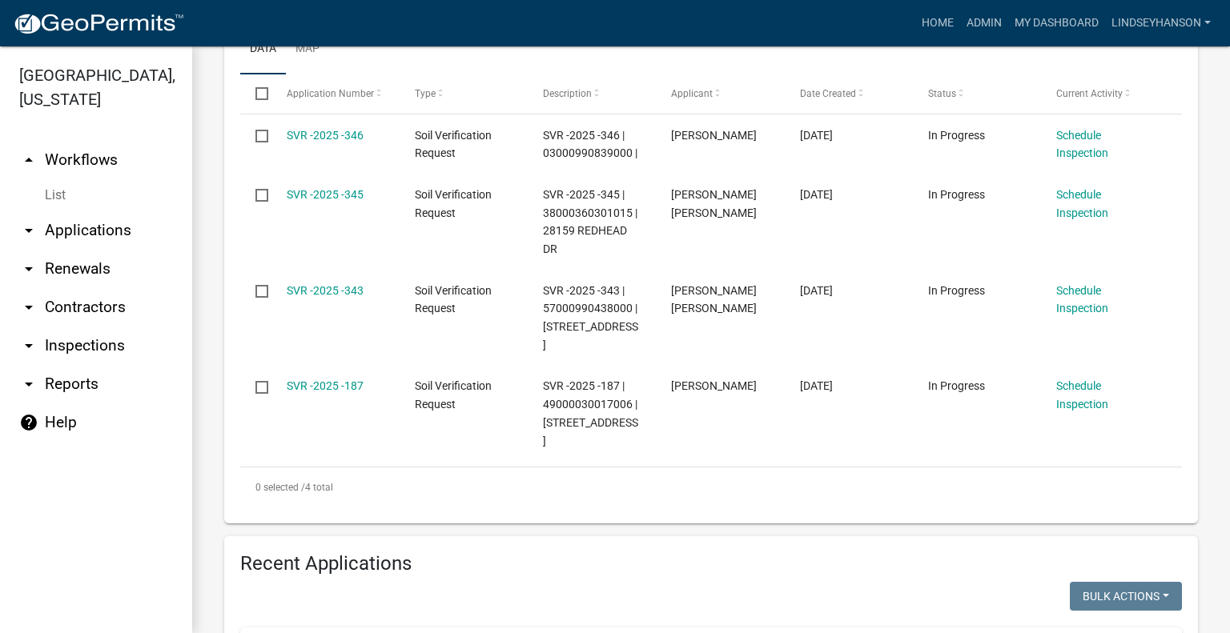
scroll to position [460, 0]
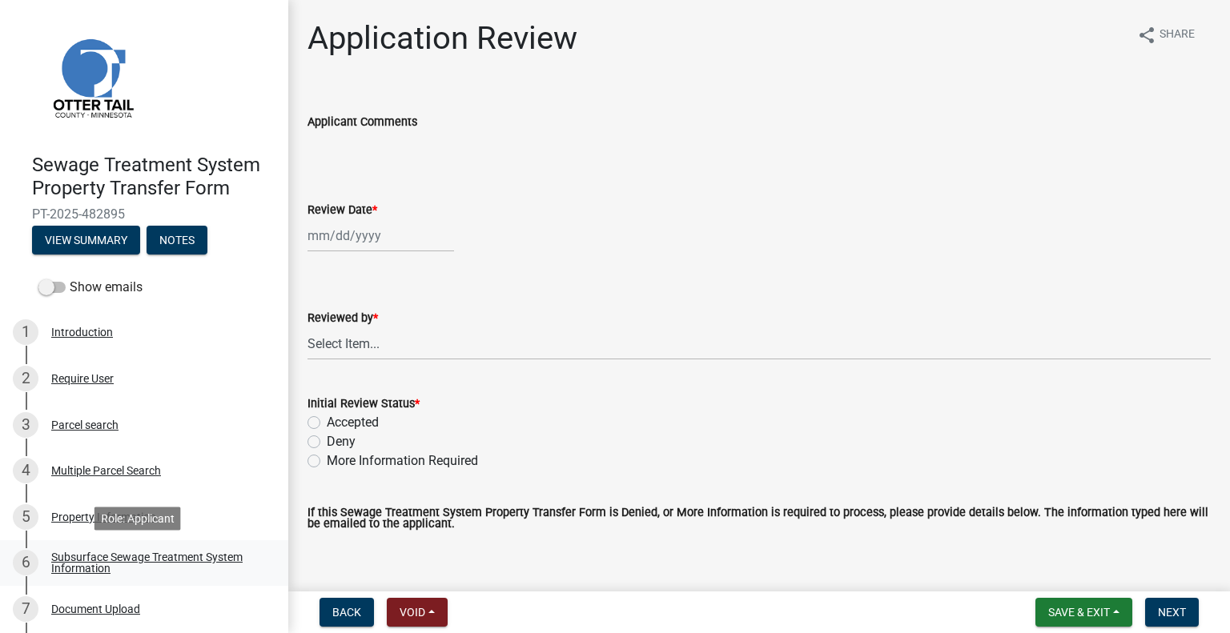
click at [123, 566] on div "Subsurface Sewage Treatment System Information" at bounding box center [156, 563] width 211 height 22
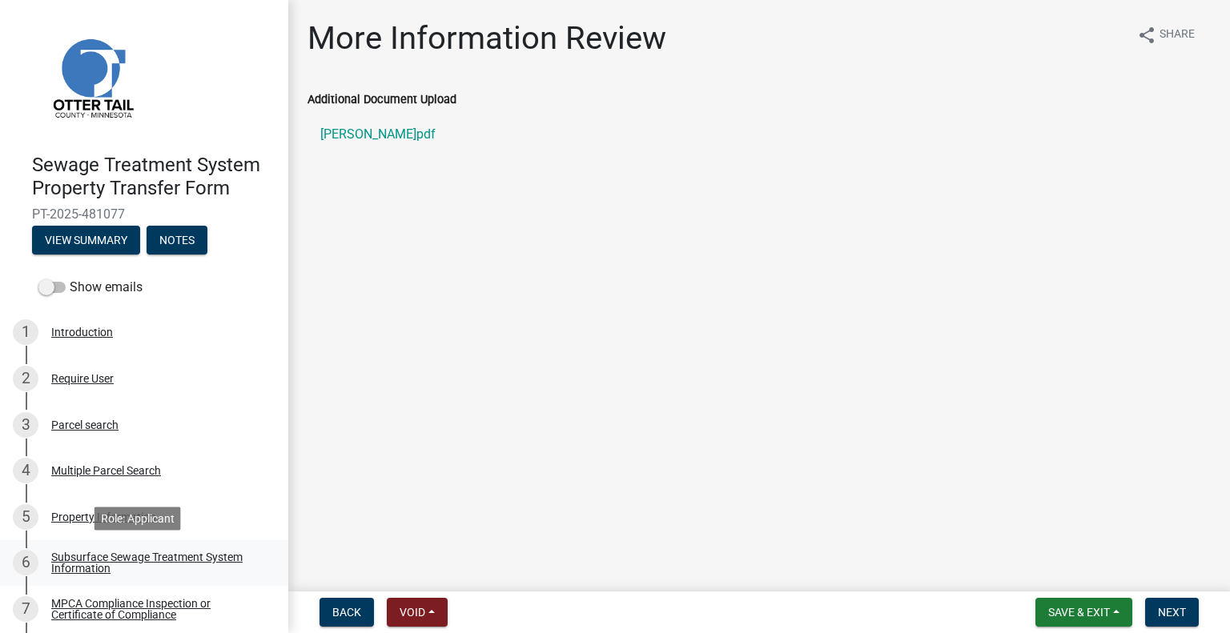
click at [215, 564] on div "Subsurface Sewage Treatment System Information" at bounding box center [156, 563] width 211 height 22
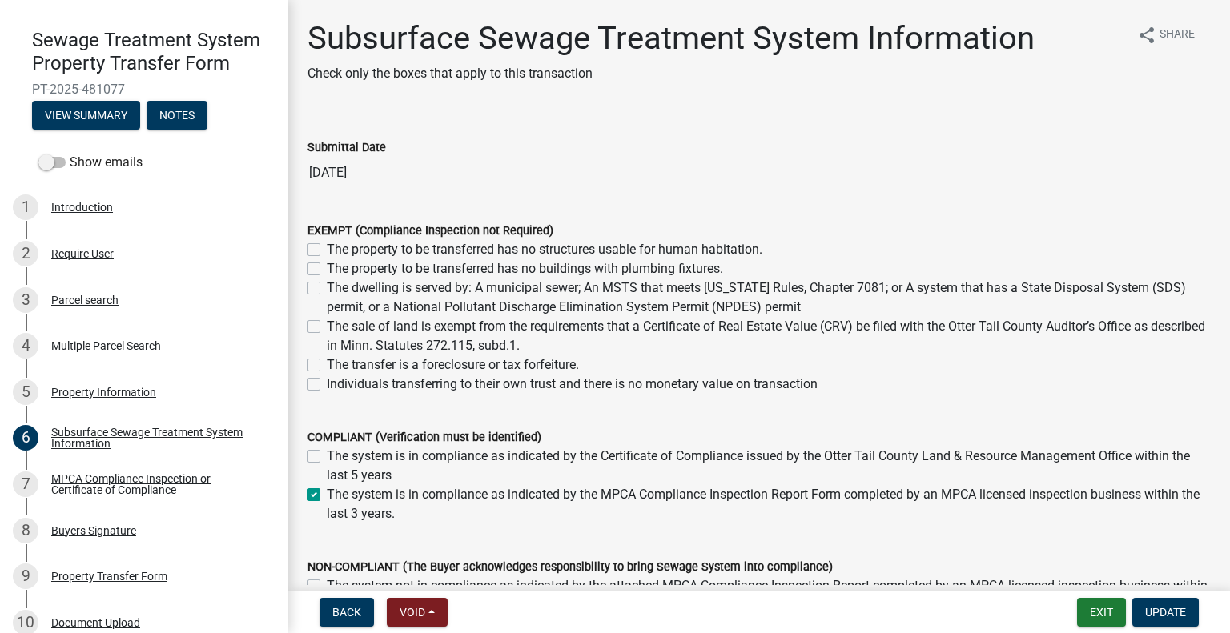
scroll to position [144, 0]
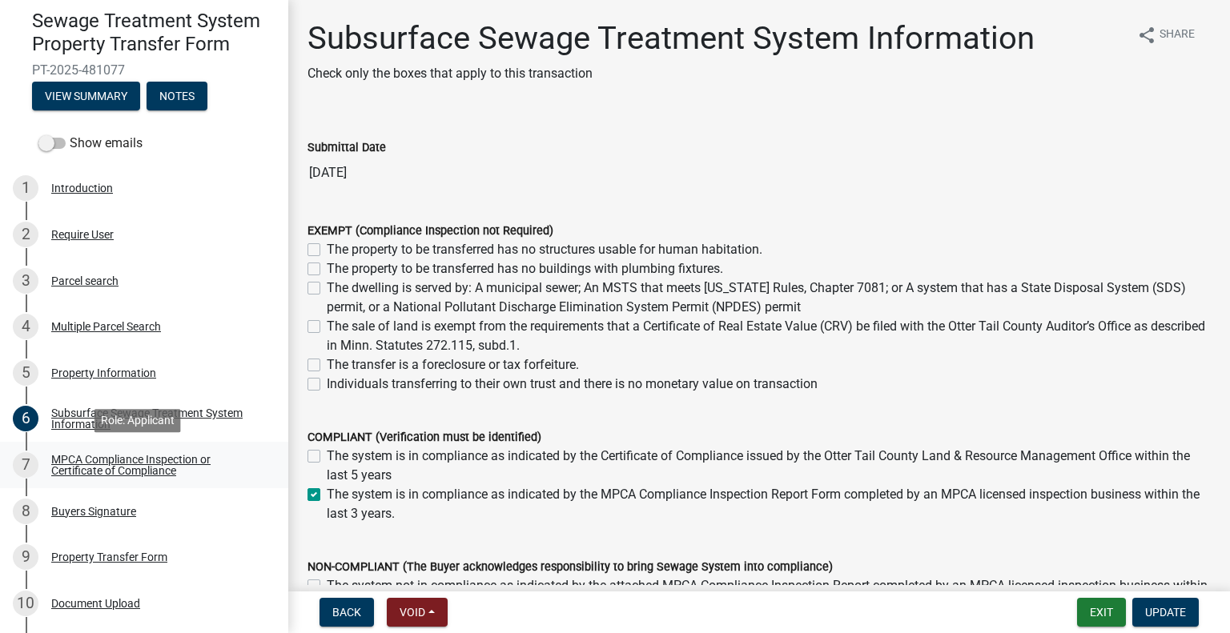
click at [170, 464] on div "MPCA Compliance Inspection or Certificate of Compliance" at bounding box center [156, 465] width 211 height 22
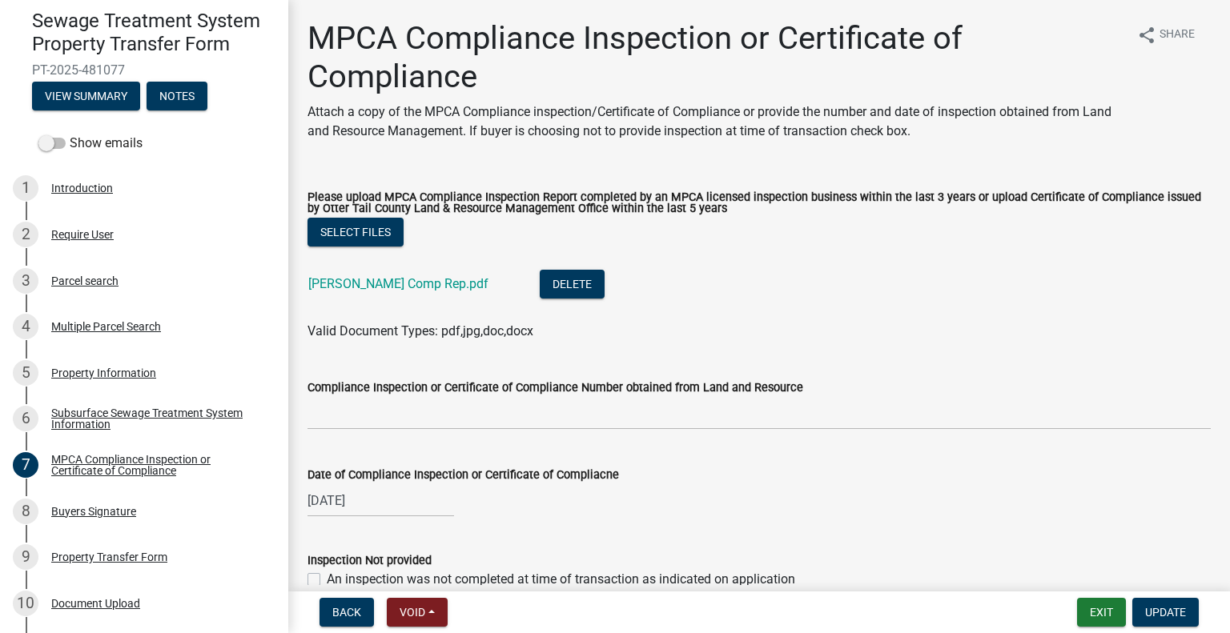
scroll to position [156, 0]
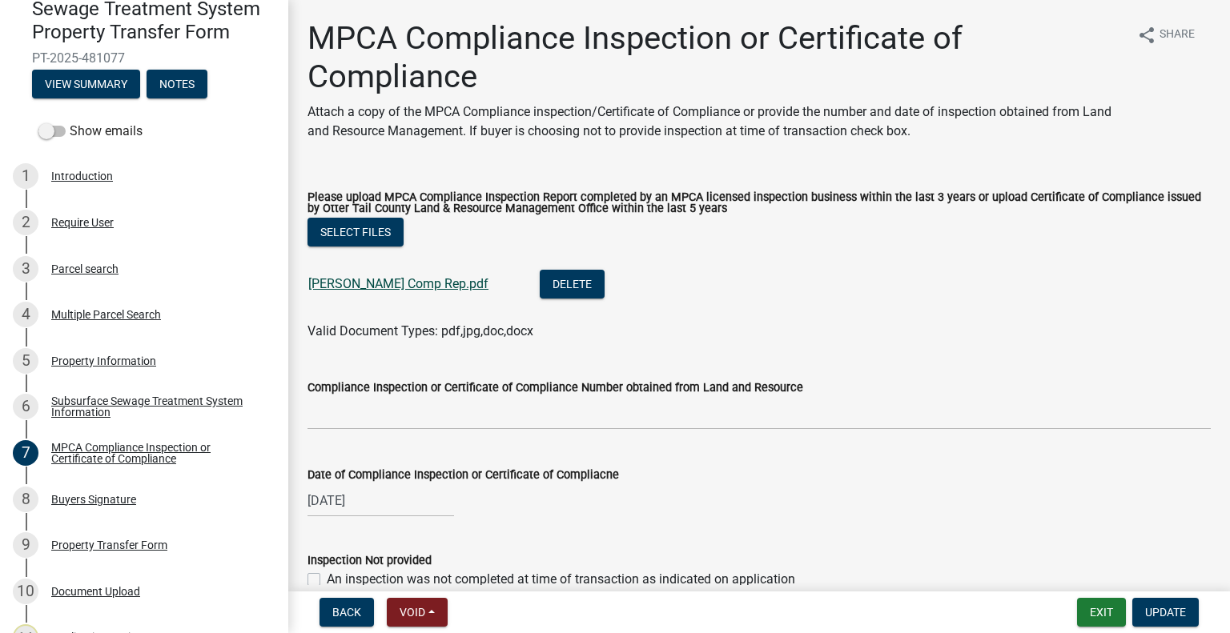
click at [386, 284] on link "Buchholz Comp Rep.pdf" at bounding box center [398, 283] width 180 height 15
click at [143, 505] on div "8 Buyers Signature" at bounding box center [138, 500] width 250 height 26
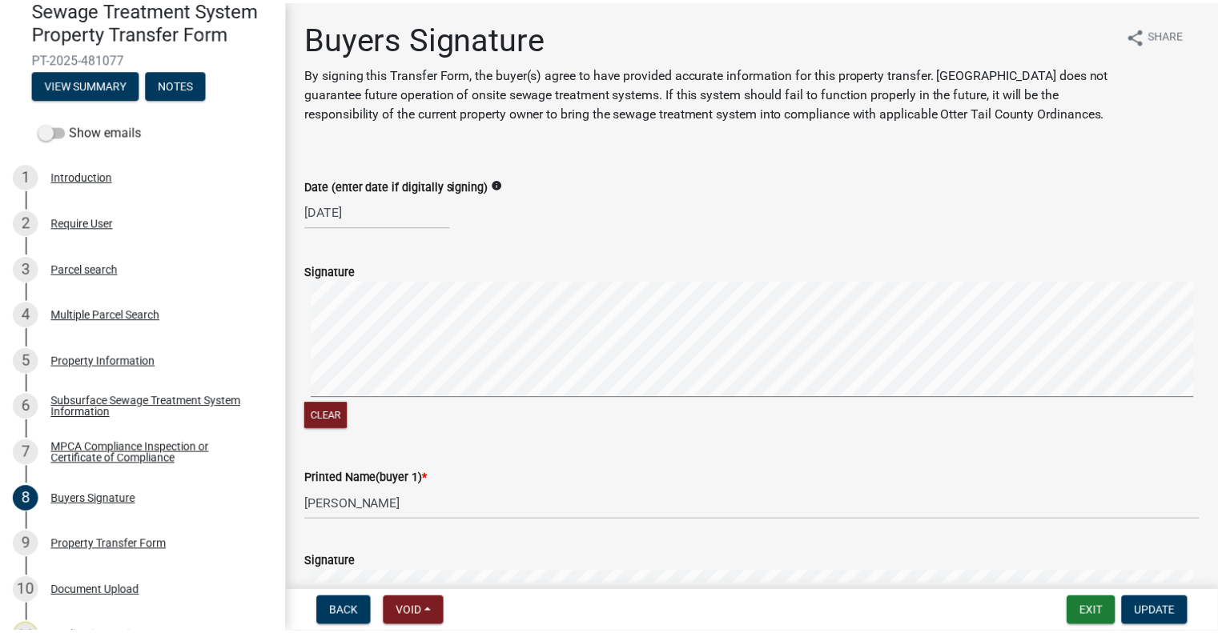
scroll to position [294, 0]
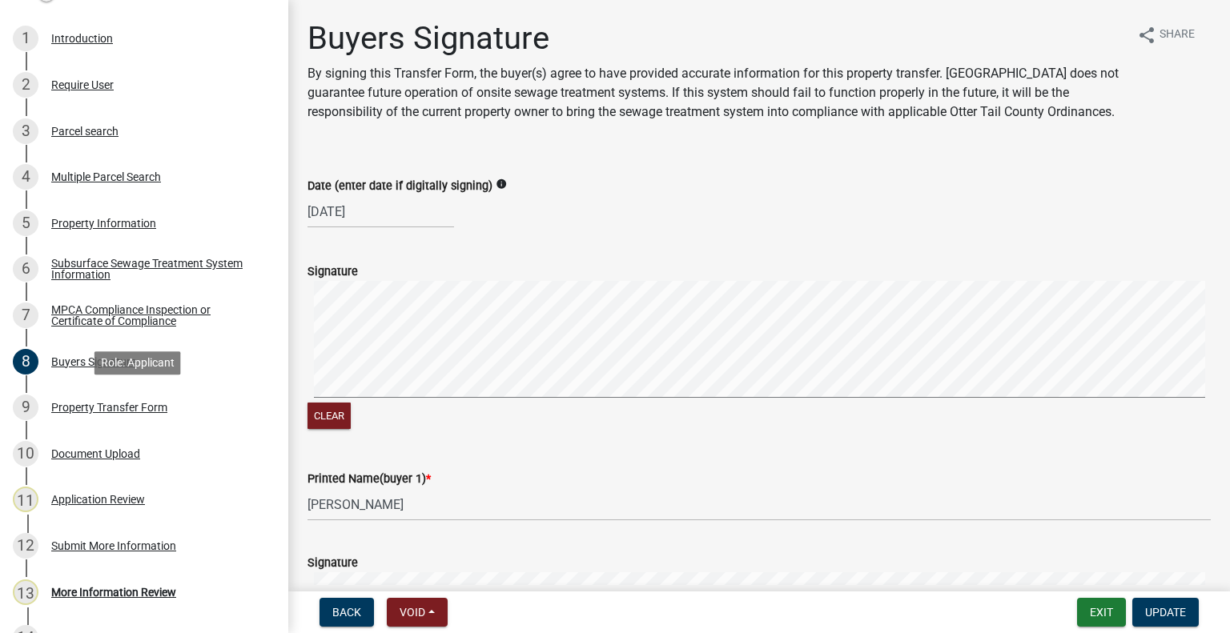
click at [150, 404] on div "Property Transfer Form" at bounding box center [109, 407] width 116 height 11
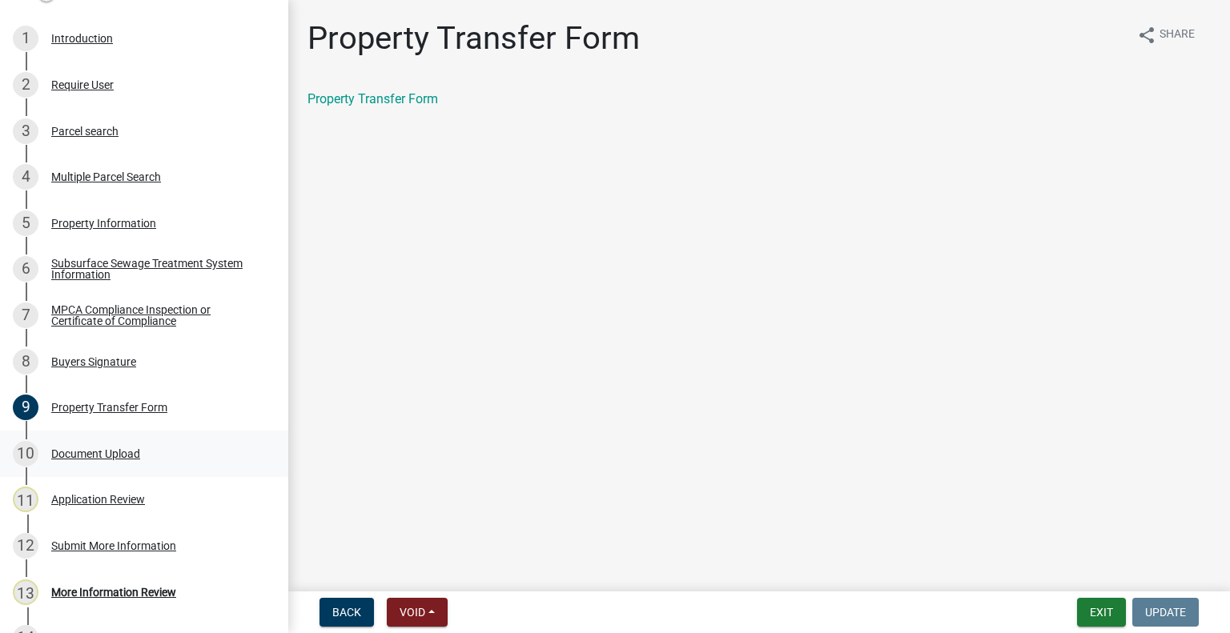
click at [125, 465] on div "10 Document Upload" at bounding box center [138, 454] width 250 height 26
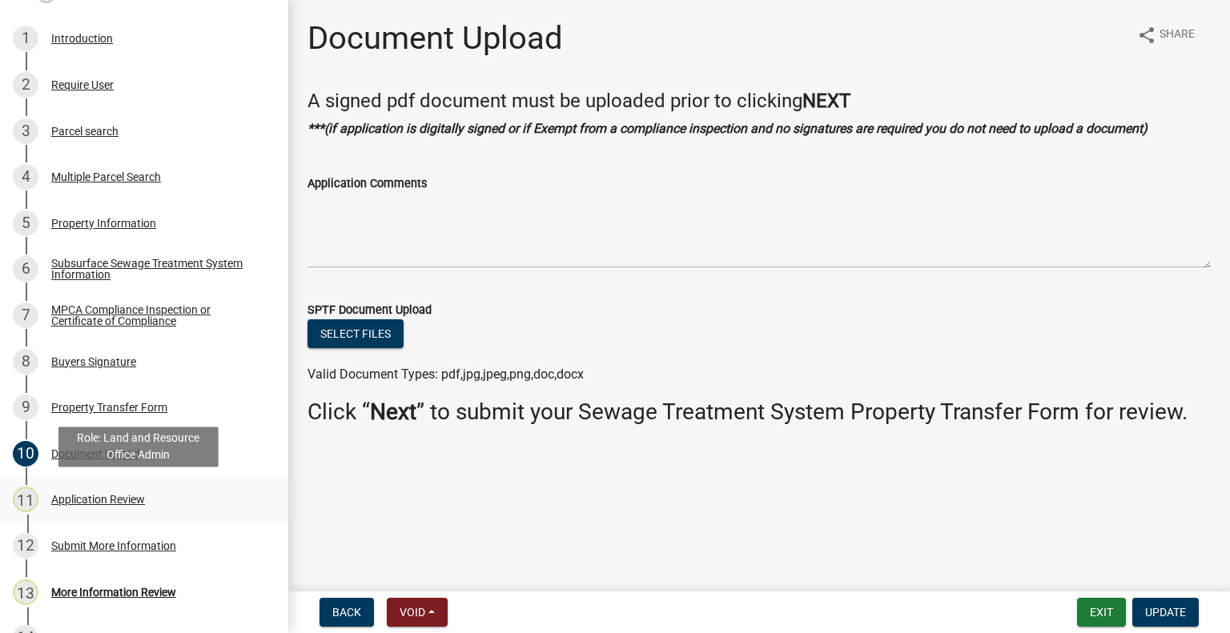
click at [130, 509] on div "11 Application Review" at bounding box center [138, 500] width 250 height 26
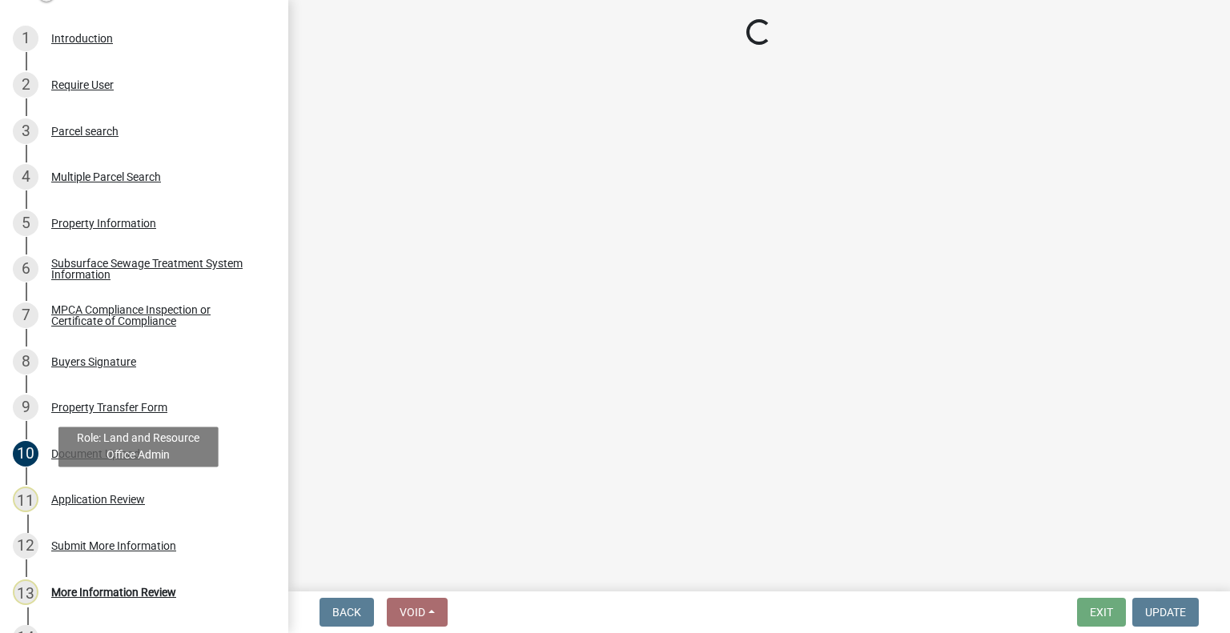
select select "2217fab6-25d2-4df2-8e35-18ddd05e0fe8"
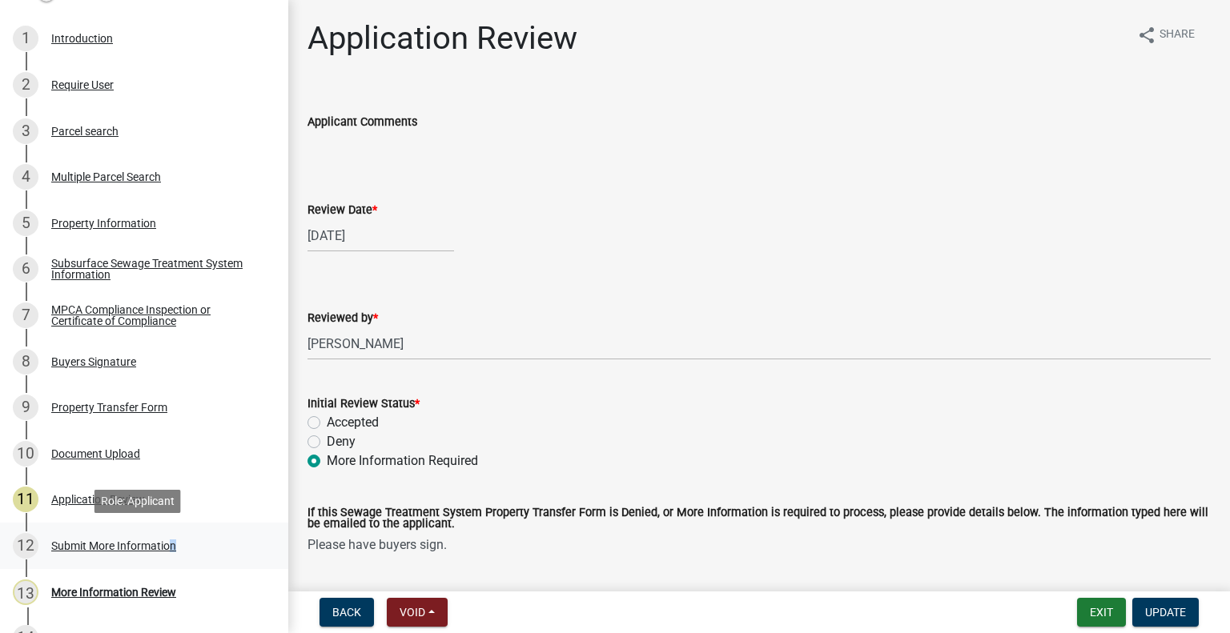
click at [167, 533] on link "12 Submit More Information" at bounding box center [144, 546] width 288 height 46
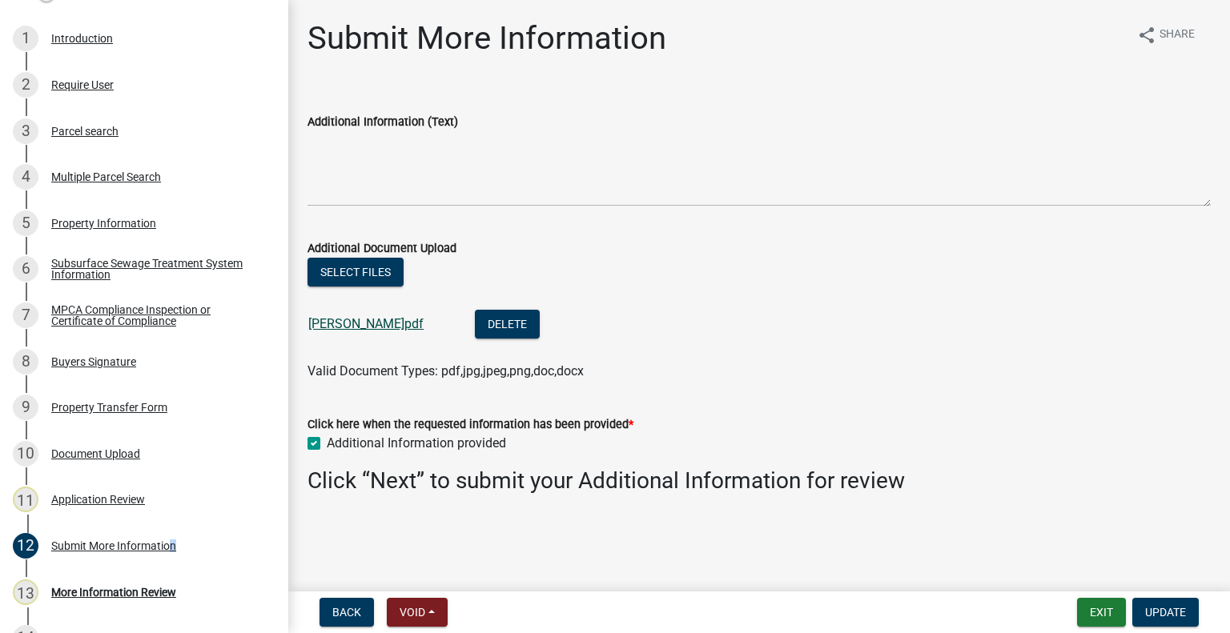
click at [352, 328] on link "stephen b.pdf" at bounding box center [365, 323] width 115 height 15
click at [1181, 622] on button "Update" at bounding box center [1165, 612] width 66 height 29
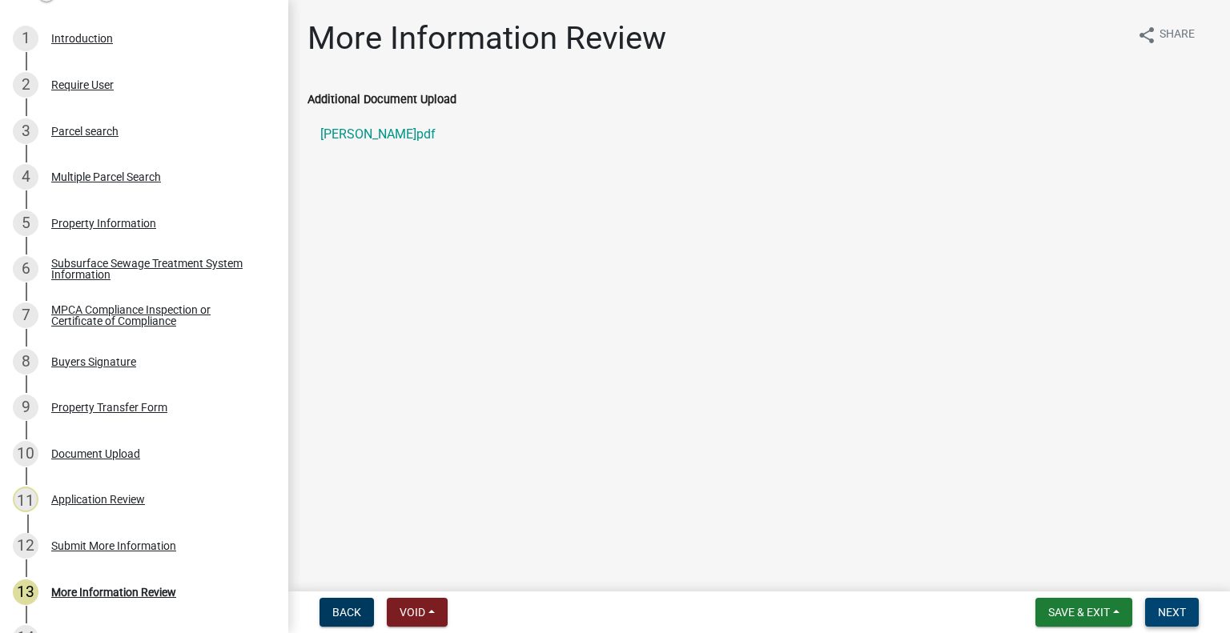
click at [1174, 609] on span "Next" at bounding box center [1172, 612] width 28 height 13
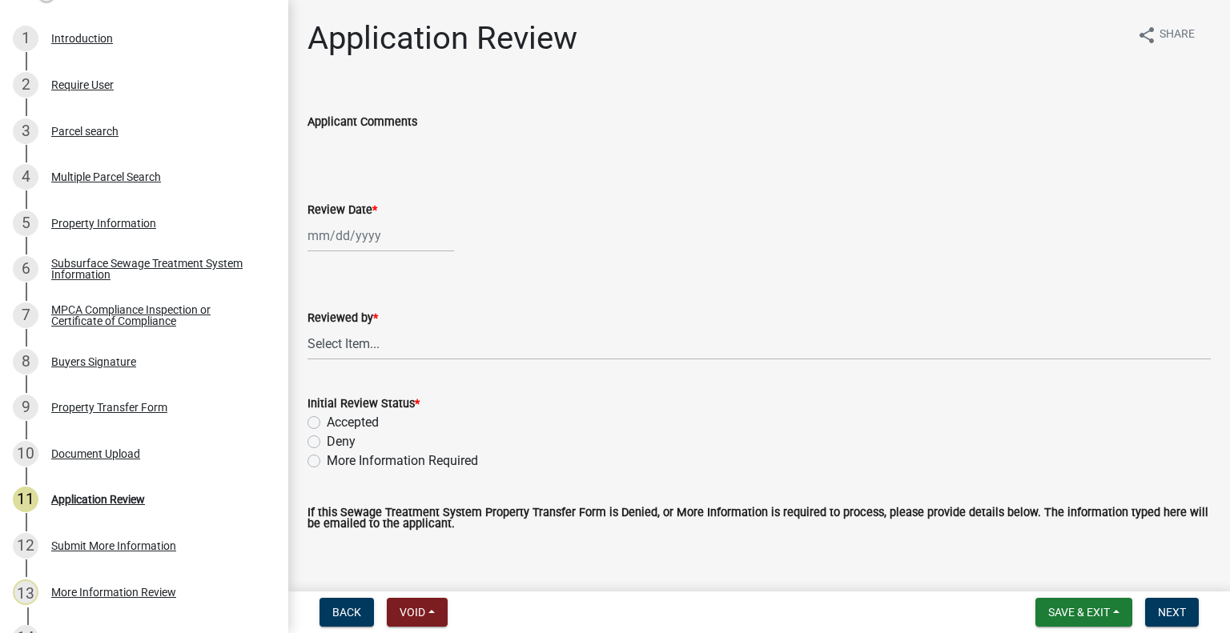
select select "9"
select select "2025"
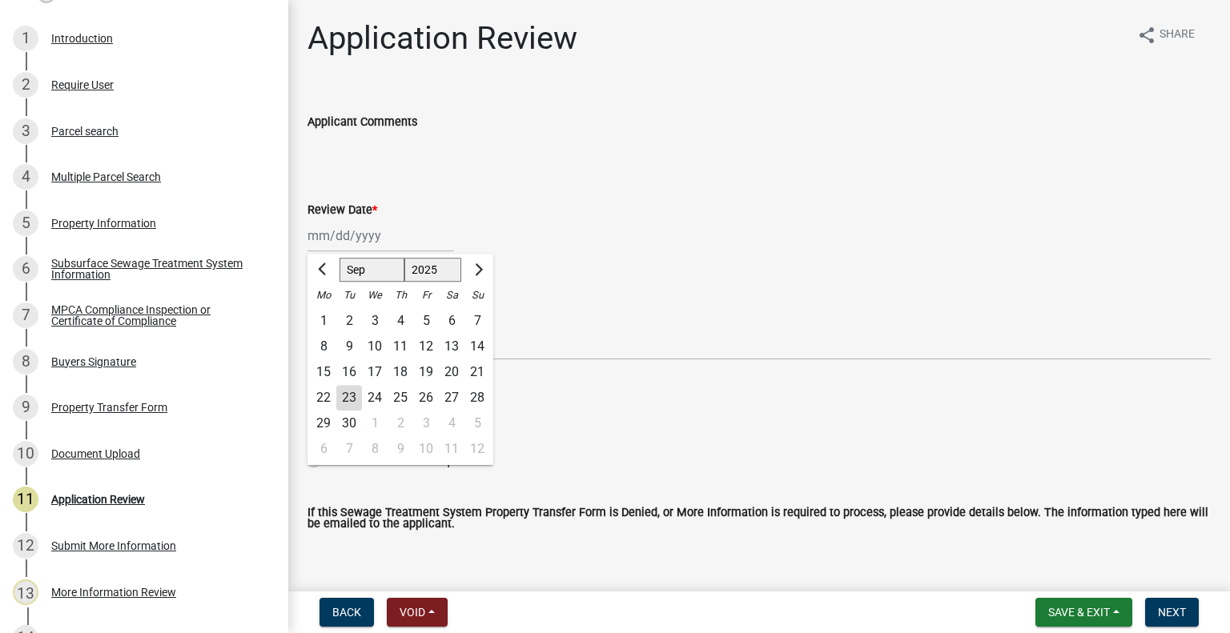
drag, startPoint x: 333, startPoint y: 245, endPoint x: 340, endPoint y: 261, distance: 17.3
click at [333, 245] on div "Jan Feb Mar Apr May Jun Jul Aug Sep Oct Nov Dec 1525 1526 1527 1528 1529 1530 1…" at bounding box center [381, 235] width 147 height 33
click at [348, 394] on div "23" at bounding box center [349, 398] width 26 height 26
type input "[DATE]"
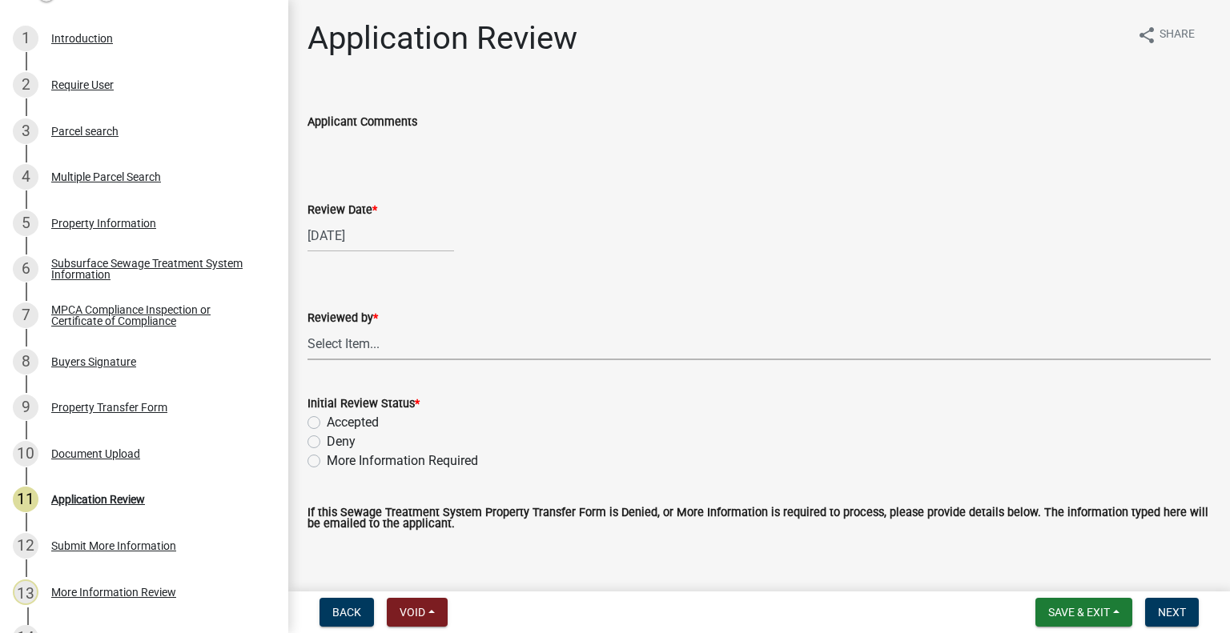
click at [368, 340] on select "Select Item... [PERSON_NAME] [PERSON_NAME] [PERSON_NAME] [PERSON_NAME] [PERSON_…" at bounding box center [759, 344] width 903 height 33
click at [308, 328] on select "Select Item... [PERSON_NAME] [PERSON_NAME] [PERSON_NAME] [PERSON_NAME] [PERSON_…" at bounding box center [759, 344] width 903 height 33
select select "2217fab6-25d2-4df2-8e35-18ddd05e0fe8"
click at [369, 424] on label "Accepted" at bounding box center [353, 422] width 52 height 19
click at [337, 424] on input "Accepted" at bounding box center [332, 418] width 10 height 10
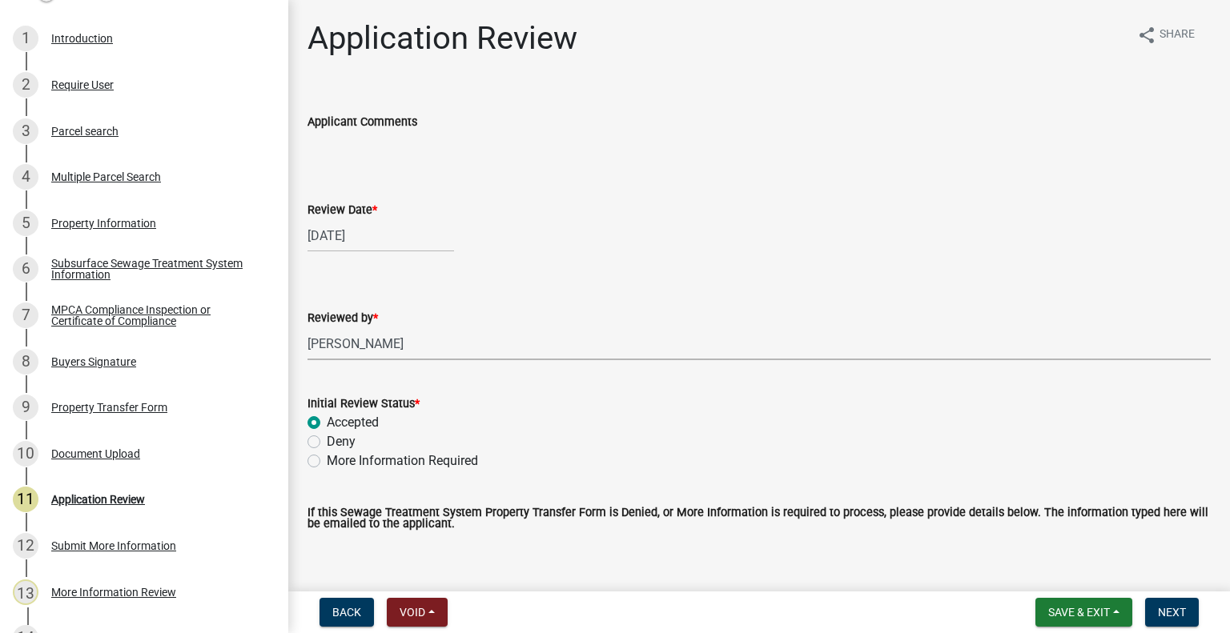
radio input "true"
click at [1172, 620] on button "Next" at bounding box center [1172, 612] width 54 height 29
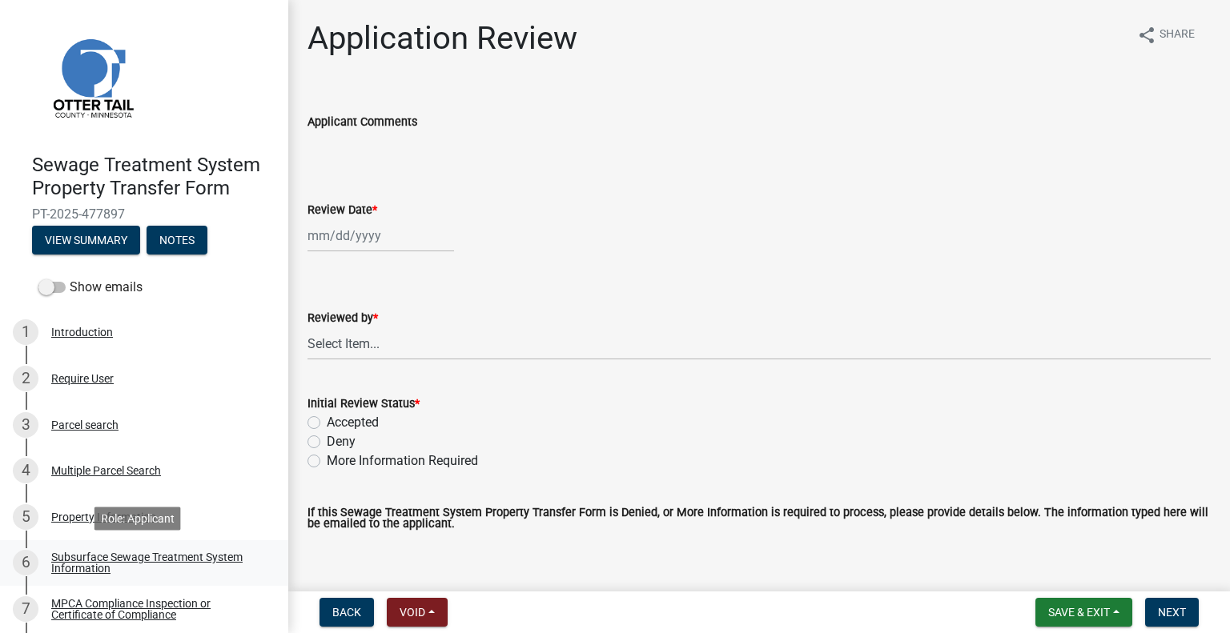
click at [188, 553] on div "Subsurface Sewage Treatment System Information" at bounding box center [156, 563] width 211 height 22
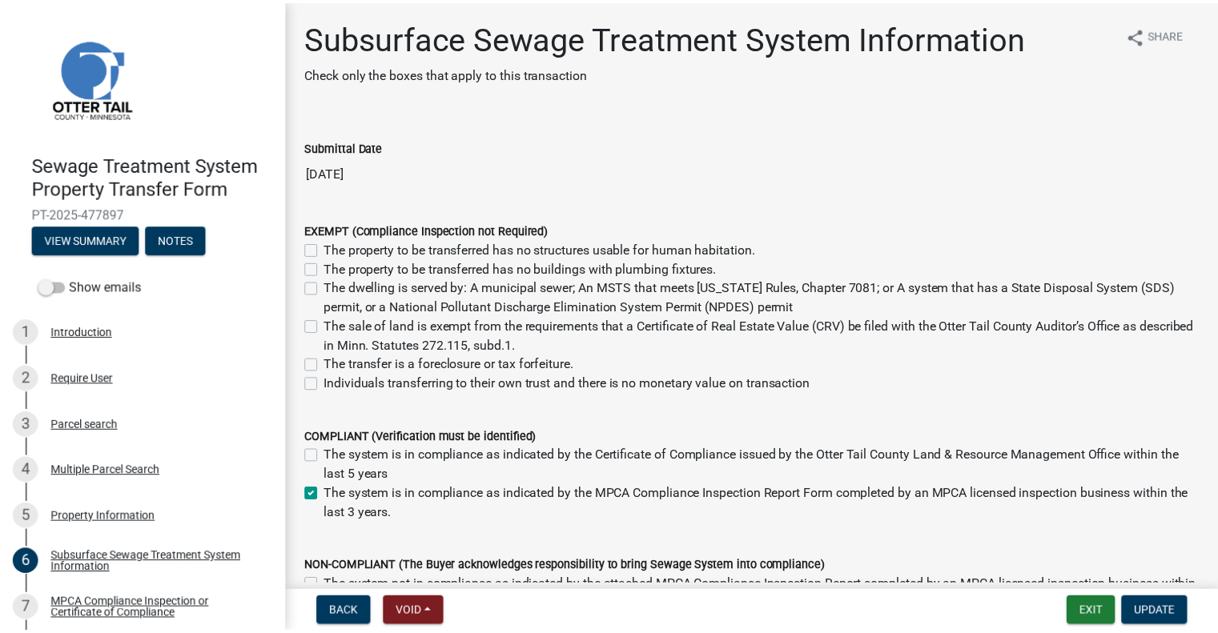
scroll to position [235, 0]
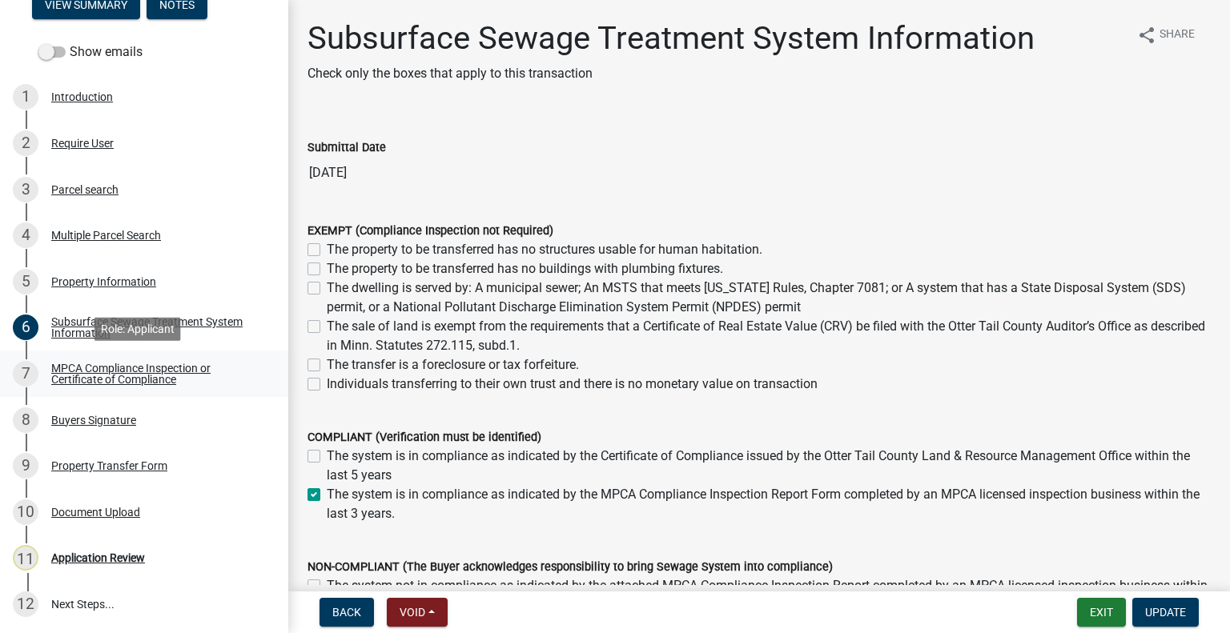
click at [163, 376] on div "MPCA Compliance Inspection or Certificate of Compliance" at bounding box center [156, 374] width 211 height 22
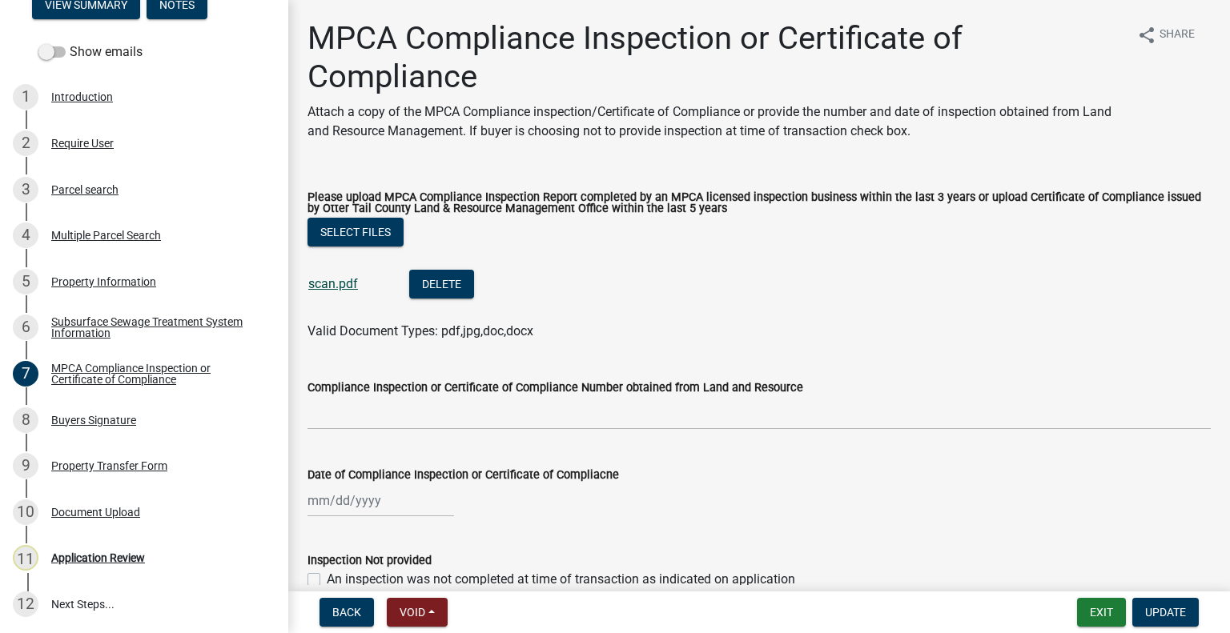
click at [320, 288] on link "scan.pdf" at bounding box center [333, 283] width 50 height 15
click at [129, 507] on div "Document Upload" at bounding box center [95, 512] width 89 height 11
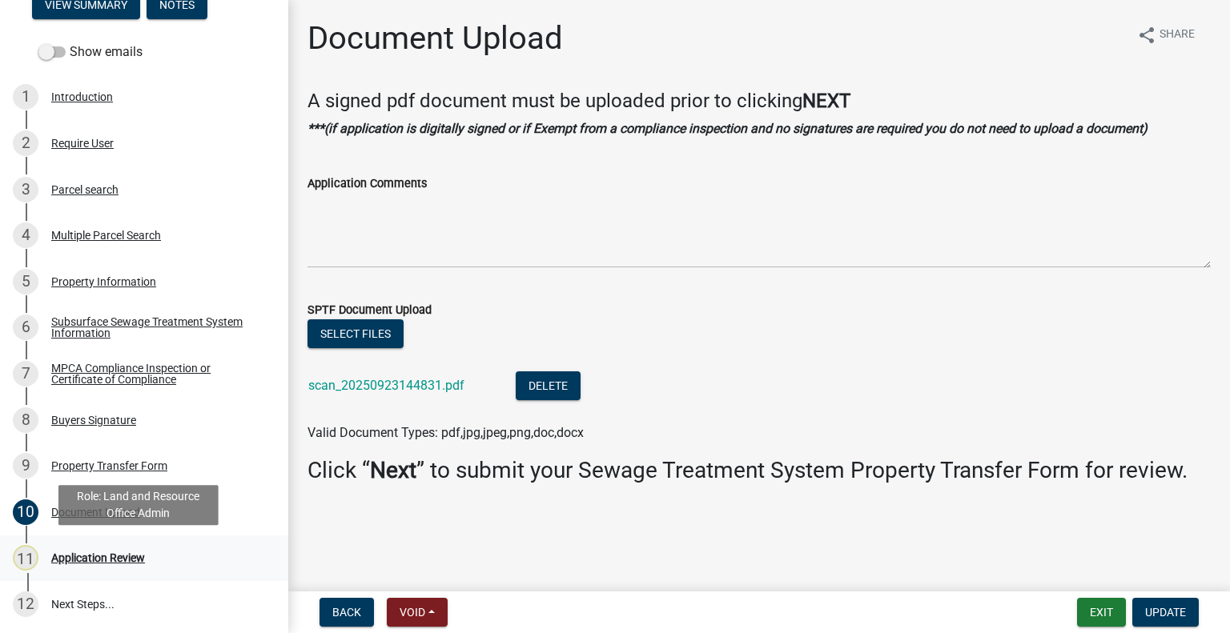
click at [161, 564] on div "11 Application Review" at bounding box center [138, 558] width 250 height 26
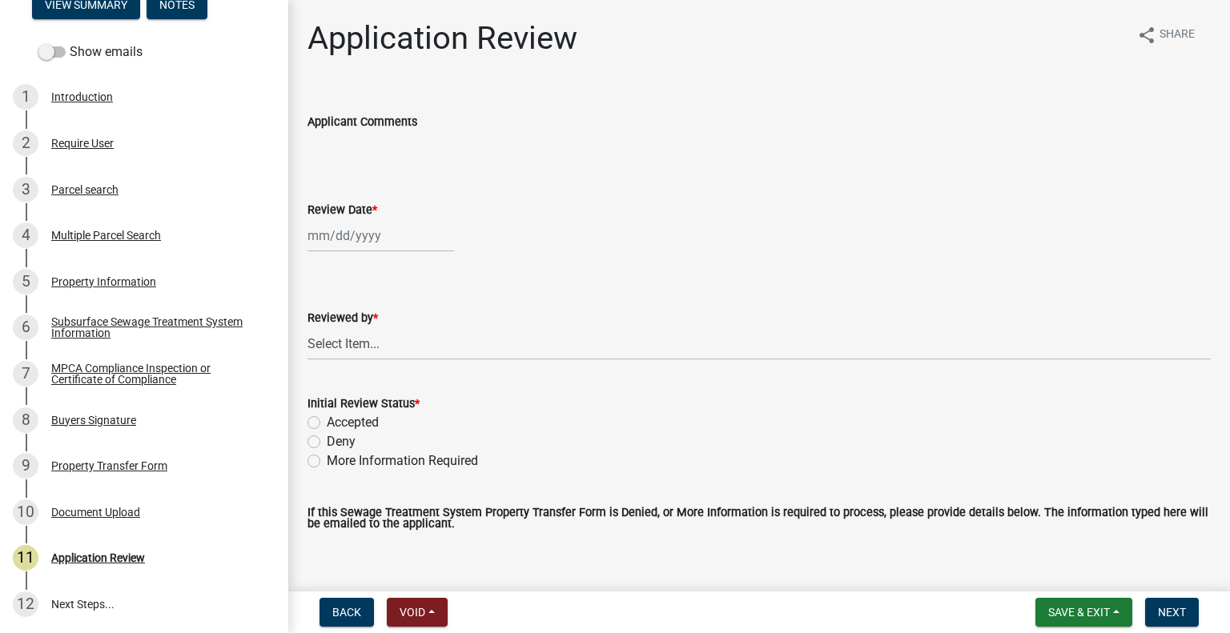
click at [372, 232] on div at bounding box center [381, 235] width 147 height 33
select select "9"
select select "2025"
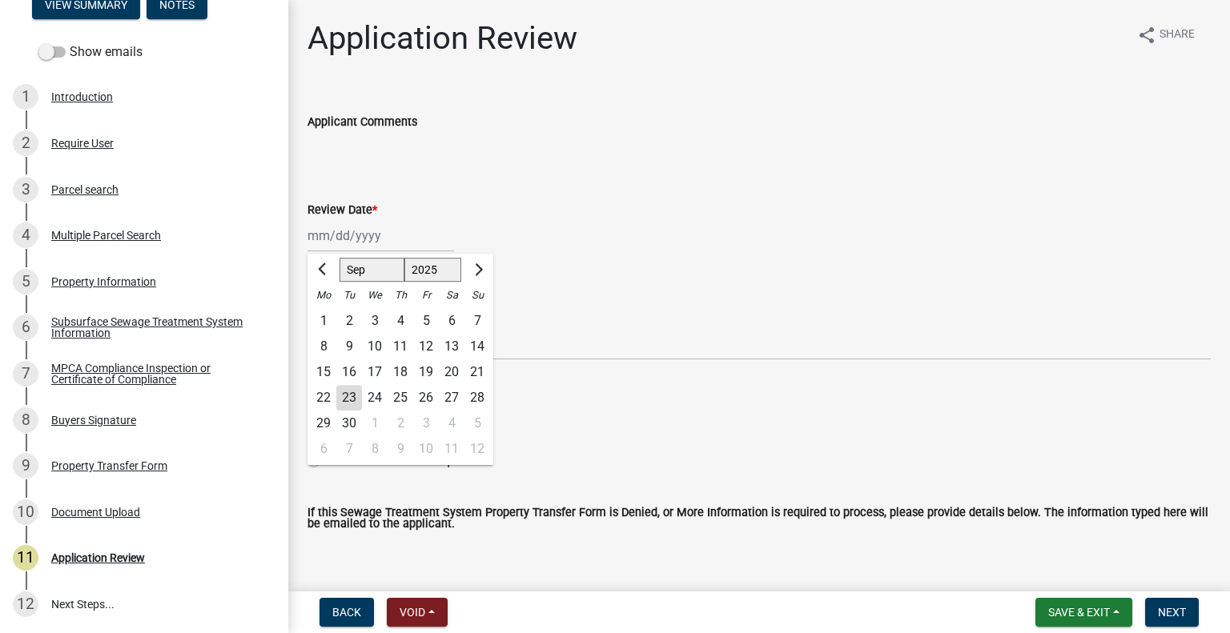
click at [344, 396] on div "23" at bounding box center [349, 398] width 26 height 26
type input "[DATE]"
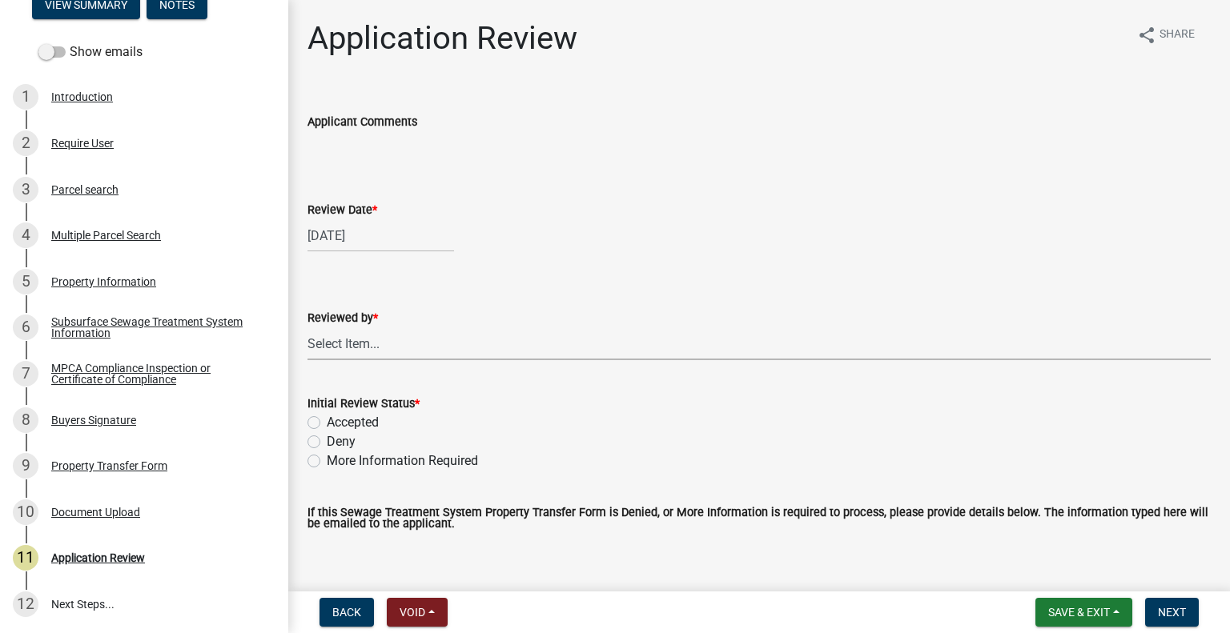
click at [368, 359] on select "Select Item... [PERSON_NAME] [PERSON_NAME] [PERSON_NAME] [PERSON_NAME] [PERSON_…" at bounding box center [759, 344] width 903 height 33
click at [308, 328] on select "Select Item... [PERSON_NAME] [PERSON_NAME] [PERSON_NAME] [PERSON_NAME] [PERSON_…" at bounding box center [759, 344] width 903 height 33
select select "2217fab6-25d2-4df2-8e35-18ddd05e0fe8"
click at [364, 421] on label "Accepted" at bounding box center [353, 422] width 52 height 19
click at [337, 421] on input "Accepted" at bounding box center [332, 418] width 10 height 10
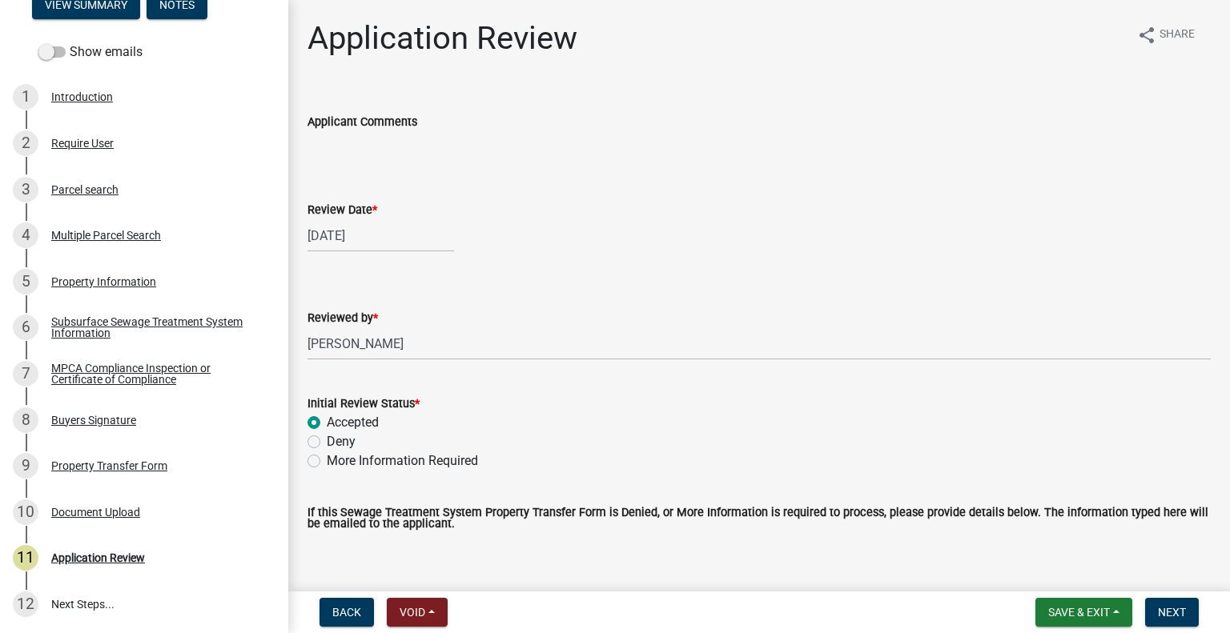
radio input "true"
click at [1159, 609] on span "Next" at bounding box center [1172, 612] width 28 height 13
